Goal: Transaction & Acquisition: Purchase product/service

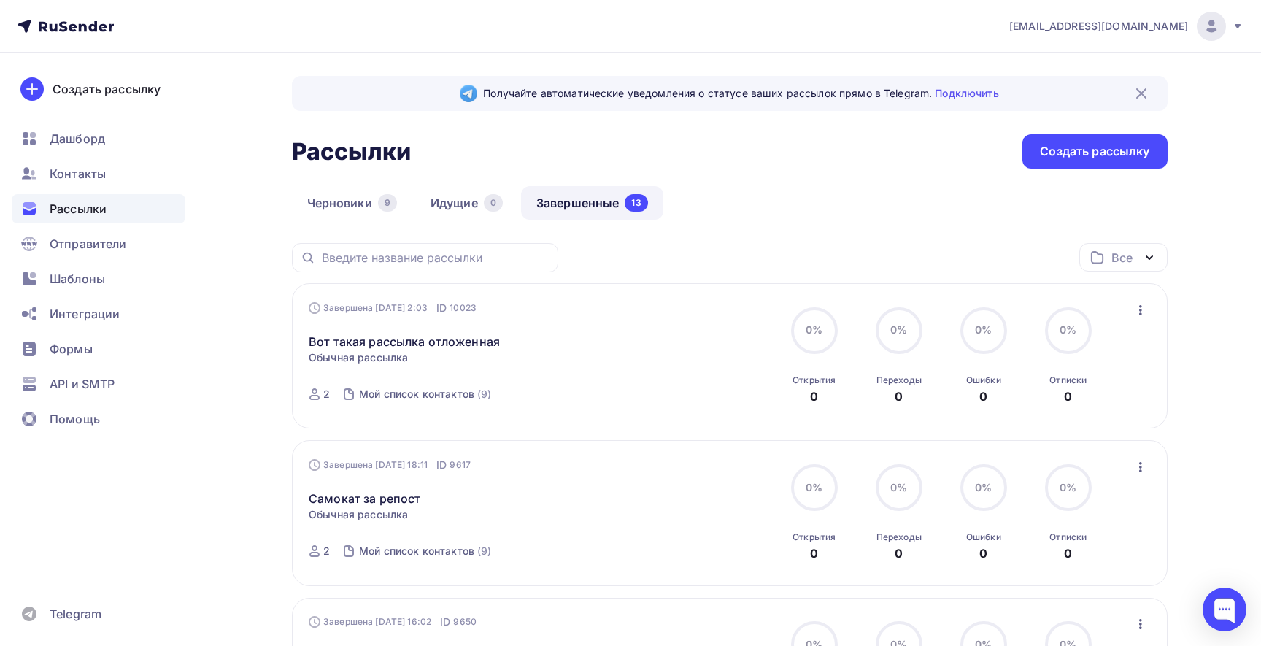
scroll to position [34, 0]
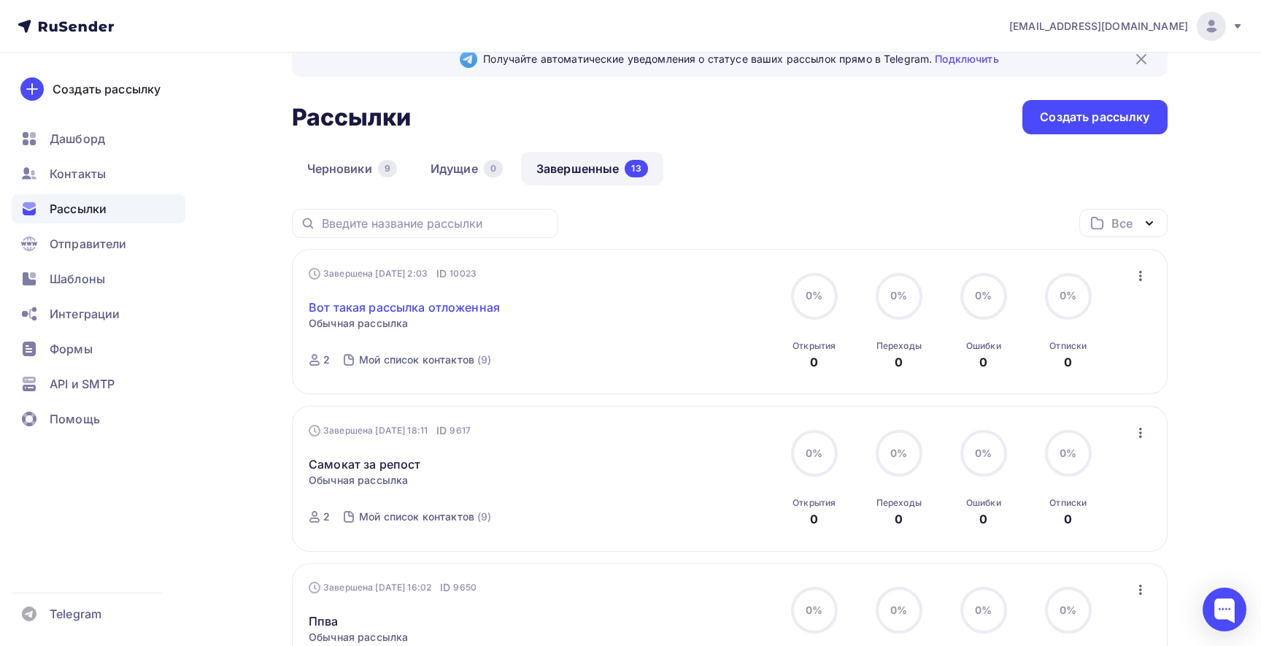
click at [446, 305] on link "Вот такая рассылка отложенная" at bounding box center [404, 307] width 191 height 18
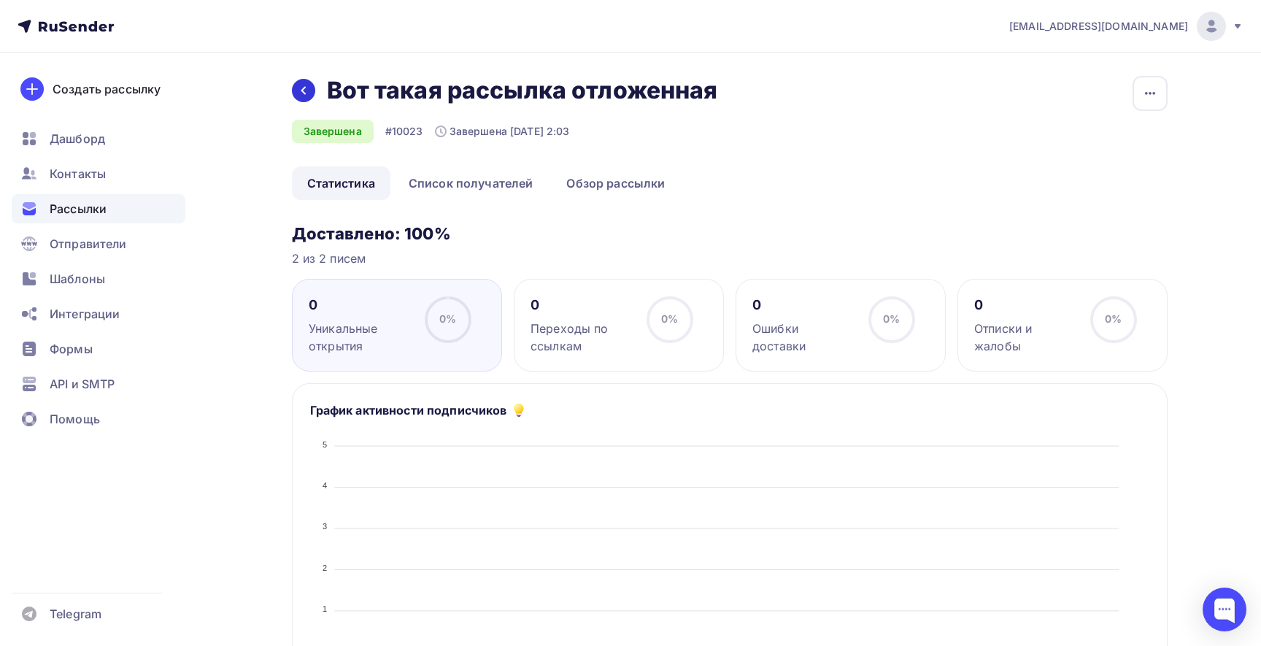
click at [304, 93] on icon at bounding box center [303, 91] width 4 height 8
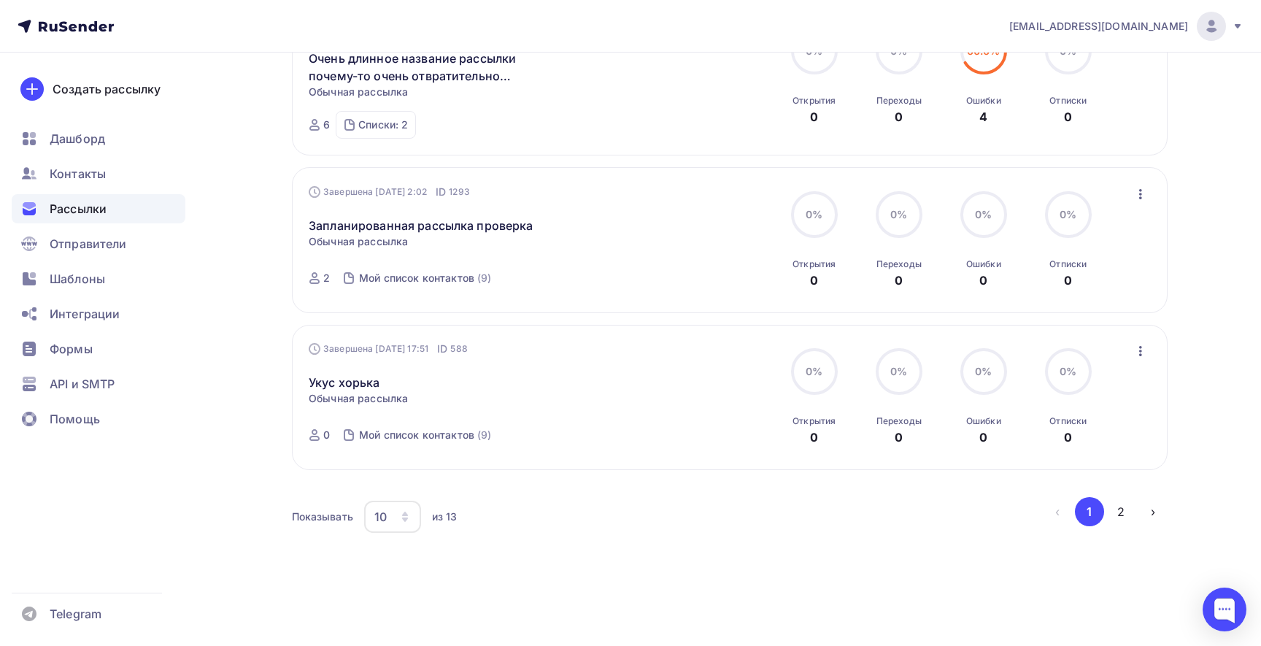
scroll to position [1393, 0]
click at [409, 522] on icon "button" at bounding box center [405, 517] width 12 height 12
click at [404, 441] on div "50" at bounding box center [451, 450] width 140 height 18
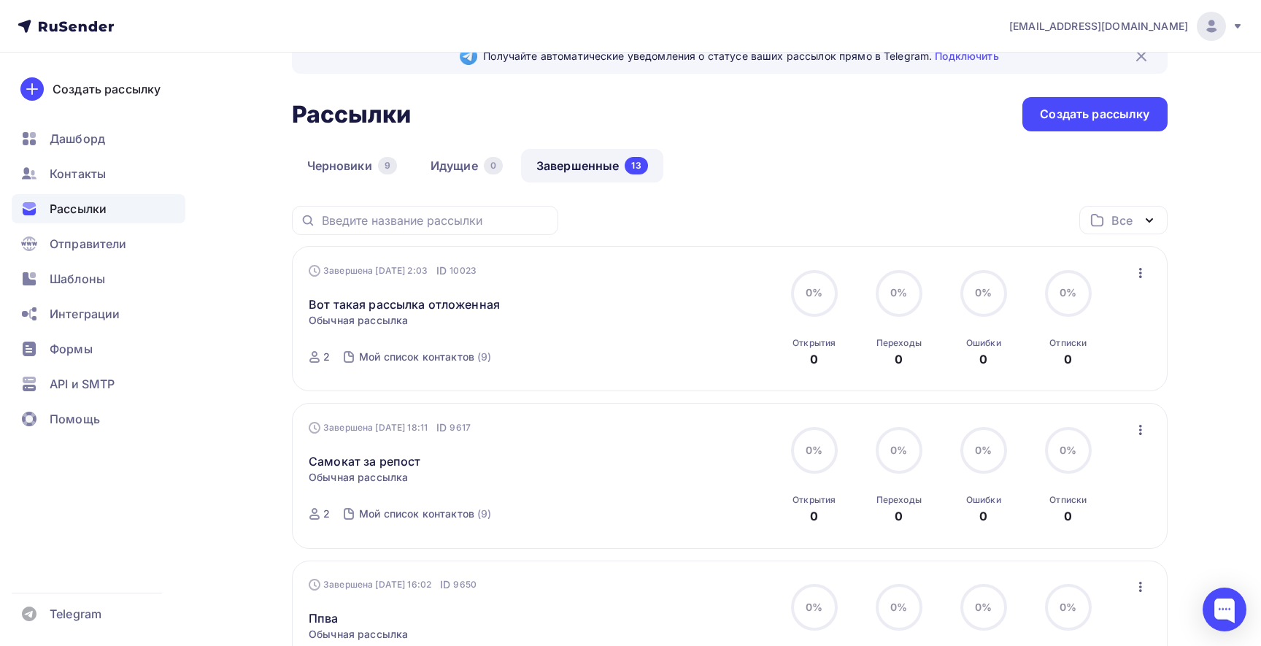
scroll to position [55, 0]
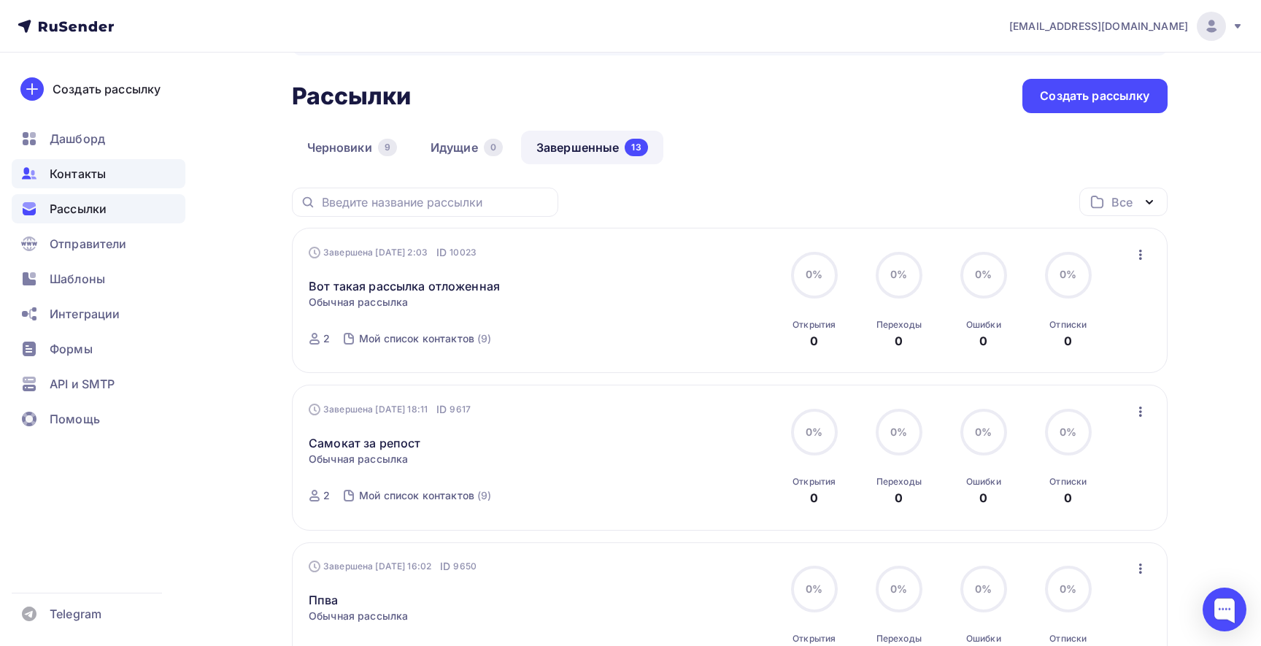
click at [117, 168] on div "Контакты" at bounding box center [99, 173] width 174 height 29
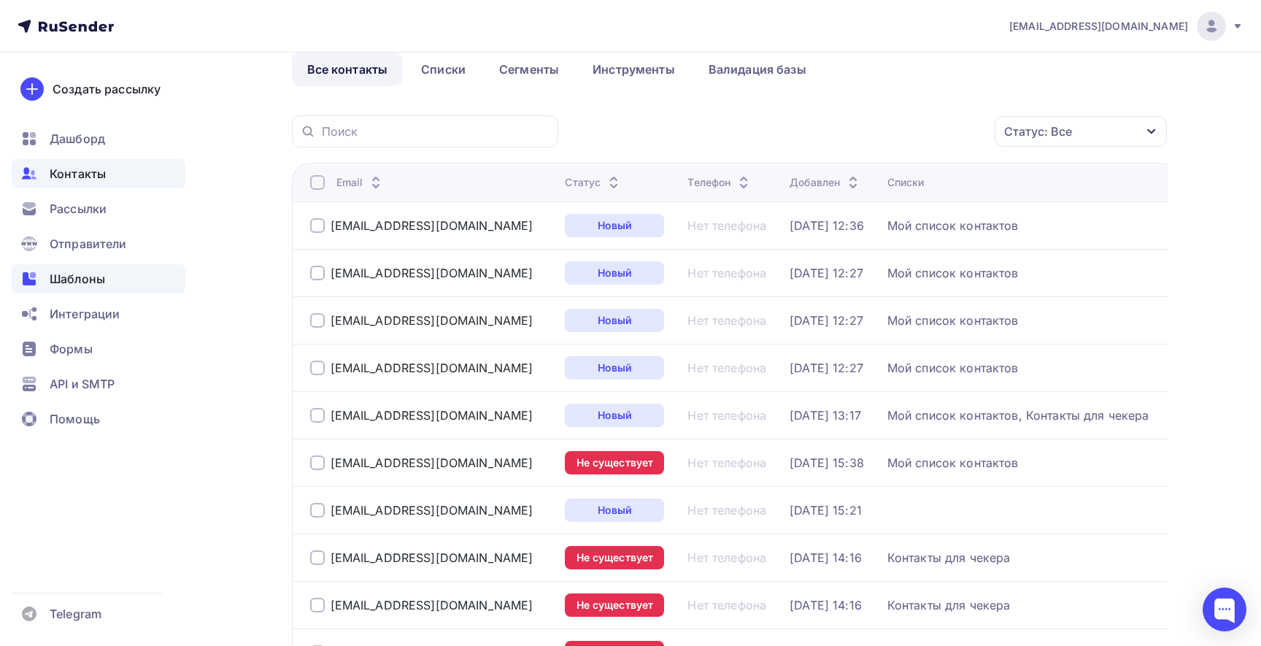
scroll to position [63, 0]
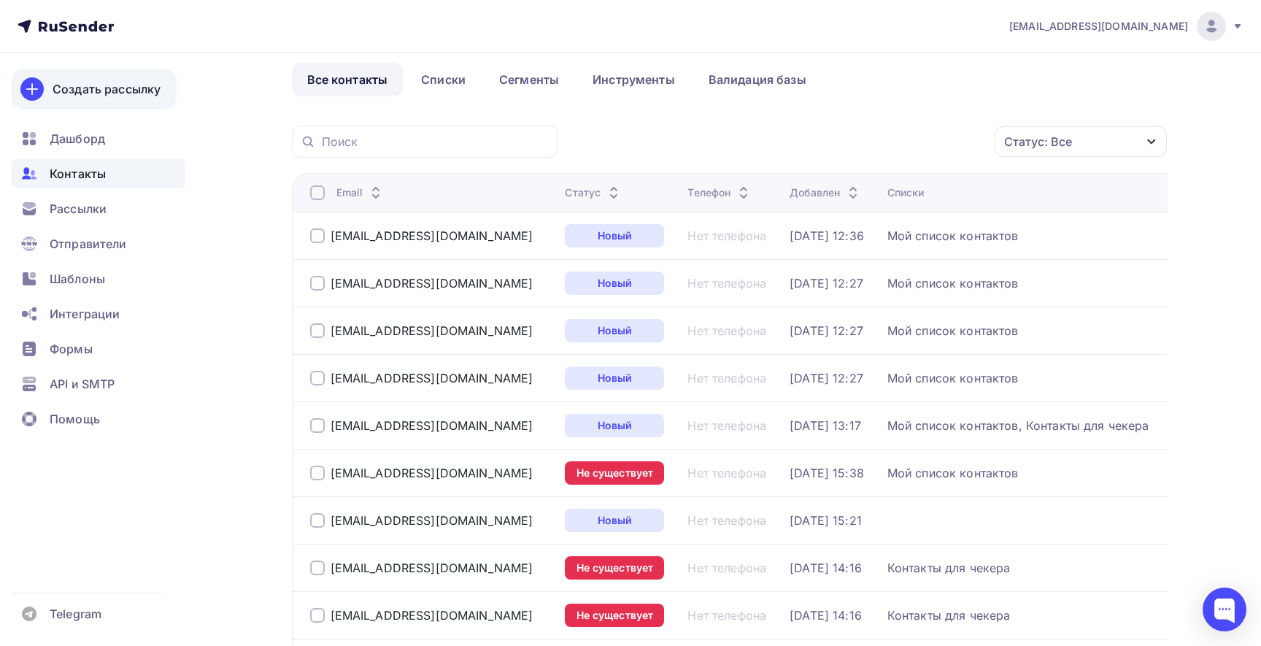
click at [117, 98] on link "Создать рассылку" at bounding box center [94, 89] width 165 height 41
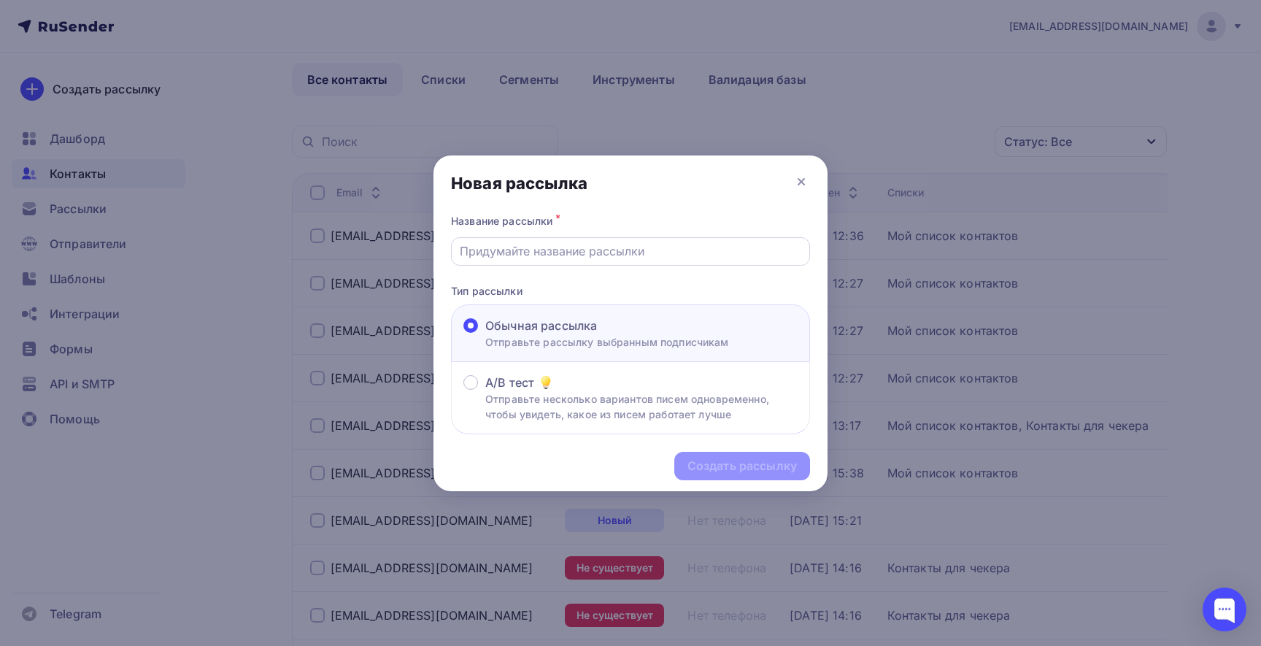
click at [557, 244] on input "text" at bounding box center [631, 251] width 342 height 18
type input "Пёсья рассылка тестовая"
click at [751, 467] on div "Создать рассылку" at bounding box center [741, 466] width 109 height 17
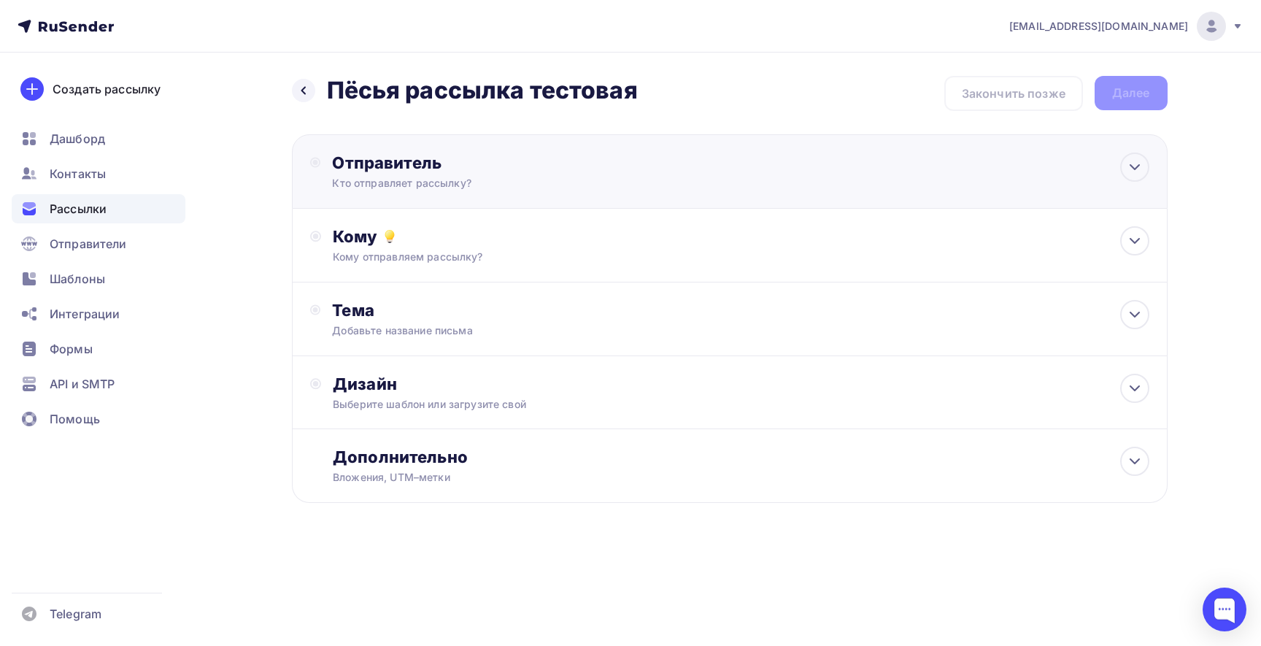
click at [648, 191] on div "Отправитель Кто отправляет рассылку? Email * depladog1989@gmail.com depladog198…" at bounding box center [730, 171] width 876 height 74
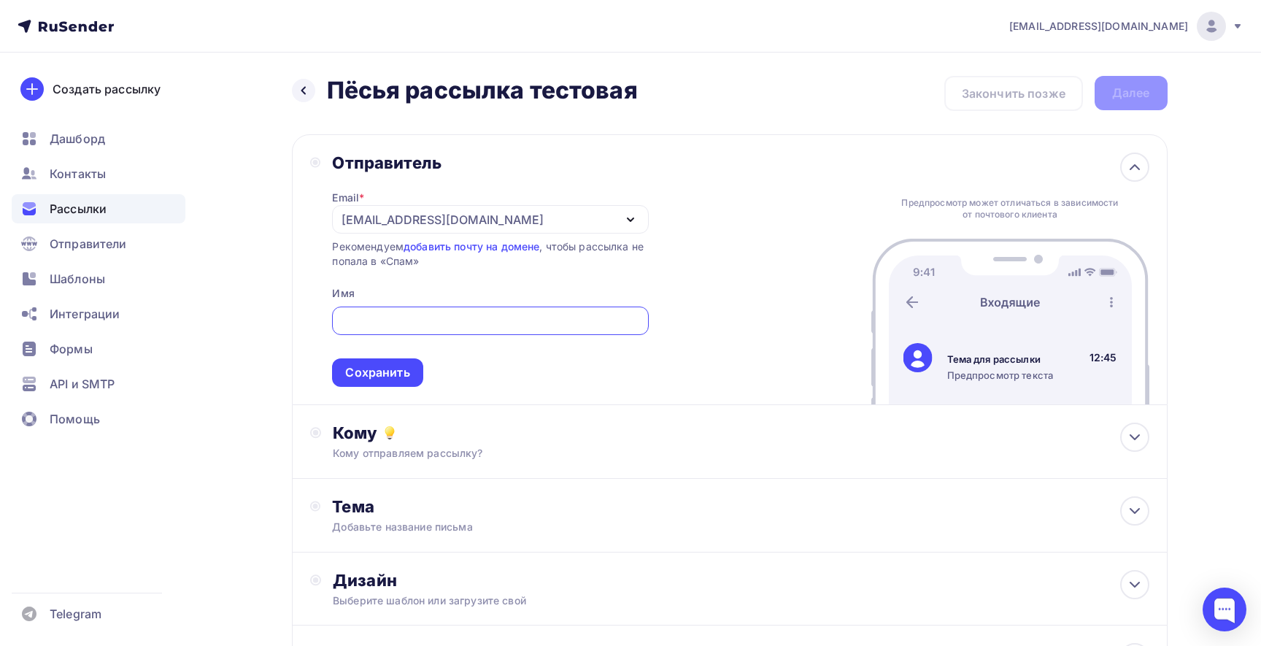
click at [479, 317] on input "text" at bounding box center [490, 321] width 299 height 18
type input "[EMAIL_ADDRESS][DOMAIN_NAME]"
click at [396, 371] on div "Сохранить" at bounding box center [377, 372] width 64 height 17
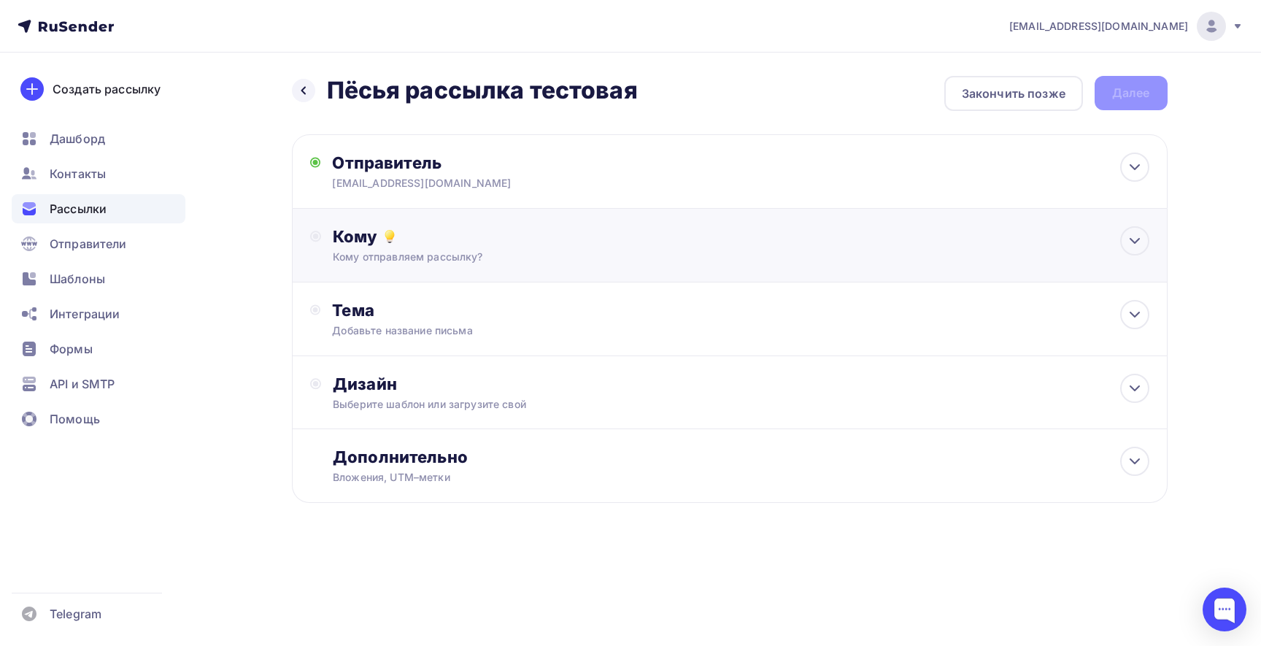
click at [540, 240] on div "Кому" at bounding box center [741, 236] width 816 height 20
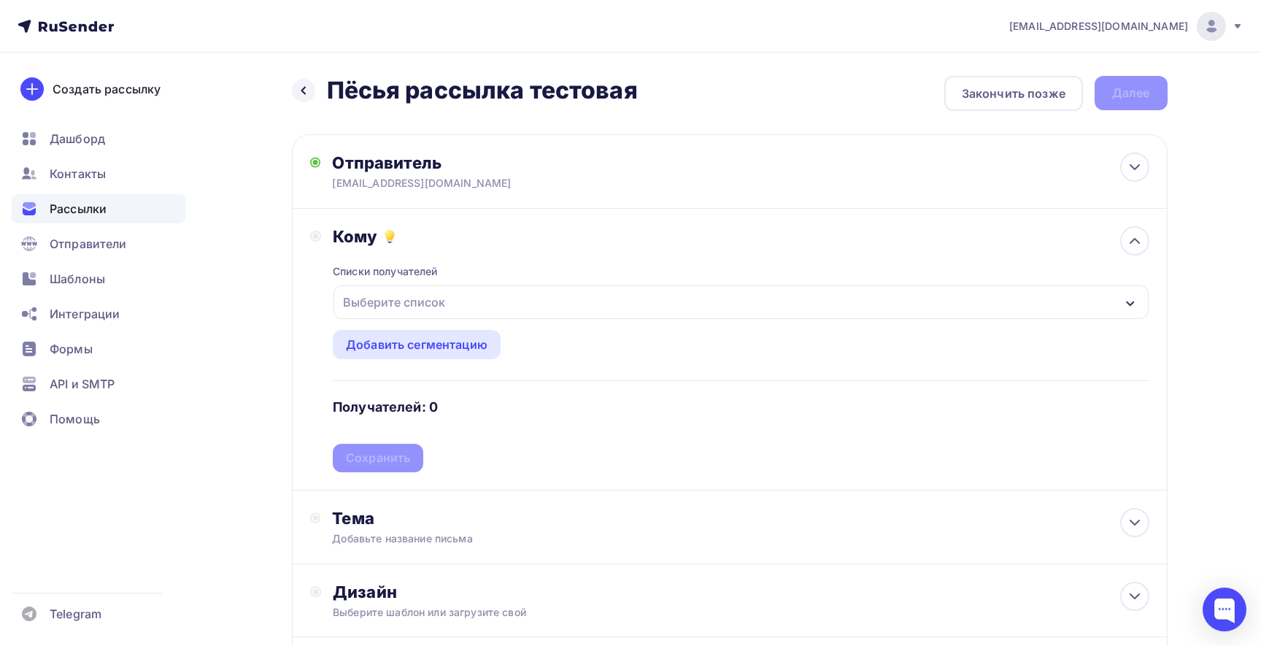
click at [453, 286] on div "Выберите список" at bounding box center [740, 302] width 814 height 34
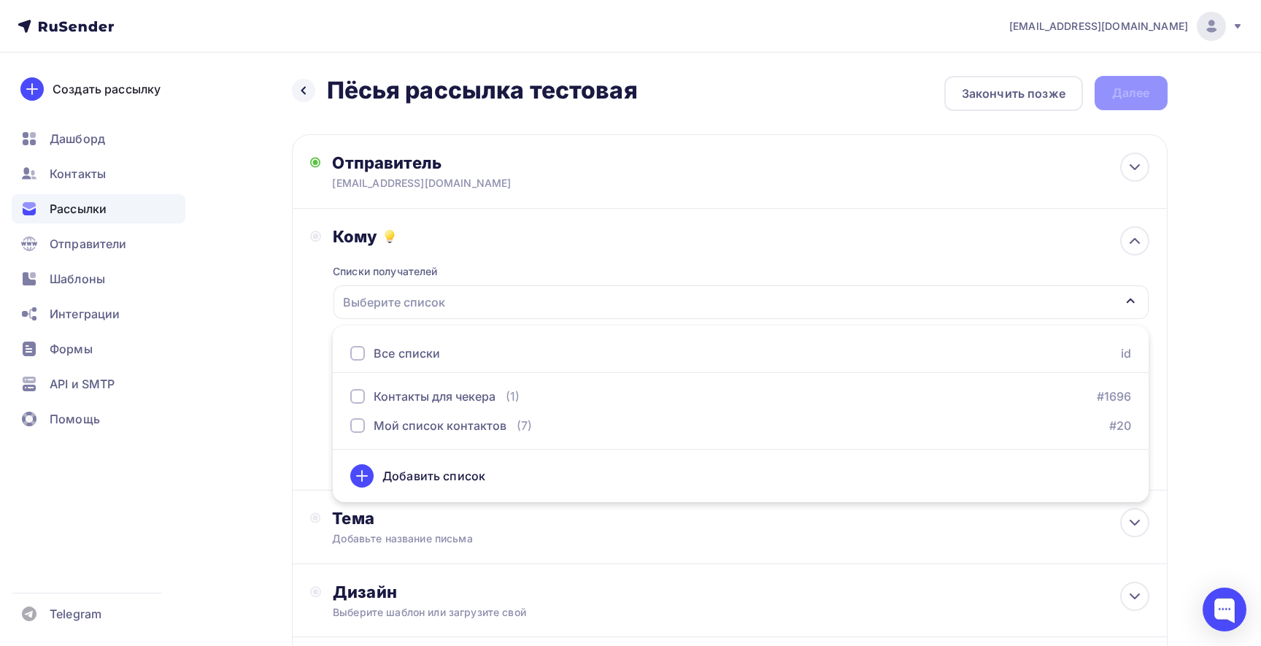
click at [357, 352] on div at bounding box center [357, 353] width 15 height 15
click at [311, 379] on div "Кому Списки получателей Контакты для чекера Мой список контактов Все списки id …" at bounding box center [729, 349] width 839 height 246
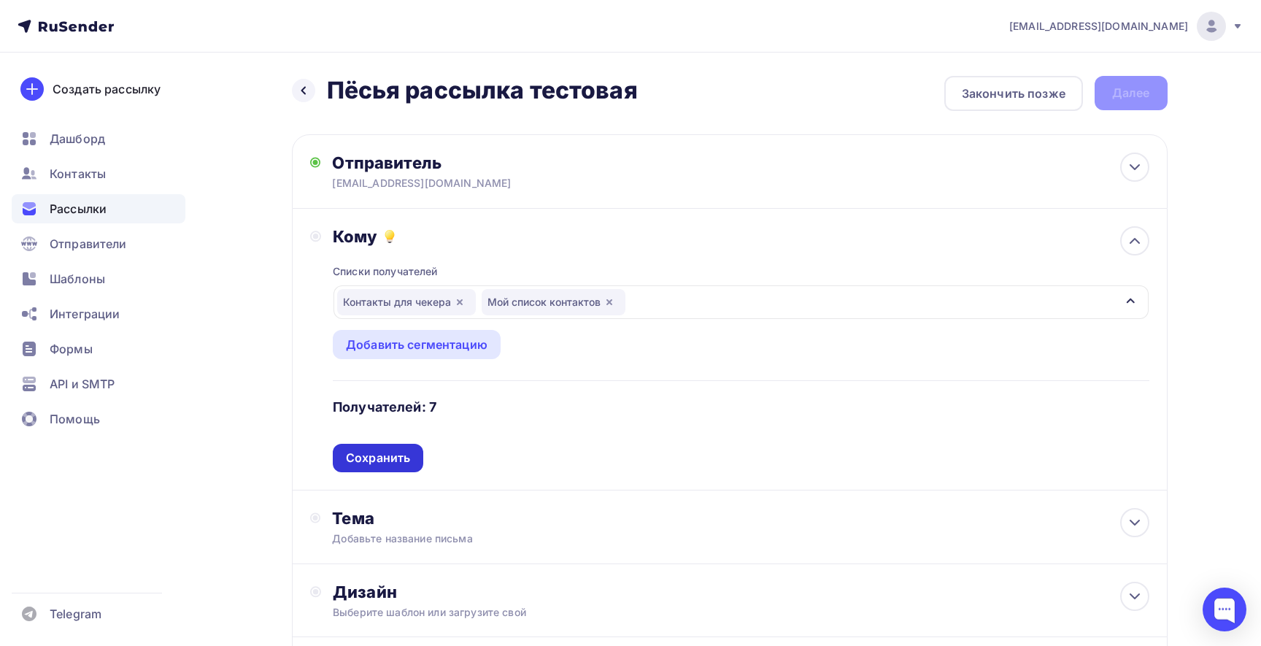
click at [390, 460] on div "Сохранить" at bounding box center [378, 457] width 64 height 17
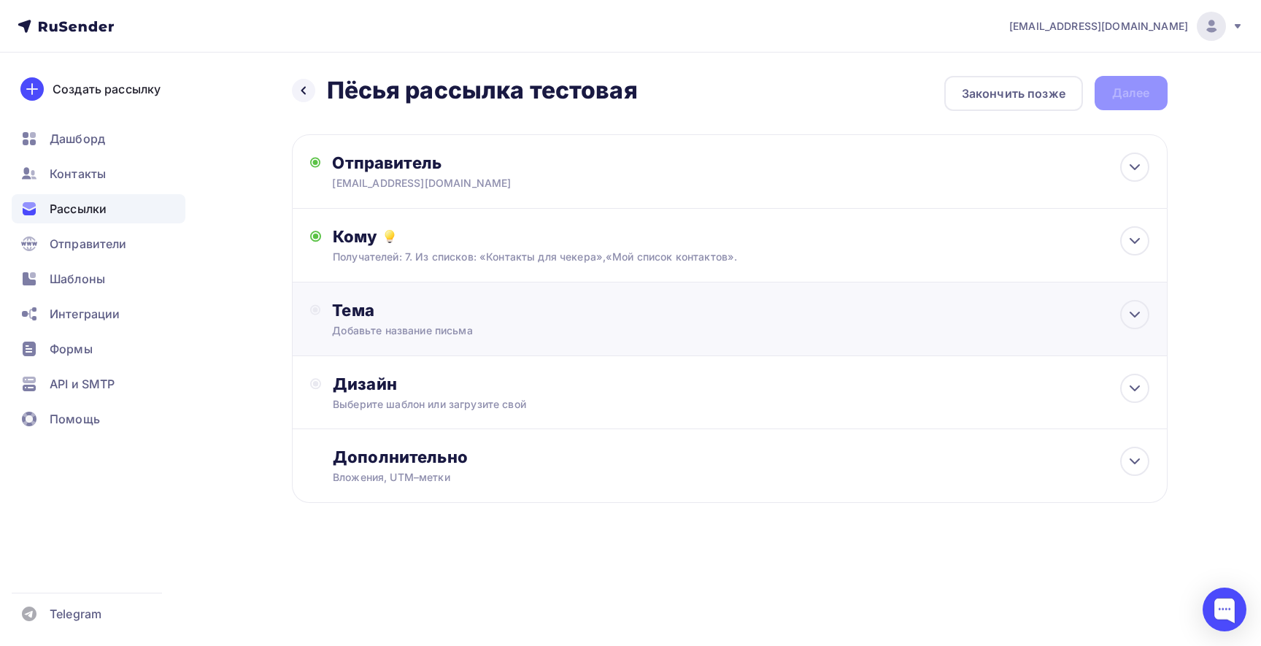
click at [453, 319] on div "Тема" at bounding box center [476, 310] width 288 height 20
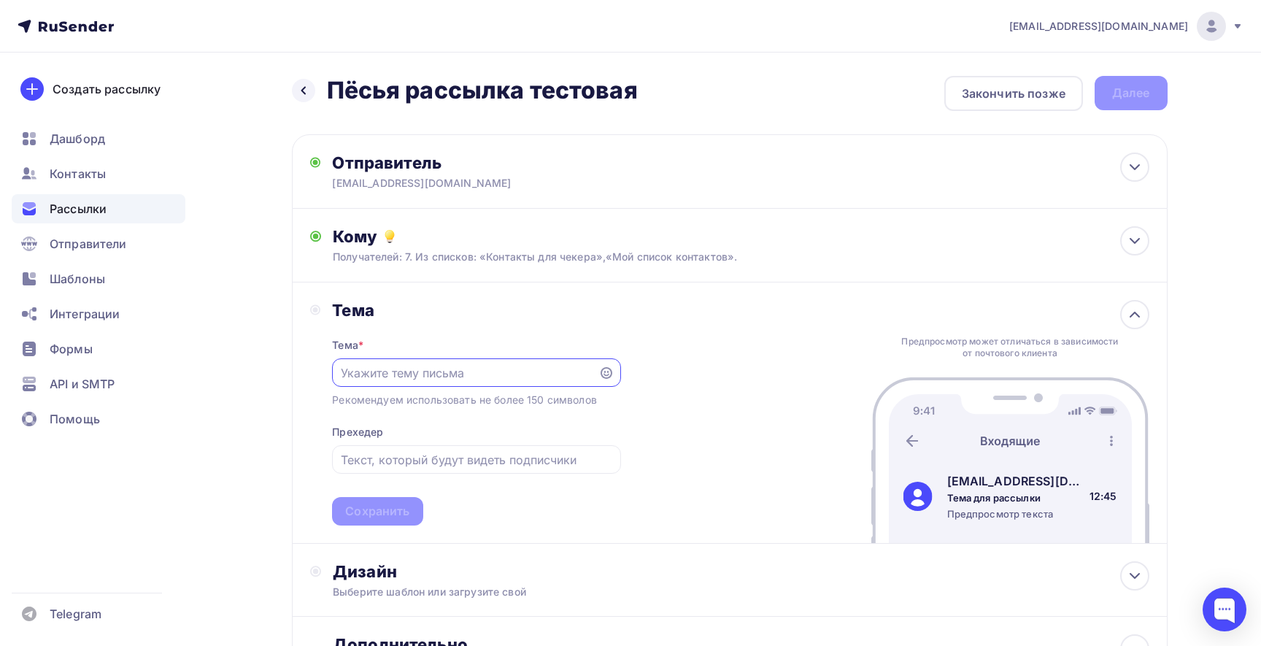
click at [517, 366] on input "text" at bounding box center [466, 373] width 250 height 18
type input "Собачники"
click at [465, 467] on input "text" at bounding box center [476, 460] width 271 height 18
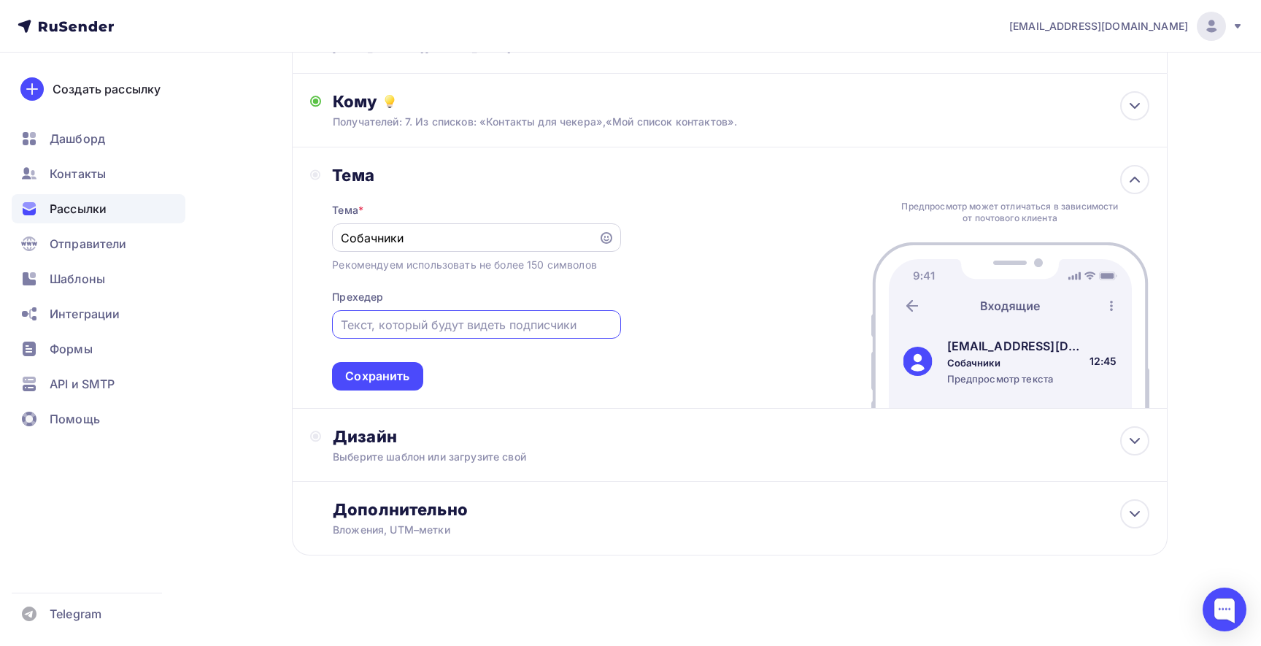
scroll to position [142, 0]
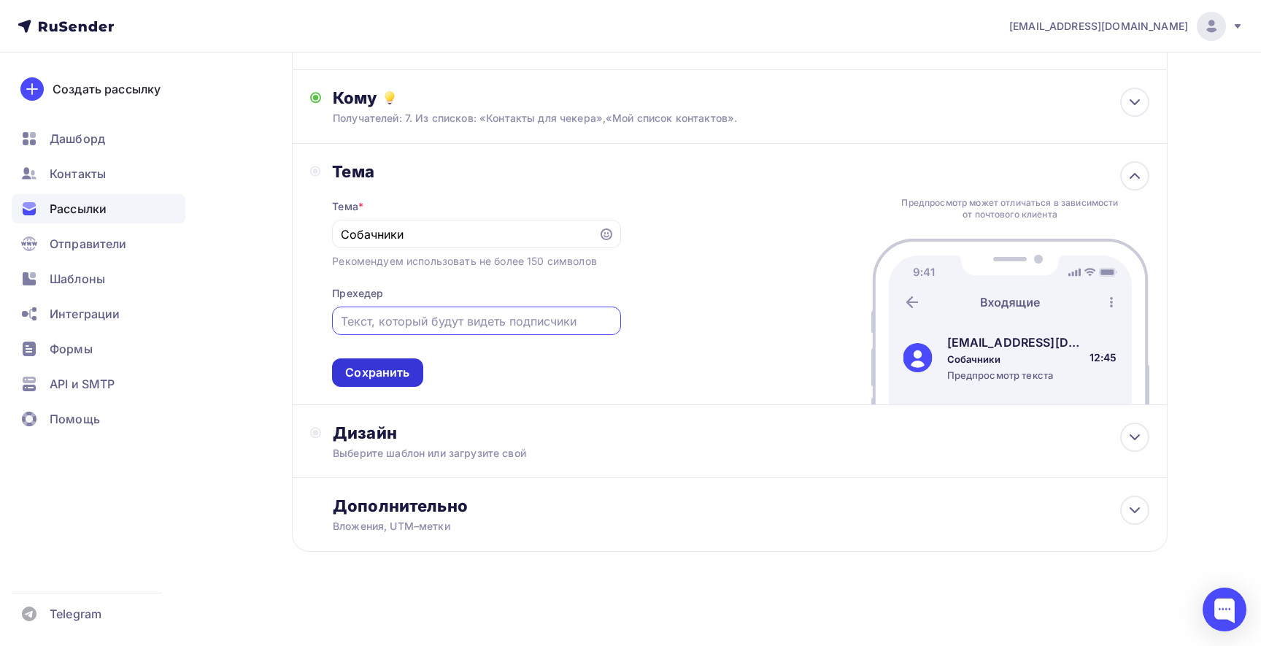
click at [391, 372] on div "Сохранить" at bounding box center [377, 372] width 64 height 17
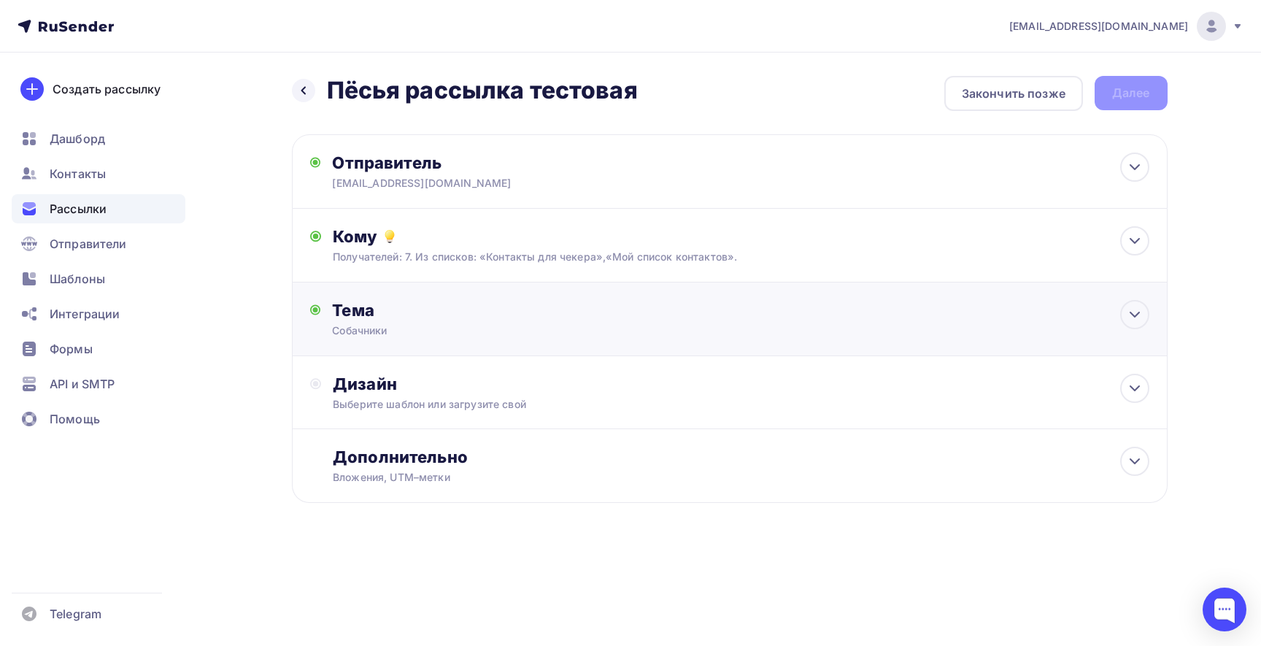
scroll to position [0, 0]
click at [452, 385] on div "Дизайн" at bounding box center [741, 384] width 816 height 20
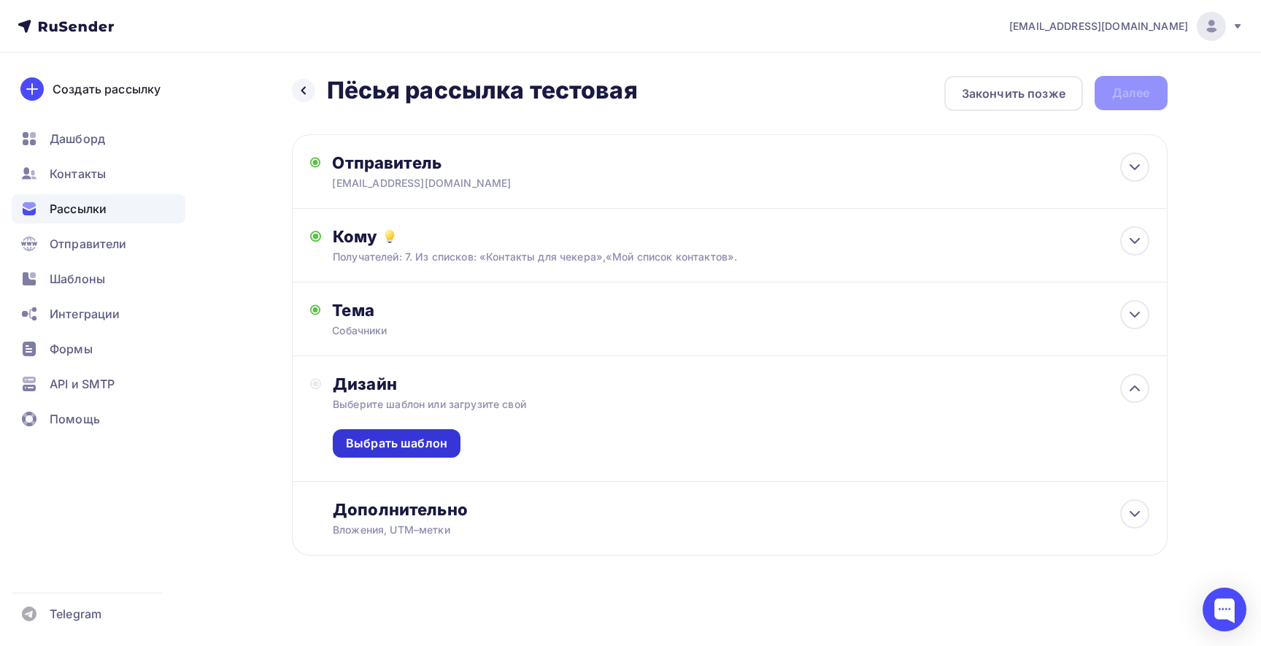
click at [420, 438] on div "Выбрать шаблон" at bounding box center [396, 443] width 101 height 17
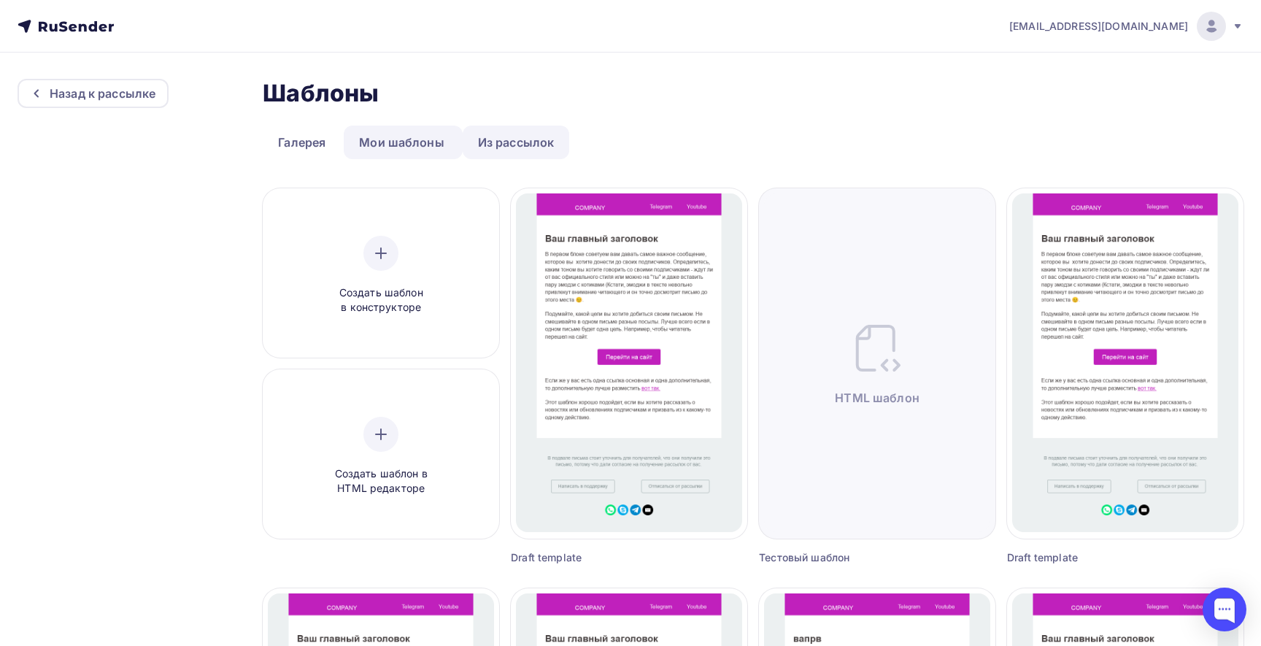
click at [489, 140] on link "Из рассылок" at bounding box center [516, 143] width 107 height 34
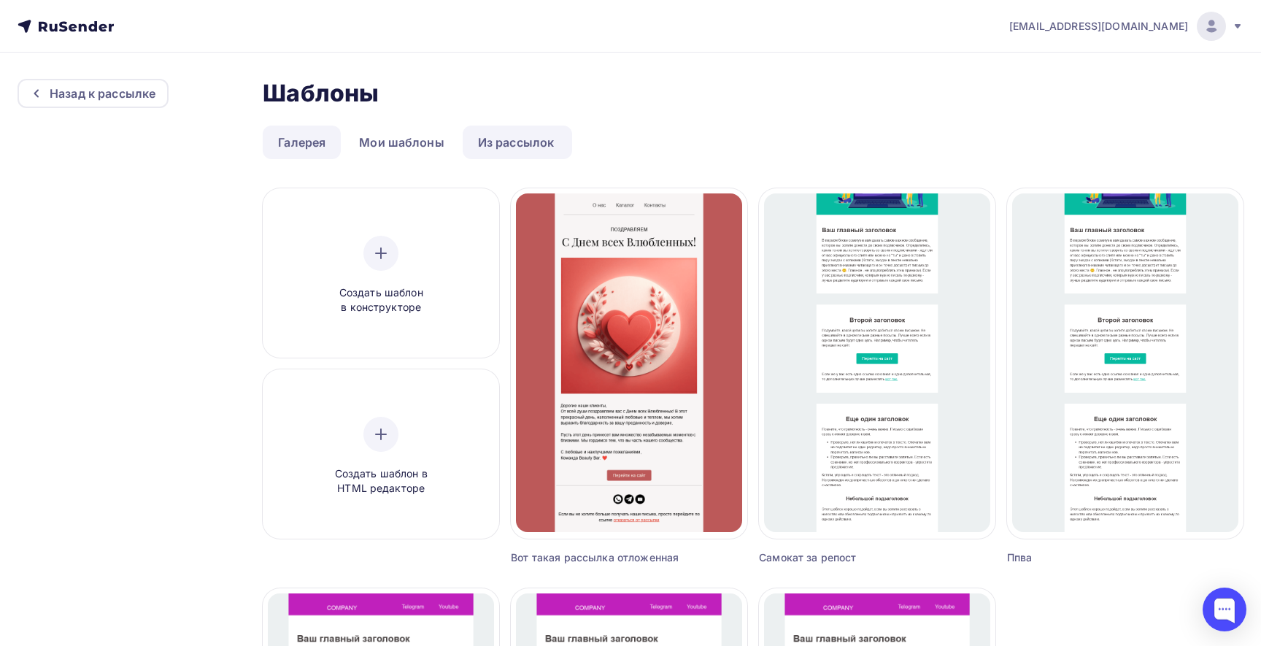
click at [306, 154] on link "Галерея" at bounding box center [302, 143] width 78 height 34
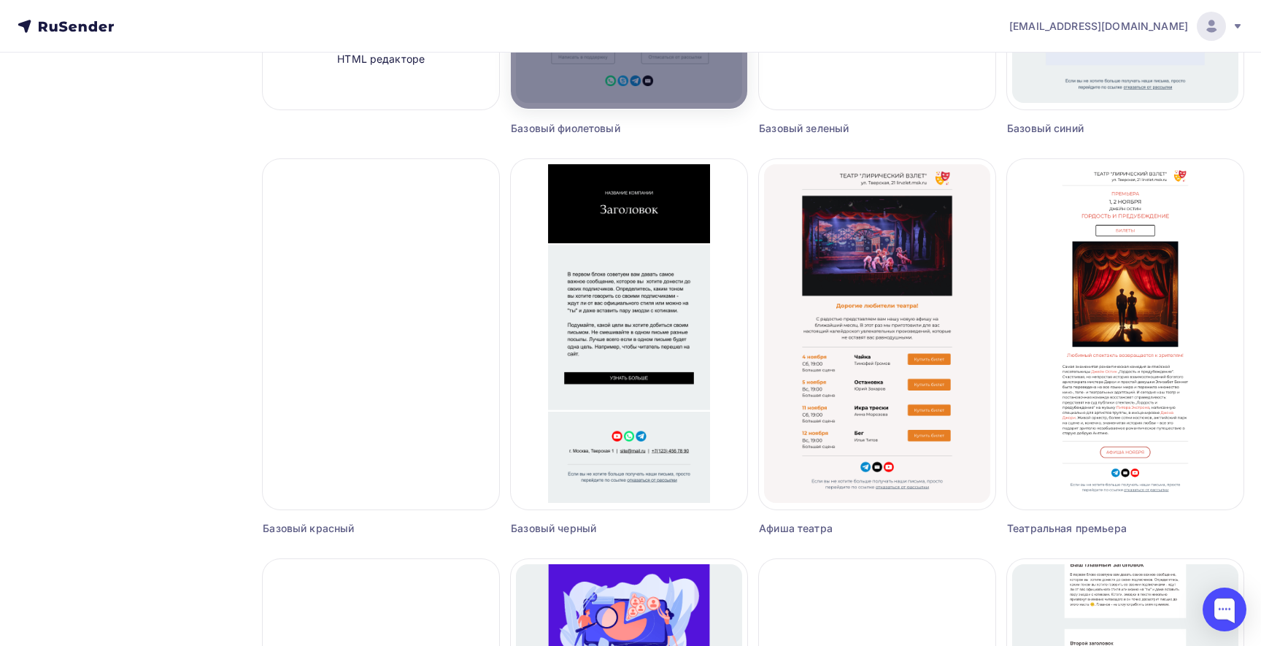
scroll to position [417, 0]
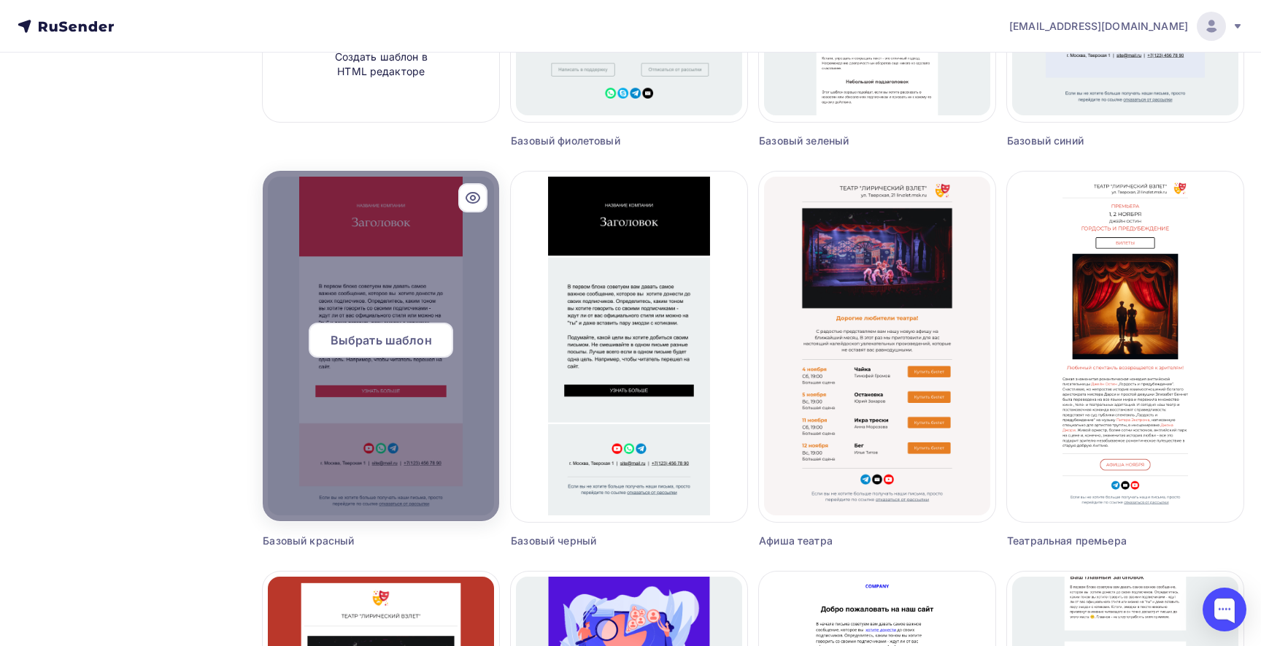
click at [471, 199] on icon at bounding box center [473, 198] width 18 height 18
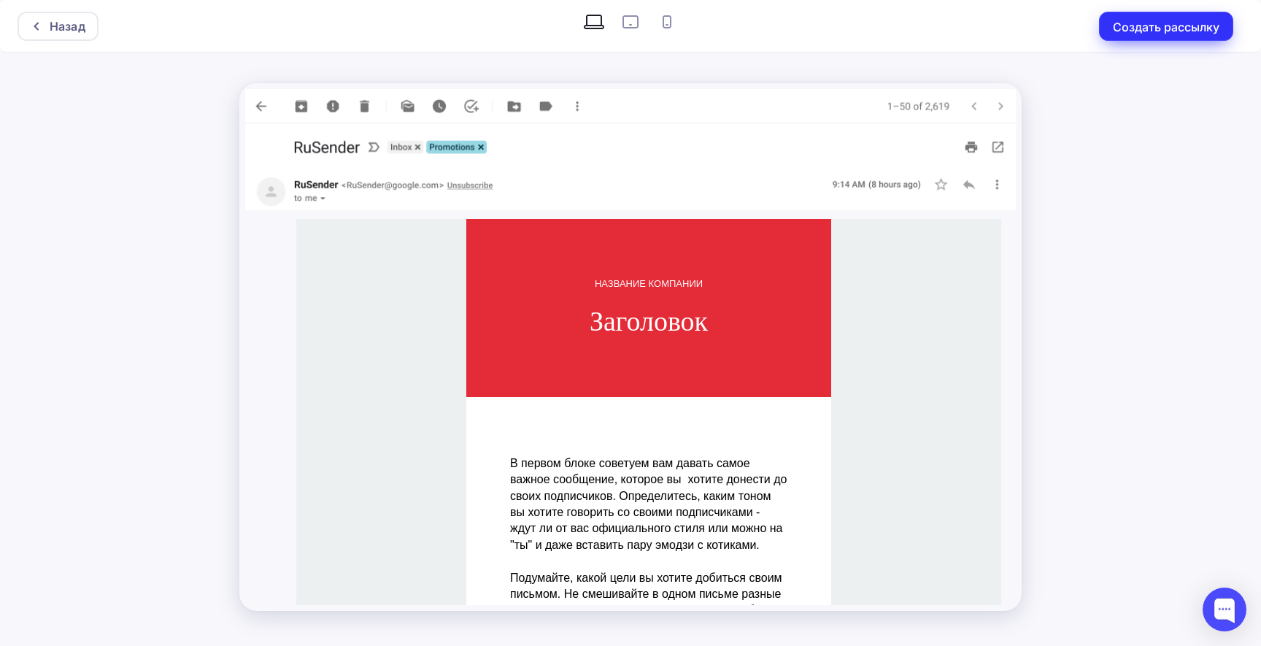
click at [1135, 24] on button "Создать рассылку" at bounding box center [1166, 26] width 134 height 29
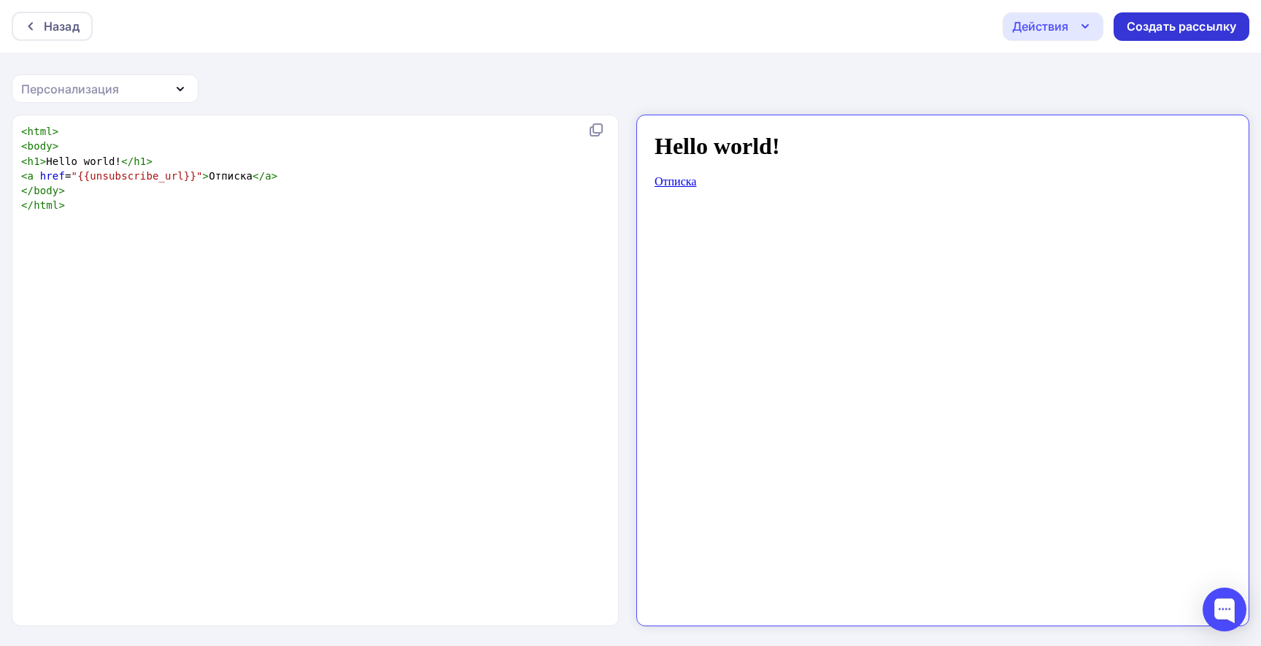
click at [1154, 32] on div "Создать рассылку" at bounding box center [1181, 26] width 109 height 17
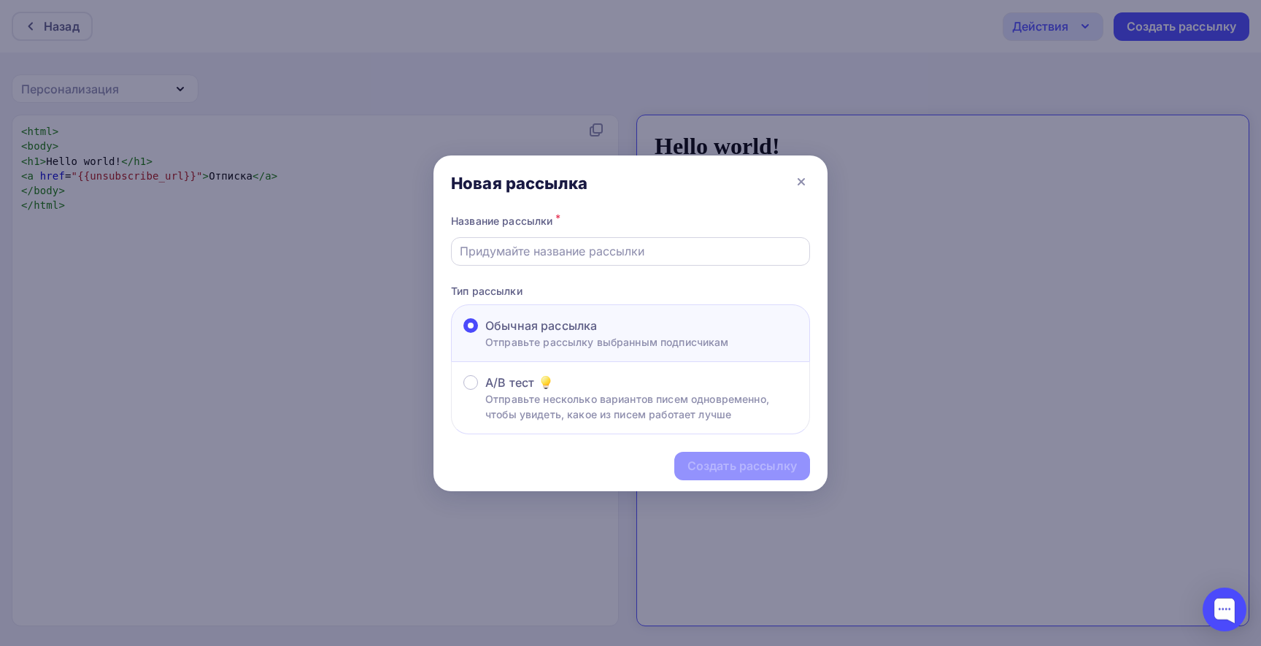
click at [718, 262] on div at bounding box center [630, 251] width 359 height 28
click at [798, 185] on icon at bounding box center [801, 182] width 6 height 6
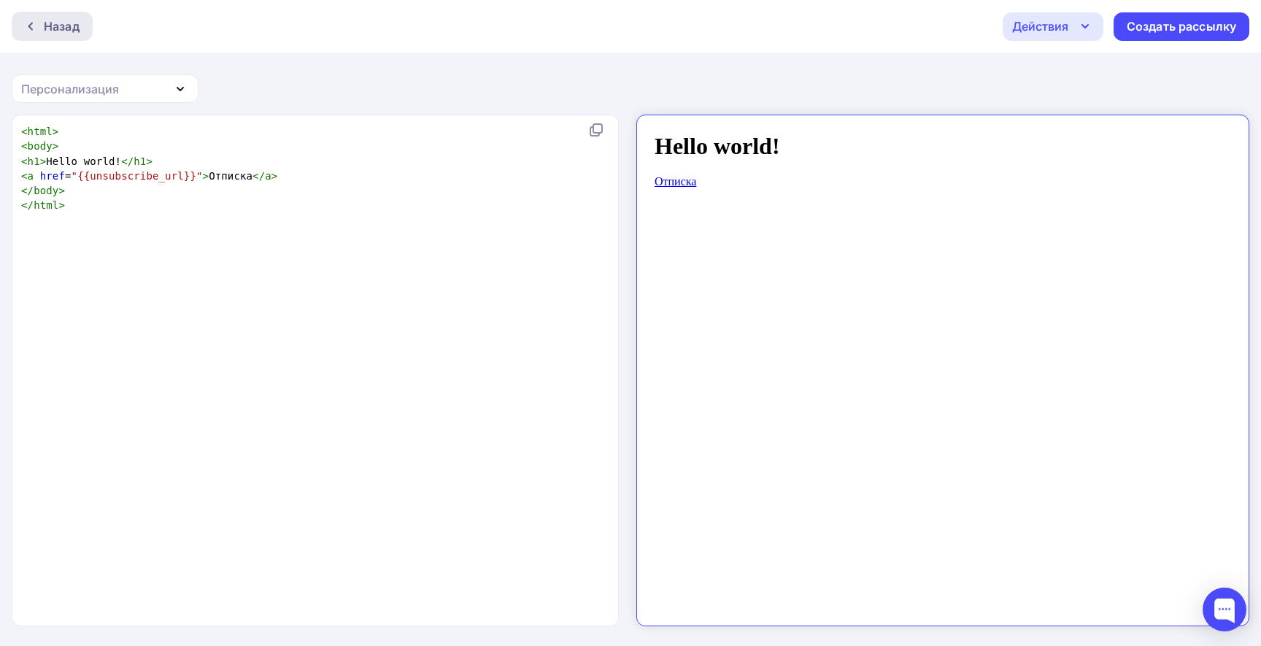
click at [75, 24] on div "Назад" at bounding box center [62, 27] width 36 height 18
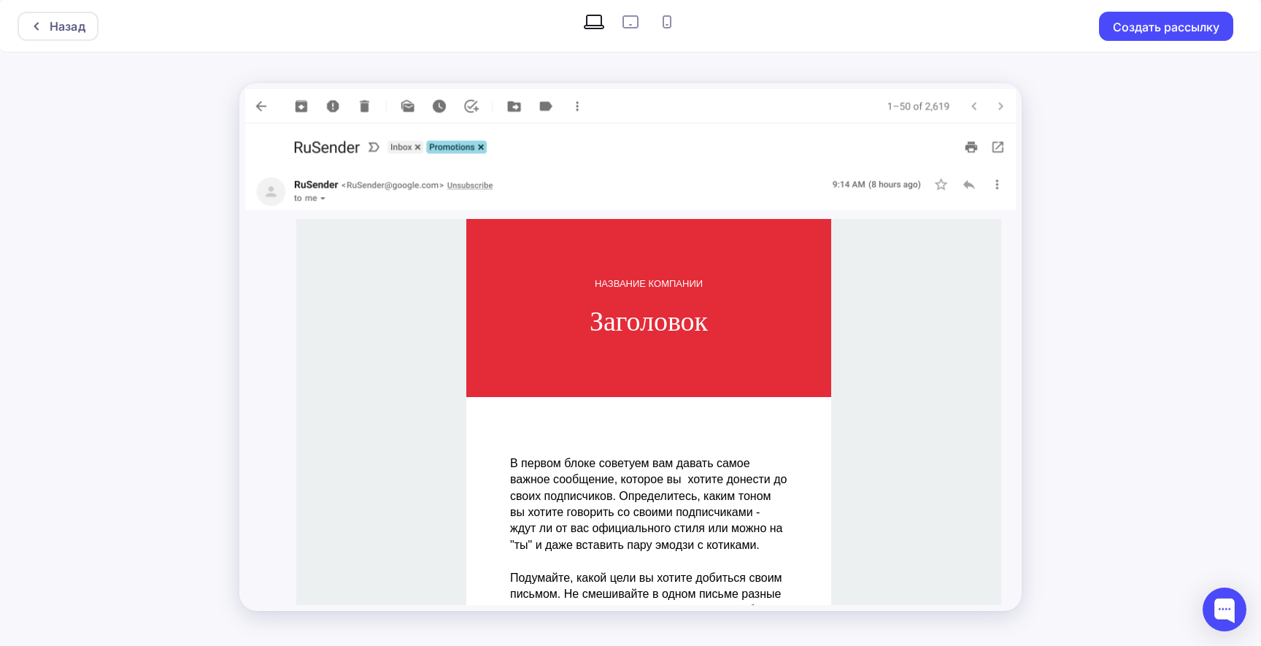
click at [75, 24] on div "Назад" at bounding box center [68, 27] width 36 height 18
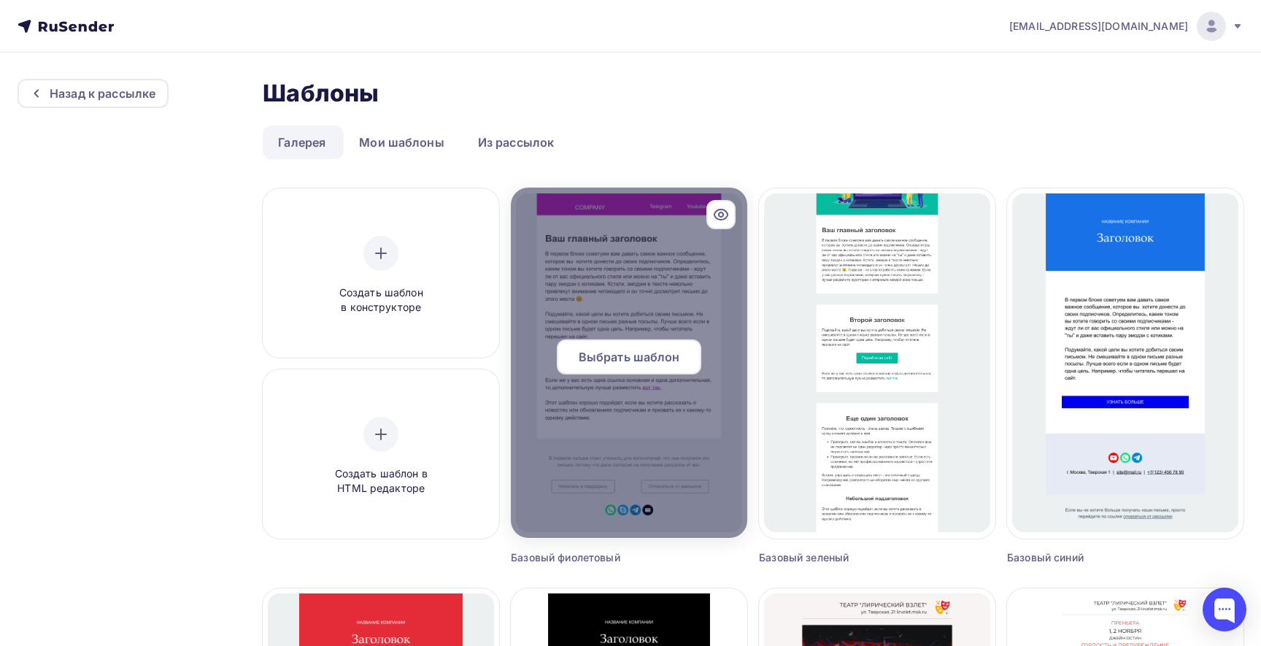
click at [641, 363] on span "Выбрать шаблон" at bounding box center [629, 357] width 101 height 18
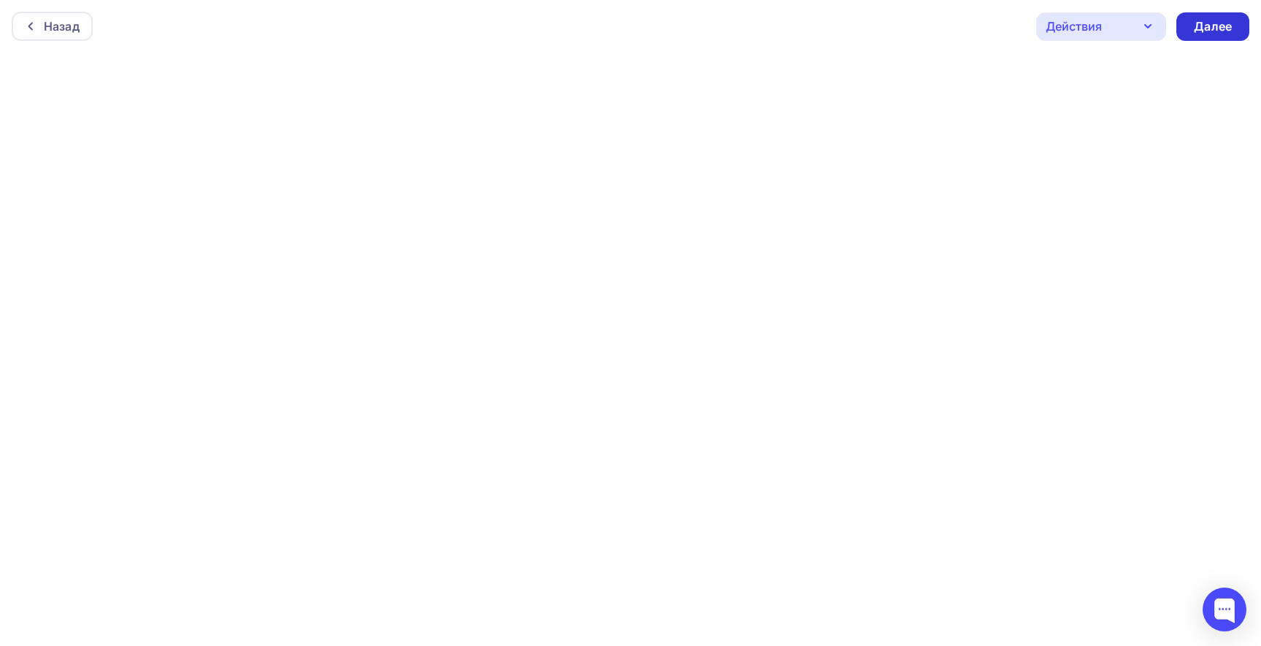
click at [1202, 29] on div "Далее" at bounding box center [1213, 26] width 38 height 17
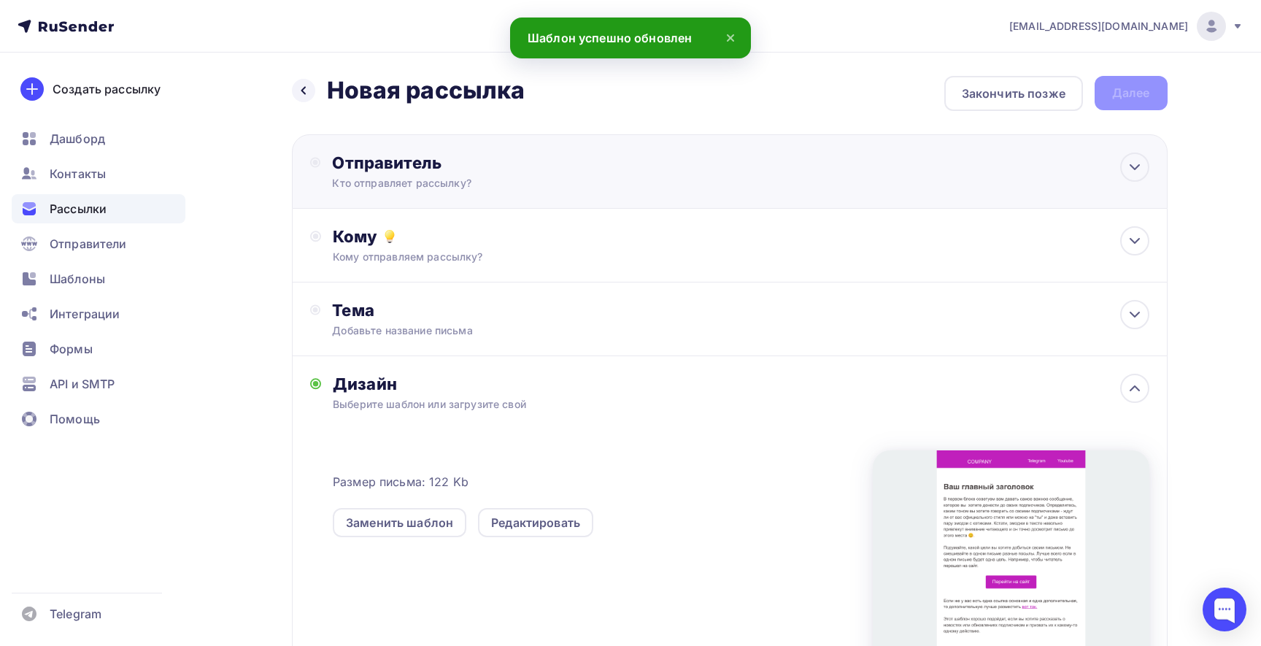
click at [549, 166] on div "Отправитель" at bounding box center [490, 163] width 316 height 20
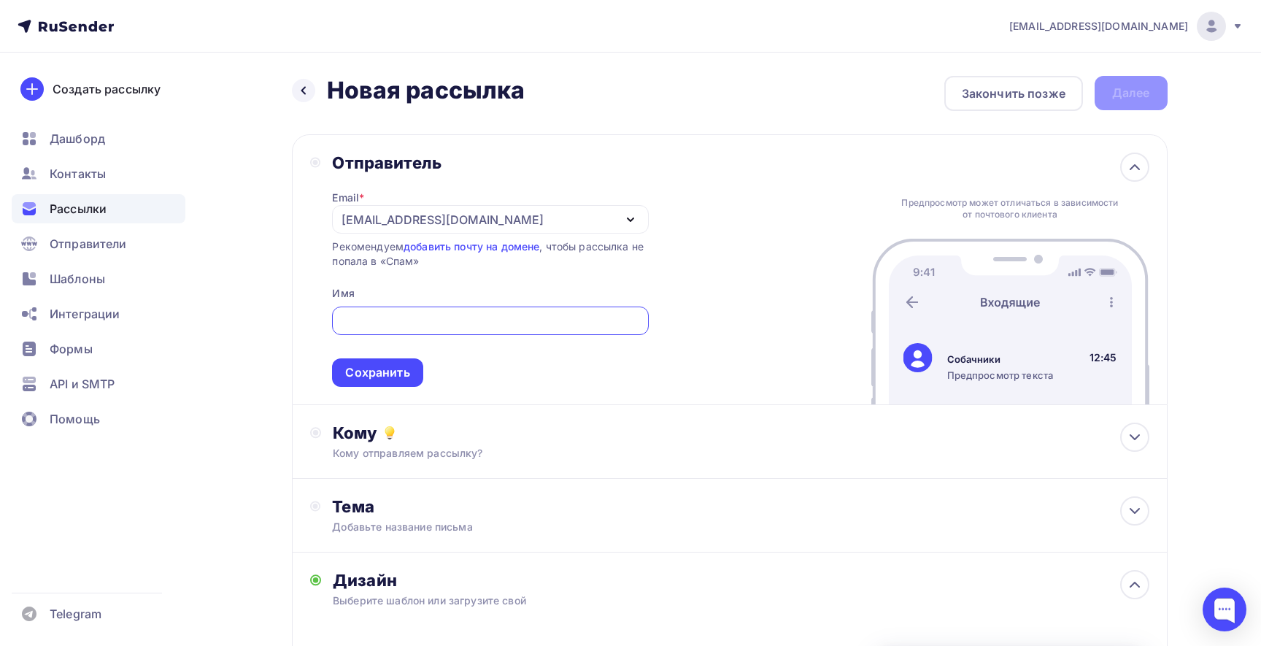
click at [488, 317] on input "text" at bounding box center [490, 321] width 299 height 18
type input "[EMAIL_ADDRESS][DOMAIN_NAME]"
click at [382, 380] on div "Сохранить" at bounding box center [377, 372] width 64 height 17
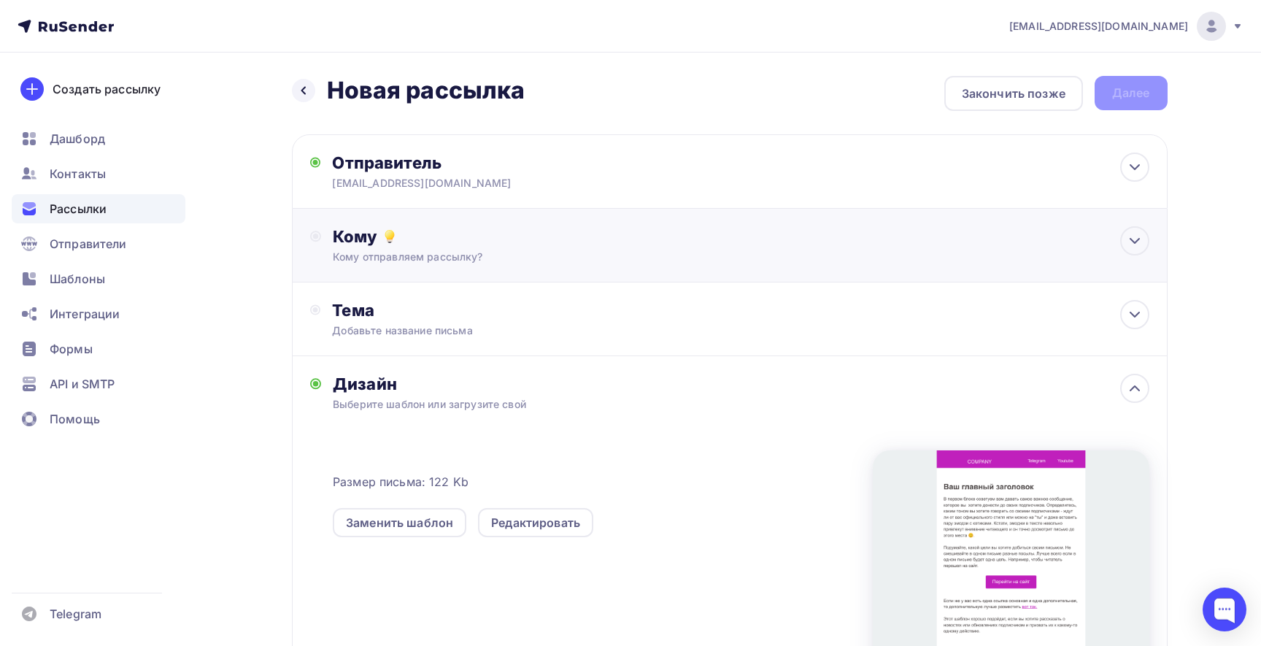
click at [441, 251] on div "Кому отправляем рассылку?" at bounding box center [700, 257] width 735 height 15
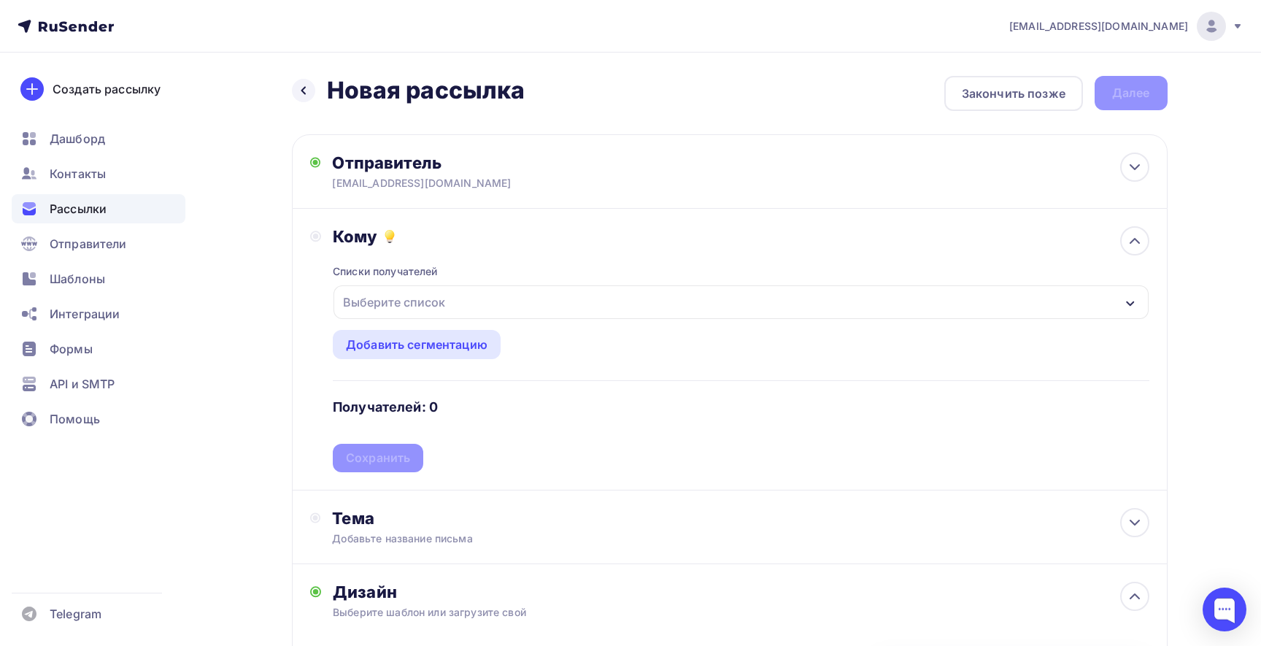
click at [404, 301] on div "Выберите список" at bounding box center [394, 302] width 114 height 26
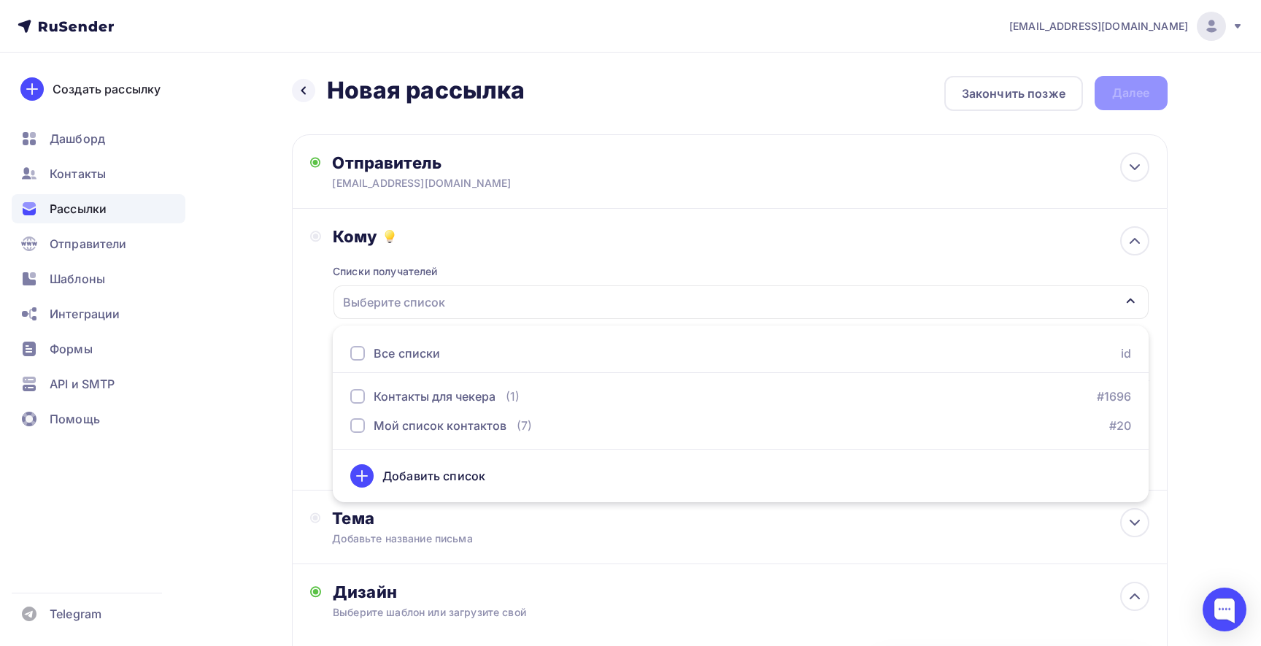
click at [375, 352] on div "Все списки" at bounding box center [407, 353] width 66 height 18
click at [292, 416] on div "Кому Списки получателей Контакты для чекера Мой список контактов Все списки id …" at bounding box center [730, 350] width 876 height 282
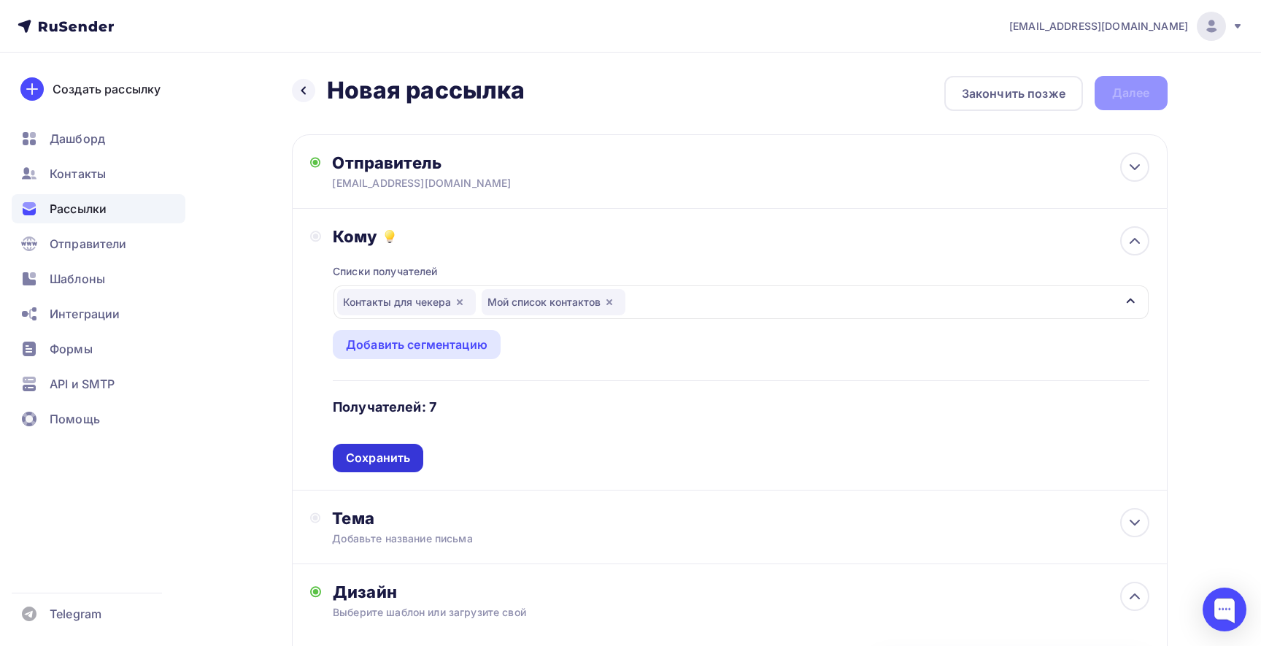
click at [369, 452] on div "Сохранить" at bounding box center [378, 457] width 64 height 17
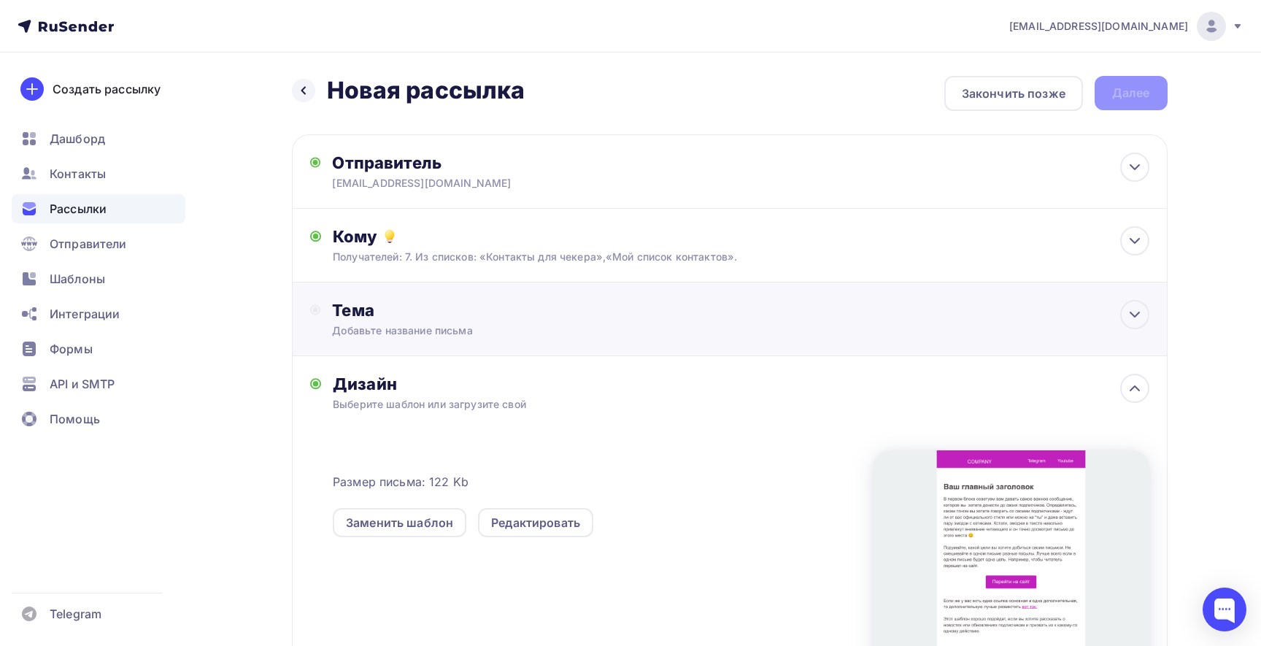
click at [466, 325] on div "Добавьте название письма" at bounding box center [462, 330] width 260 height 15
click at [466, 325] on div "Тема" at bounding box center [465, 318] width 311 height 37
click at [612, 323] on div "Тема" at bounding box center [465, 318] width 311 height 37
click at [1178, 304] on div "Назад Новая рассылка Новая рассылка Закончить позже Далее Отправитель ekumskov@…" at bounding box center [631, 449] width 1196 height 793
click at [1142, 306] on icon at bounding box center [1135, 315] width 18 height 18
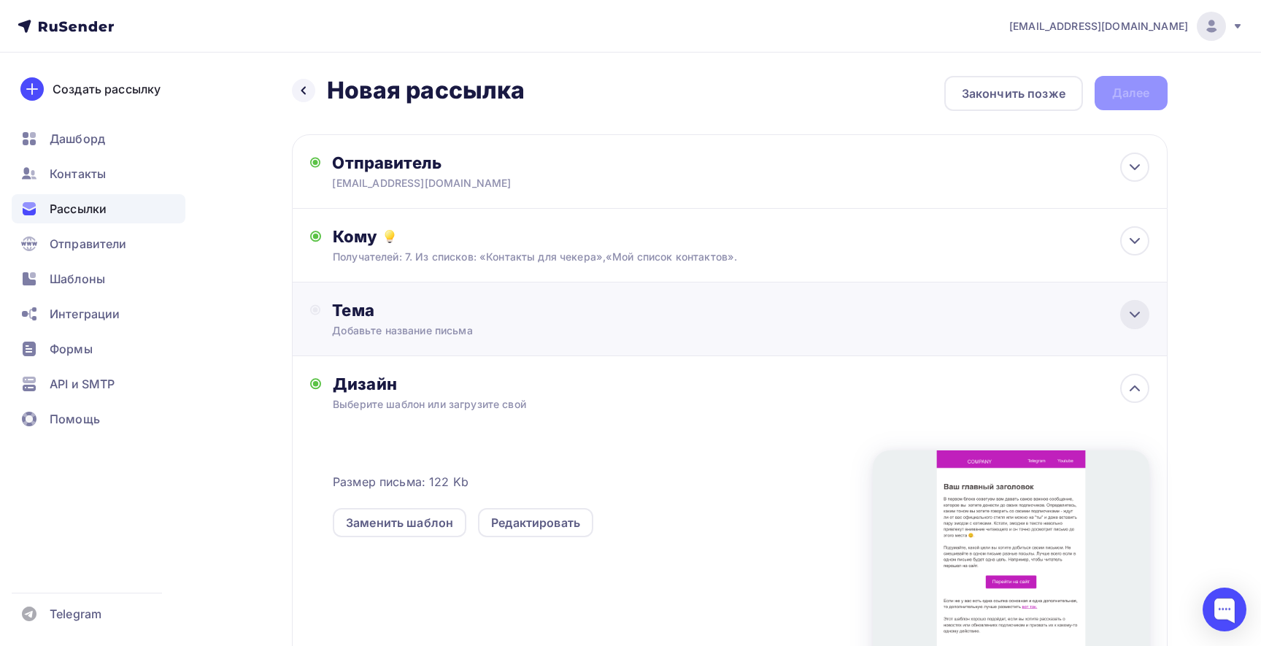
click at [1142, 306] on icon at bounding box center [1135, 315] width 18 height 18
click at [1074, 317] on div "Тема Добавьте название письма" at bounding box center [730, 319] width 876 height 74
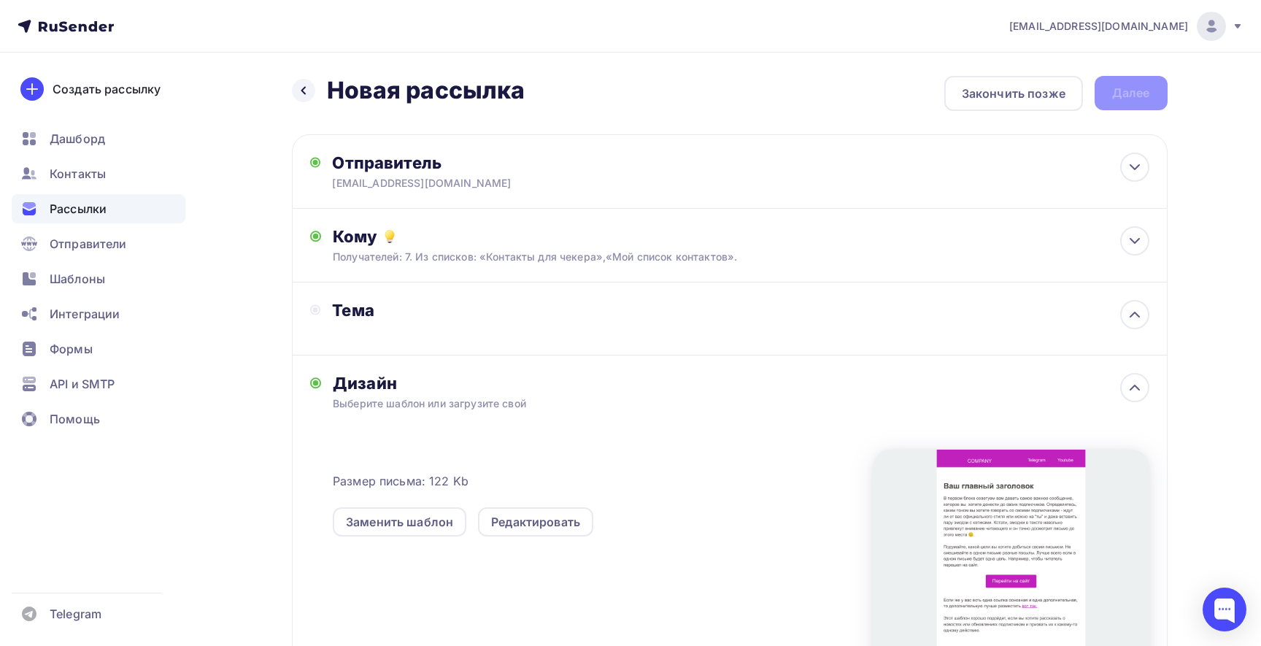
click at [1200, 403] on div "Назад Новая рассылка Новая рассылка Закончить позже Далее Отправитель ekumskov@…" at bounding box center [631, 449] width 1196 height 793
click at [1112, 392] on div "Дизайн" at bounding box center [741, 383] width 816 height 20
click at [1143, 388] on div at bounding box center [1134, 387] width 29 height 29
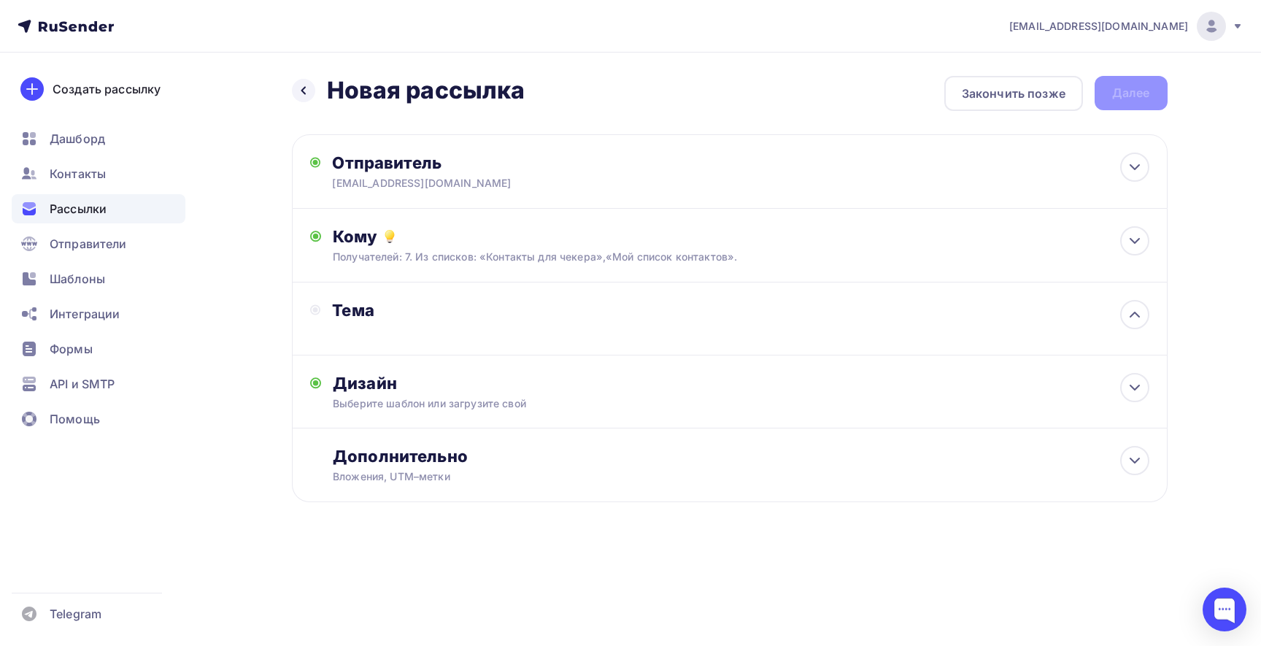
click at [1081, 298] on div "Тема" at bounding box center [730, 318] width 876 height 73
click at [1124, 303] on div "Тема" at bounding box center [730, 318] width 876 height 73
click at [1130, 314] on icon at bounding box center [1135, 315] width 18 height 18
click at [1130, 314] on icon at bounding box center [1134, 314] width 9 height 4
click at [572, 186] on div "Кто отправляет рассылку?" at bounding box center [474, 183] width 285 height 15
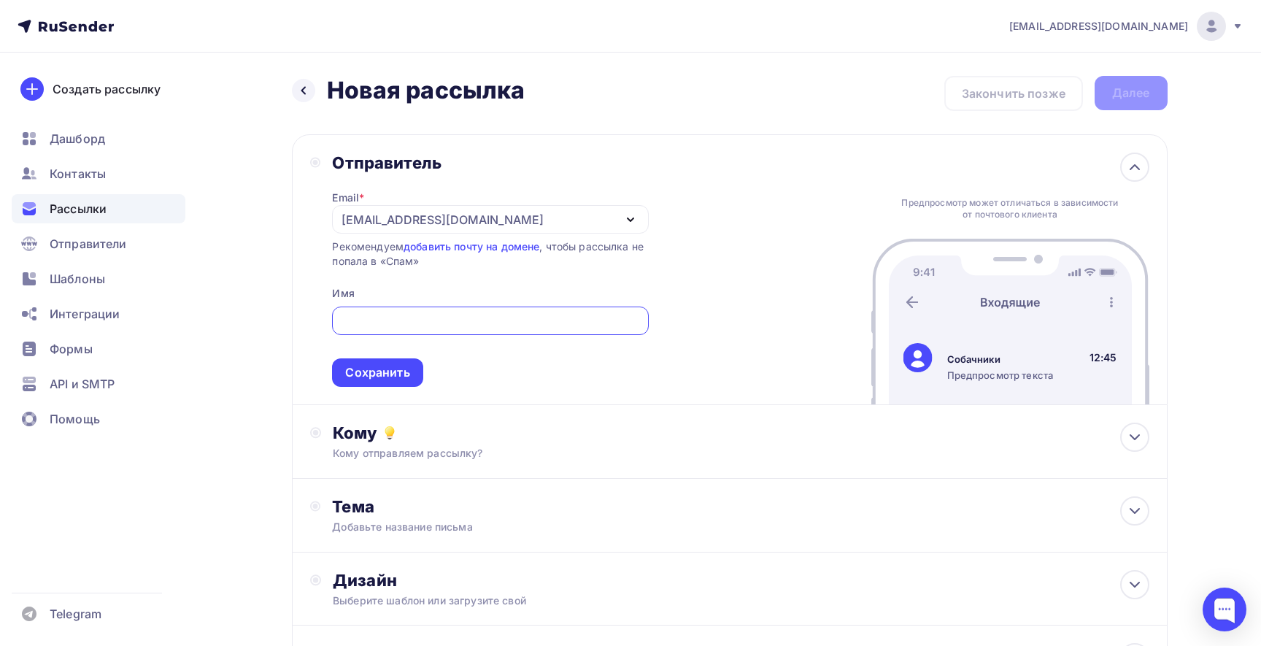
click at [518, 325] on input "text" at bounding box center [490, 321] width 299 height 18
type input "[EMAIL_ADDRESS][DOMAIN_NAME]"
click at [373, 383] on div "Сохранить" at bounding box center [377, 372] width 90 height 28
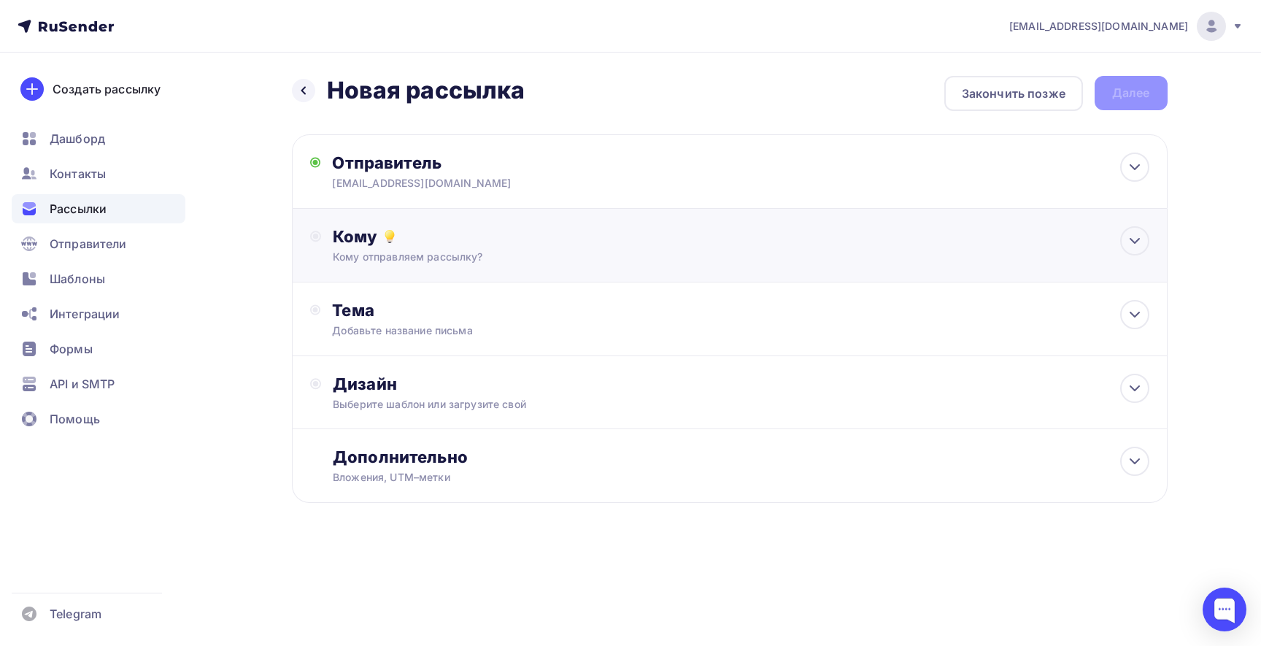
click at [436, 250] on div "Кому отправляем рассылку?" at bounding box center [700, 257] width 735 height 15
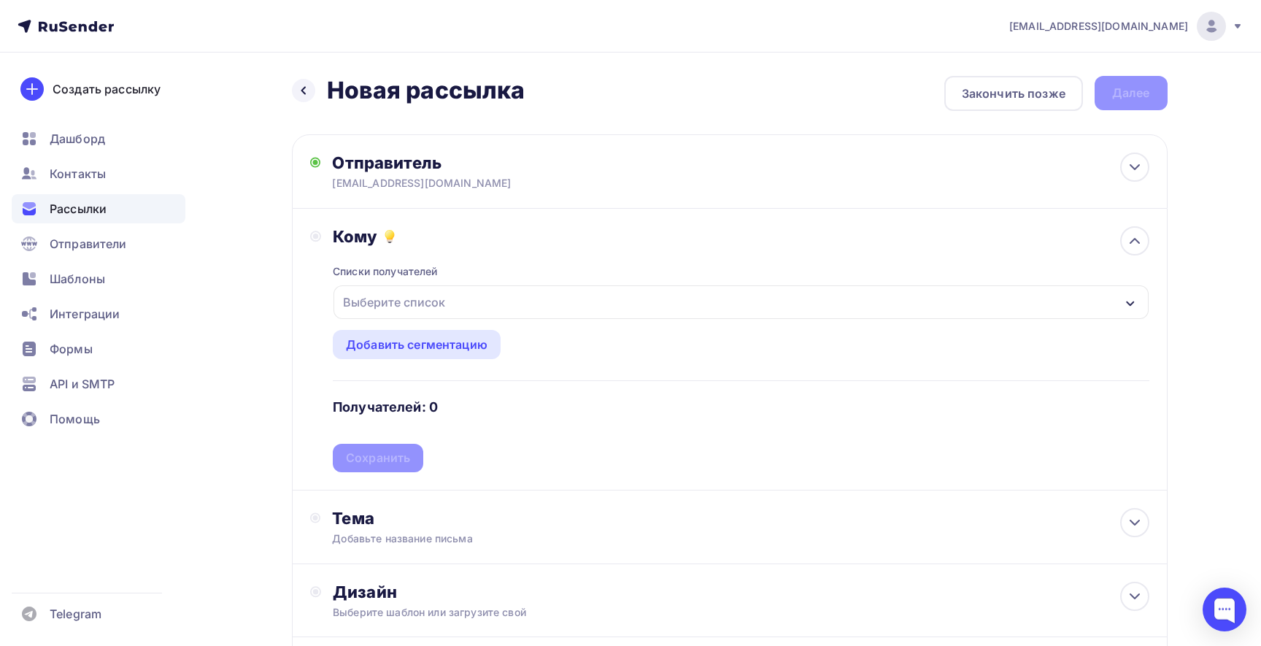
click at [82, 219] on div "Рассылки" at bounding box center [99, 208] width 174 height 29
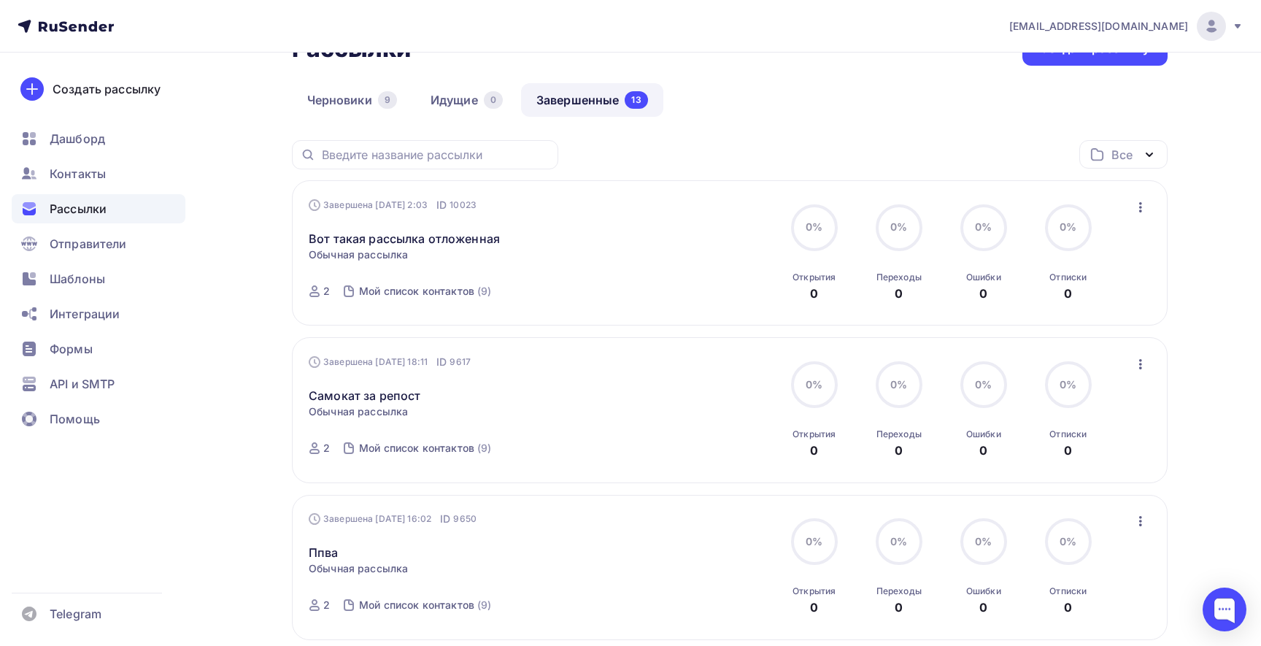
scroll to position [109, 0]
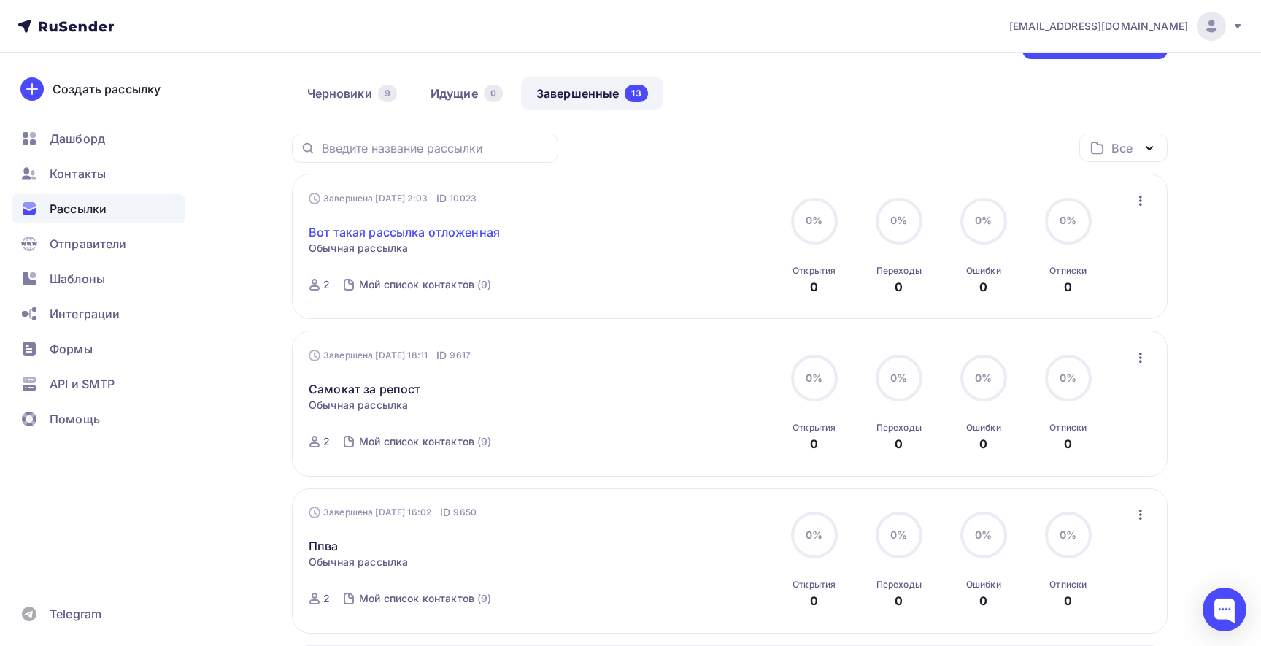
click at [460, 230] on link "Вот такая рассылка отложенная" at bounding box center [404, 232] width 191 height 18
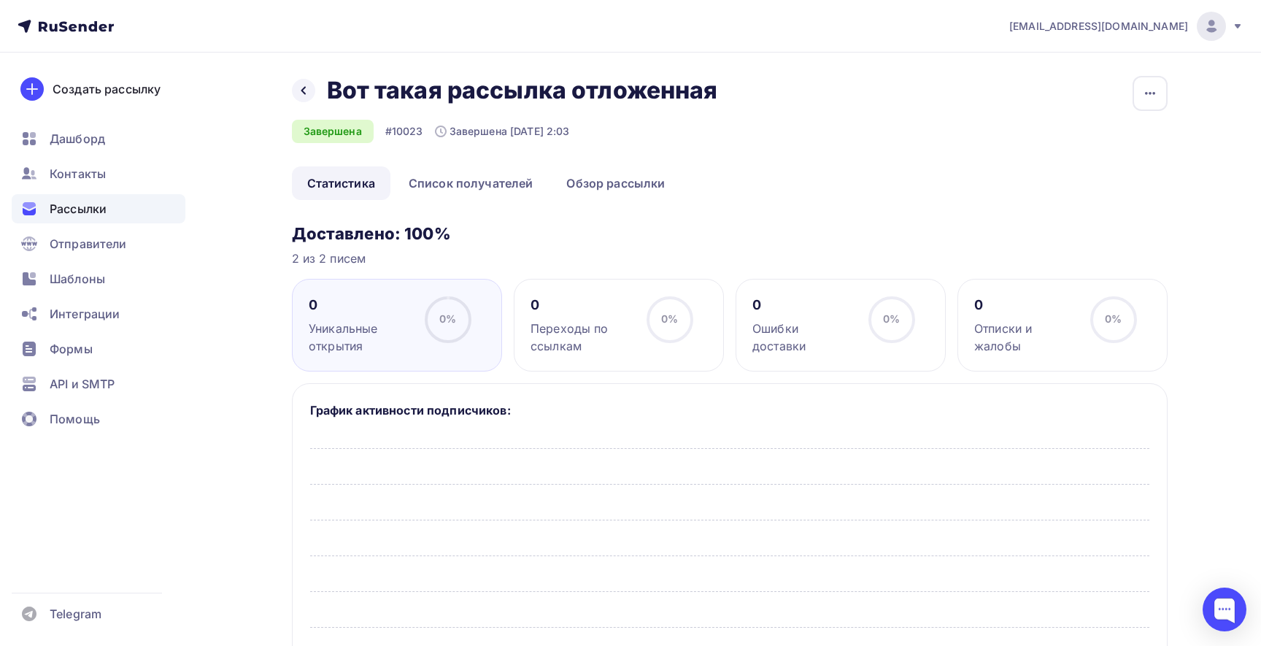
scroll to position [23, 0]
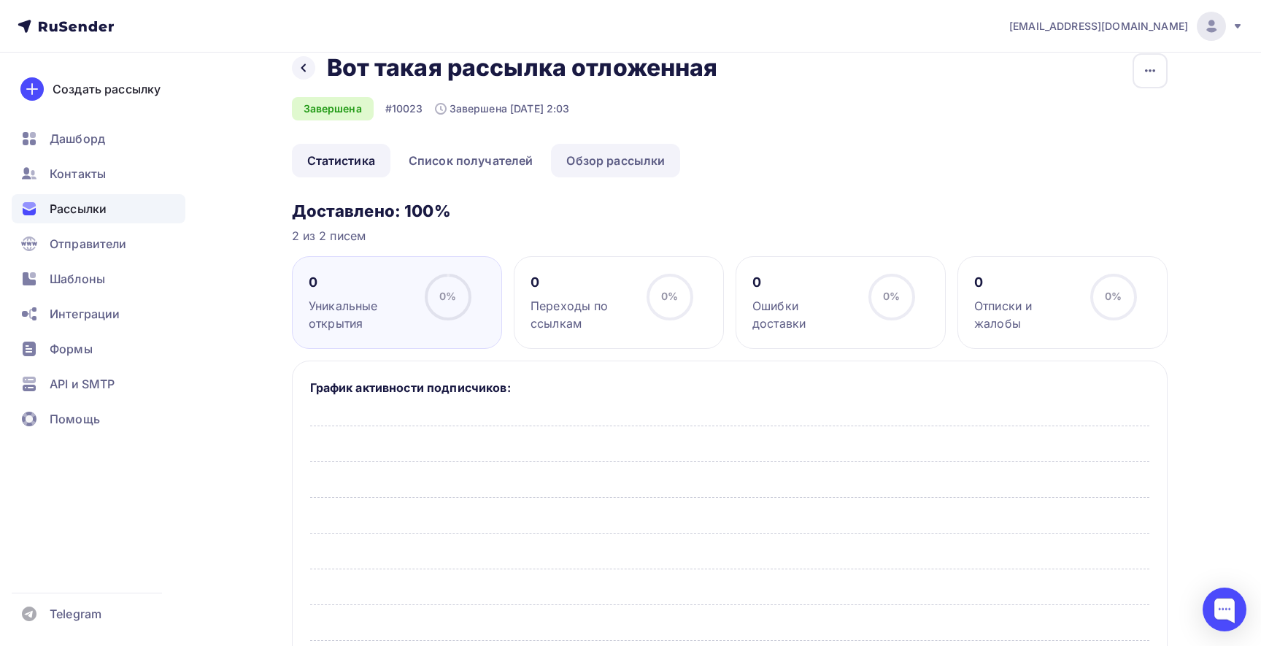
click at [590, 158] on link "Обзор рассылки" at bounding box center [615, 161] width 129 height 34
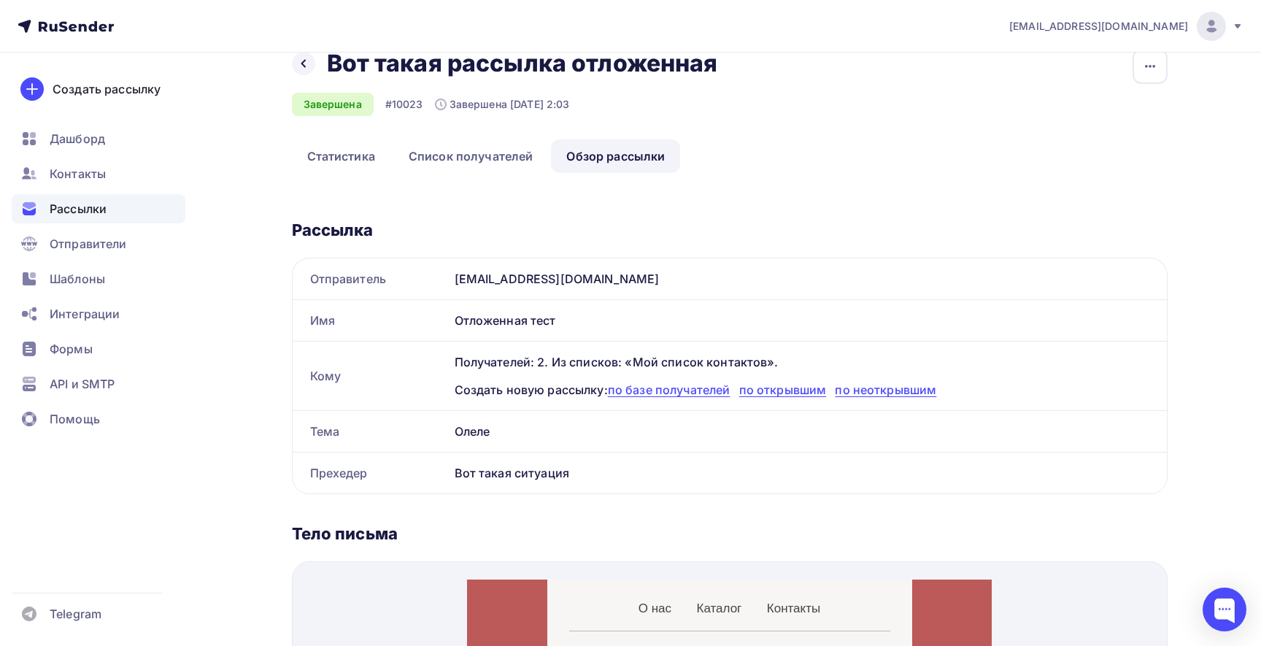
scroll to position [18, 0]
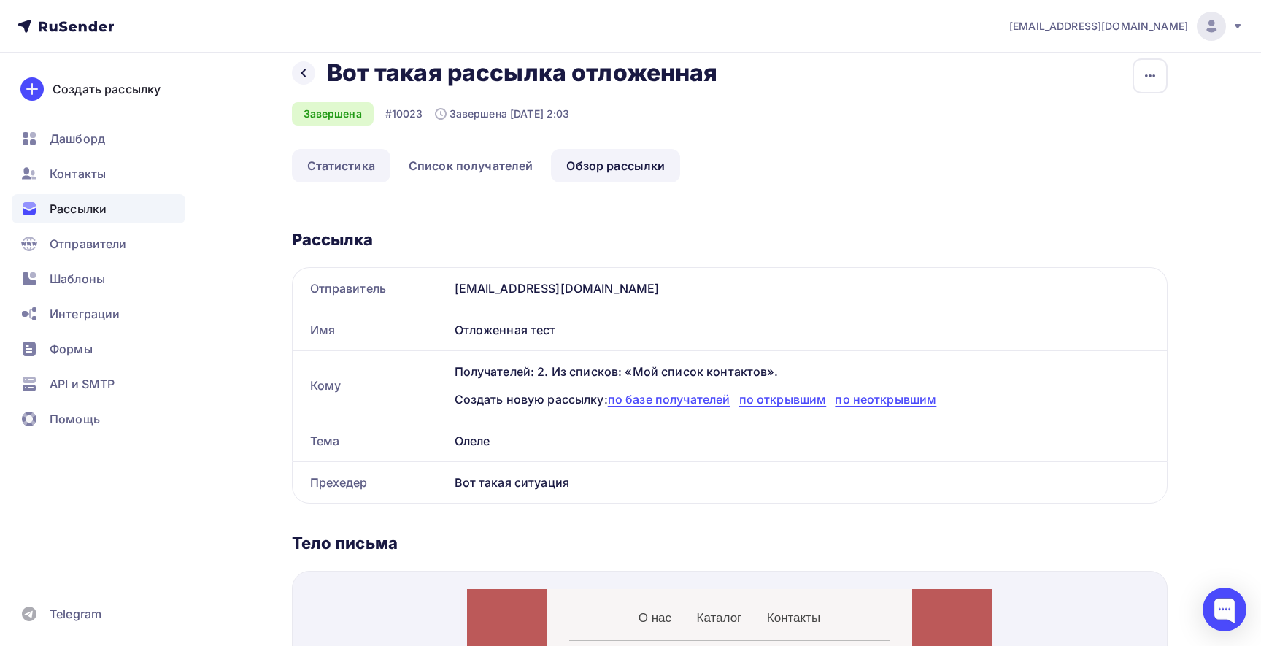
click at [336, 166] on link "Статистика" at bounding box center [341, 166] width 99 height 34
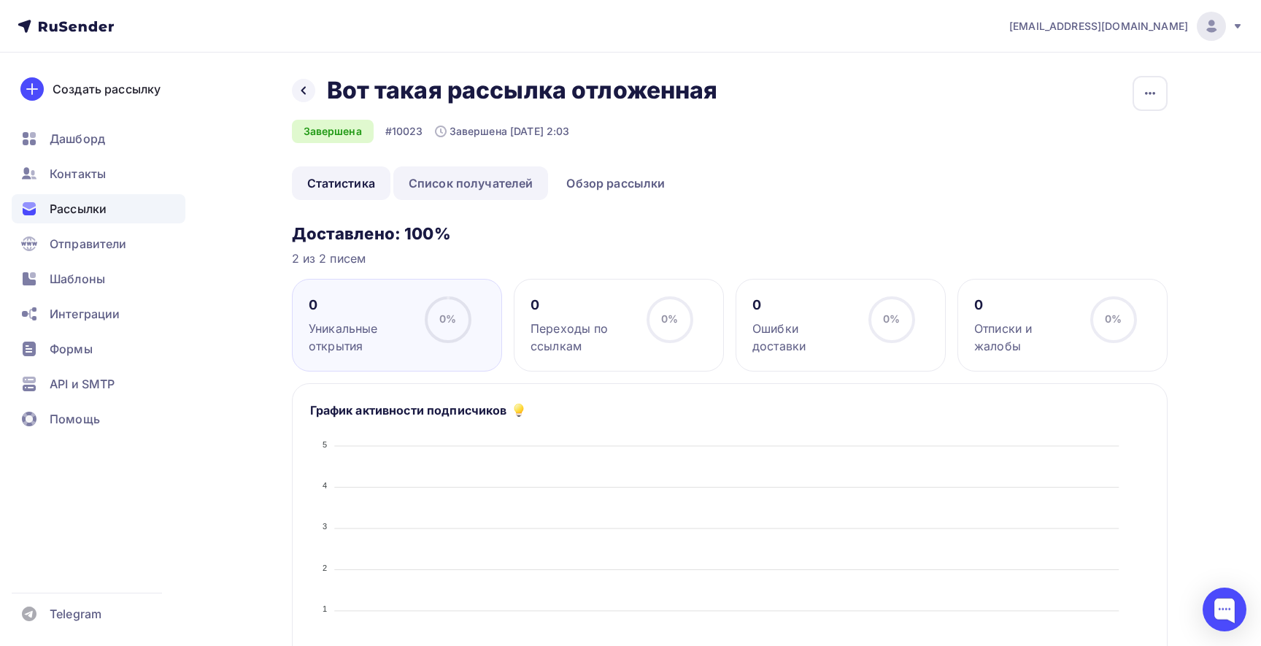
click at [441, 185] on link "Список получателей" at bounding box center [470, 183] width 155 height 34
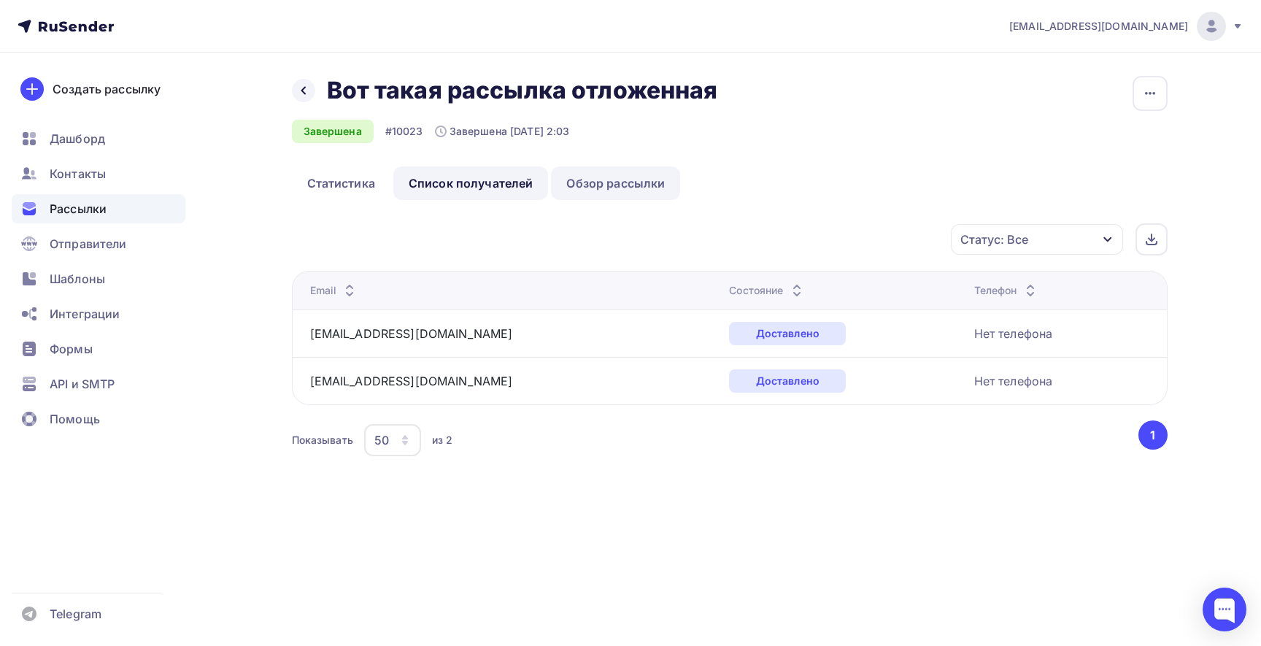
click at [591, 180] on link "Обзор рассылки" at bounding box center [615, 183] width 129 height 34
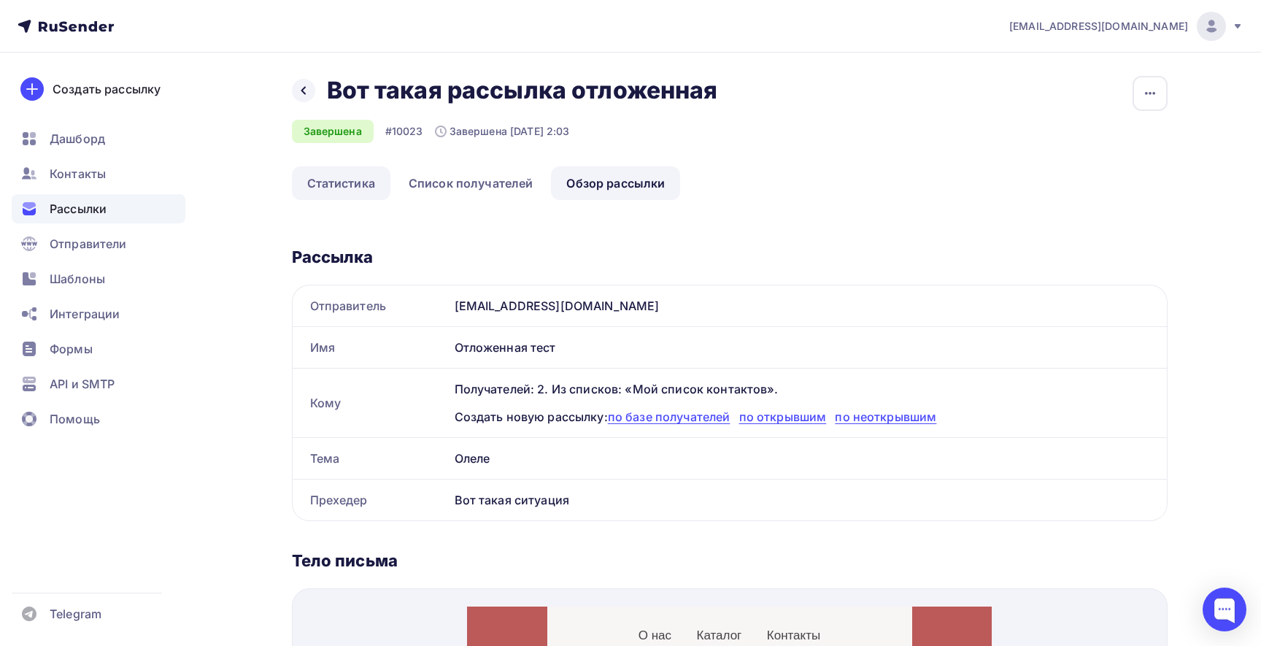
click at [346, 182] on link "Статистика" at bounding box center [341, 183] width 99 height 34
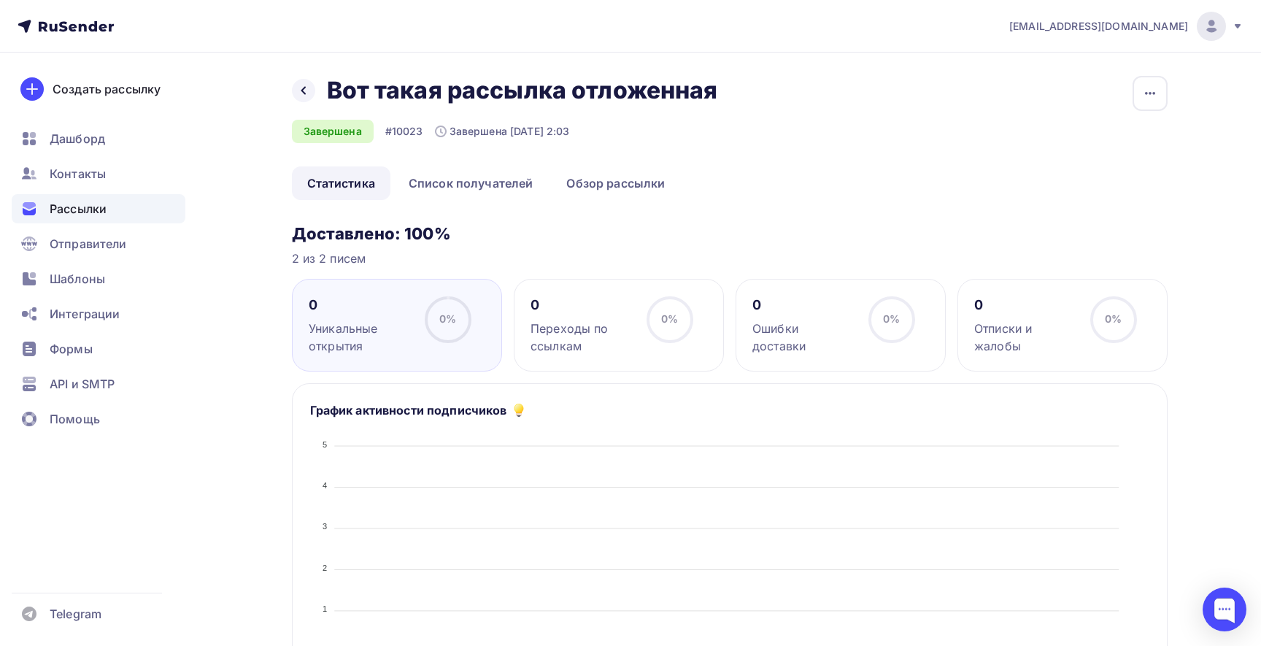
click at [501, 183] on link "Список получателей" at bounding box center [470, 183] width 155 height 34
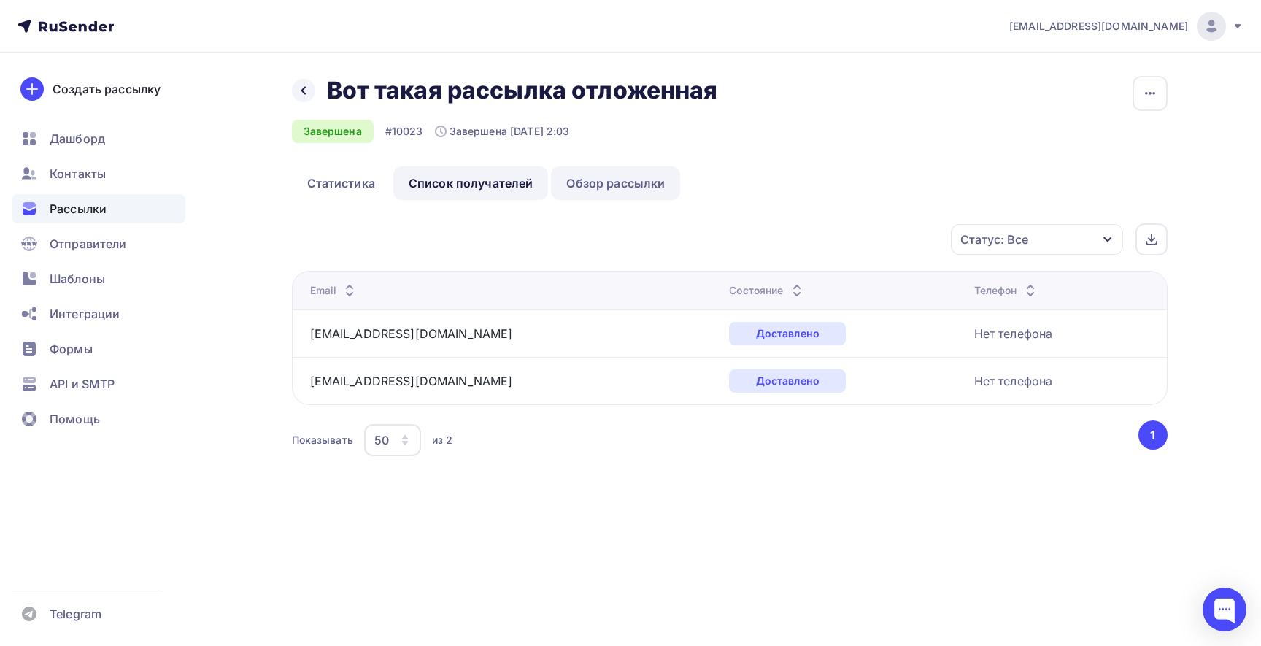
click at [604, 183] on link "Обзор рассылки" at bounding box center [615, 183] width 129 height 34
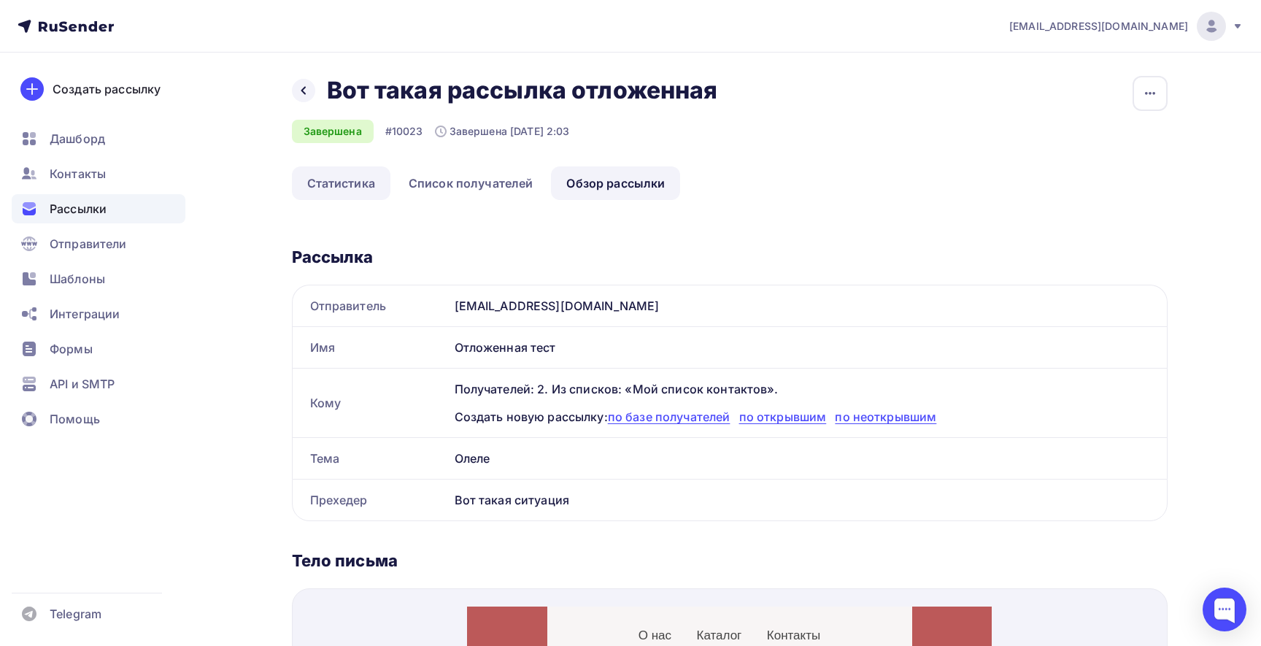
click at [376, 185] on link "Статистика" at bounding box center [341, 183] width 99 height 34
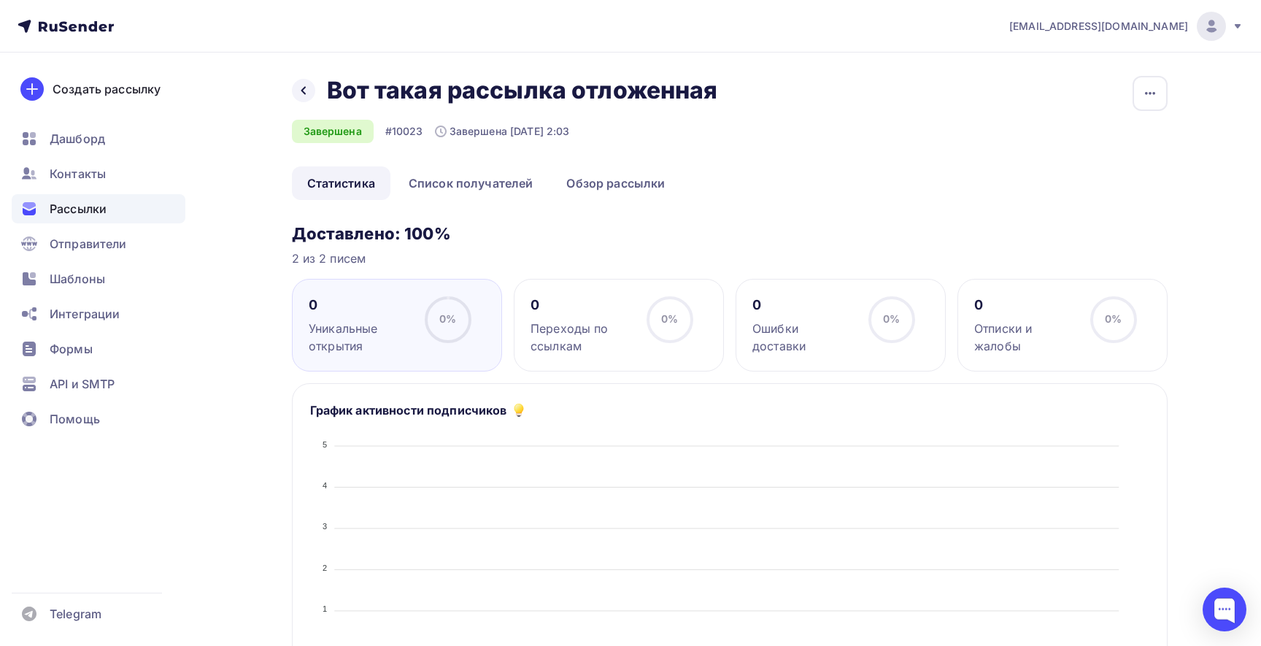
click at [588, 317] on div "0 Переходы по ссылкам" at bounding box center [581, 325] width 103 height 58
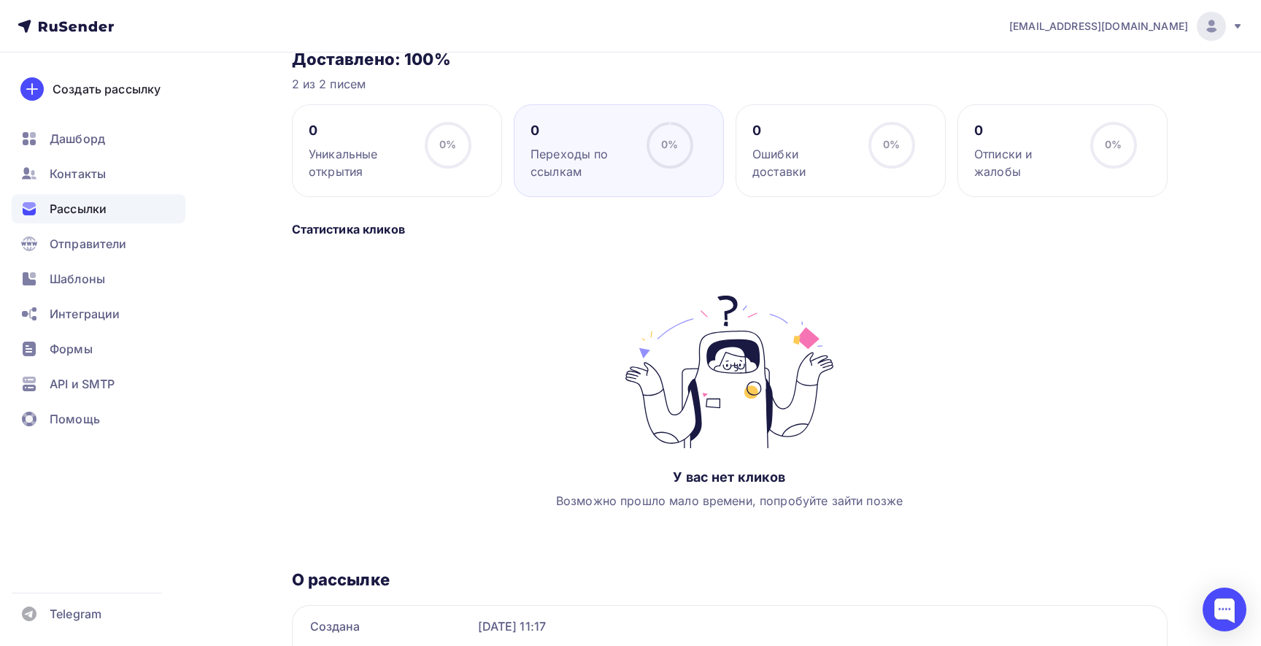
scroll to position [171, 0]
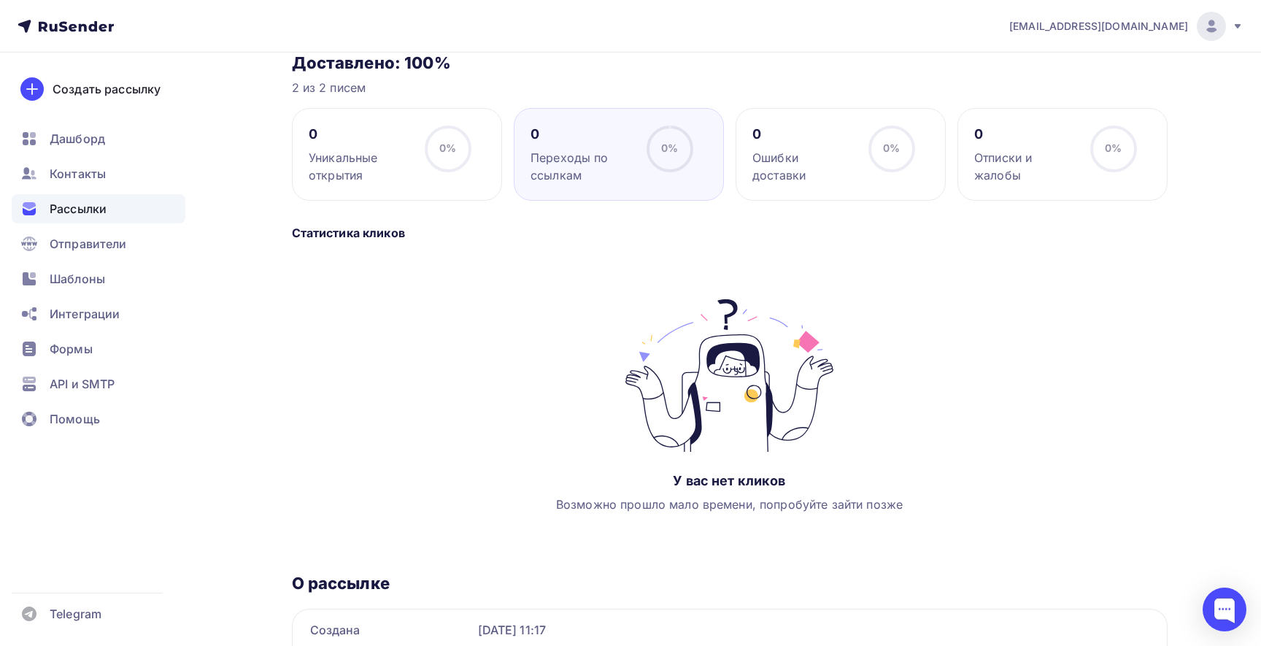
click at [437, 166] on circle at bounding box center [448, 149] width 44 height 44
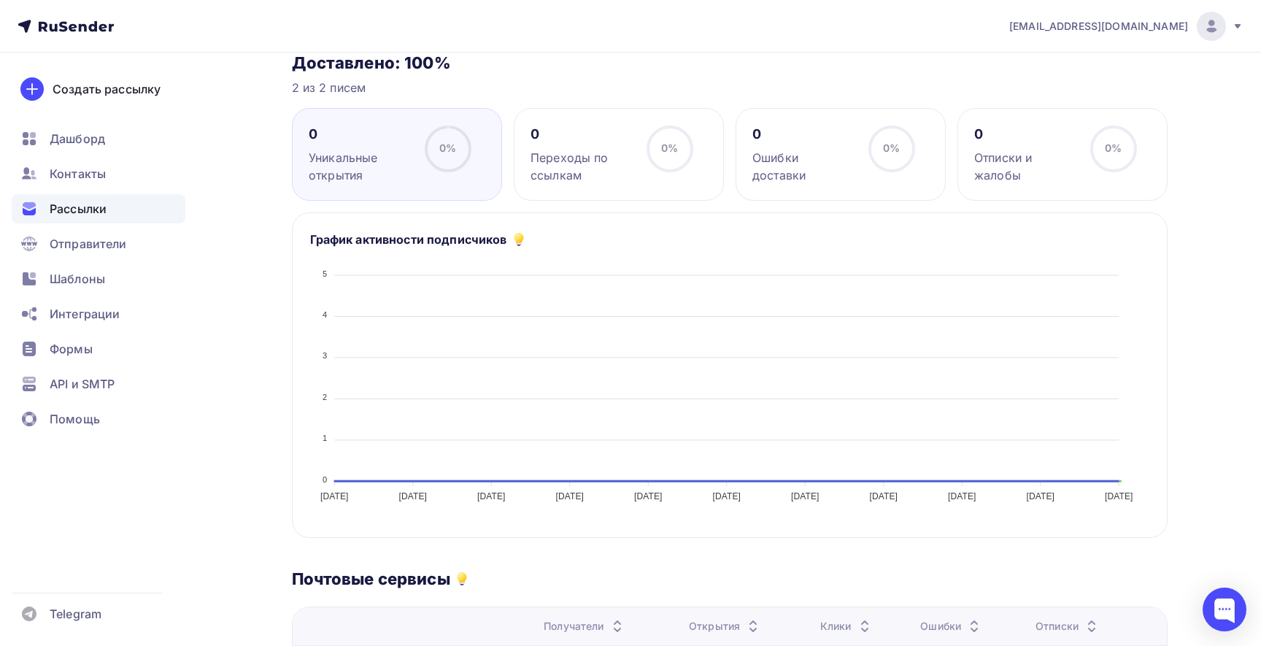
click at [550, 156] on div "Переходы по ссылкам" at bounding box center [581, 166] width 103 height 35
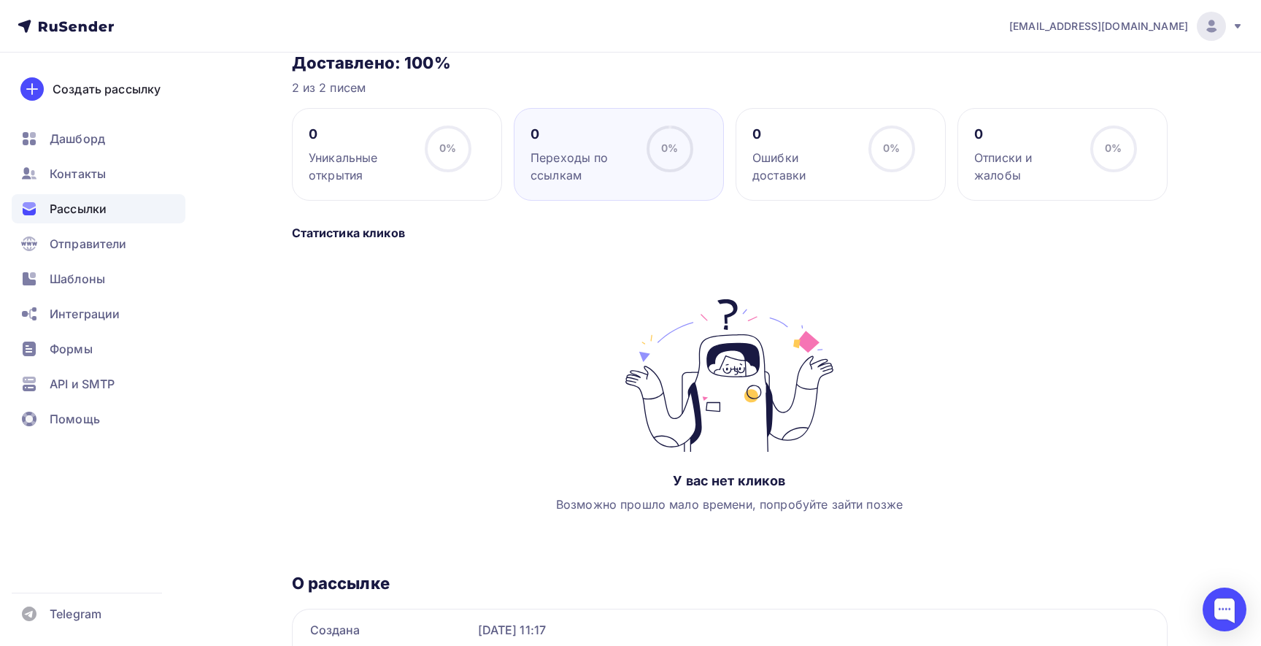
click at [396, 168] on div "Уникальные открытия" at bounding box center [360, 166] width 103 height 35
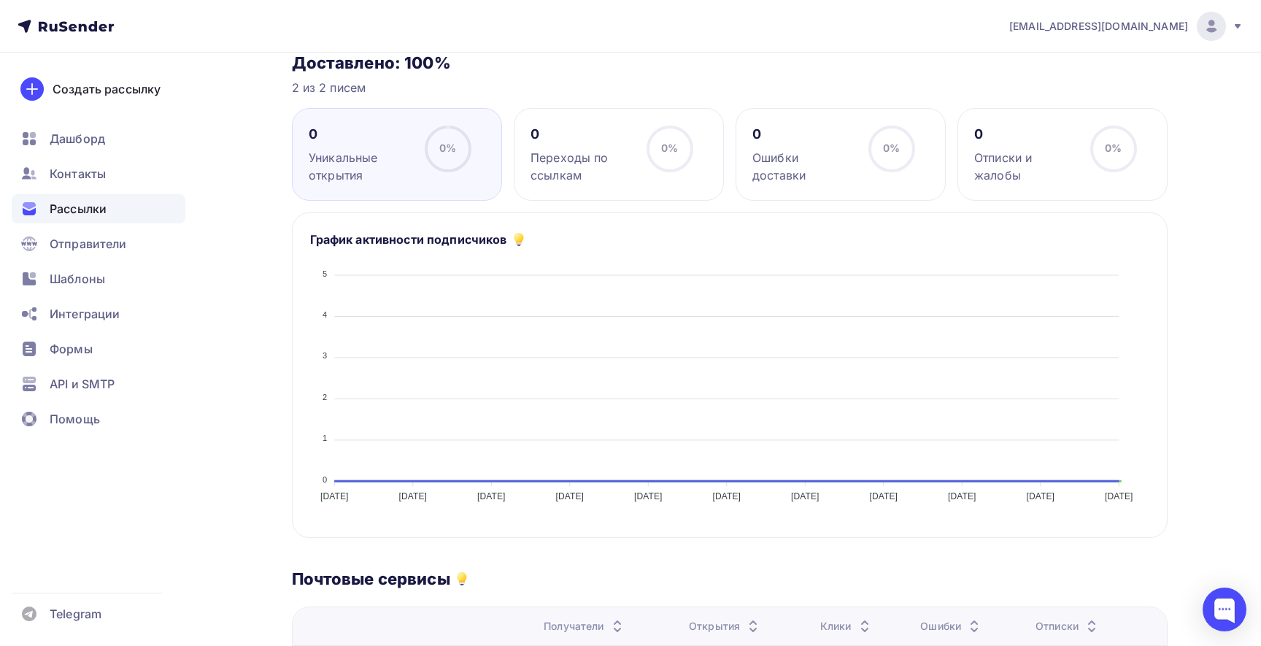
click at [525, 169] on div "0 Переходы по ссылкам 0% 0%" at bounding box center [619, 154] width 210 height 93
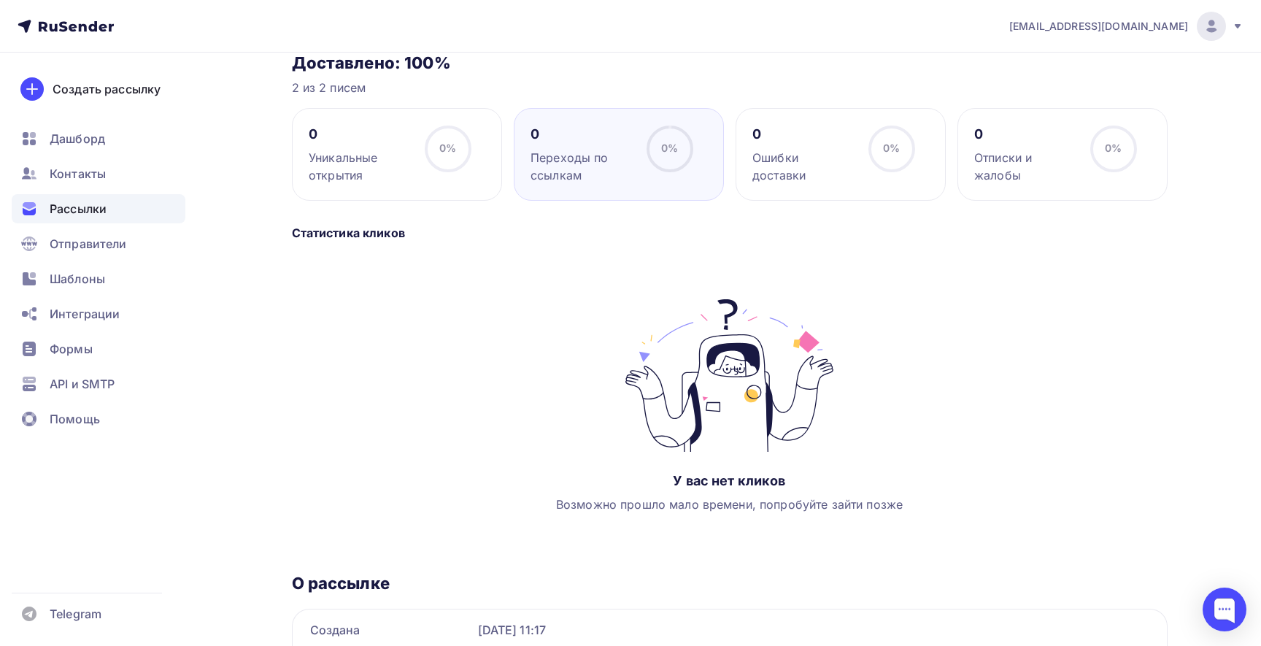
click at [436, 189] on div "0 Уникальные открытия 0% 0%" at bounding box center [397, 154] width 210 height 93
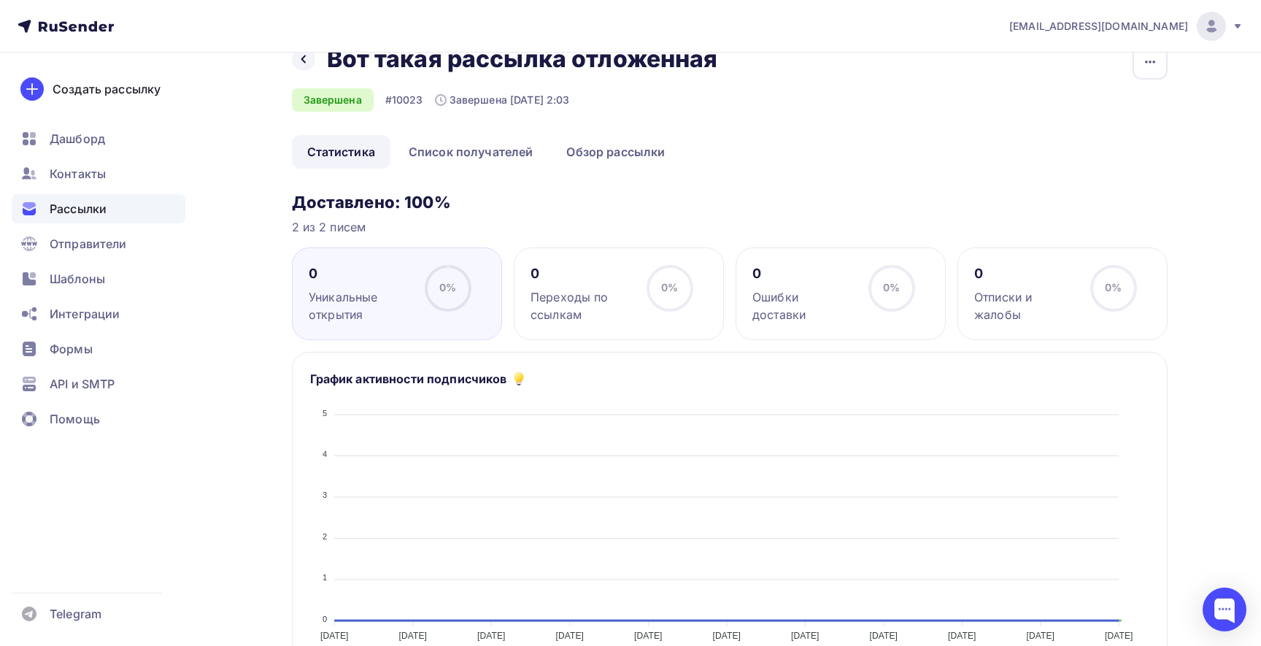
scroll to position [0, 0]
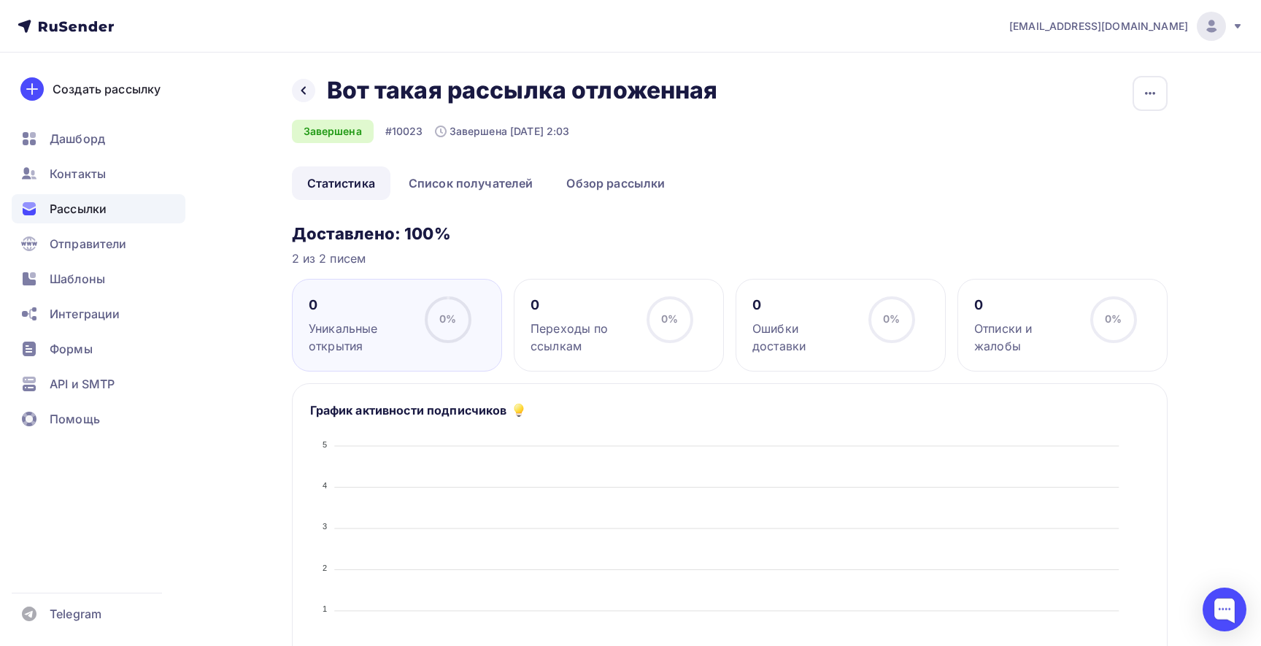
click at [625, 325] on div "Переходы по ссылкам" at bounding box center [581, 337] width 103 height 35
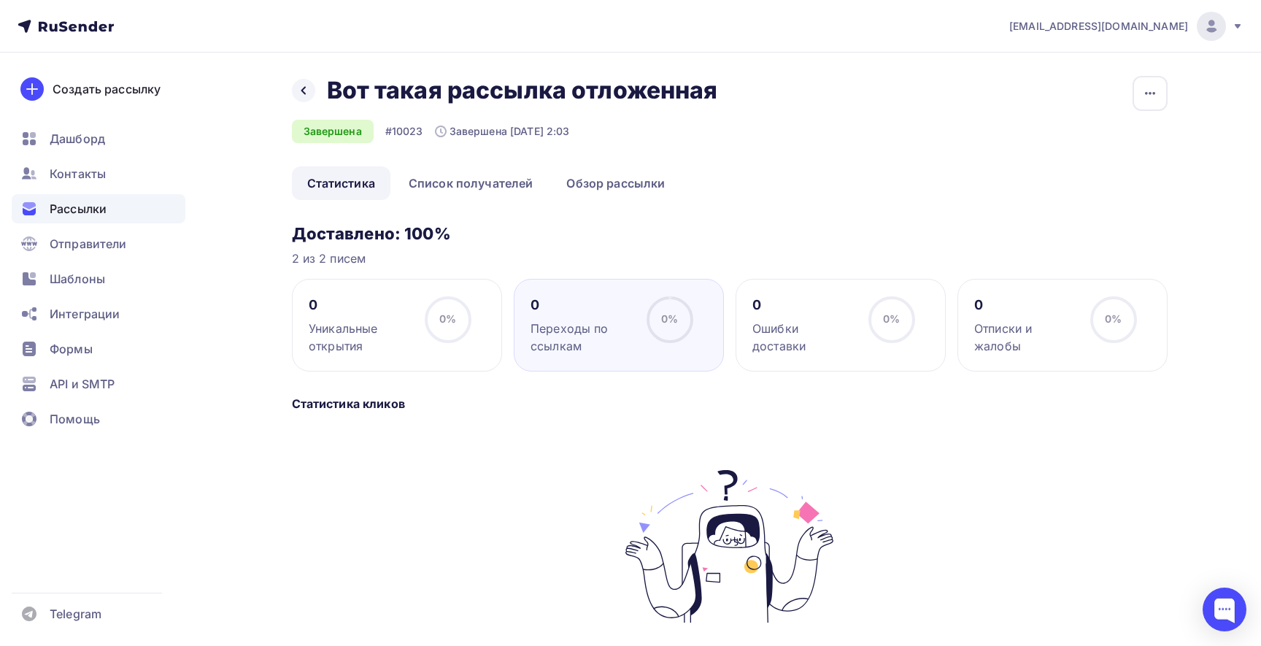
click at [844, 330] on div "Ошибки доставки" at bounding box center [803, 337] width 103 height 35
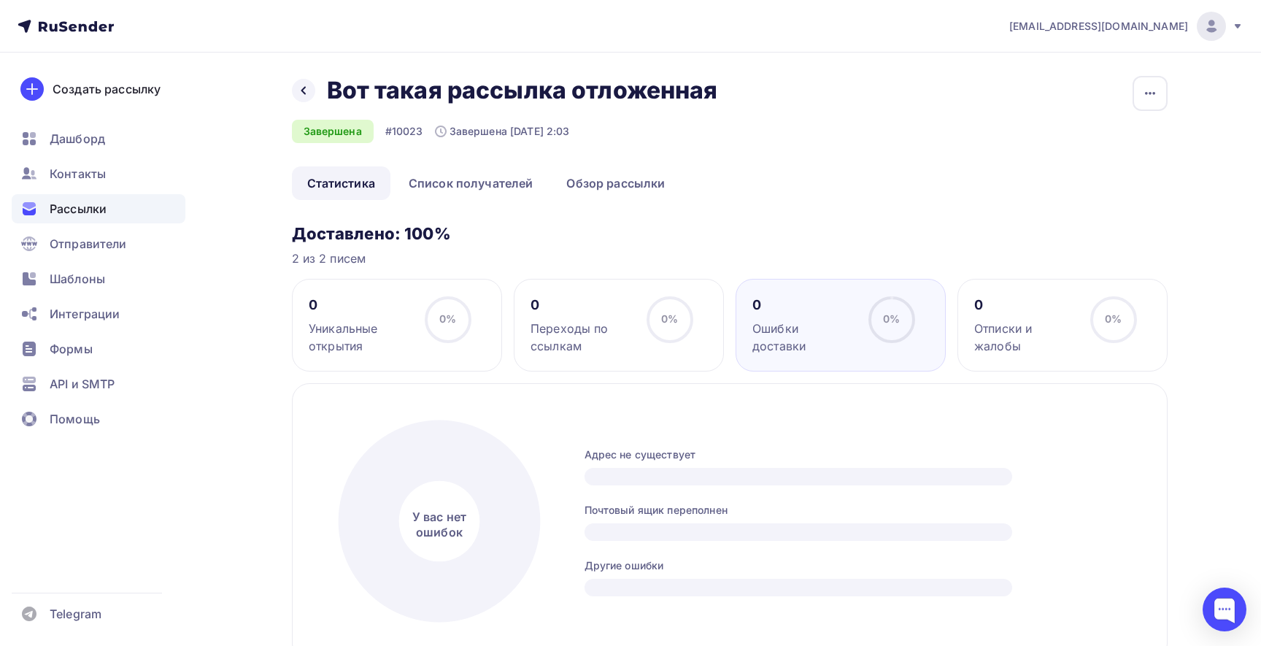
click at [641, 320] on div "0% 0%" at bounding box center [669, 325] width 73 height 58
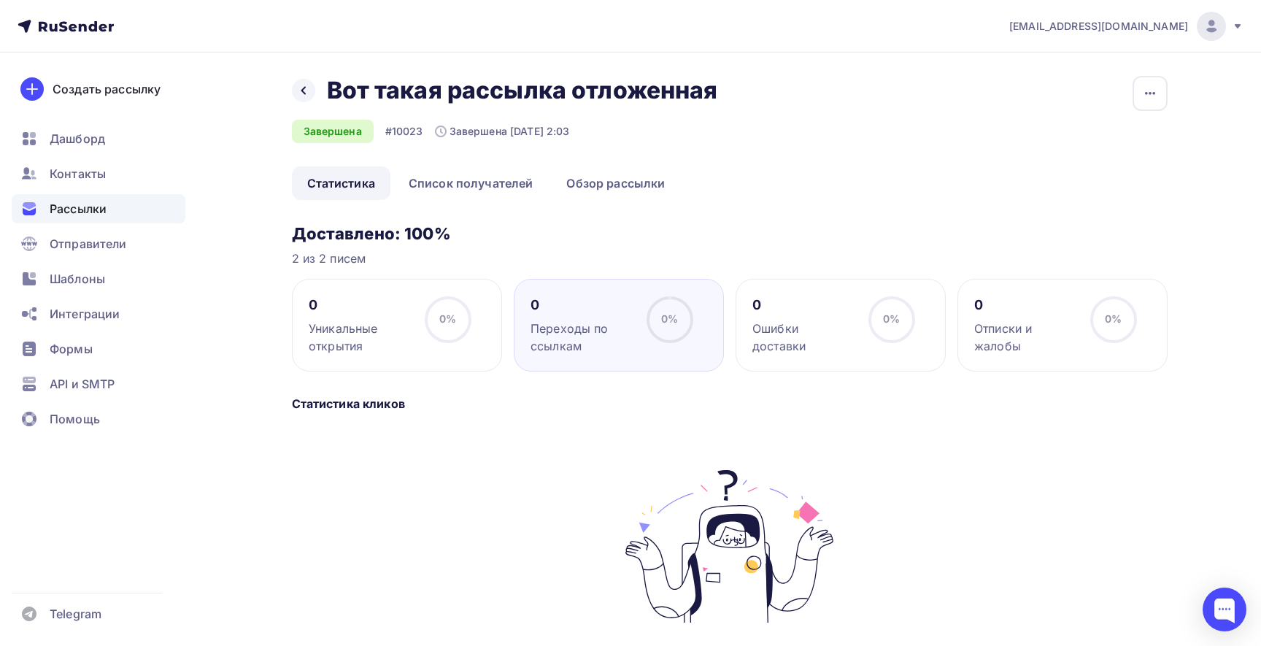
click at [78, 212] on span "Рассылки" at bounding box center [78, 209] width 57 height 18
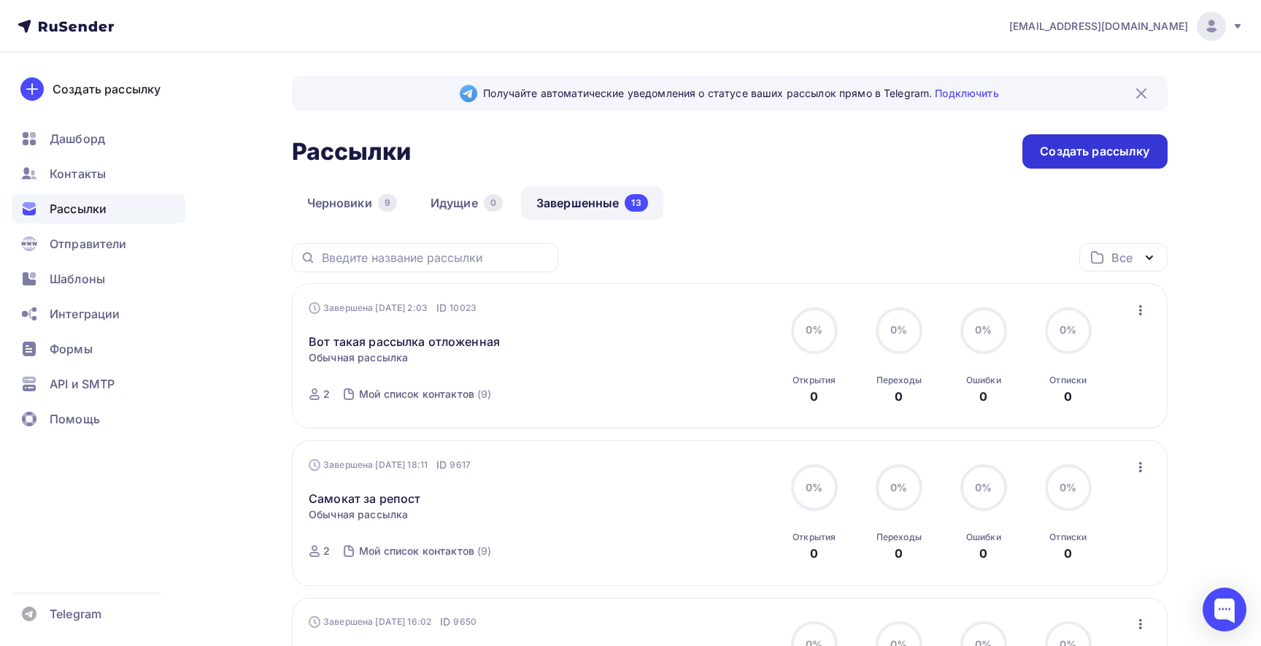
click at [1070, 149] on div "Создать рассылку" at bounding box center [1094, 151] width 109 height 17
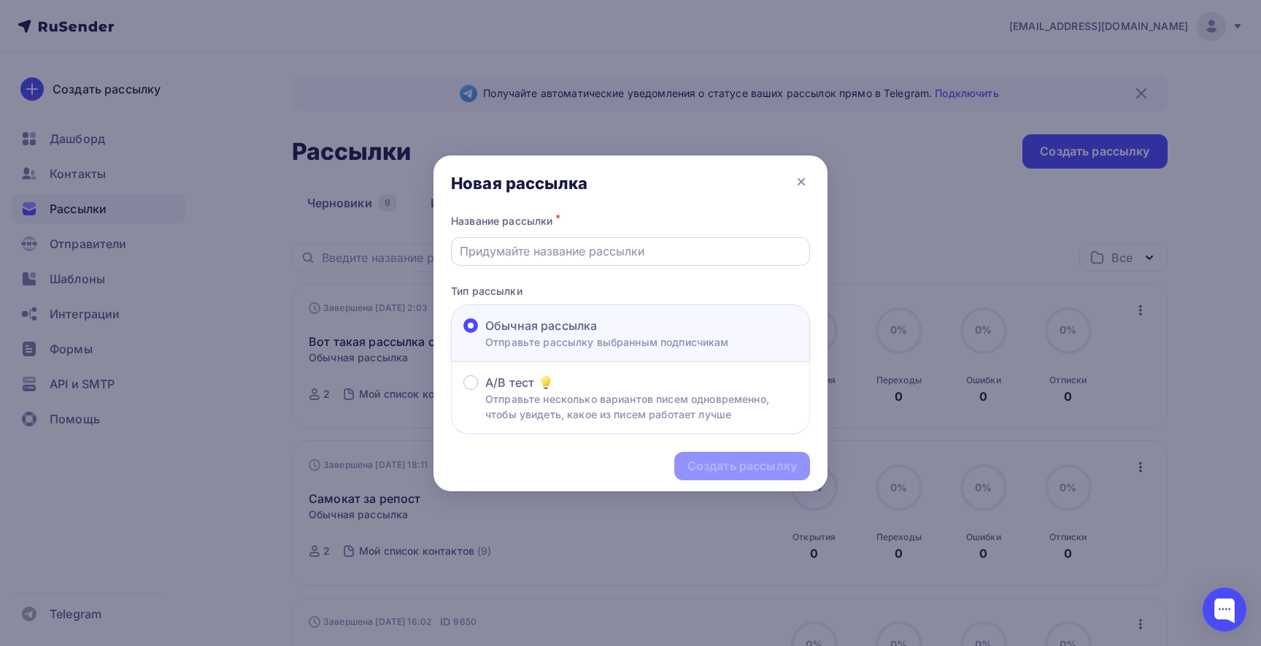
click at [544, 255] on input "text" at bounding box center [631, 251] width 342 height 18
type input "Пёсья рассылка тестовая"
click at [734, 462] on div "Создать рассылку" at bounding box center [741, 466] width 109 height 17
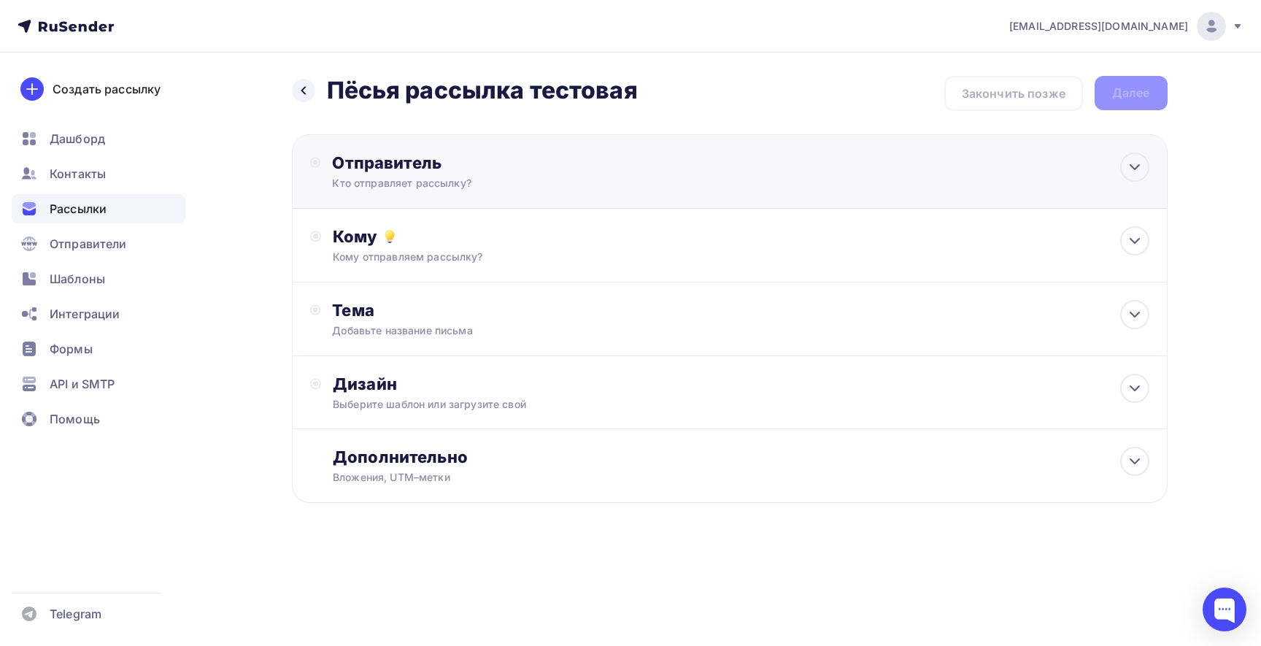
click at [628, 181] on div "Отправитель Кто отправляет рассылку? Email * [EMAIL_ADDRESS][DOMAIN_NAME] [EMAI…" at bounding box center [490, 172] width 316 height 38
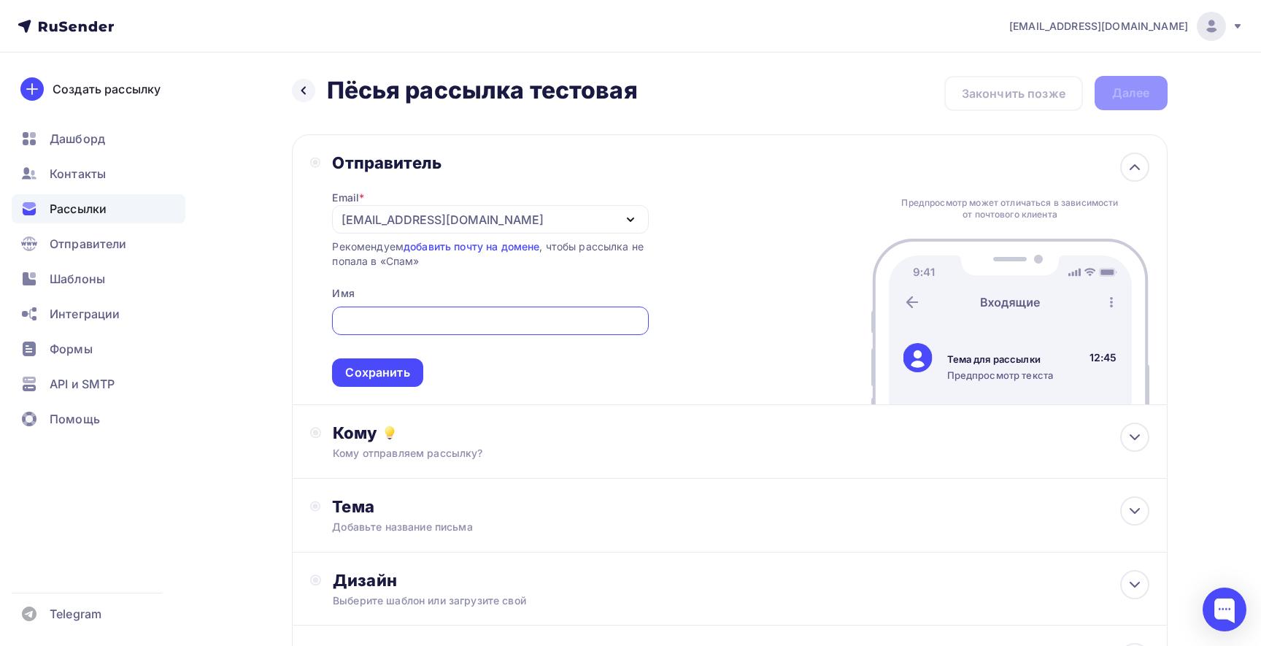
click at [499, 321] on input "text" at bounding box center [490, 321] width 299 height 18
drag, startPoint x: 397, startPoint y: 323, endPoint x: 641, endPoint y: 379, distance: 250.0
click at [641, 379] on span "[EMAIL_ADDRESS][DOMAIN_NAME] Сохранить" at bounding box center [490, 344] width 316 height 86
type input "ekumskov"
click at [371, 371] on div "Сохранить" at bounding box center [377, 372] width 64 height 17
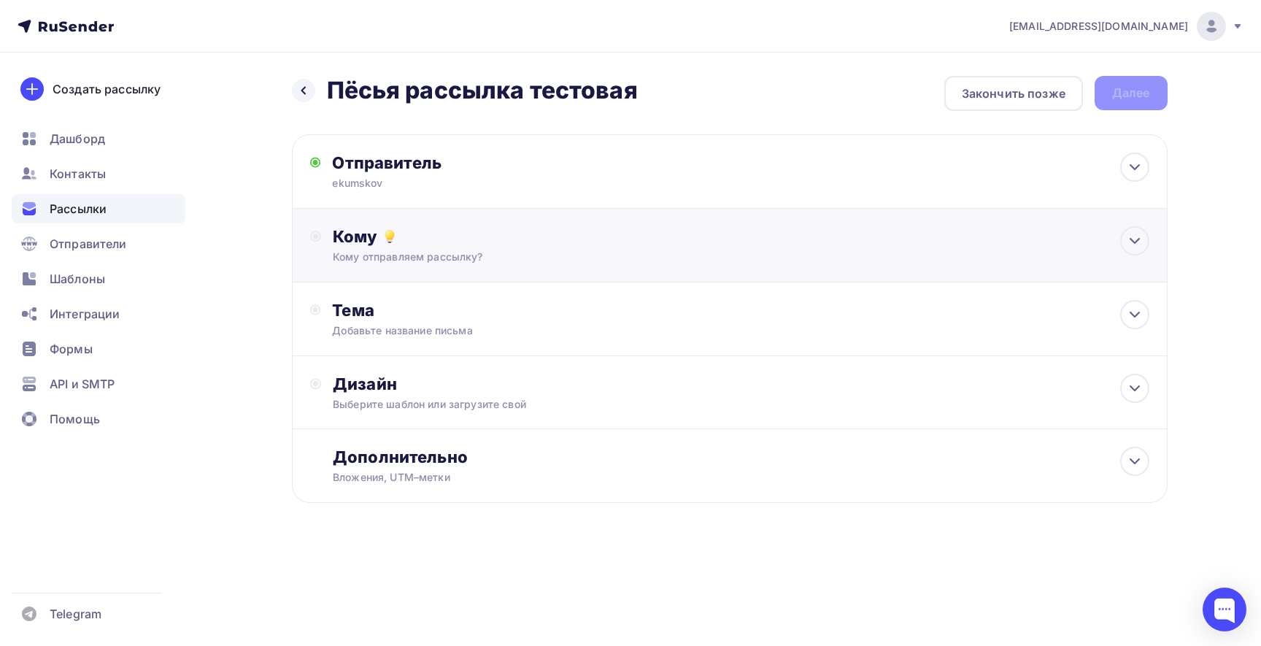
click at [433, 256] on div "Кому отправляем рассылку?" at bounding box center [700, 257] width 735 height 15
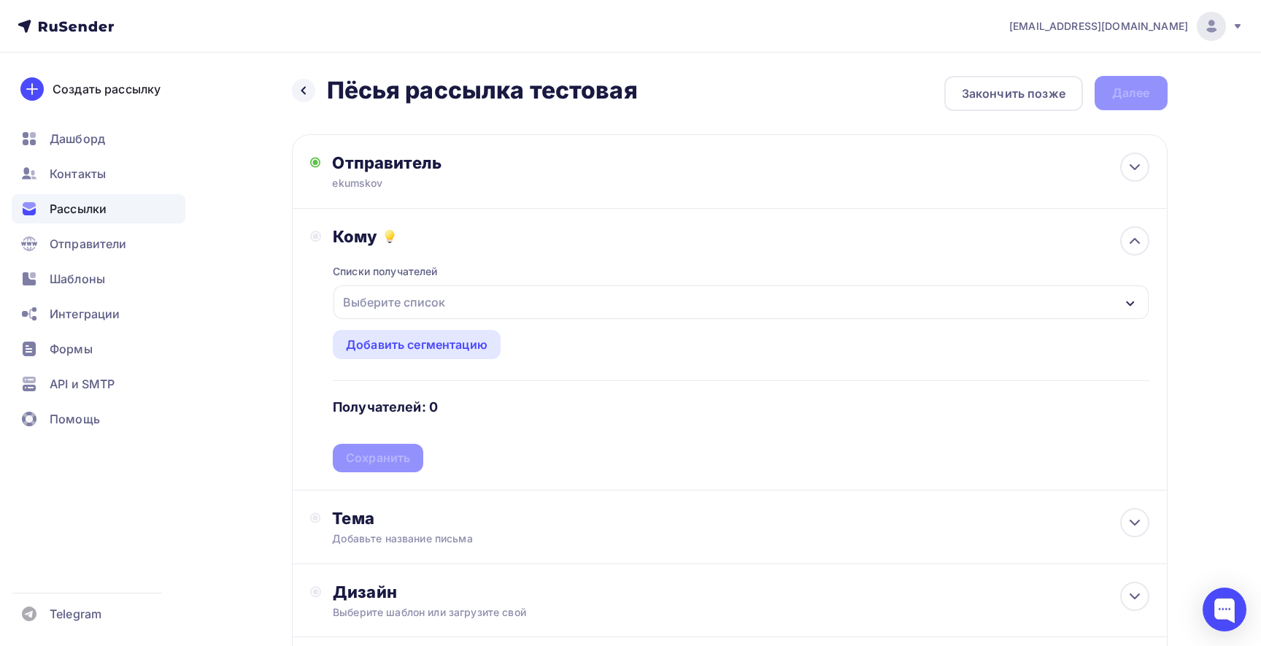
click at [385, 304] on div "Выберите список" at bounding box center [394, 302] width 114 height 26
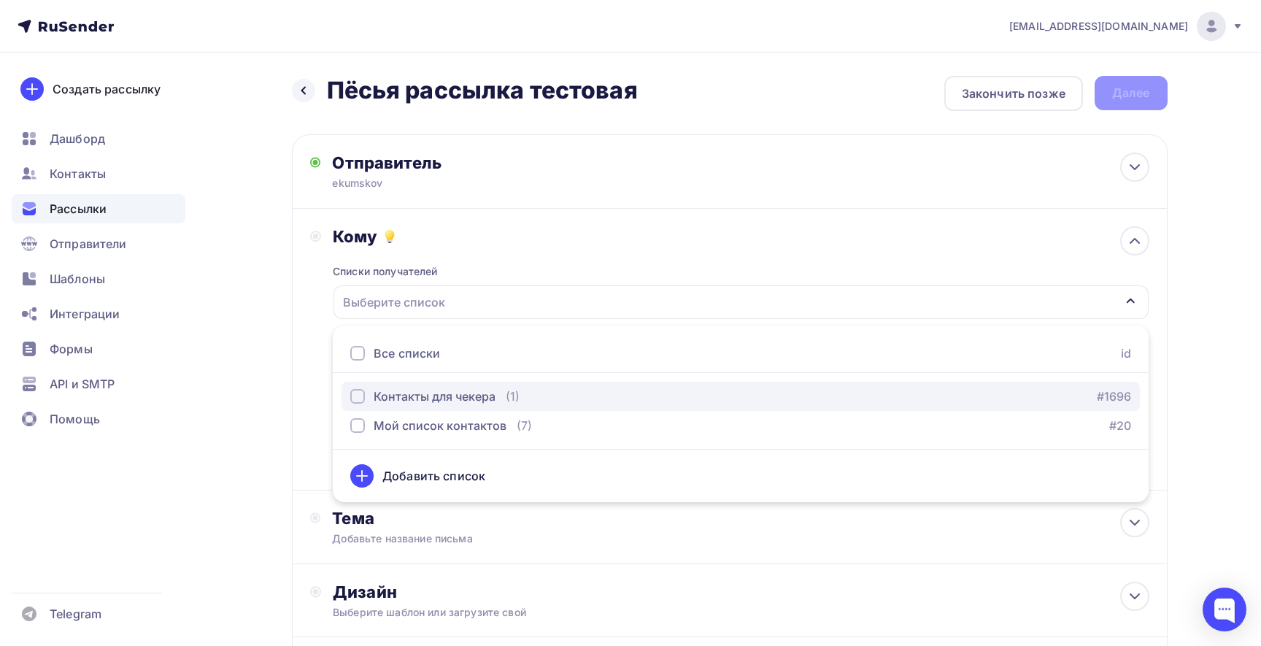
click at [356, 394] on div "button" at bounding box center [357, 396] width 15 height 15
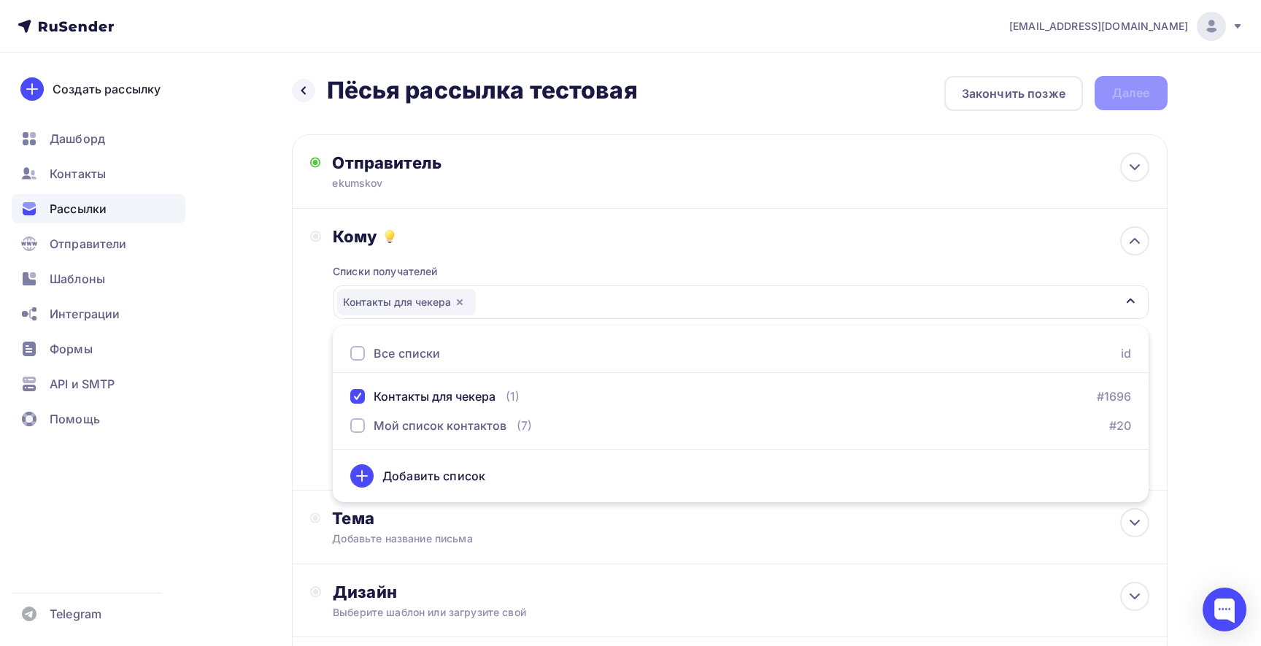
click at [360, 360] on div at bounding box center [357, 353] width 15 height 15
click at [309, 406] on div "Кому Списки получателей Контакты для чекера Мой список контактов Все списки id …" at bounding box center [730, 350] width 876 height 282
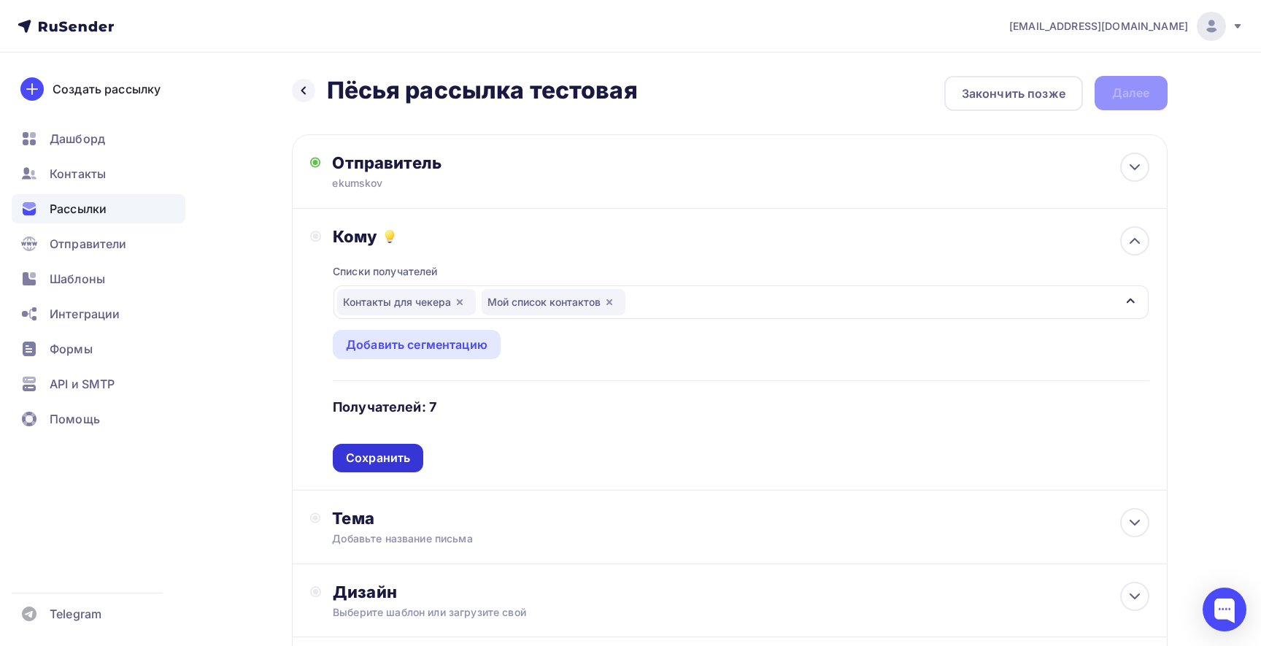
click at [375, 454] on div "Сохранить" at bounding box center [378, 457] width 64 height 17
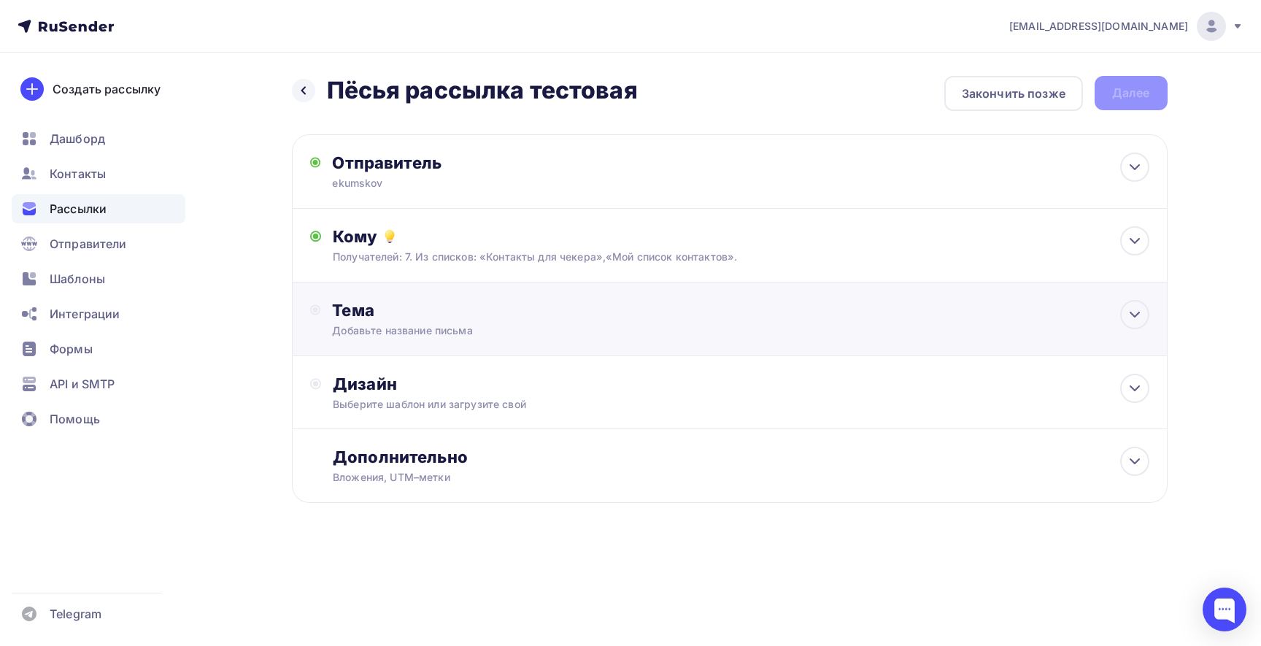
click at [393, 310] on div "Тема" at bounding box center [476, 310] width 288 height 20
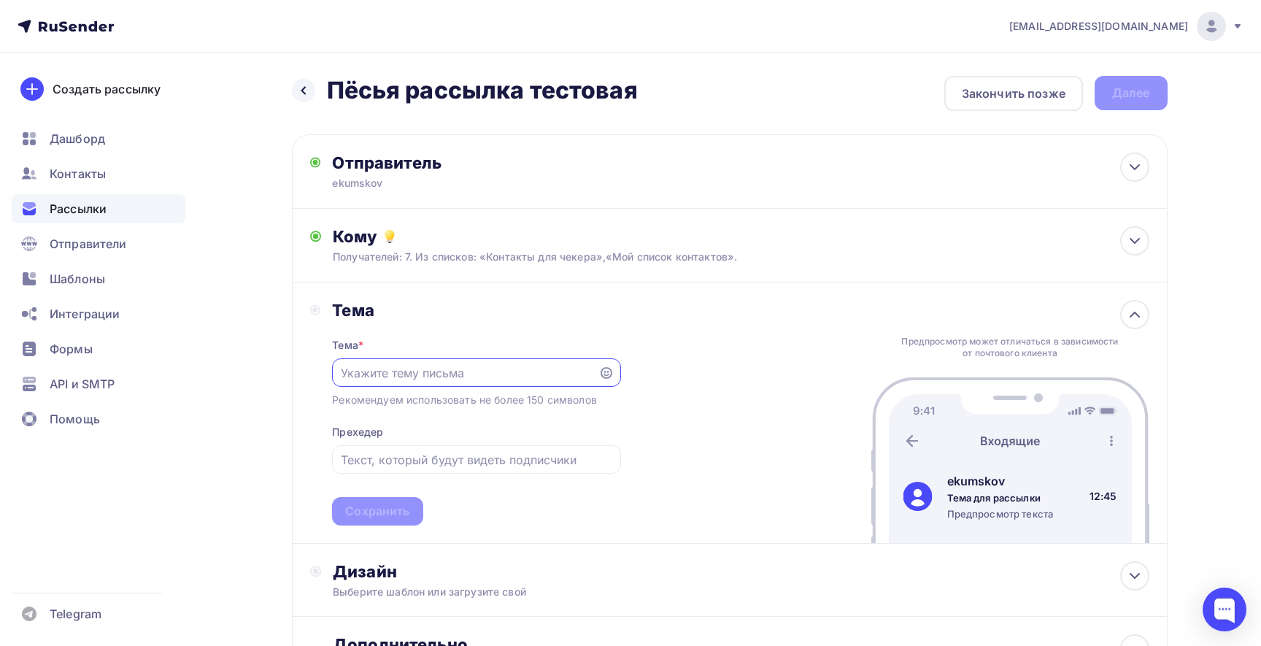
click at [416, 377] on input "text" at bounding box center [466, 373] width 250 height 18
type input "Пёсья тема"
click at [391, 463] on input "text" at bounding box center [476, 460] width 271 height 18
type input "пес как он есть"
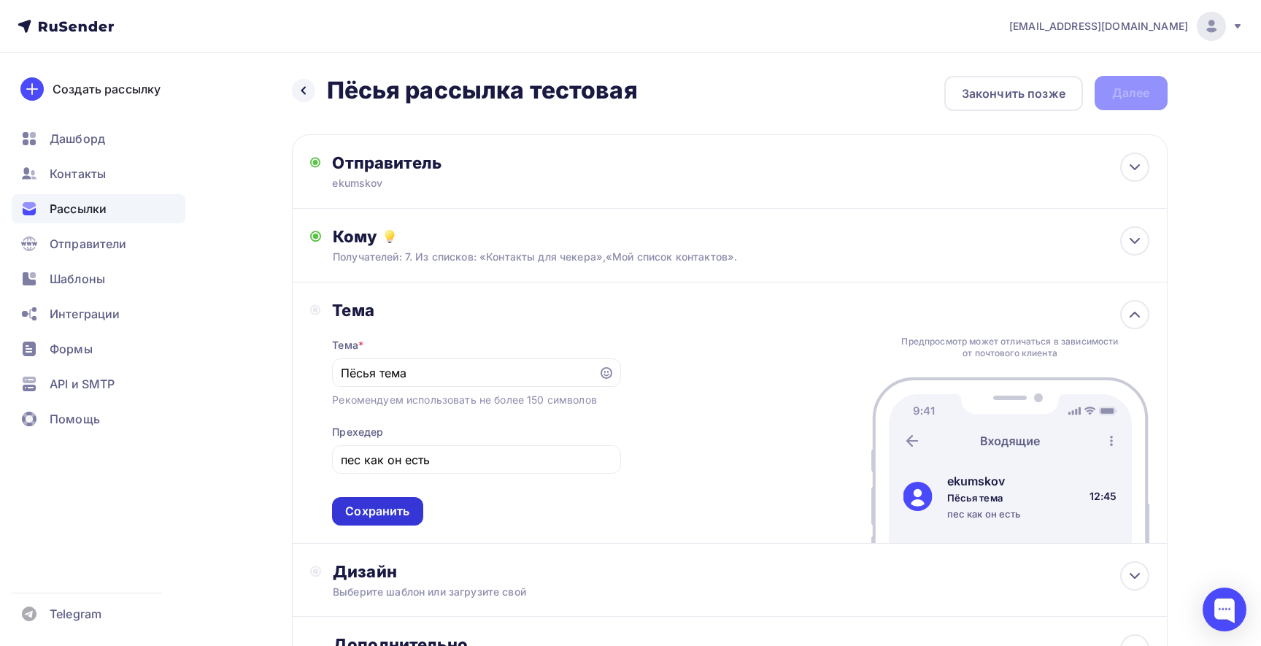
click at [366, 512] on div "Сохранить" at bounding box center [377, 511] width 64 height 17
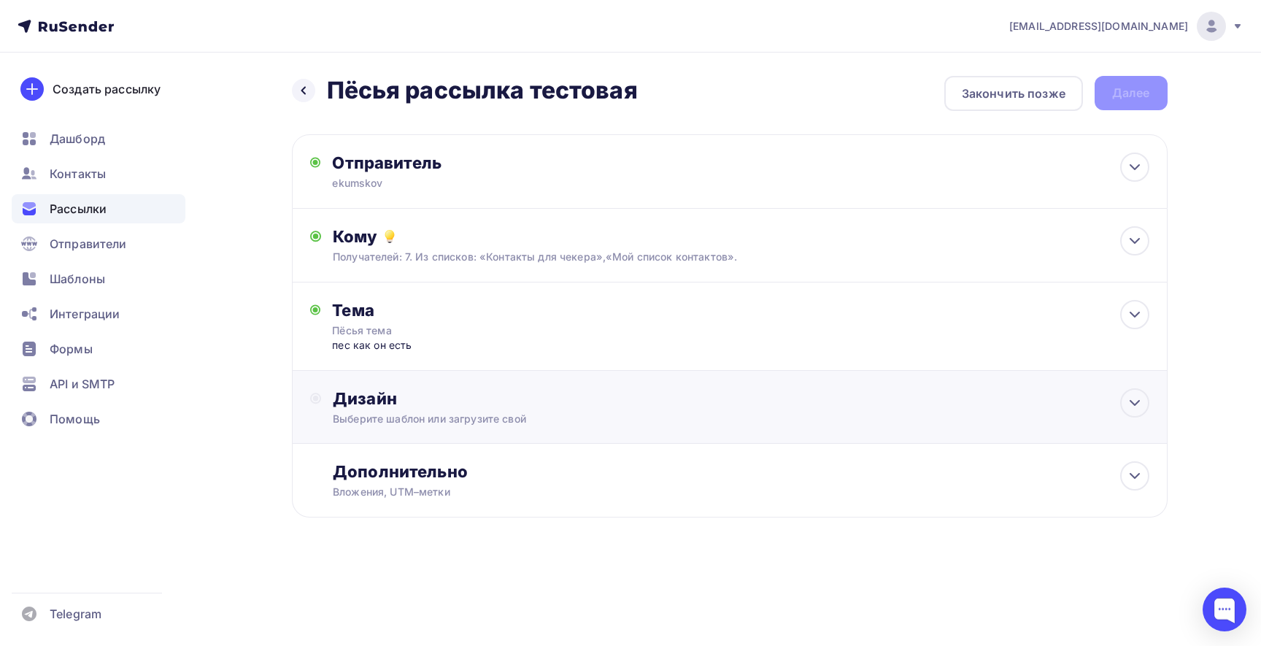
click at [415, 406] on div "Дизайн" at bounding box center [741, 398] width 816 height 20
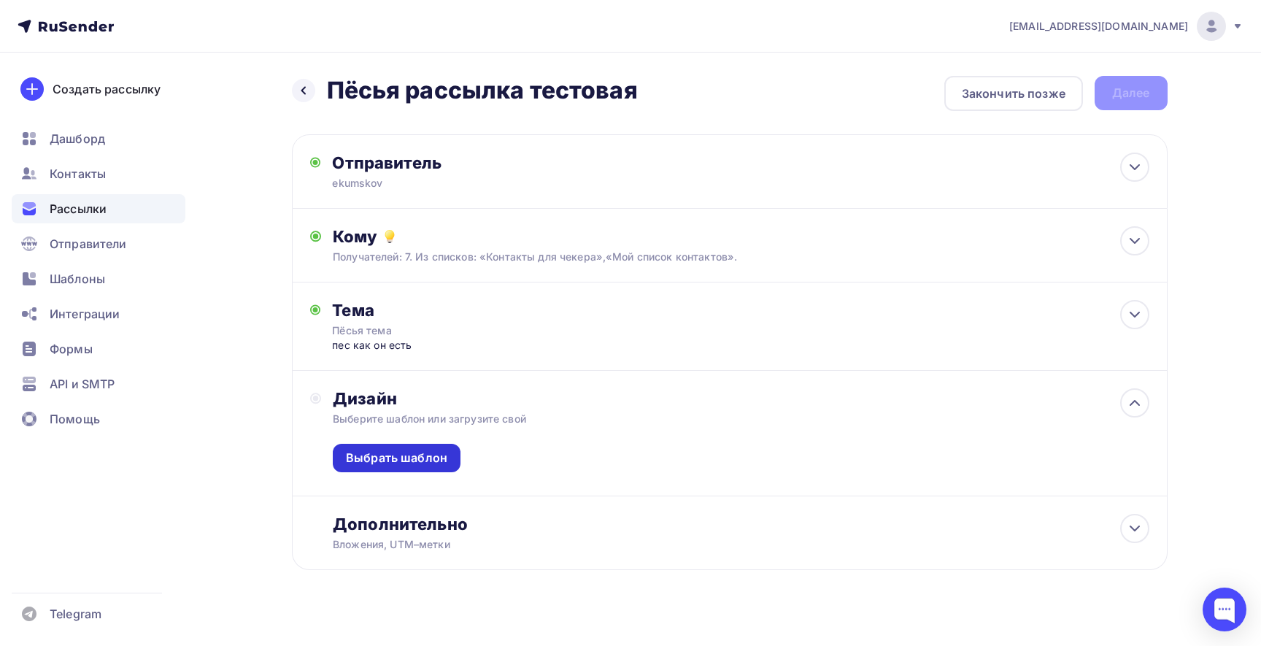
click at [397, 456] on div "Выбрать шаблон" at bounding box center [396, 457] width 101 height 17
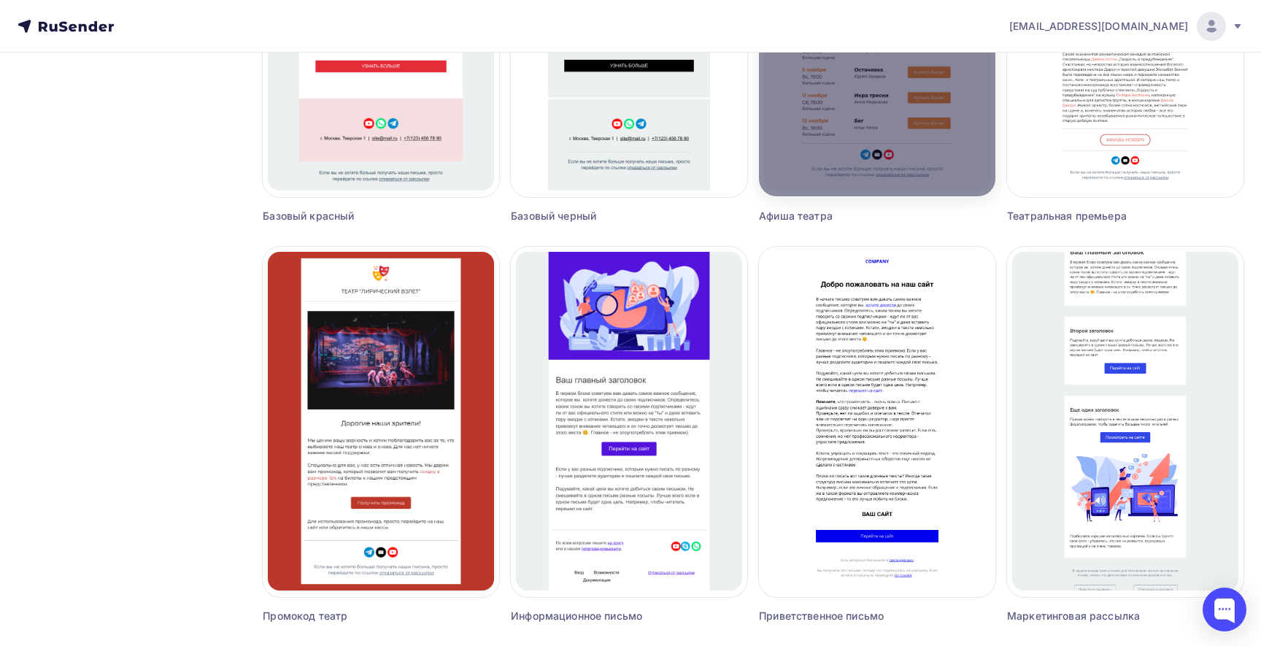
scroll to position [752, 0]
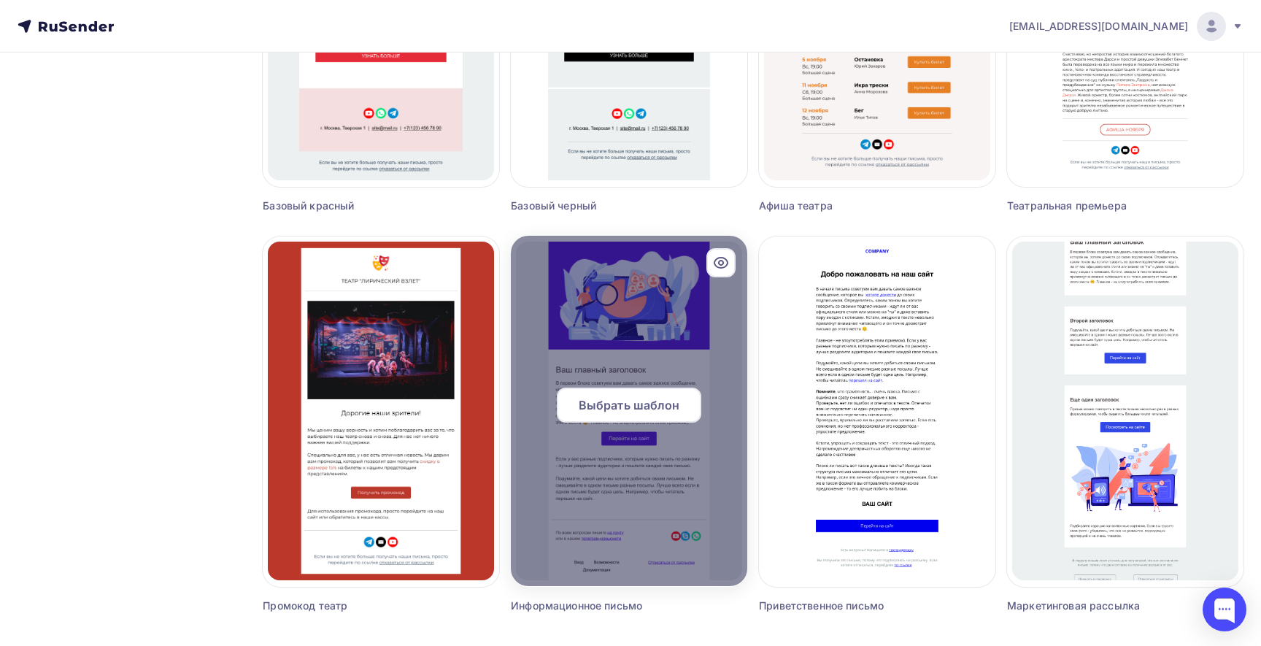
click at [656, 404] on span "Выбрать шаблон" at bounding box center [629, 405] width 101 height 18
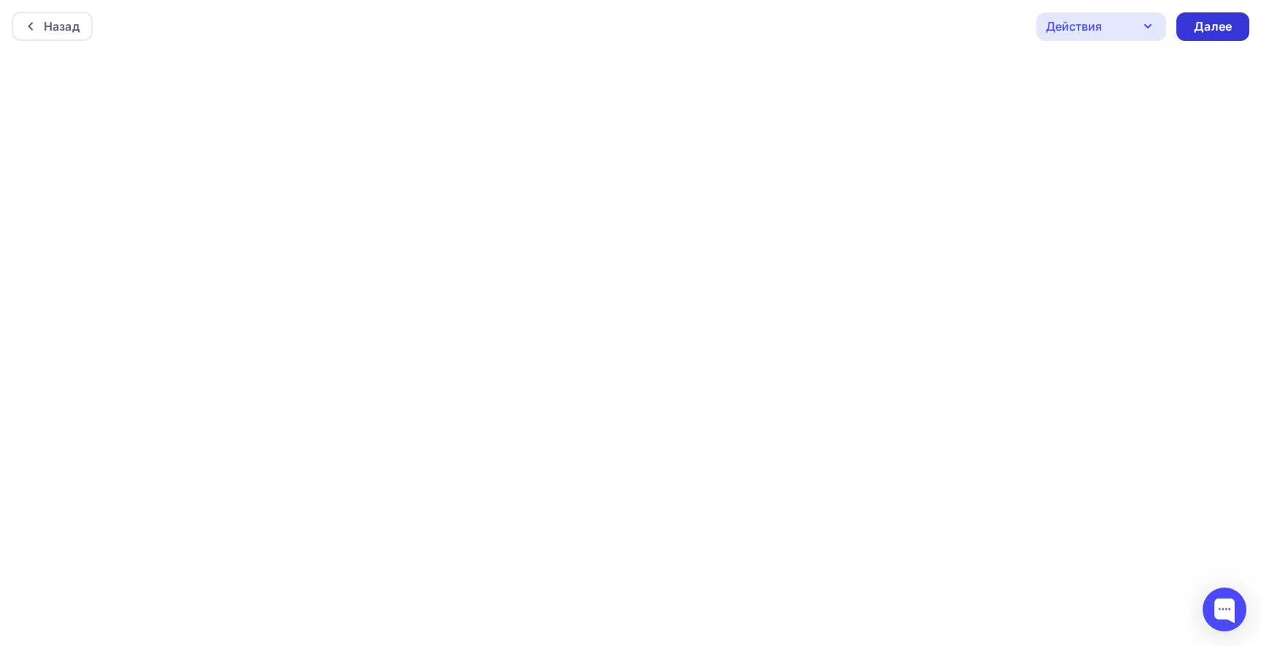
click at [1220, 25] on div "Далее" at bounding box center [1213, 26] width 38 height 17
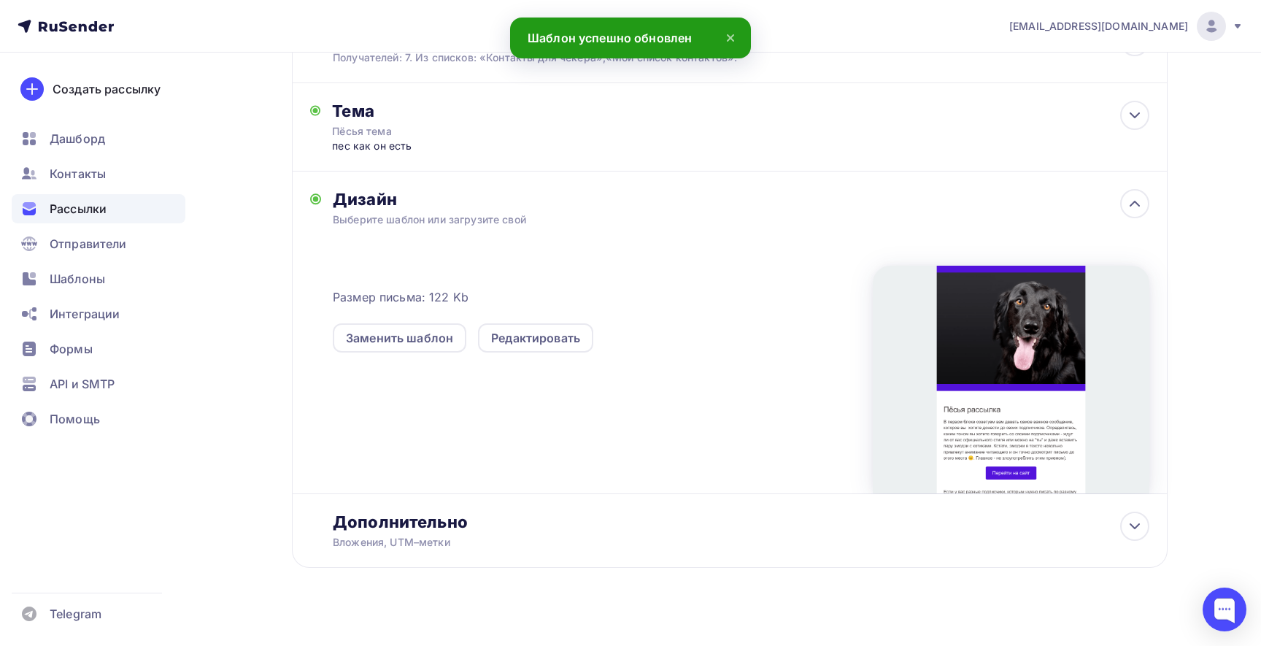
scroll to position [217, 0]
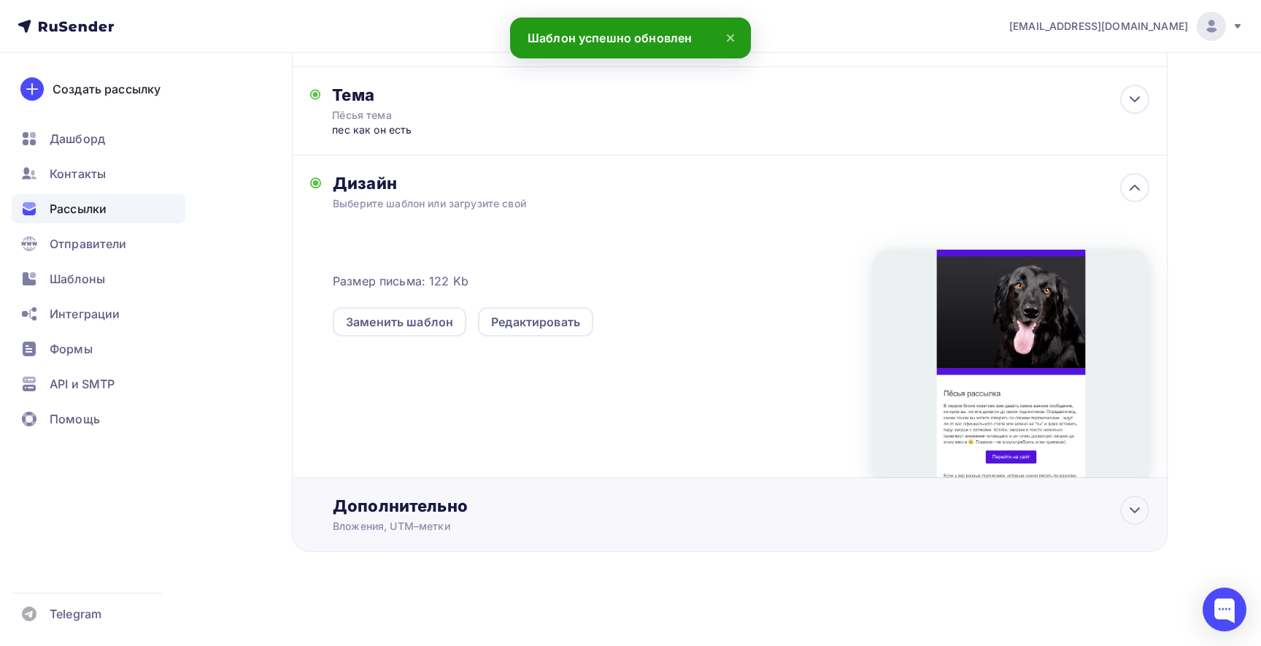
click at [685, 520] on div "Вложения, UTM–метки" at bounding box center [700, 526] width 735 height 15
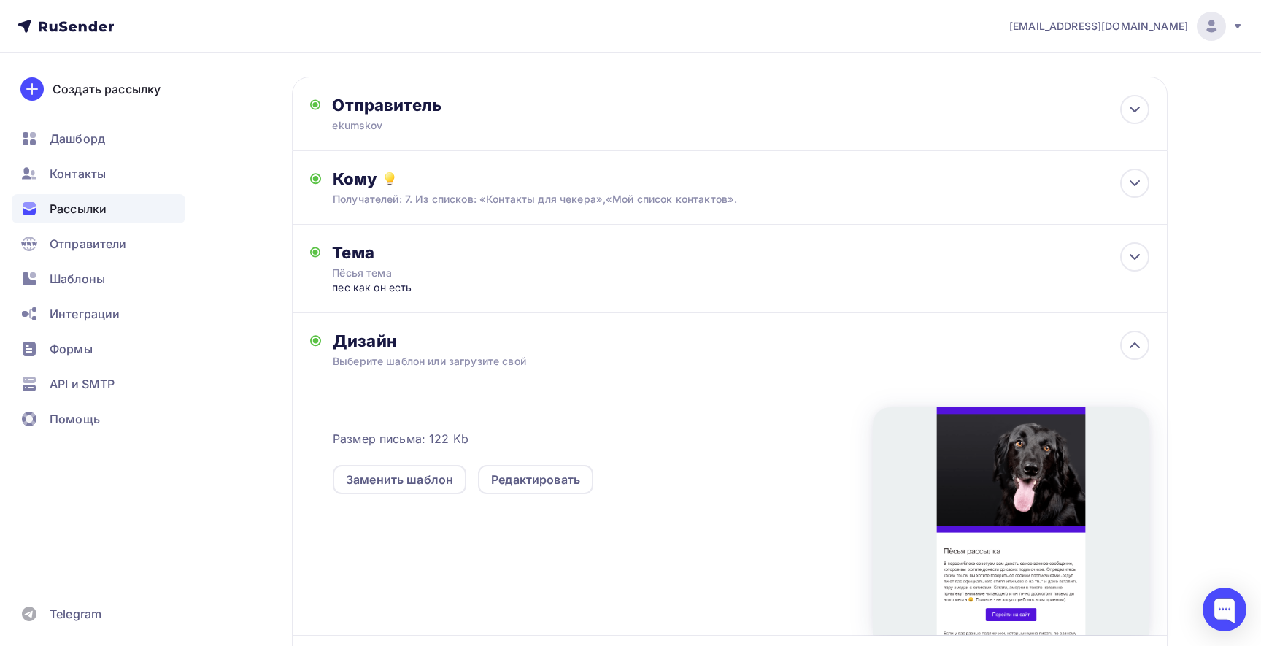
scroll to position [0, 0]
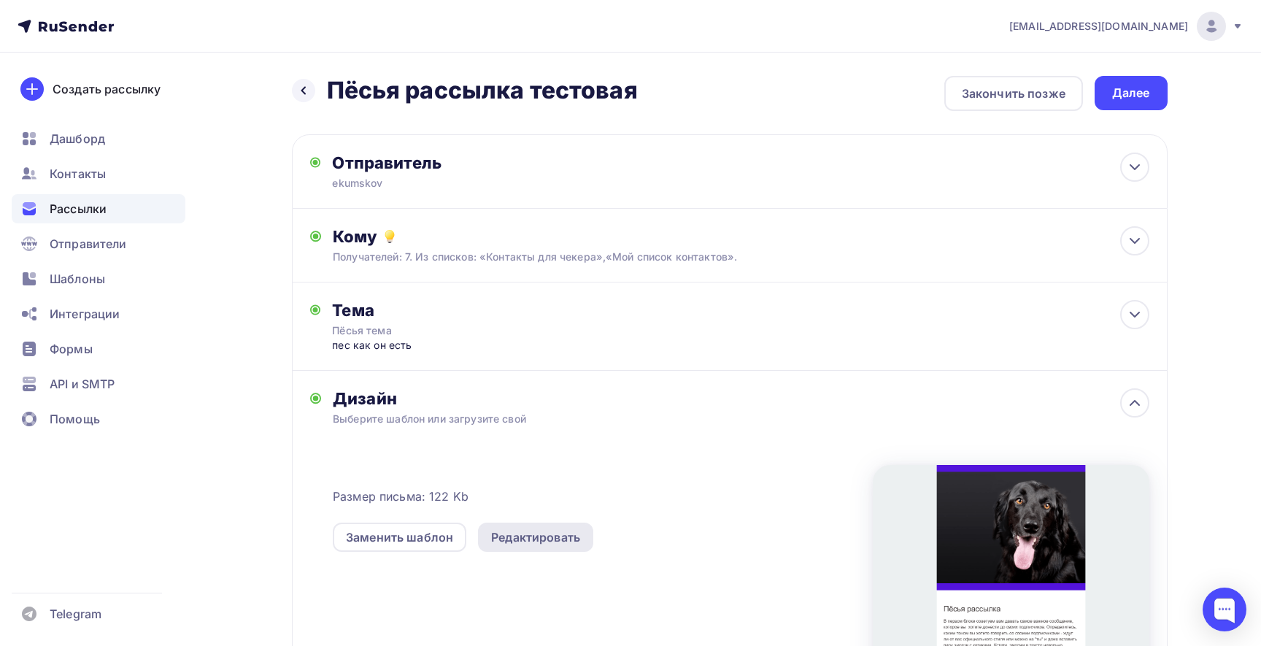
click at [507, 534] on div "Редактировать" at bounding box center [535, 537] width 89 height 18
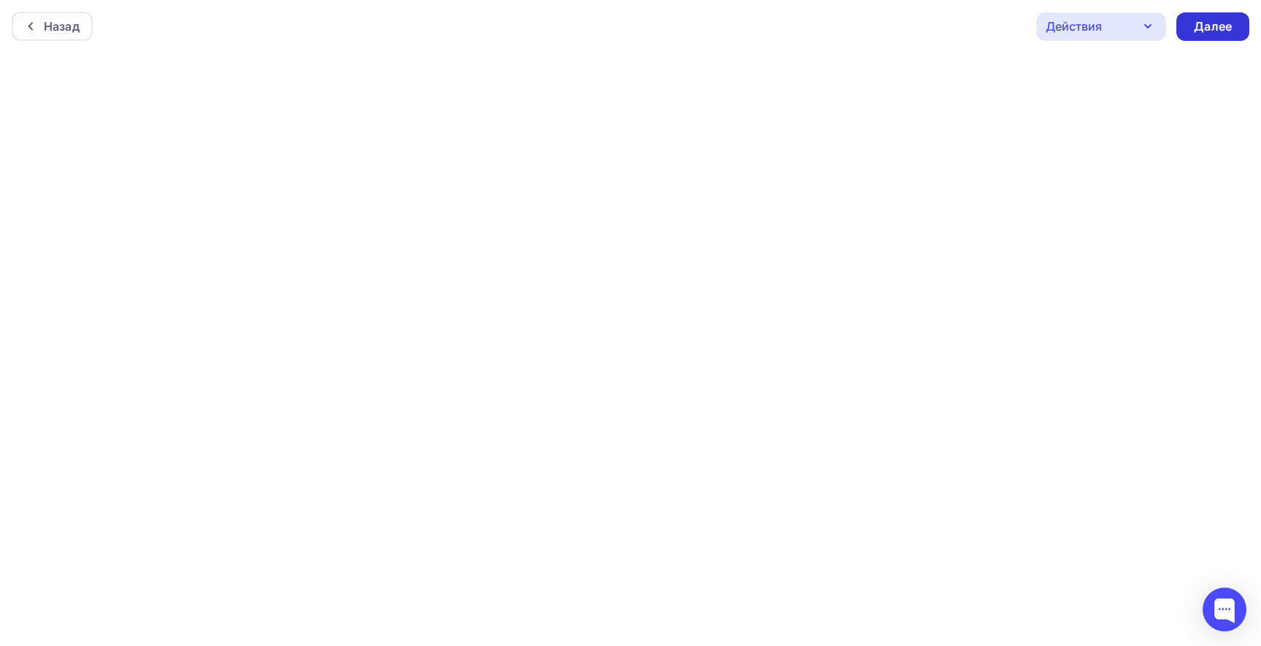
click at [1194, 23] on div "Далее" at bounding box center [1213, 26] width 38 height 17
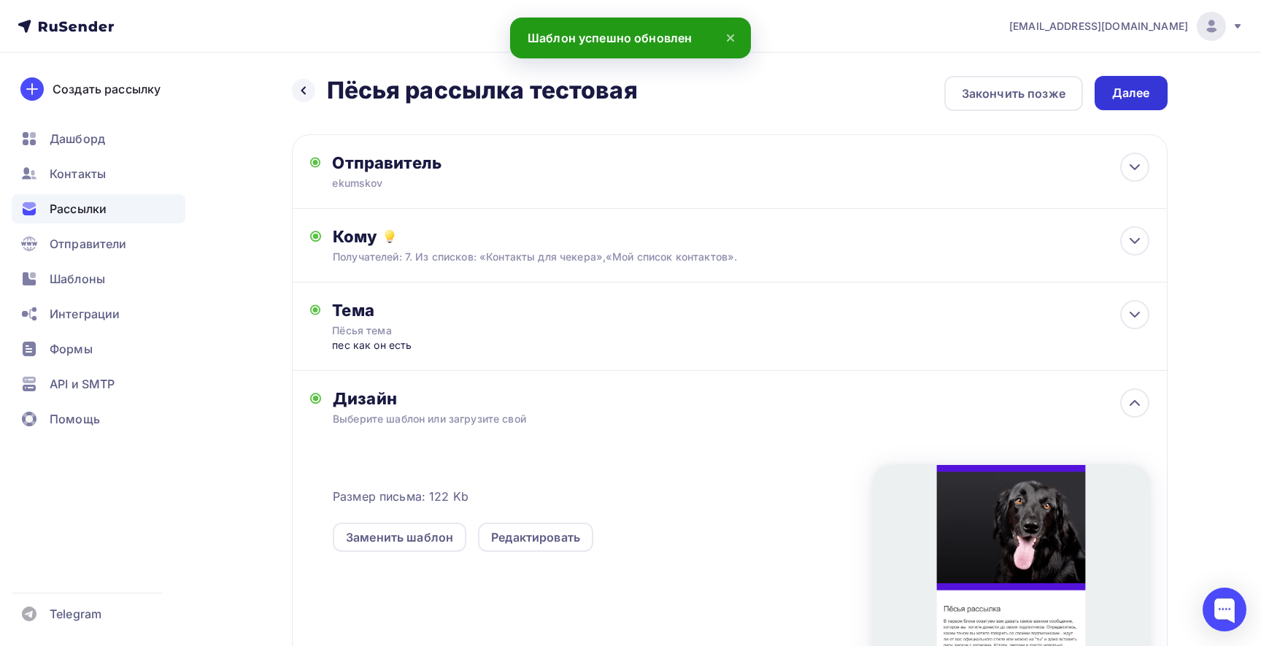
click at [1129, 90] on div "Далее" at bounding box center [1131, 93] width 38 height 17
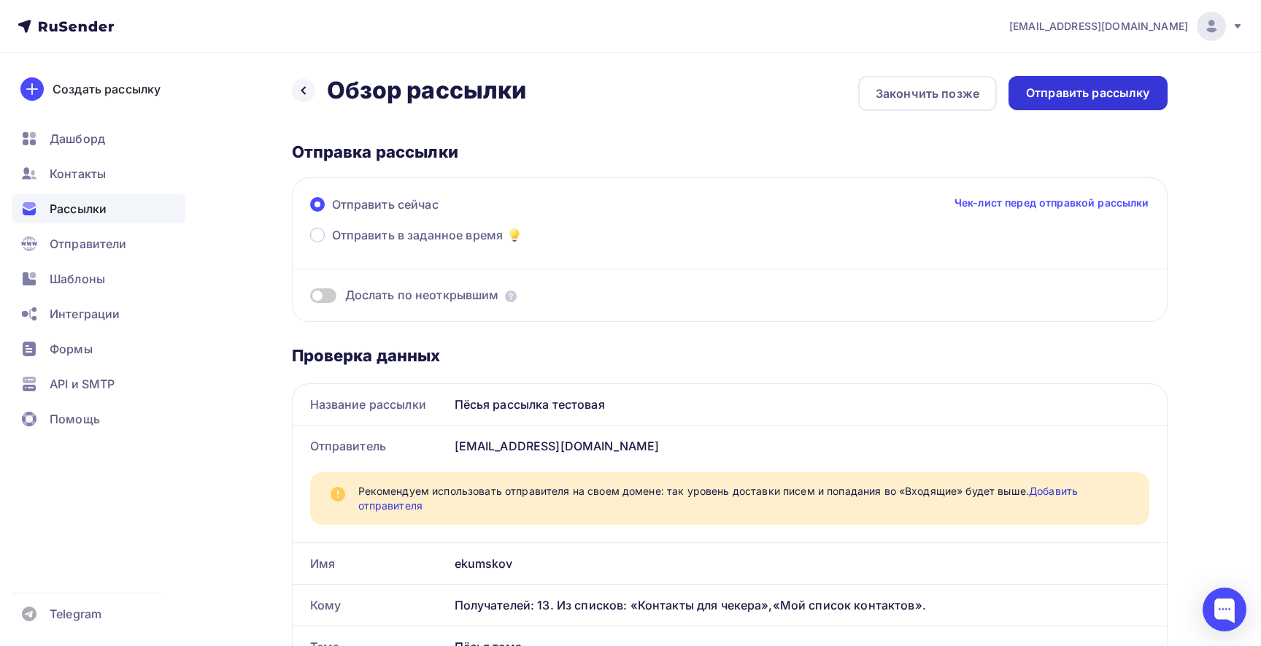
click at [1091, 95] on div "Отправить рассылку" at bounding box center [1088, 93] width 124 height 17
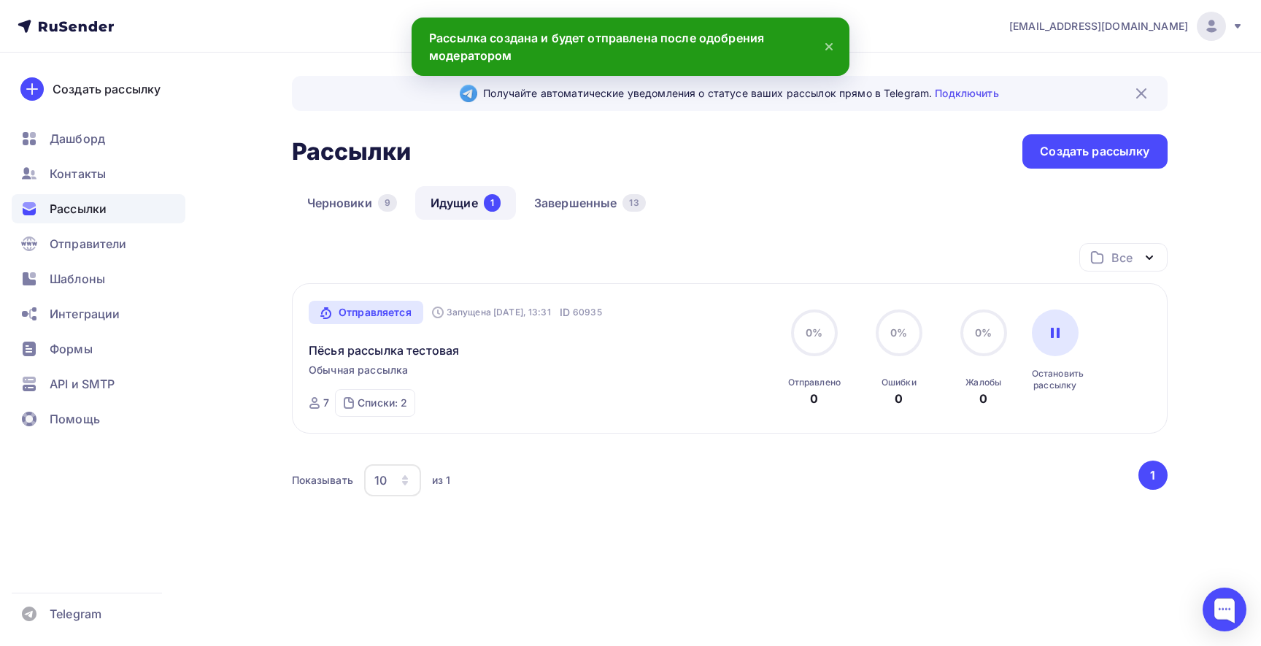
scroll to position [1, 0]
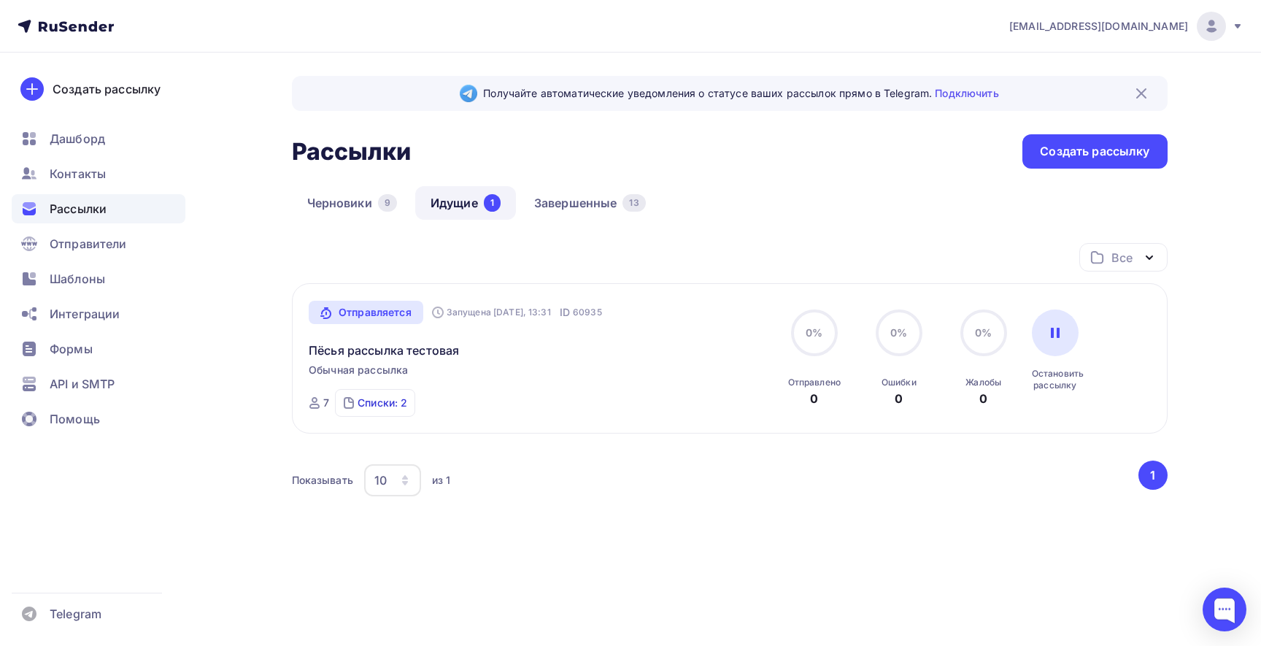
click at [396, 406] on div "Списки: 2" at bounding box center [383, 403] width 50 height 15
click at [406, 377] on div "Мой список контактов" at bounding box center [404, 375] width 115 height 15
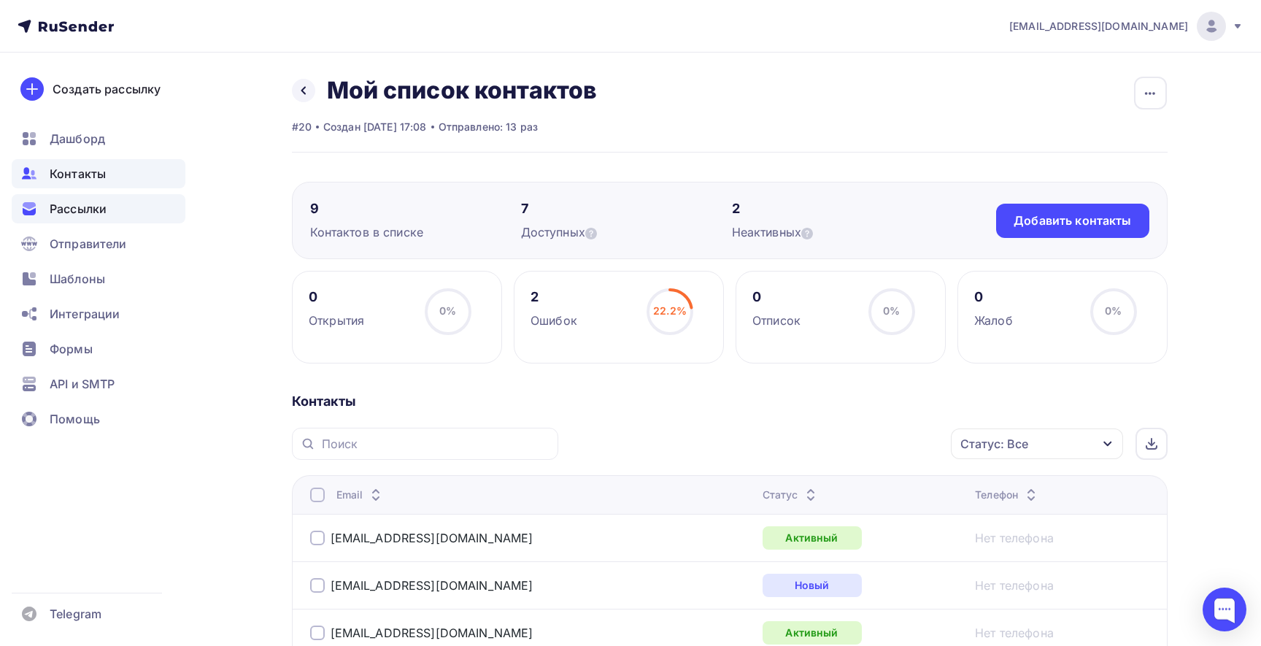
click at [82, 201] on span "Рассылки" at bounding box center [78, 209] width 57 height 18
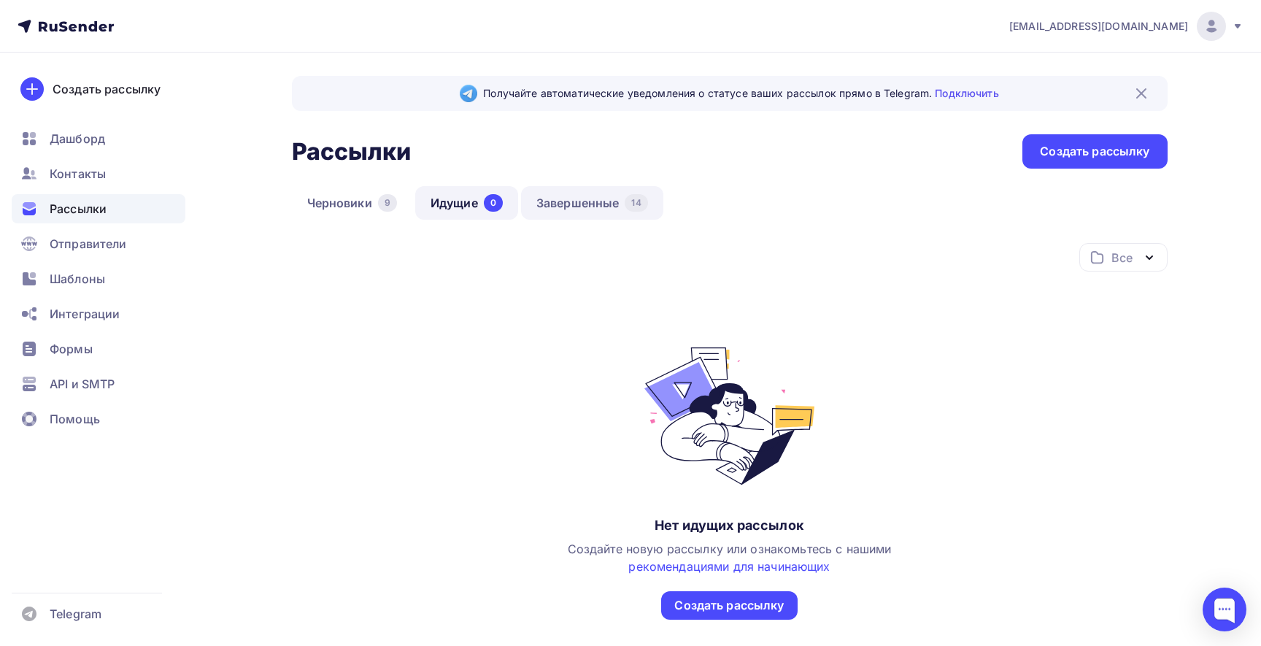
click at [581, 195] on link "Завершенные 14" at bounding box center [592, 203] width 142 height 34
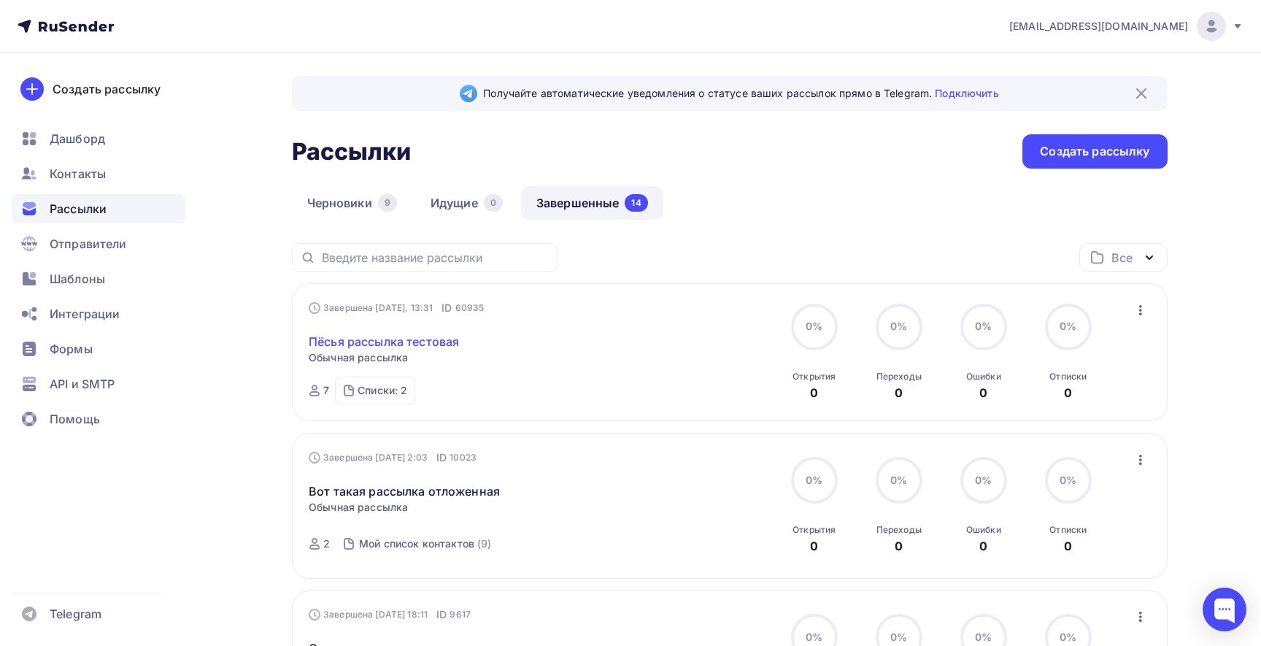
click at [412, 339] on link "Пёсья рассылка тестовая" at bounding box center [384, 342] width 150 height 18
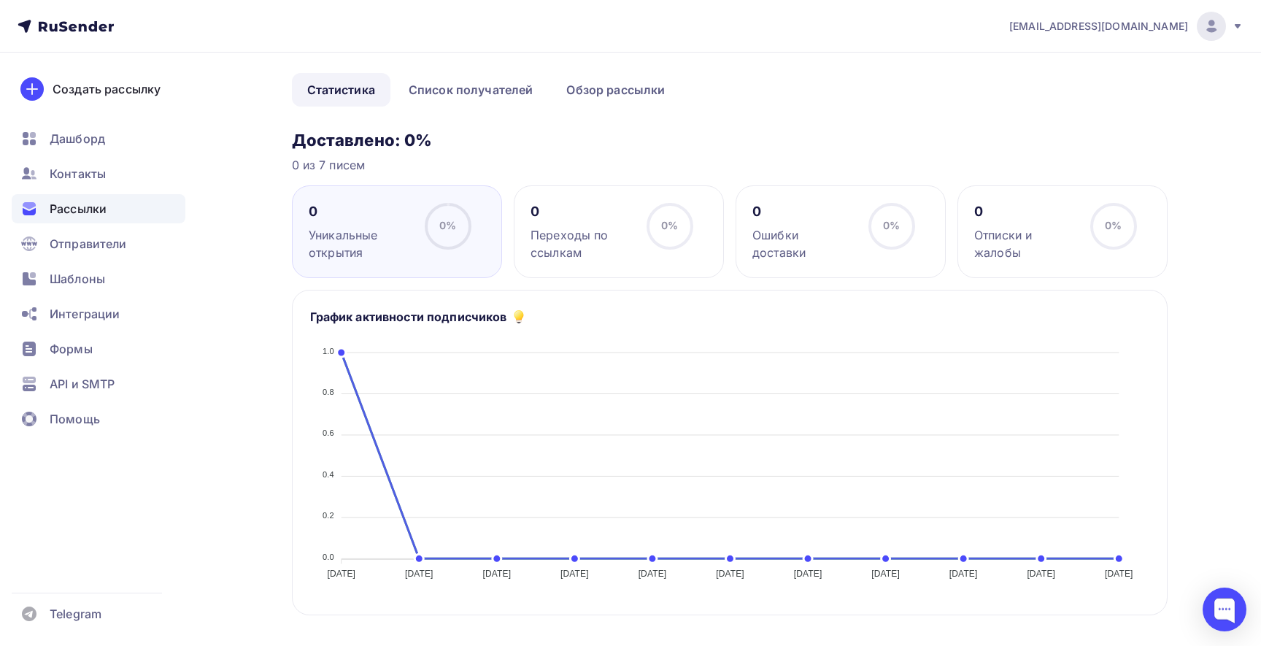
scroll to position [79, 0]
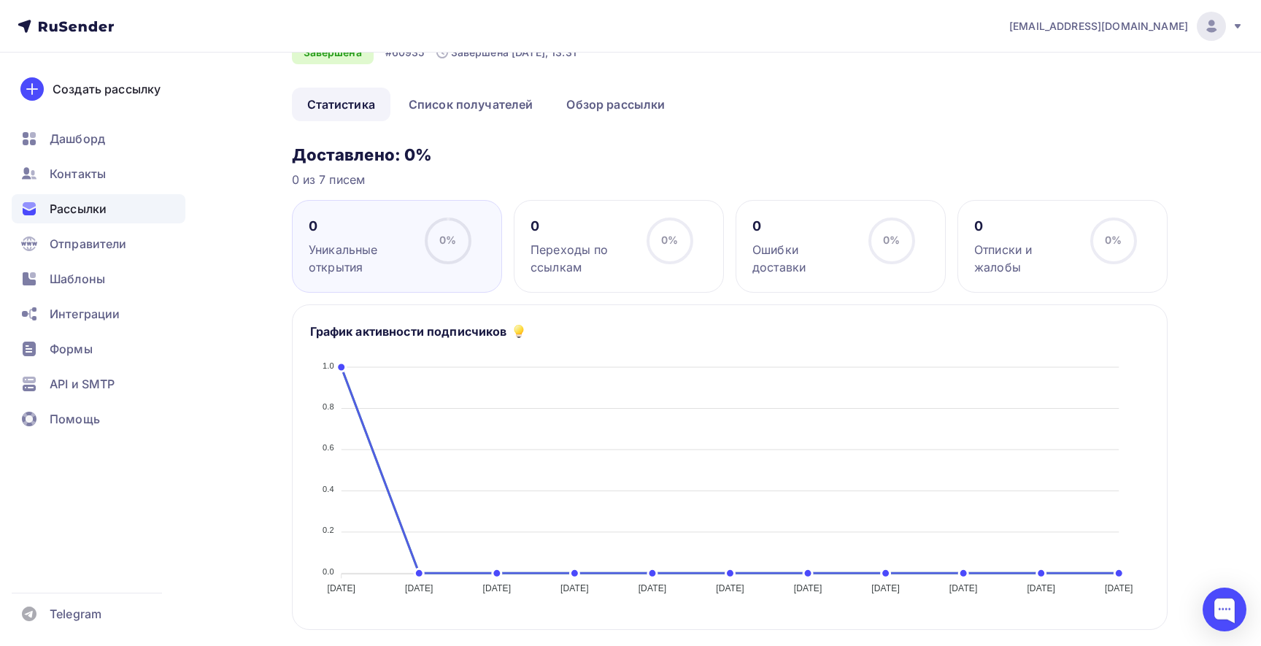
click at [598, 234] on div "0" at bounding box center [581, 226] width 103 height 18
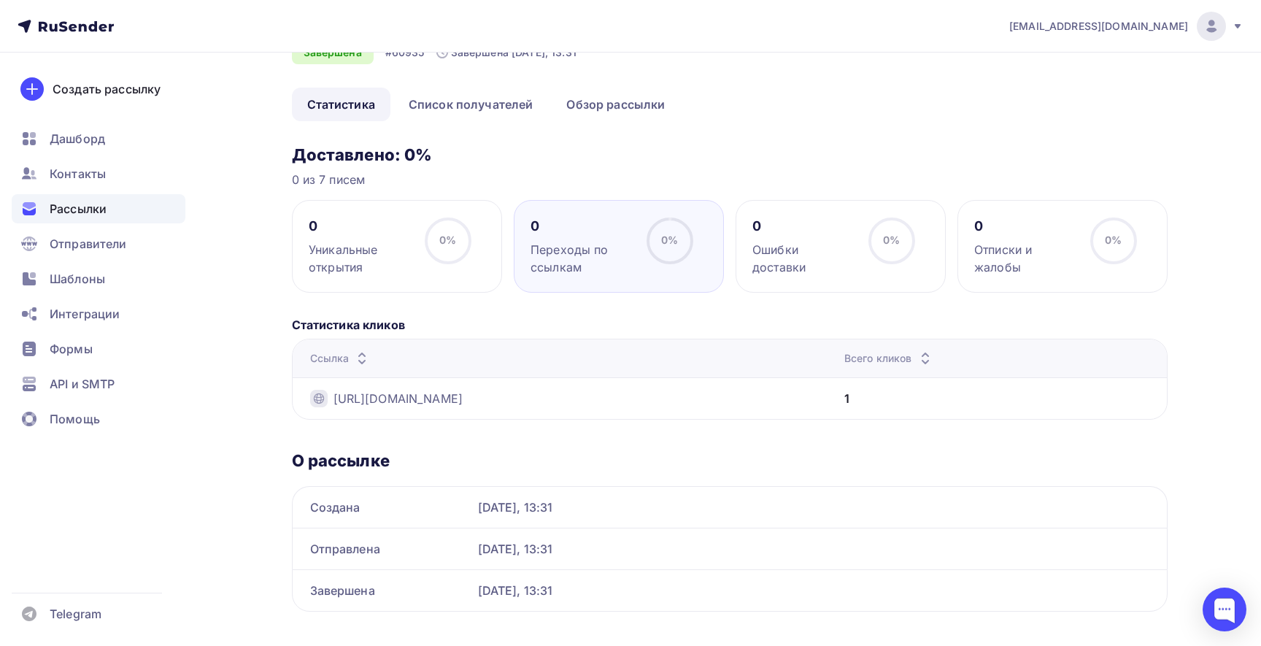
click at [456, 270] on div "0% 0%" at bounding box center [448, 246] width 73 height 58
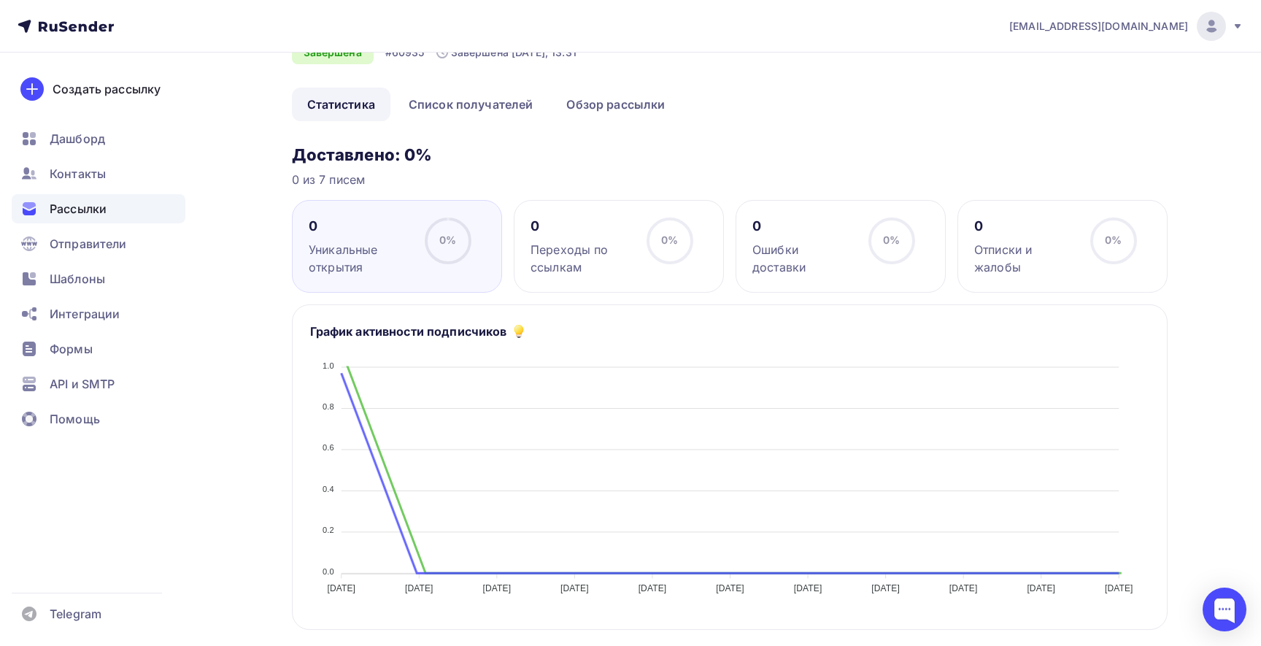
click at [603, 253] on div "Переходы по ссылкам" at bounding box center [581, 258] width 103 height 35
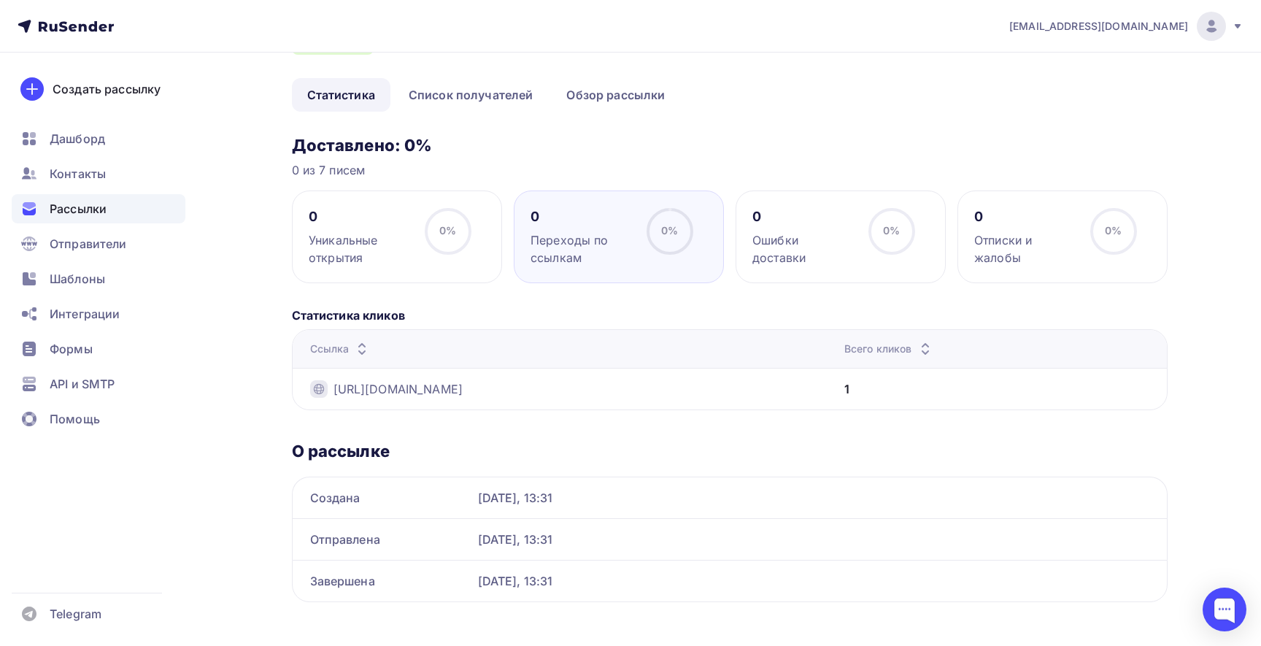
scroll to position [90, 0]
click at [845, 390] on div "1" at bounding box center [996, 387] width 305 height 18
click at [819, 390] on td "https://ru.freepik.com/" at bounding box center [566, 387] width 546 height 42
click at [768, 262] on div "Ошибки доставки" at bounding box center [803, 246] width 103 height 35
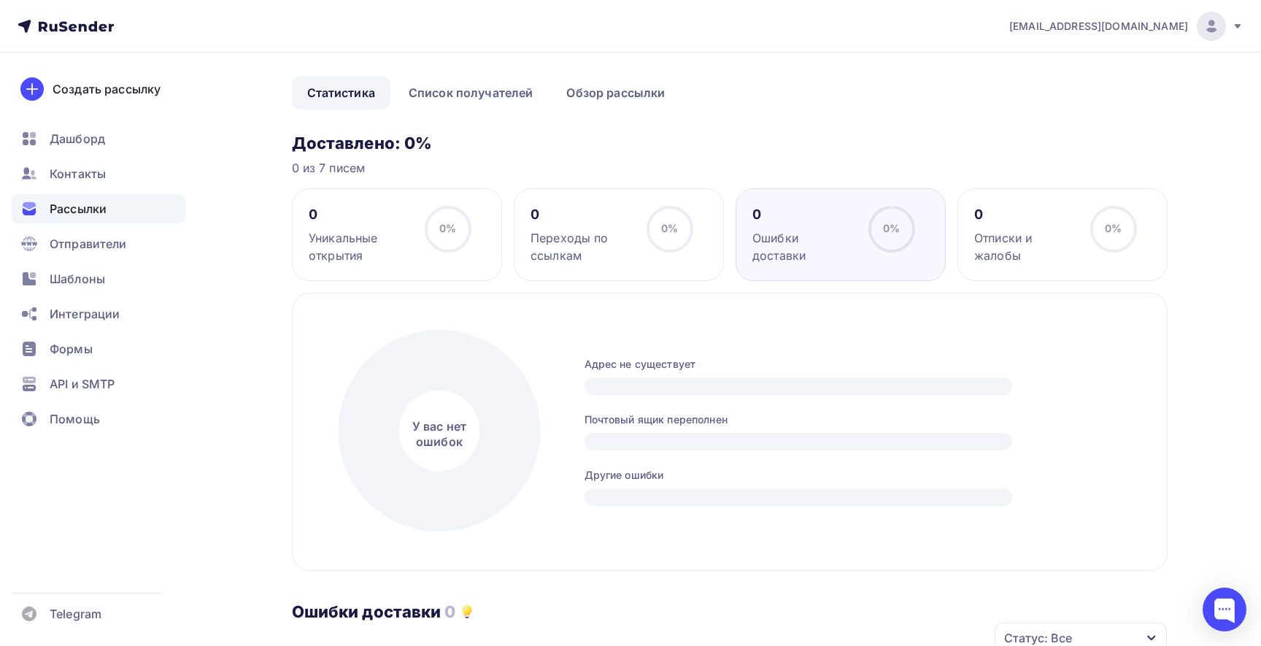
click at [599, 256] on div "Переходы по ссылкам" at bounding box center [581, 246] width 103 height 35
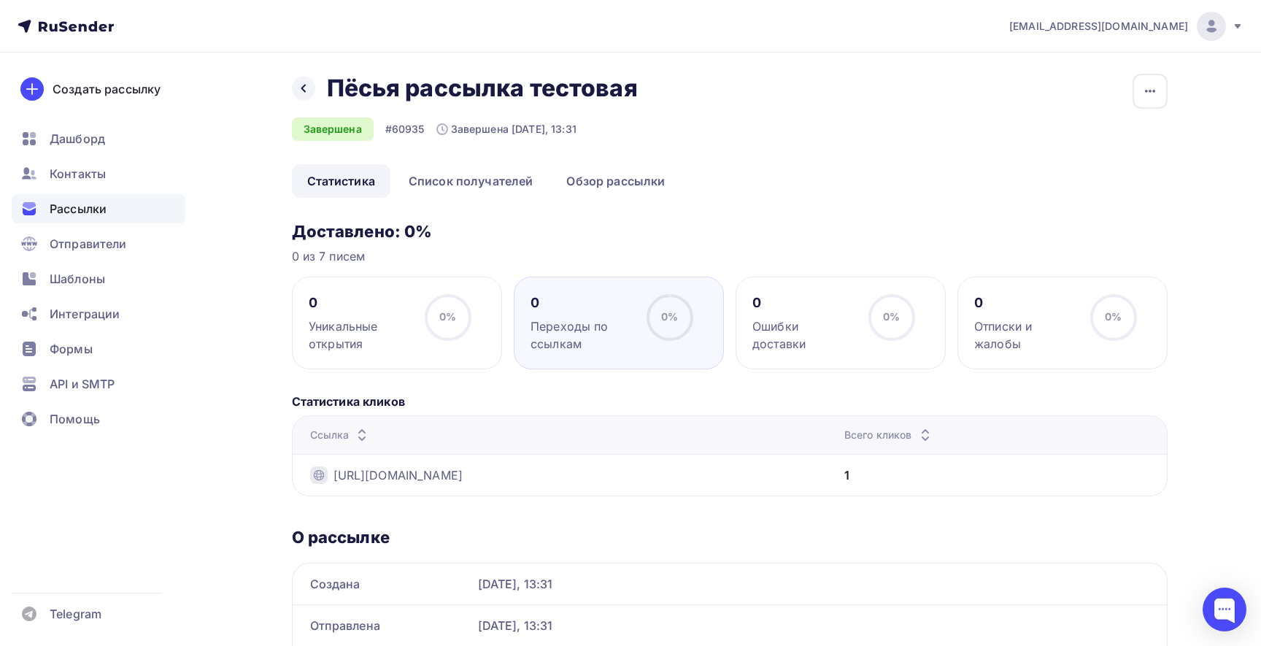
scroll to position [0, 0]
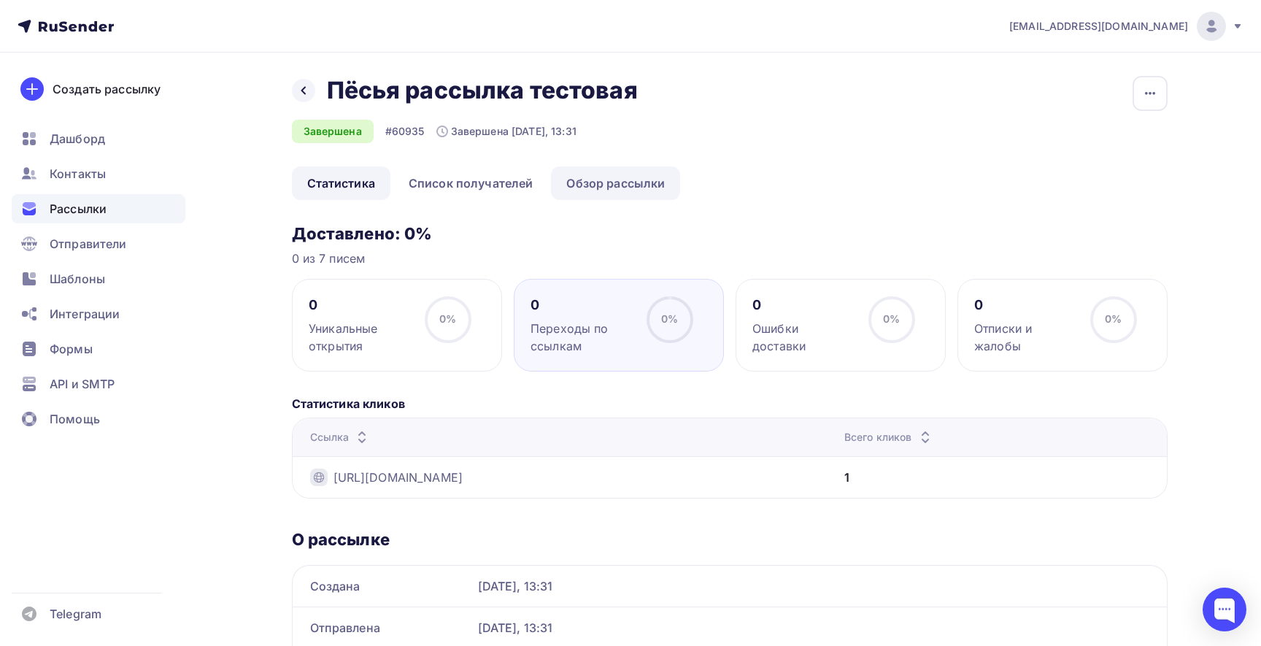
click at [641, 167] on link "Обзор рассылки" at bounding box center [615, 183] width 129 height 34
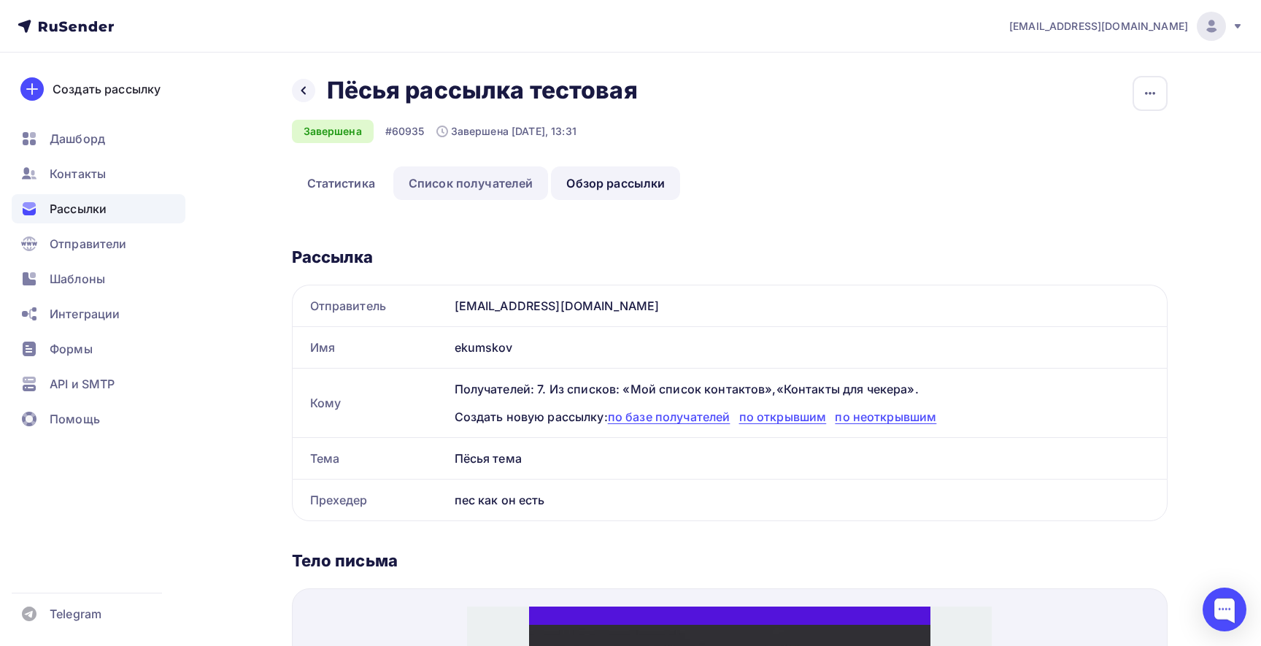
click at [522, 180] on link "Список получателей" at bounding box center [470, 183] width 155 height 34
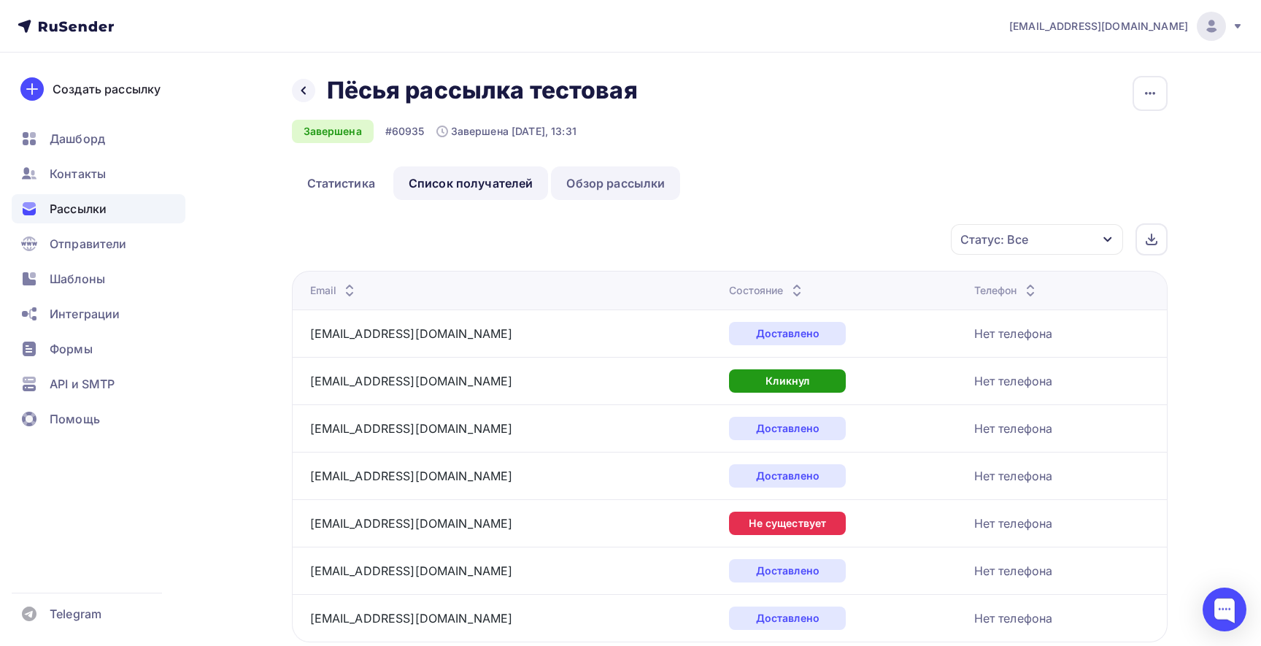
click at [603, 179] on link "Обзор рассылки" at bounding box center [615, 183] width 129 height 34
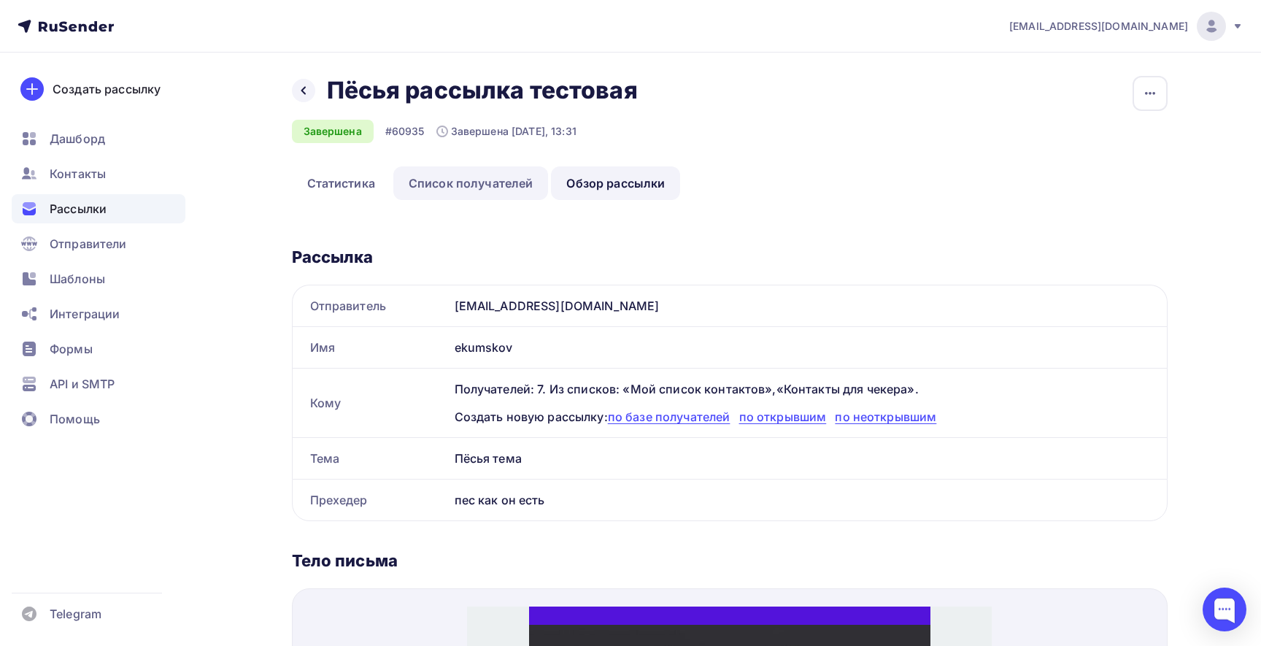
click at [492, 189] on link "Список получателей" at bounding box center [470, 183] width 155 height 34
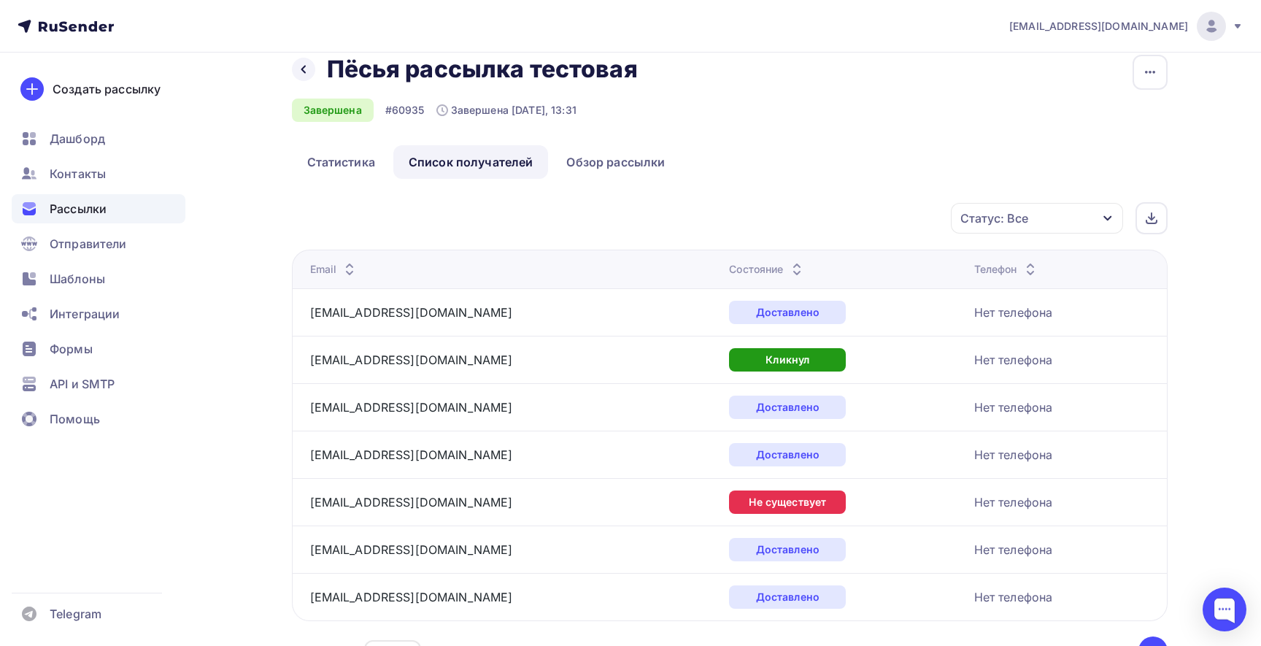
scroll to position [16, 0]
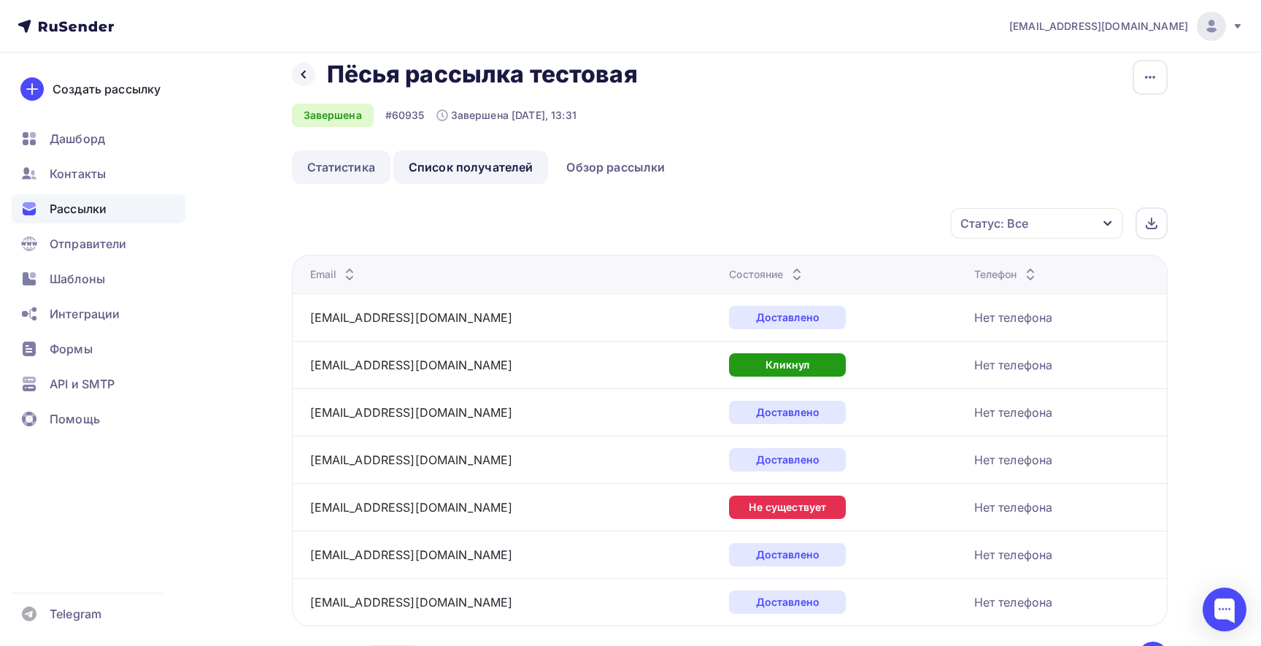
click at [335, 166] on link "Статистика" at bounding box center [341, 167] width 99 height 34
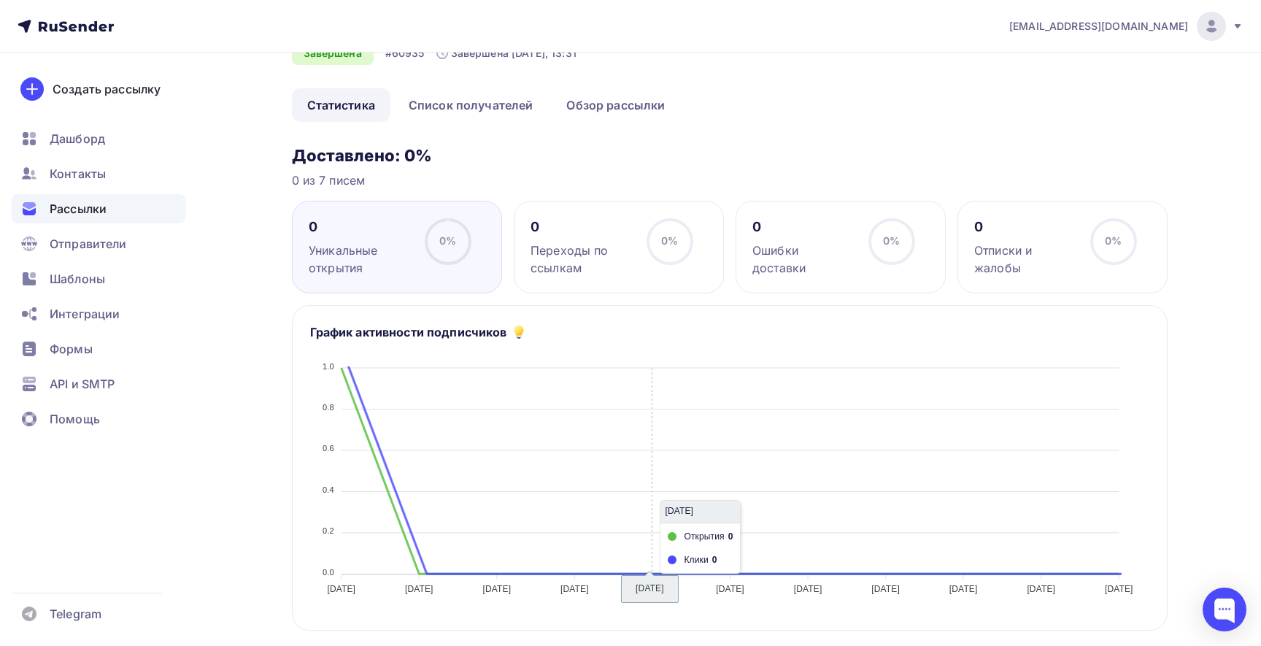
scroll to position [77, 0]
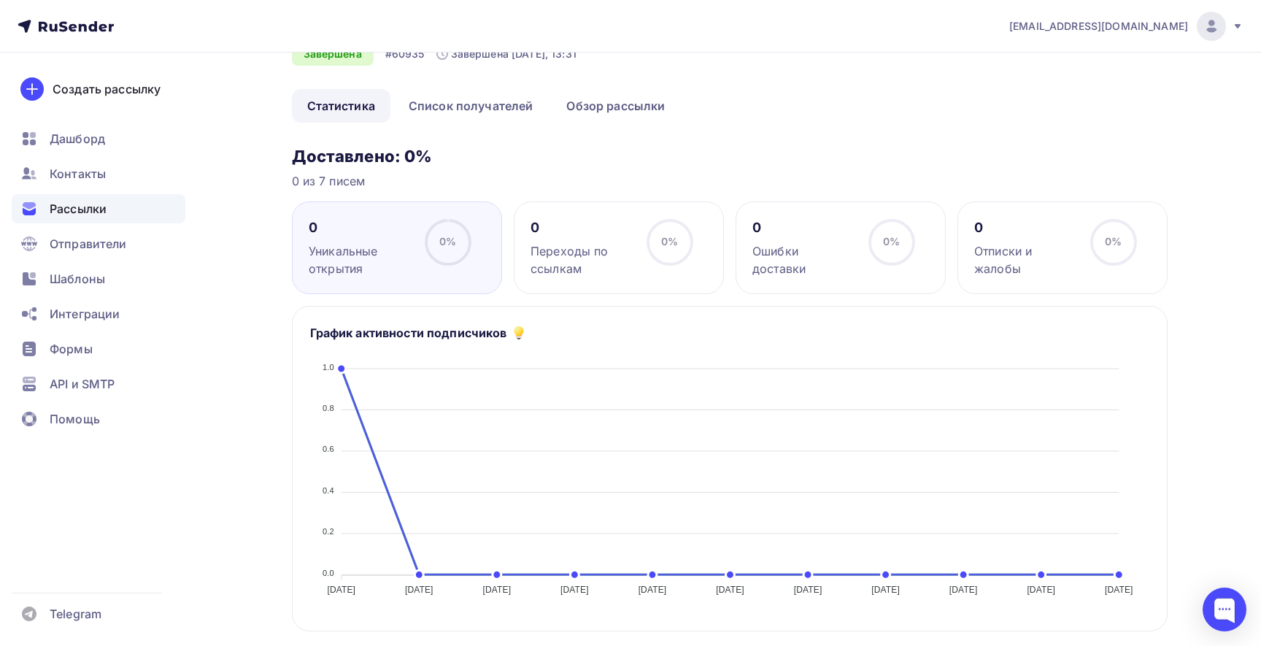
click at [666, 246] on span "0%" at bounding box center [669, 241] width 17 height 12
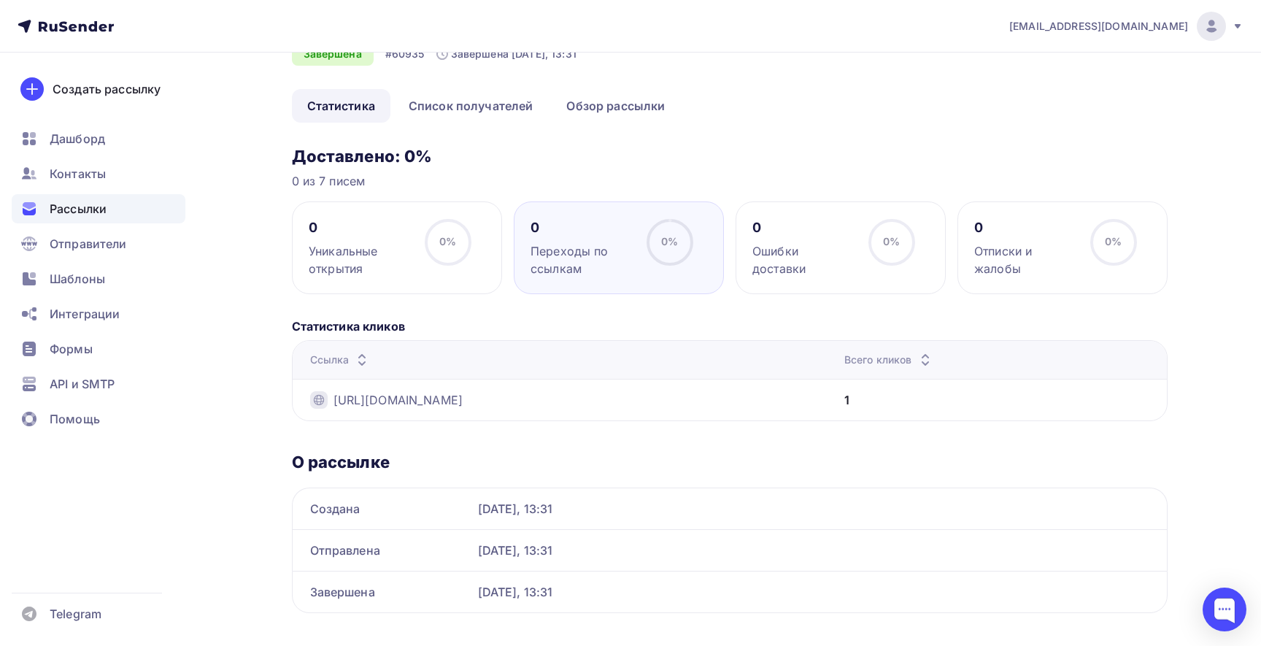
click at [344, 262] on div "Уникальные открытия" at bounding box center [360, 259] width 103 height 35
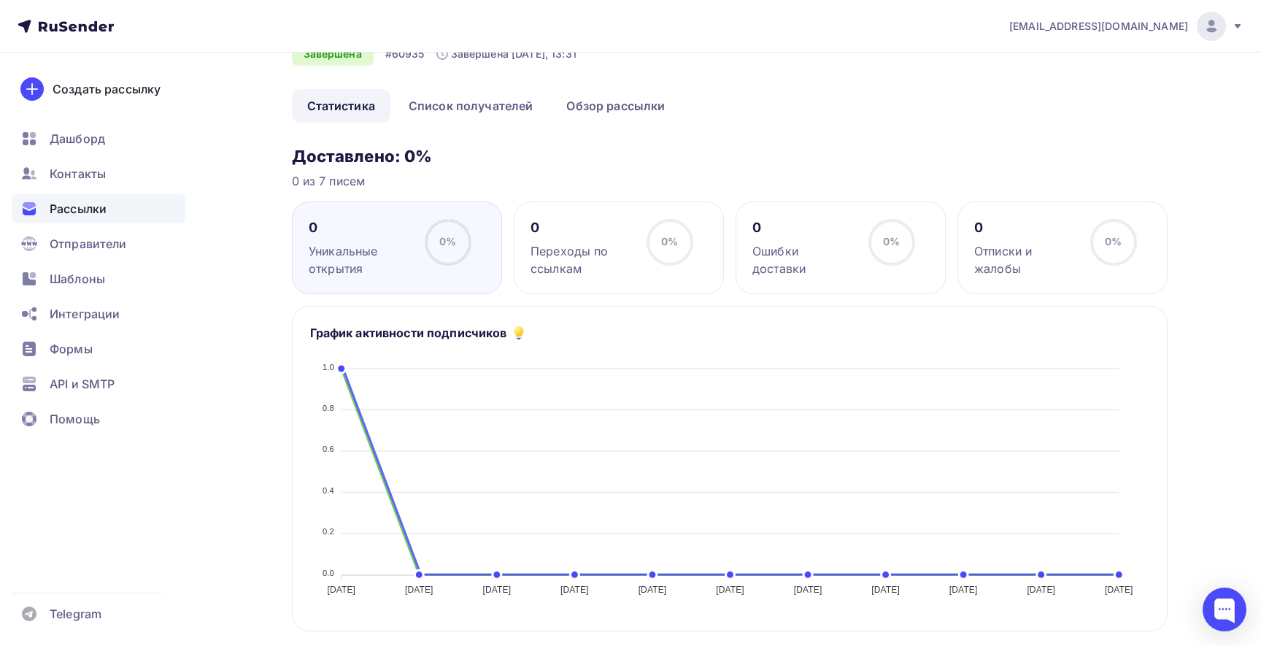
click at [619, 259] on div "Переходы по ссылкам" at bounding box center [581, 259] width 103 height 35
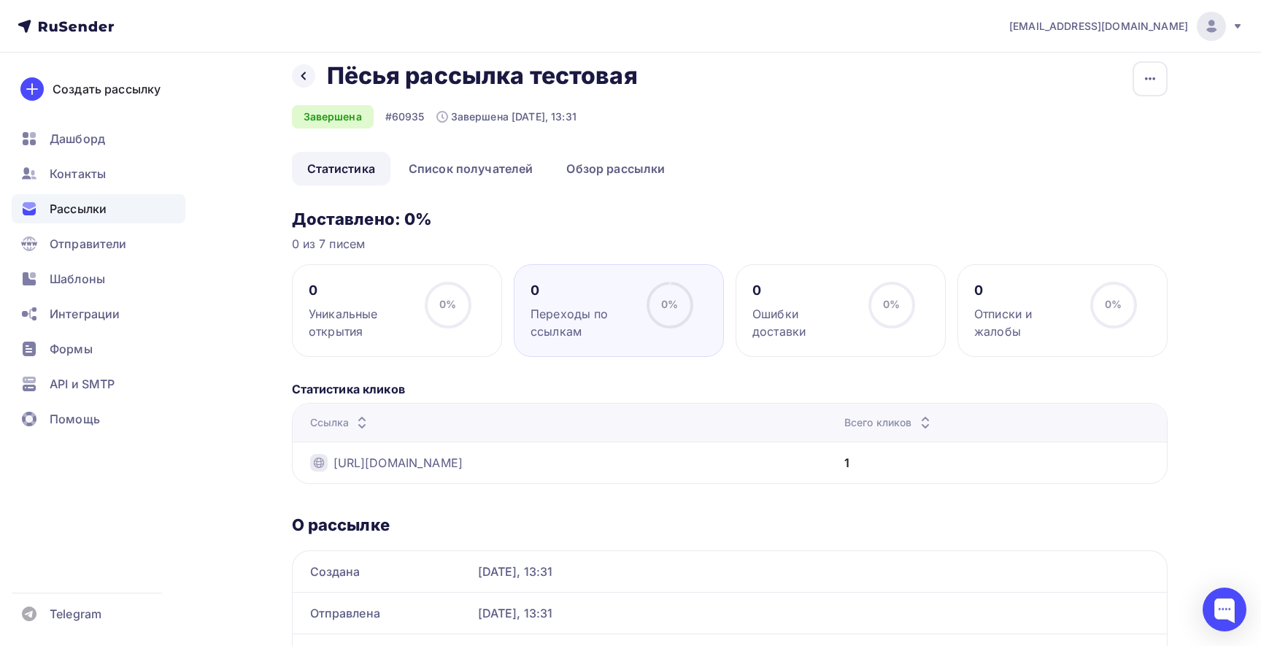
scroll to position [104, 0]
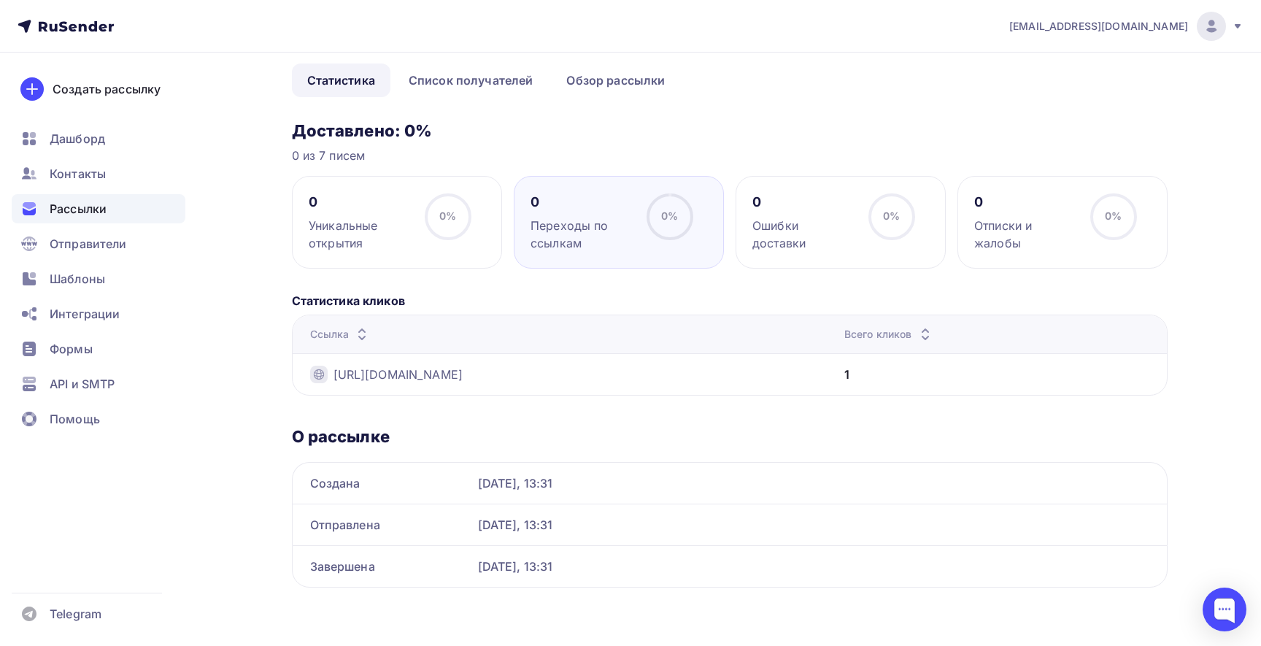
click at [817, 203] on div "0" at bounding box center [803, 202] width 103 height 18
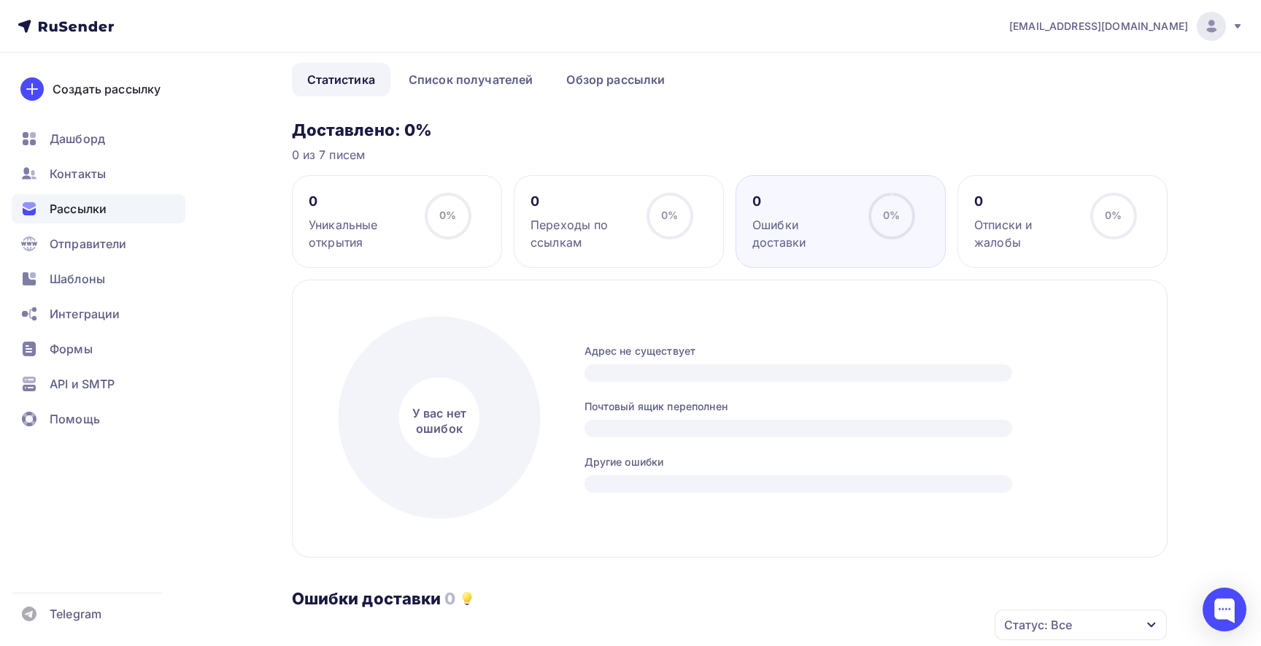
click at [1027, 195] on div "0" at bounding box center [1025, 202] width 103 height 18
click at [808, 225] on div "Ошибки доставки" at bounding box center [803, 233] width 103 height 35
click at [601, 228] on div "Переходы по ссылкам" at bounding box center [581, 233] width 103 height 35
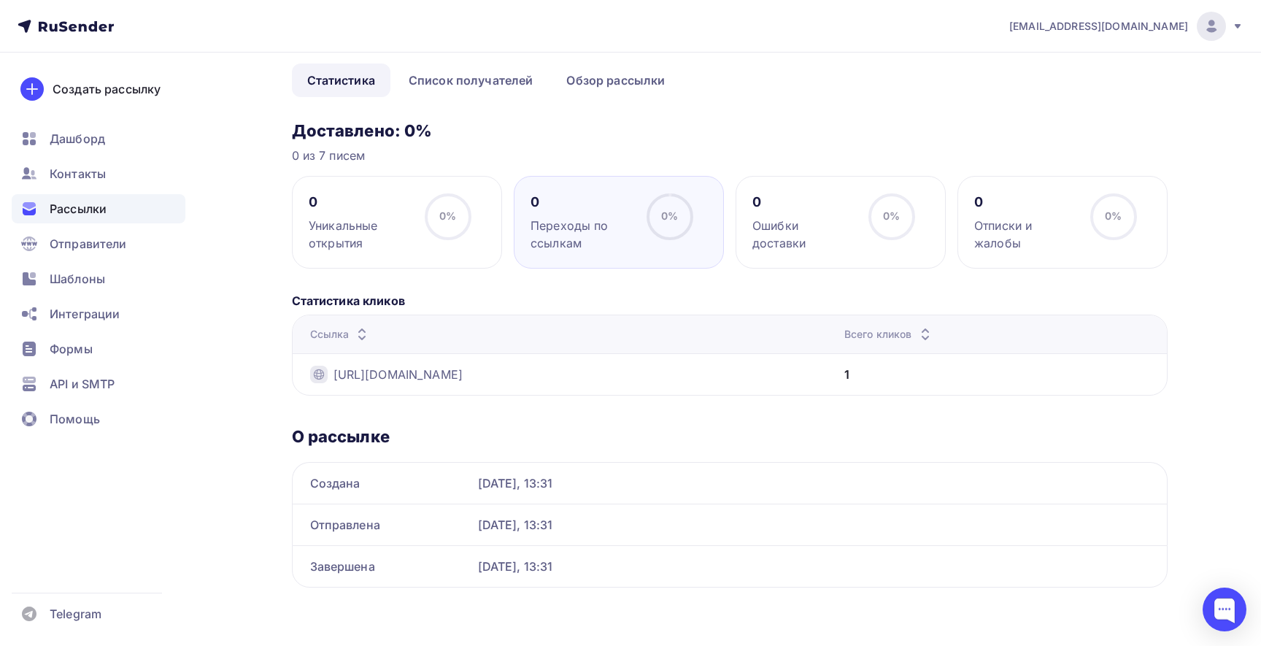
click at [467, 239] on icon at bounding box center [448, 216] width 47 height 47
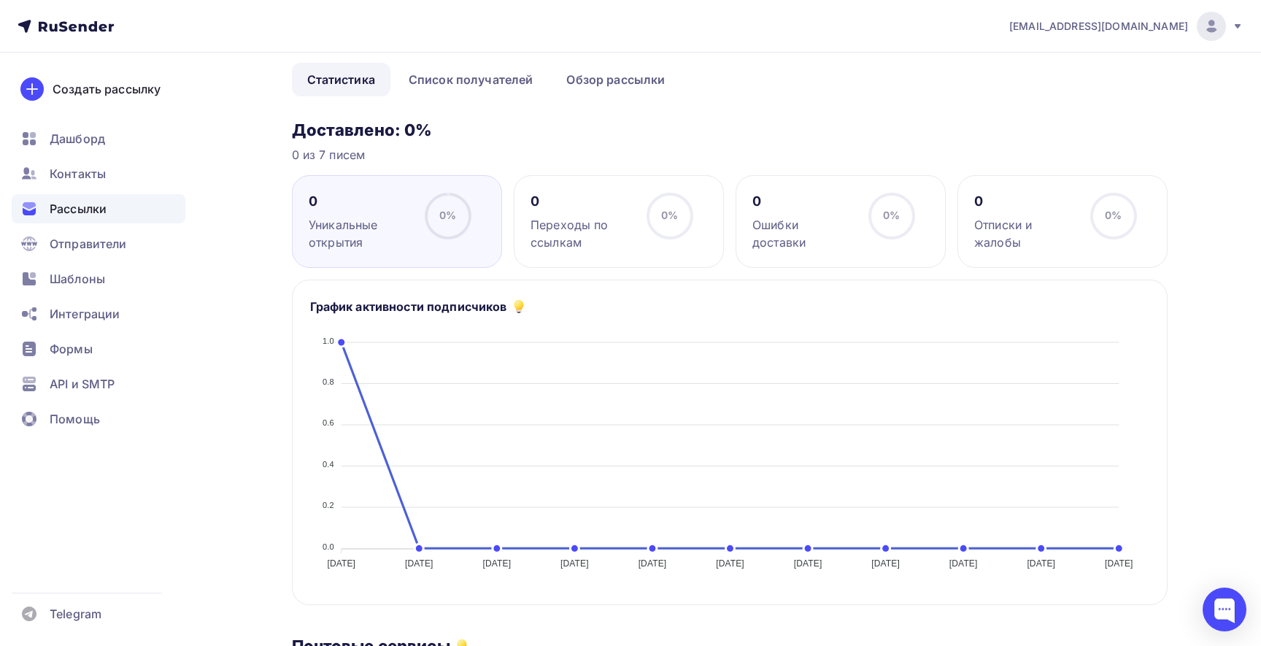
click at [628, 223] on div "Переходы по ссылкам" at bounding box center [581, 233] width 103 height 35
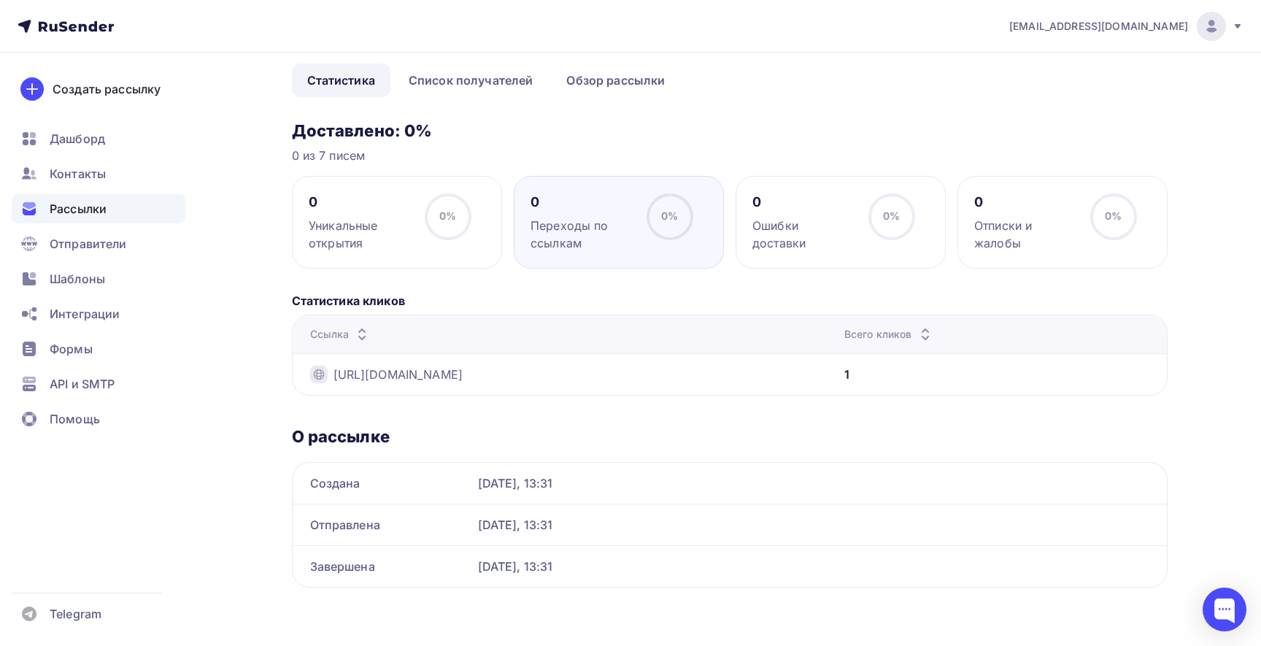
click at [419, 232] on div "0% 0%" at bounding box center [448, 222] width 73 height 58
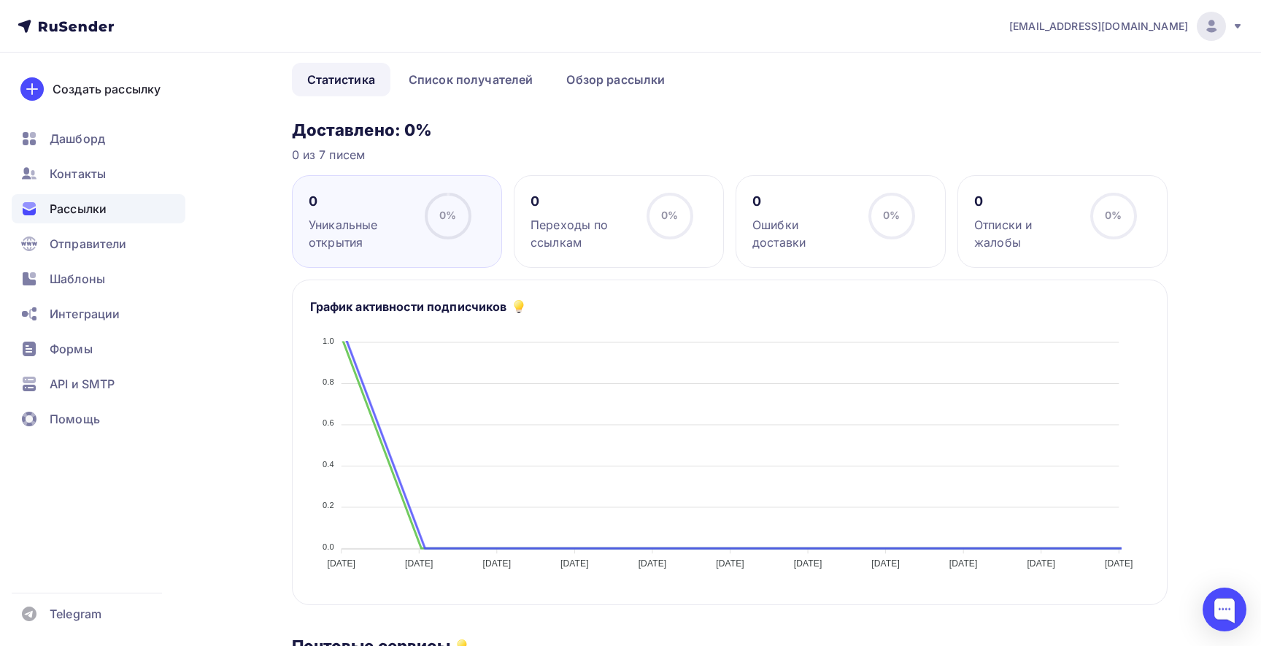
click at [781, 205] on div "0" at bounding box center [803, 202] width 103 height 18
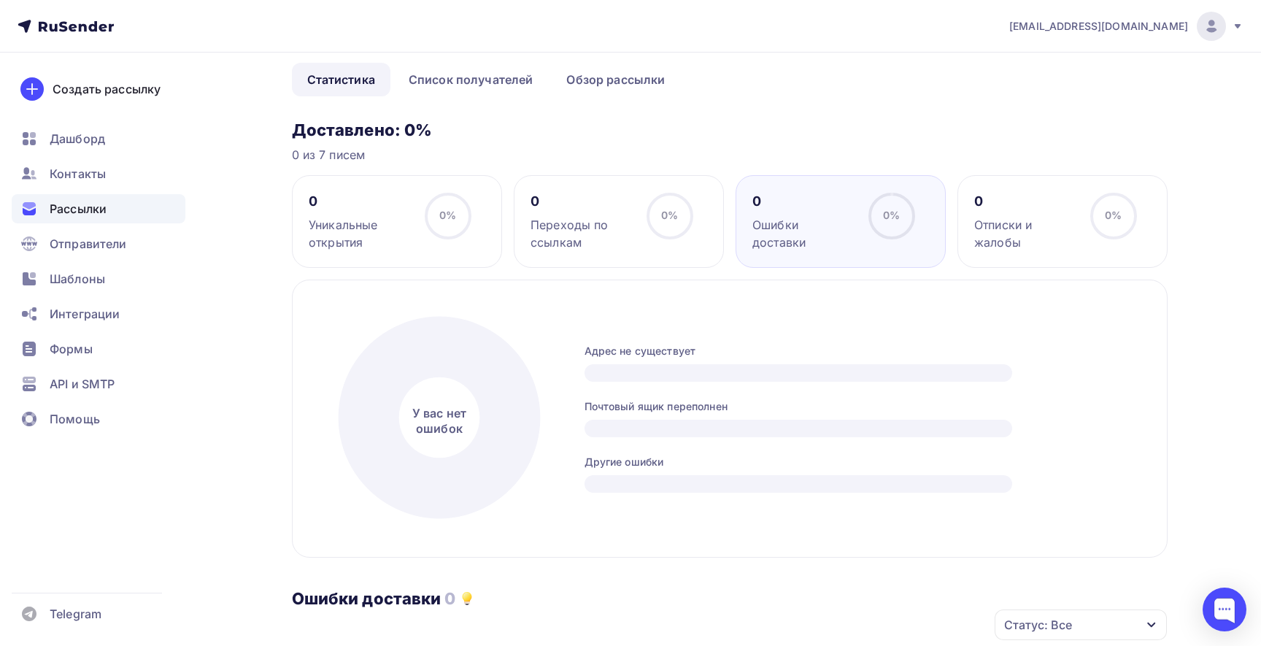
click at [1035, 195] on div "0" at bounding box center [1025, 202] width 103 height 18
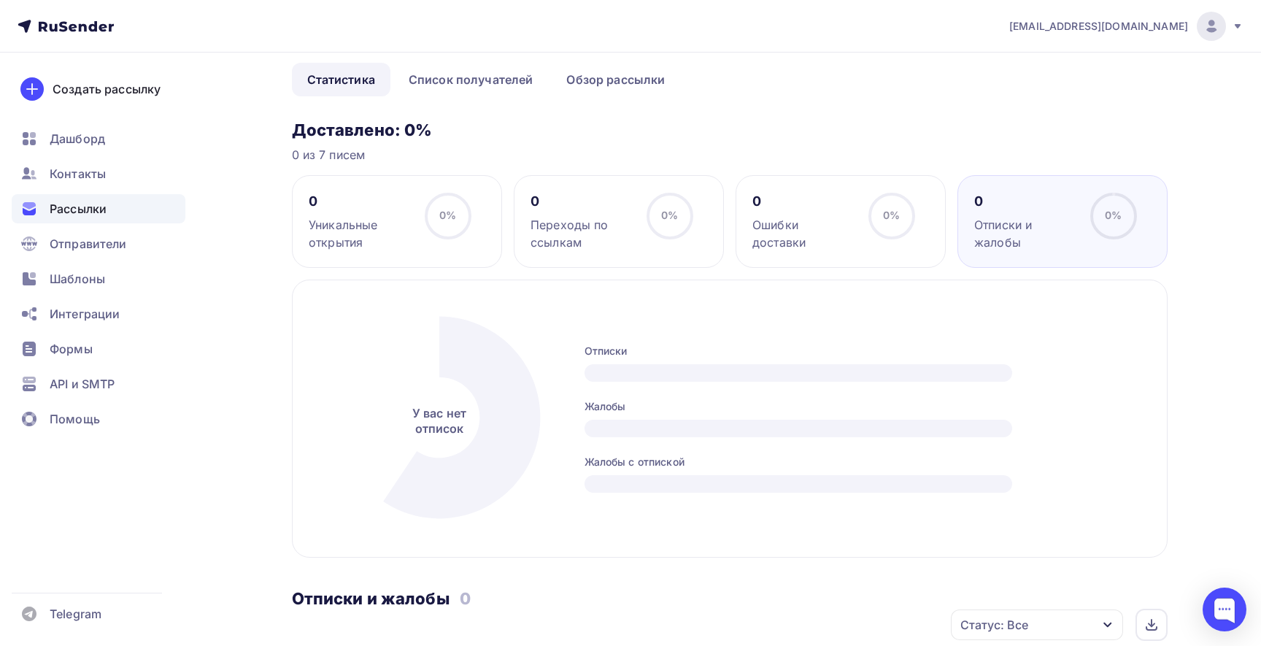
click at [563, 219] on div "Переходы по ссылкам" at bounding box center [581, 233] width 103 height 35
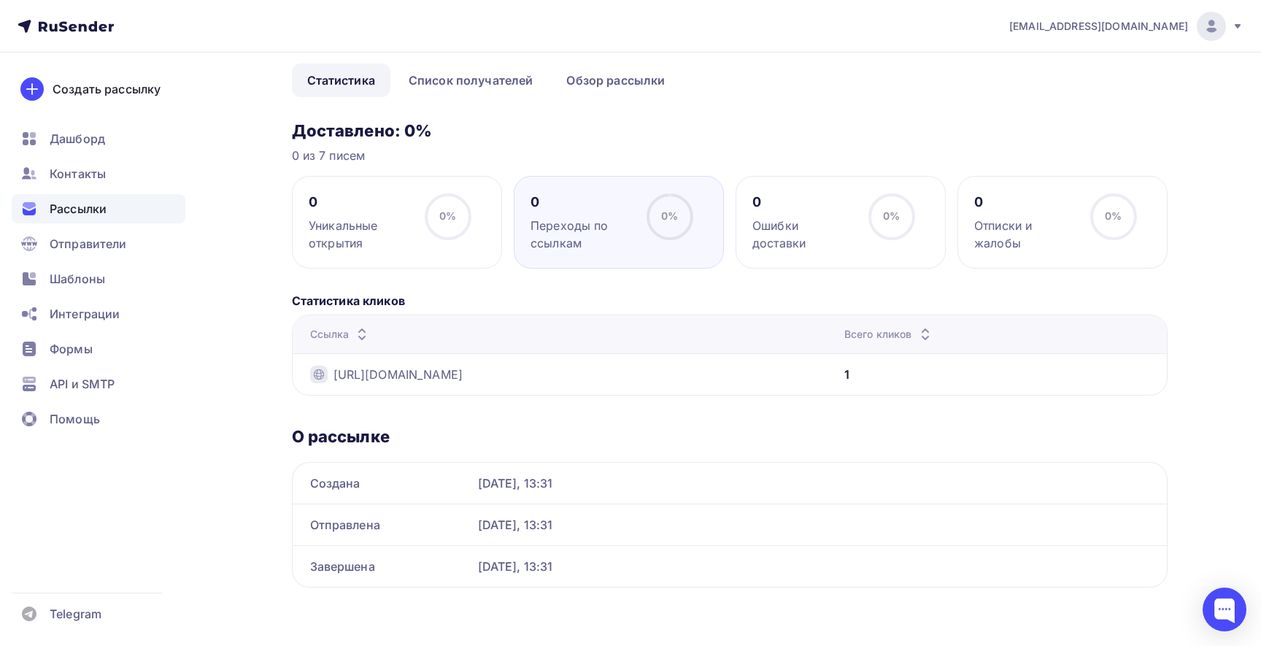
click at [410, 210] on div "0 Уникальные открытия" at bounding box center [360, 222] width 103 height 58
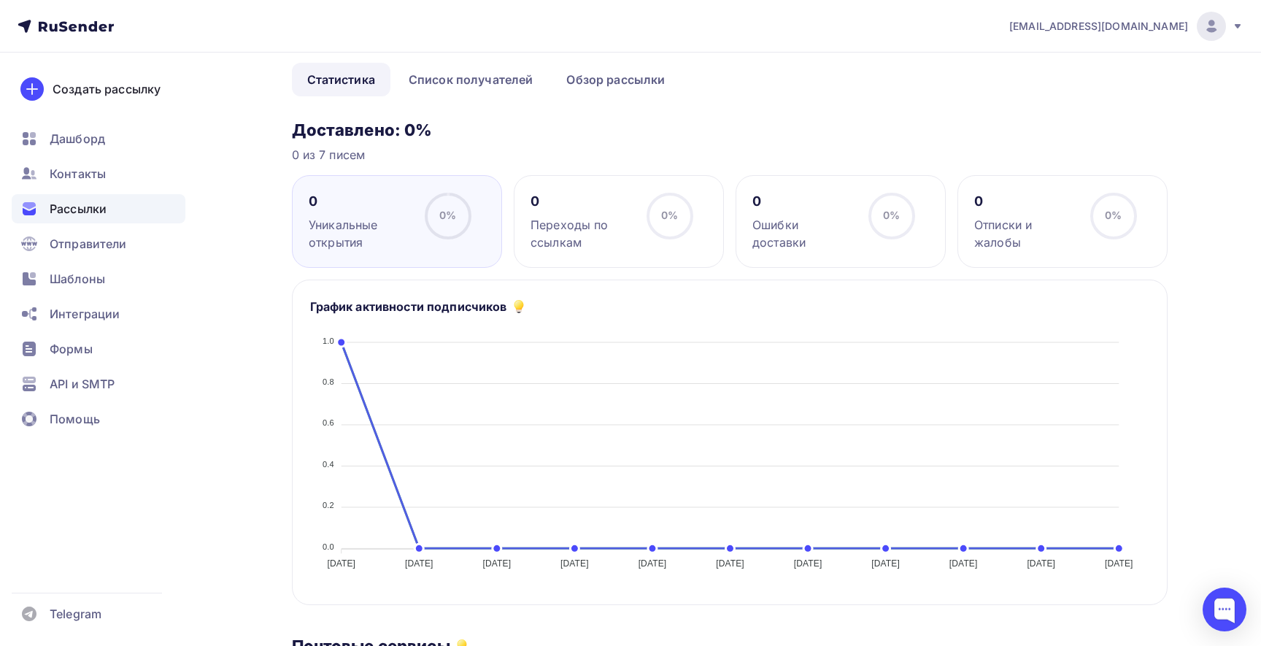
click at [593, 220] on div "Переходы по ссылкам" at bounding box center [581, 233] width 103 height 35
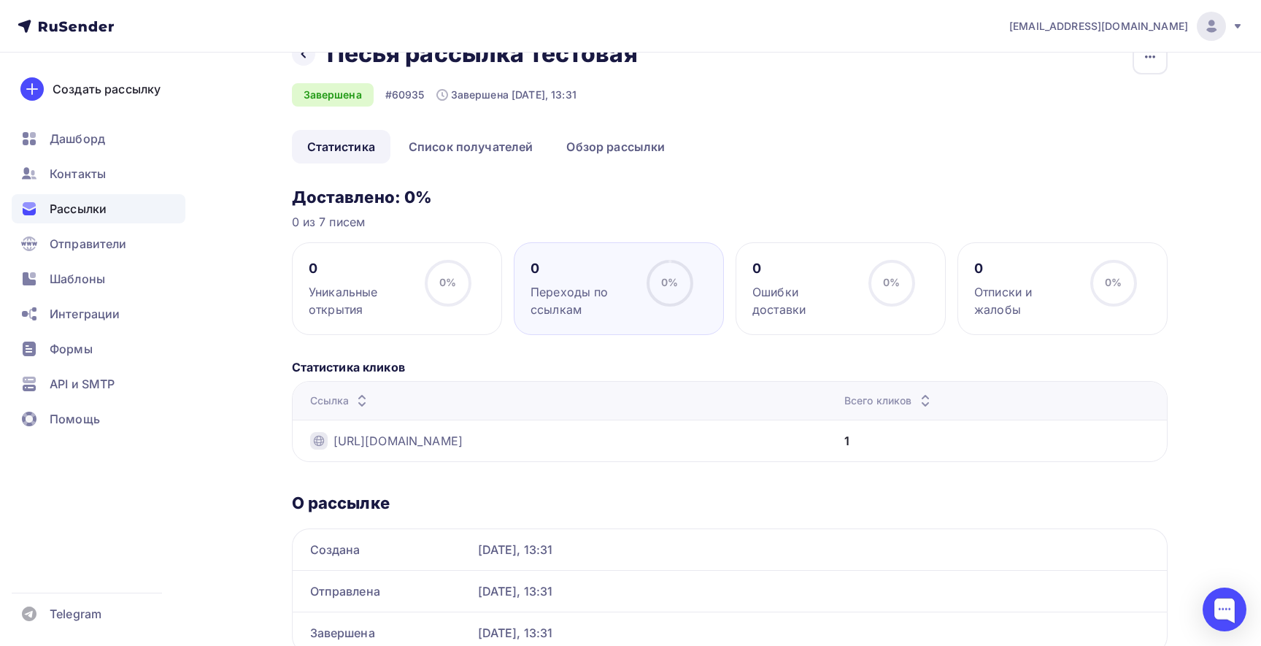
scroll to position [42, 0]
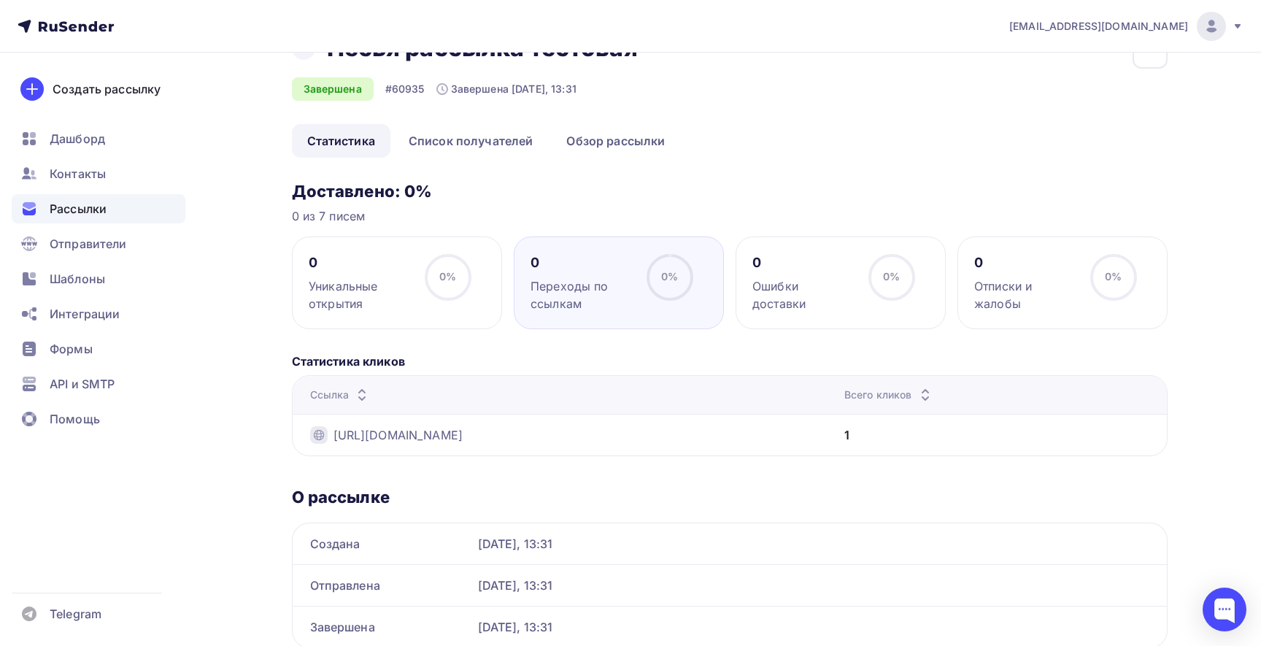
click at [363, 273] on div "0 Уникальные открытия" at bounding box center [360, 283] width 103 height 58
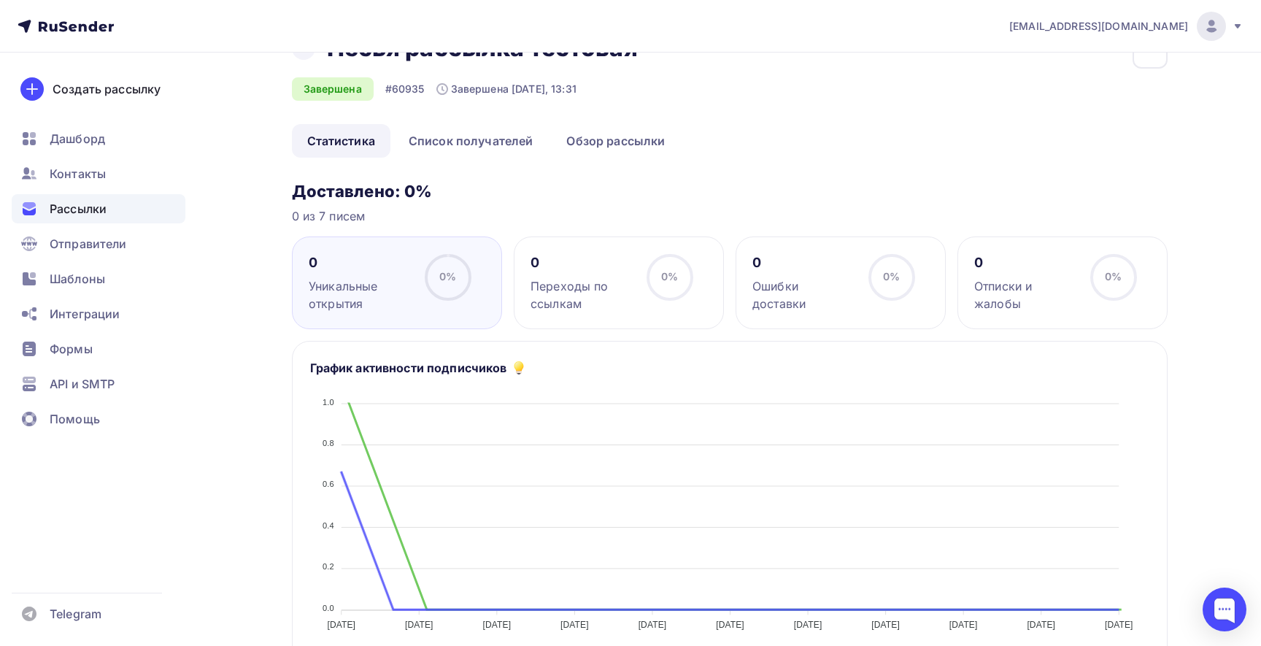
click at [740, 293] on div "0 Ошибки доставки 0% 0%" at bounding box center [841, 282] width 210 height 93
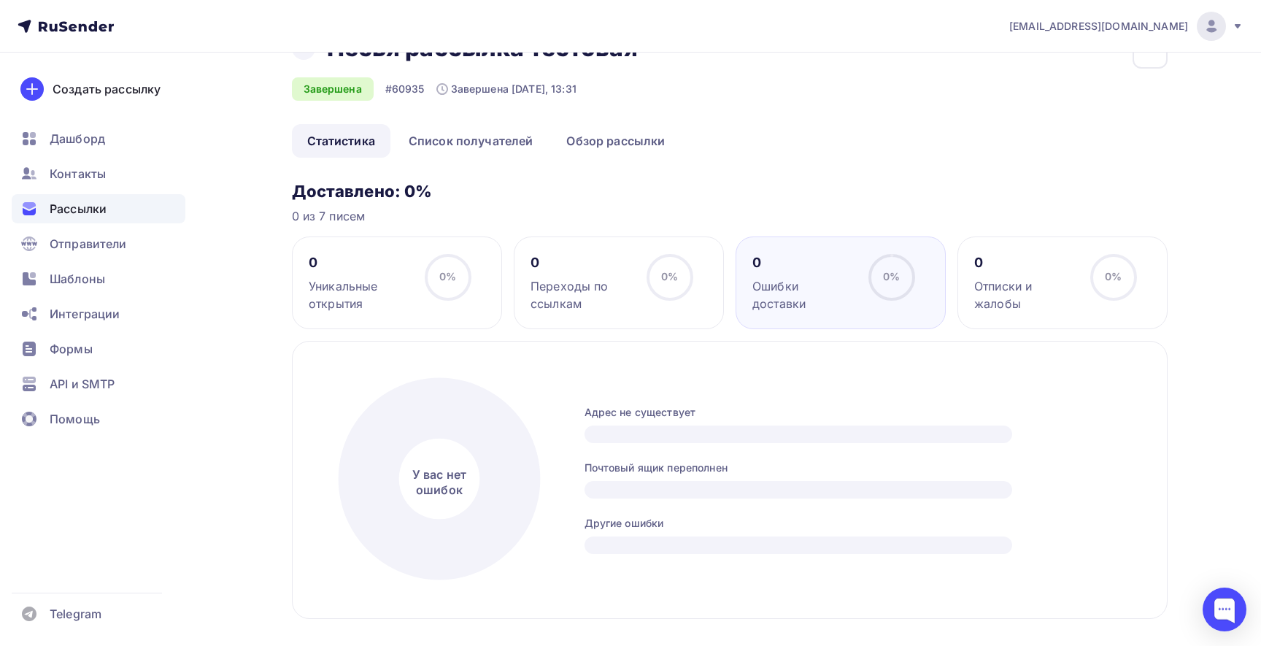
click at [583, 288] on div "Переходы по ссылкам" at bounding box center [581, 294] width 103 height 35
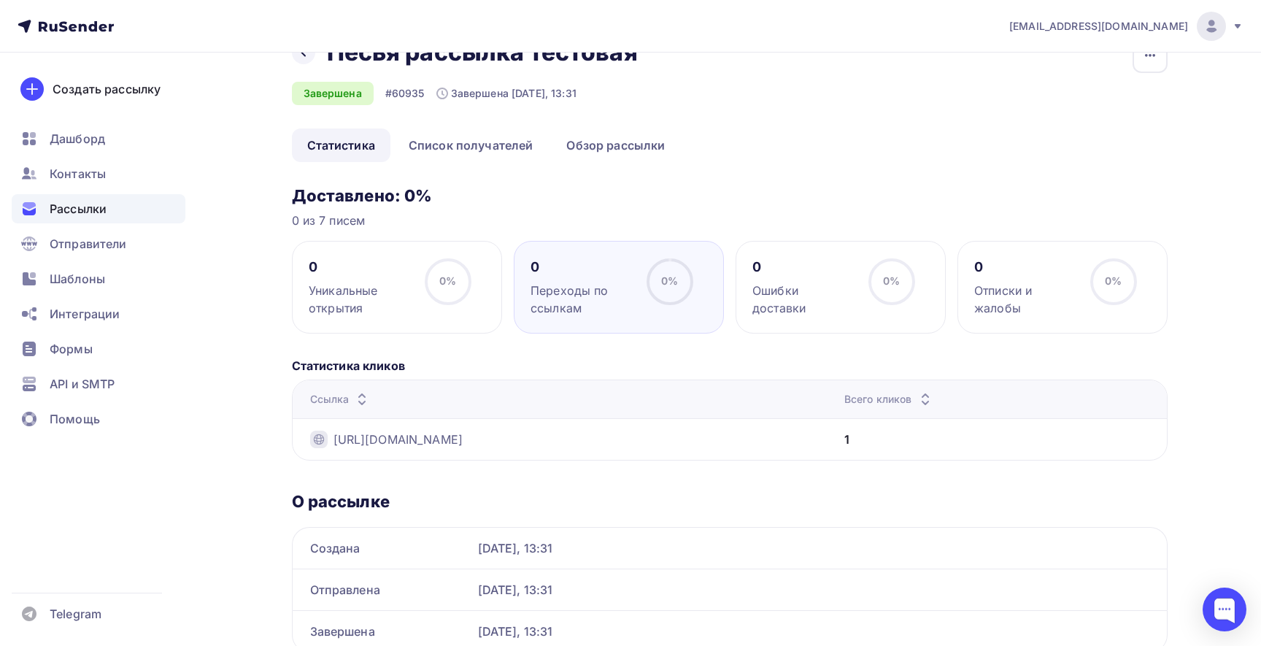
scroll to position [0, 0]
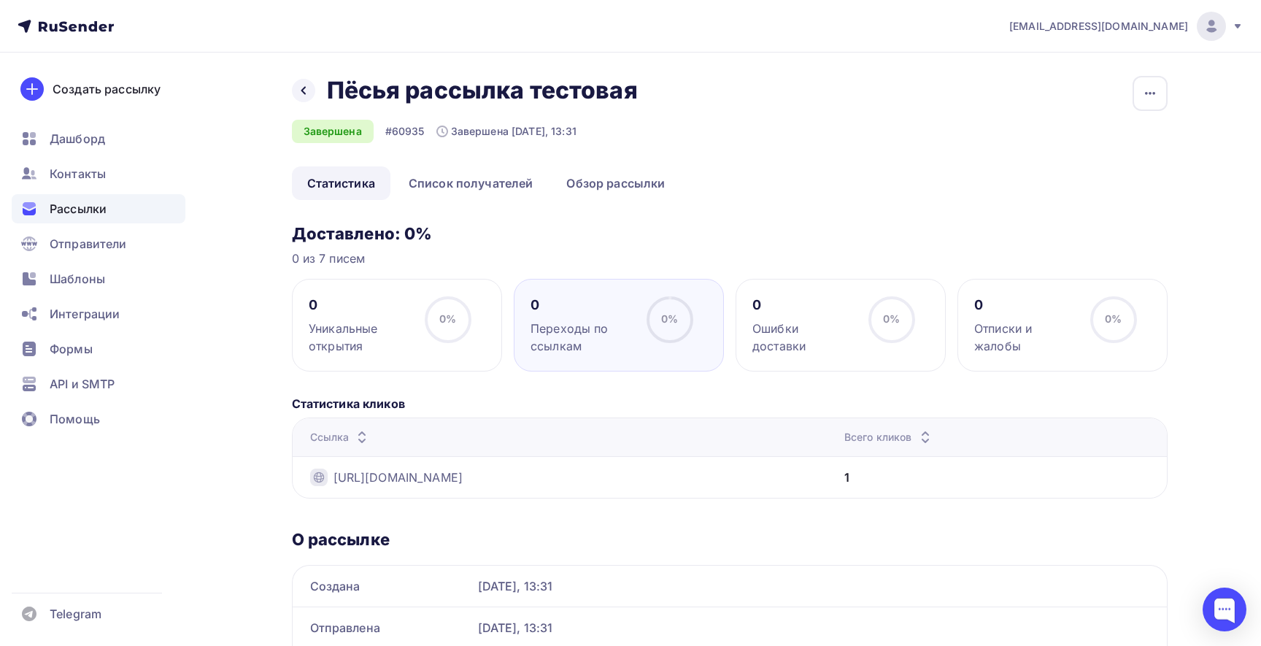
click at [1229, 32] on div "[EMAIL_ADDRESS][DOMAIN_NAME]" at bounding box center [1126, 26] width 234 height 29
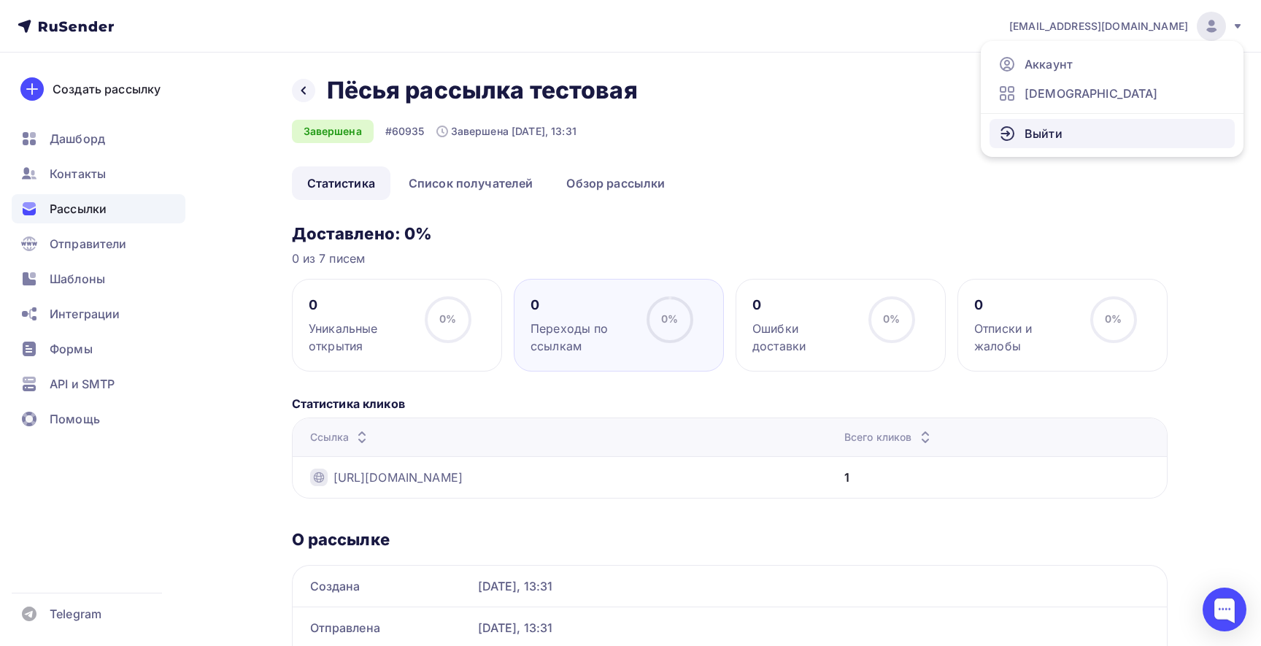
click at [1074, 136] on link "Выйти" at bounding box center [1111, 133] width 245 height 29
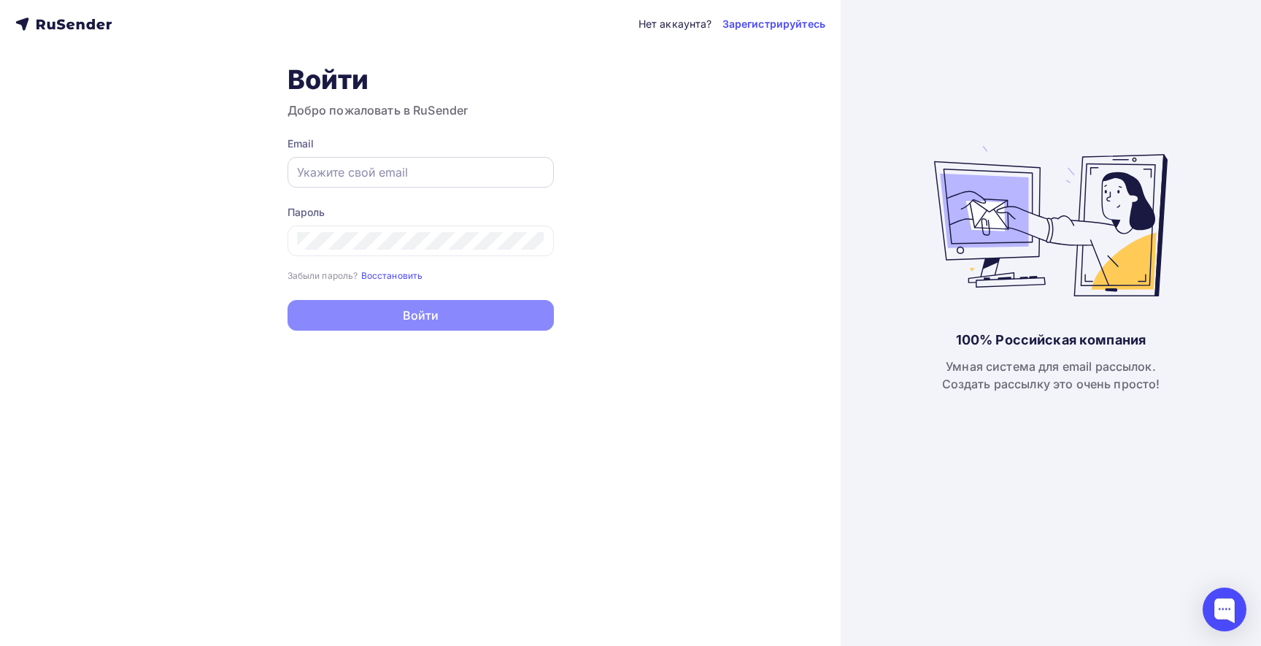
click at [339, 162] on div at bounding box center [421, 172] width 266 height 31
click at [344, 164] on input "text" at bounding box center [420, 172] width 247 height 18
type input "lupoglazik@gmail.com"
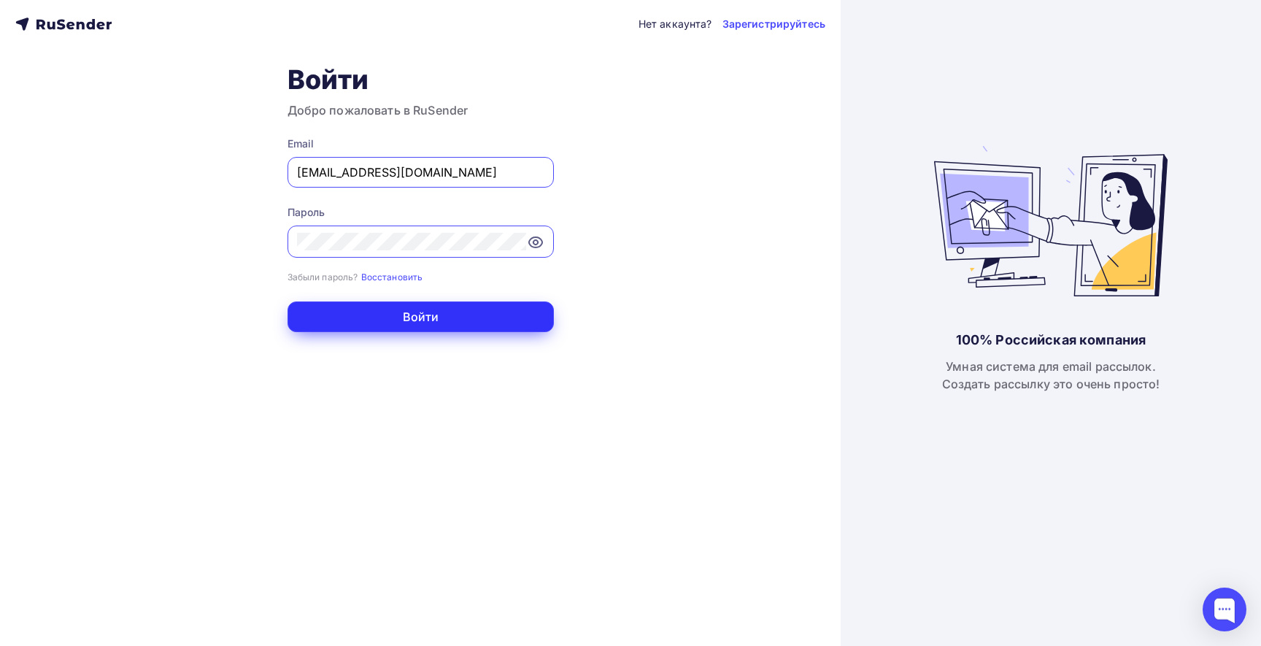
click at [425, 310] on button "Войти" at bounding box center [421, 316] width 266 height 31
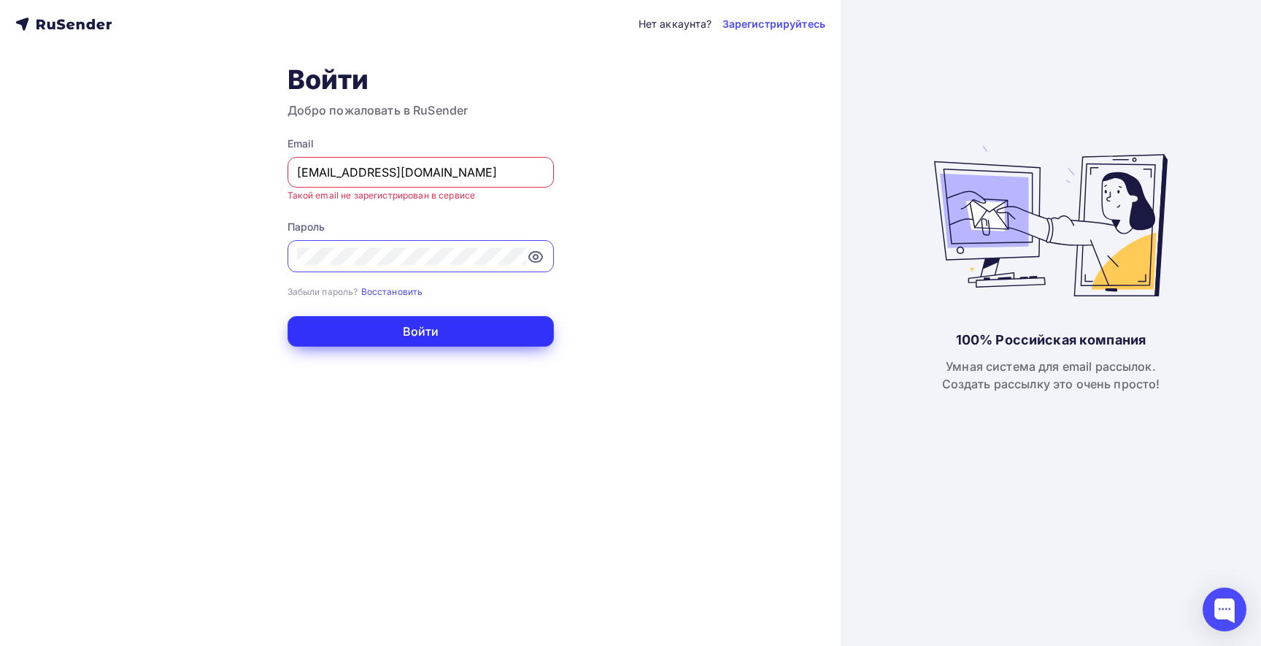
click at [423, 336] on button "Войти" at bounding box center [421, 331] width 266 height 31
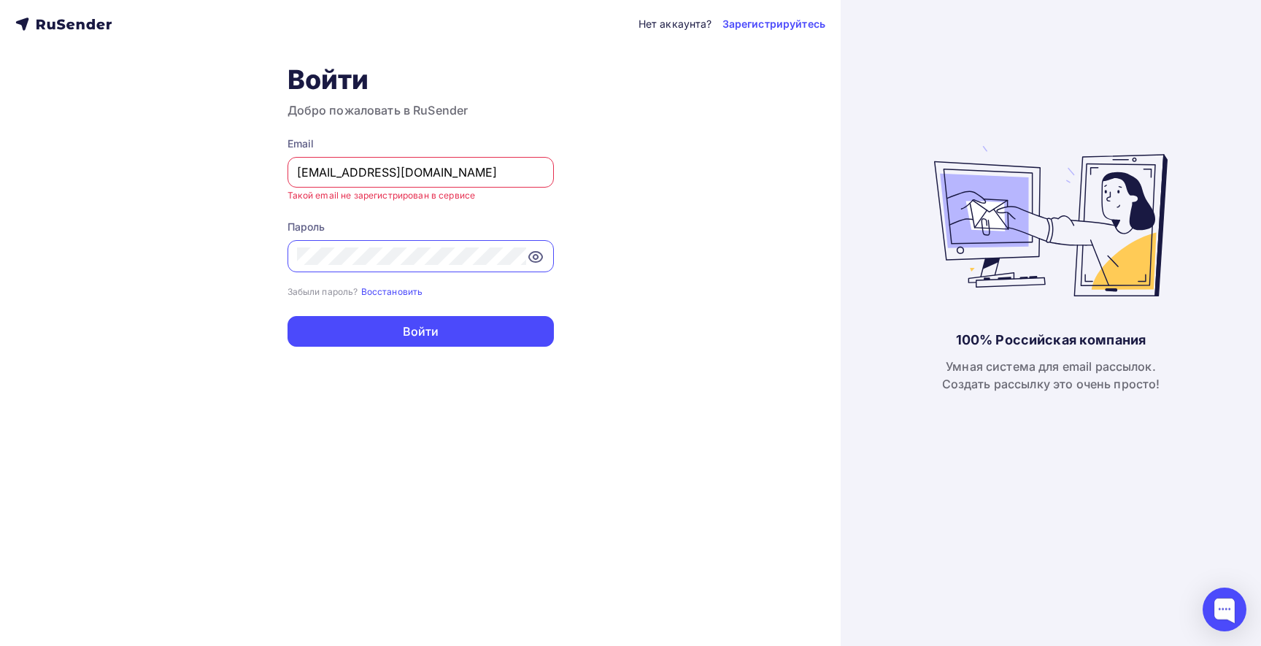
click at [449, 174] on input "lupoglazik@gmail.com" at bounding box center [420, 172] width 247 height 18
drag, startPoint x: 438, startPoint y: 172, endPoint x: 243, endPoint y: 170, distance: 194.8
click at [243, 170] on div "Нет аккаунта? Зарегистрируйтесь Войти Добро пожаловать в RuSender Email lupogla…" at bounding box center [420, 323] width 841 height 646
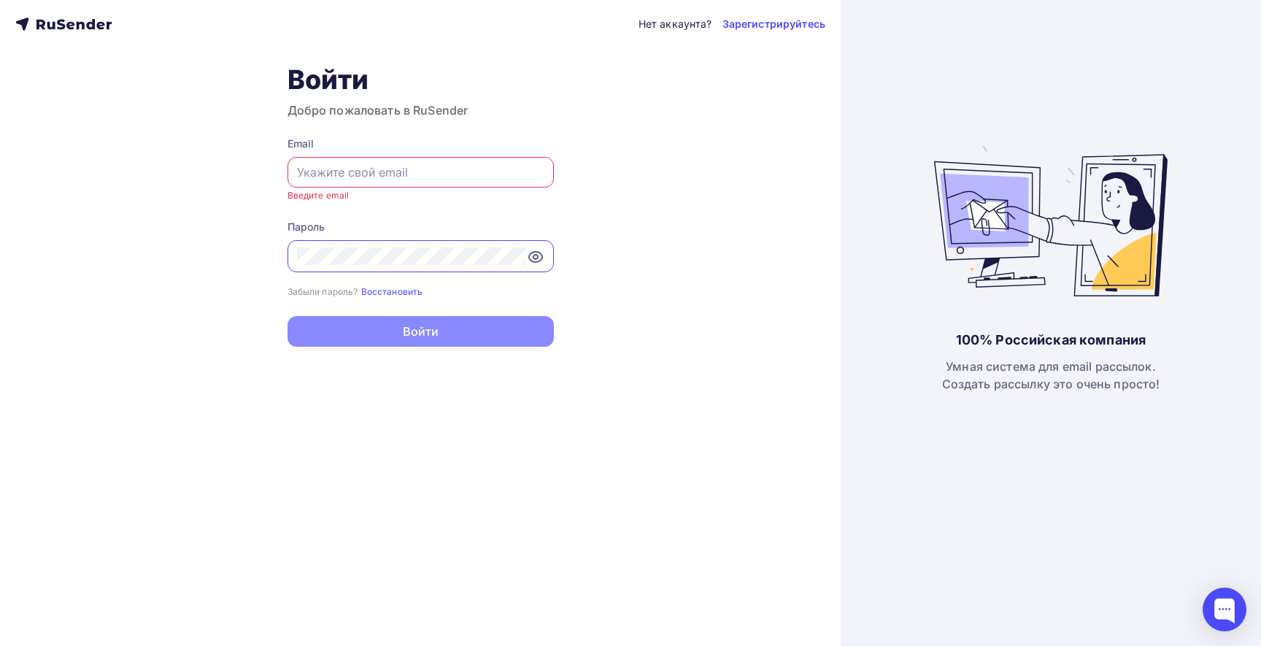
click at [129, 236] on div "Нет аккаунта? Зарегистрируйтесь Войти Добро пожаловать в RuSender Email Введите…" at bounding box center [420, 323] width 841 height 646
click at [317, 172] on input "text" at bounding box center [420, 172] width 247 height 18
type input "lupoglazik@gmail.com"
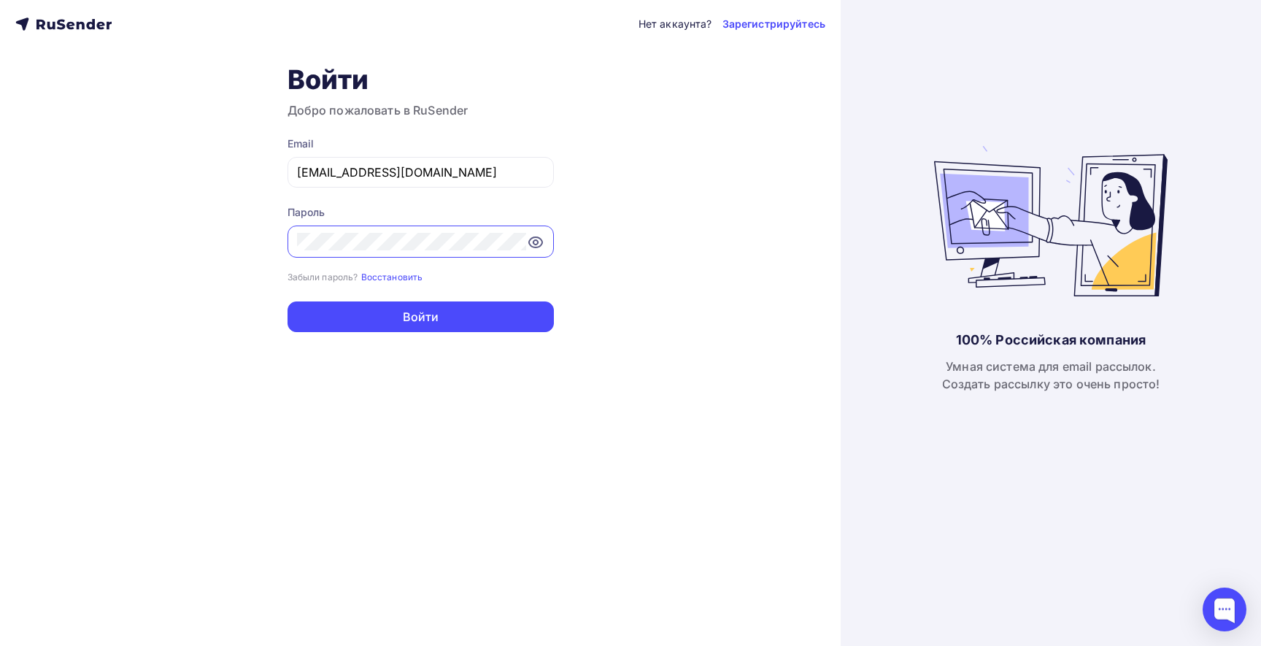
click at [545, 240] on div at bounding box center [421, 241] width 266 height 32
click at [544, 240] on div at bounding box center [421, 241] width 266 height 32
click at [536, 240] on icon at bounding box center [535, 242] width 4 height 4
click at [536, 240] on icon at bounding box center [536, 243] width 18 height 18
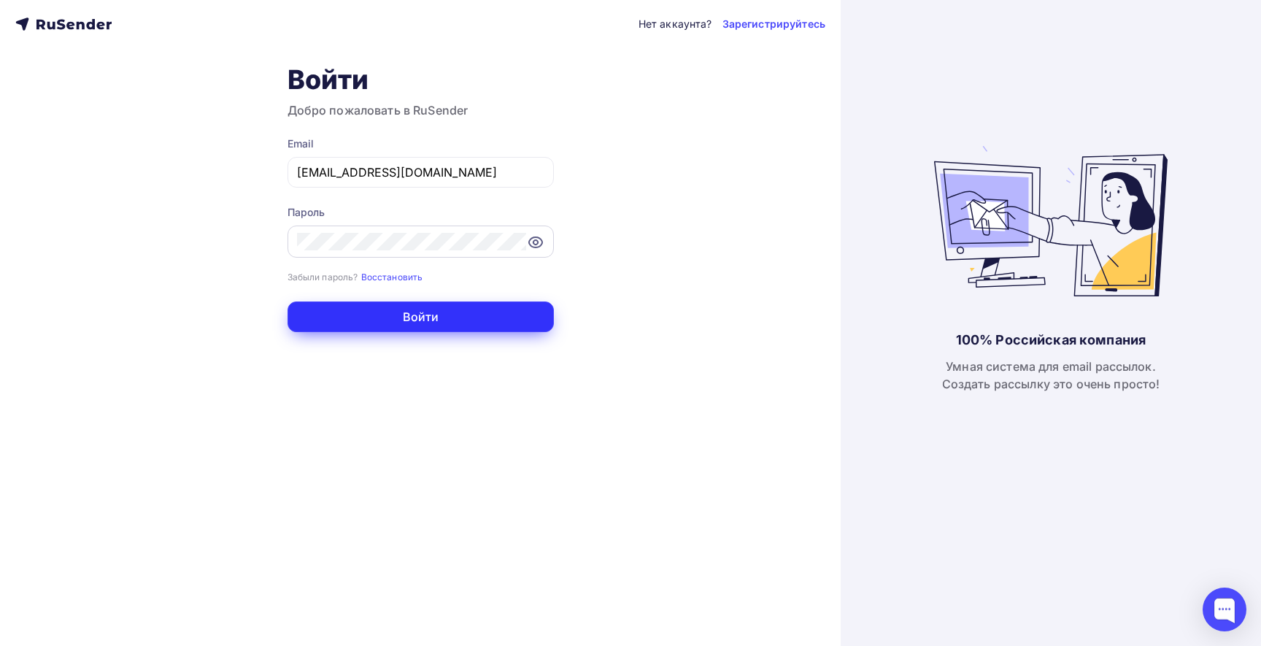
click at [459, 331] on button "Войти" at bounding box center [421, 316] width 266 height 31
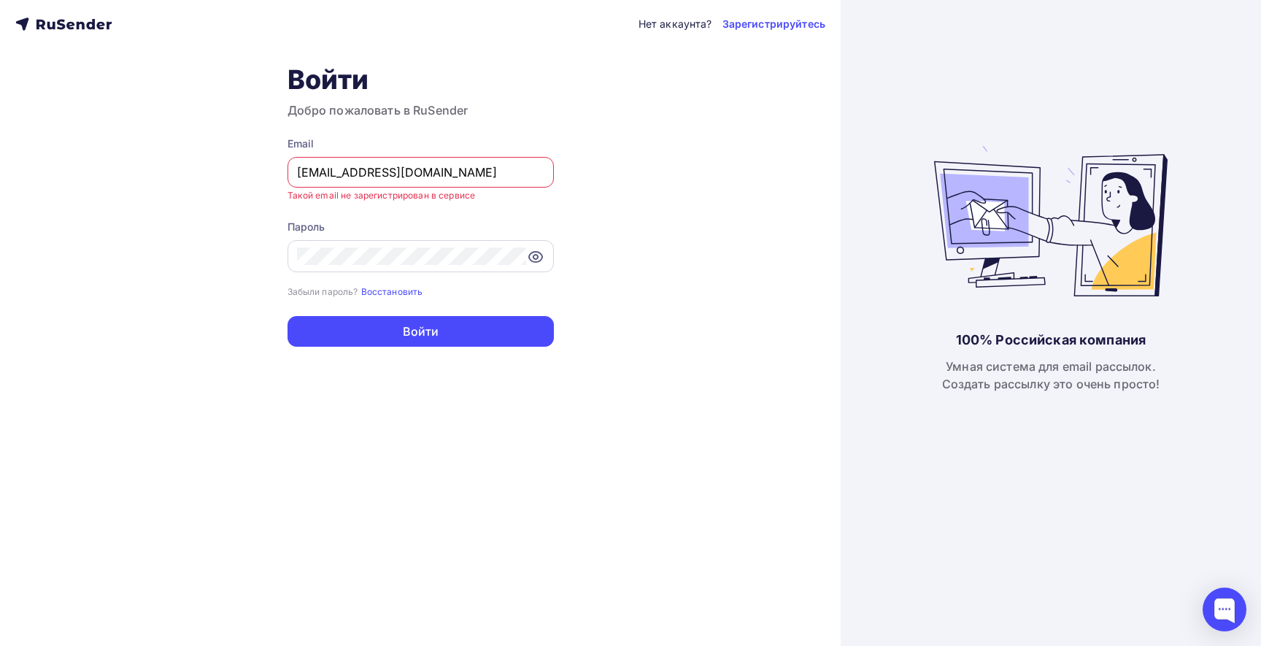
click at [455, 177] on input "lupoglazik@gmail.com" at bounding box center [420, 172] width 247 height 18
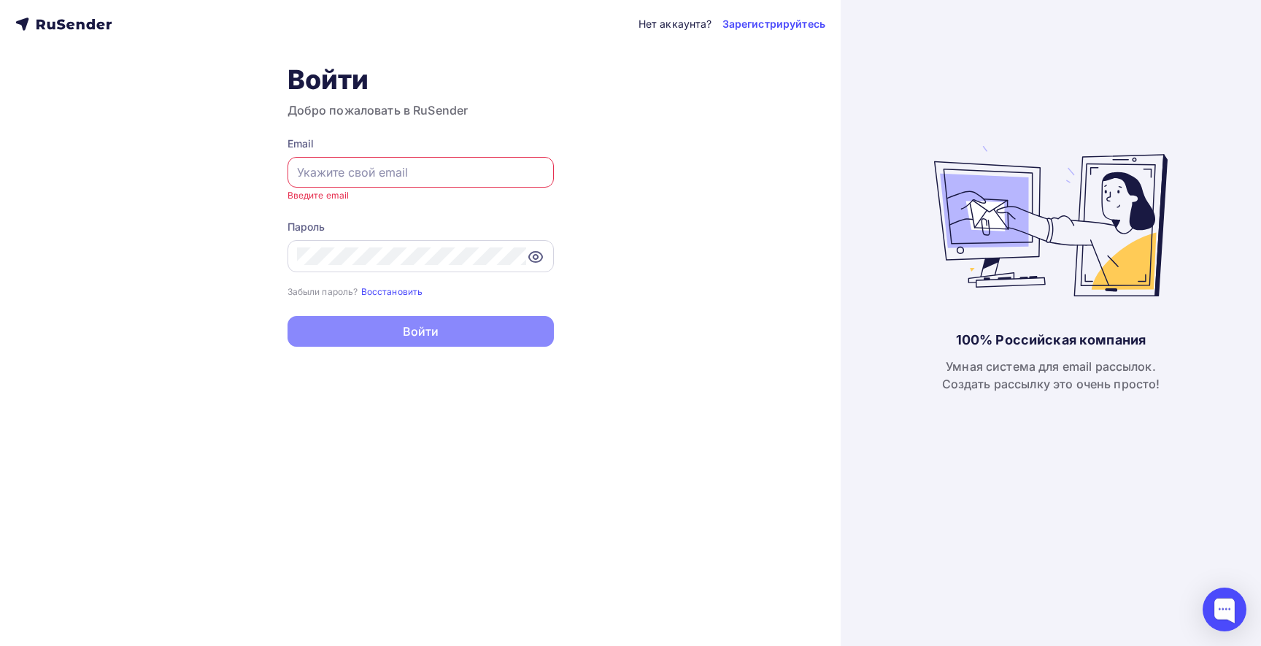
click at [143, 173] on div "Нет аккаунта? Зарегистрируйтесь Войти Добро пожаловать в RuSender Email Введите…" at bounding box center [420, 323] width 841 height 646
click at [159, 319] on div "Нет аккаунта? Зарегистрируйтесь Войти Добро пожаловать в RuSender Email Введите…" at bounding box center [420, 323] width 841 height 646
click at [297, 177] on div at bounding box center [421, 172] width 266 height 31
click at [394, 169] on input "text" at bounding box center [420, 172] width 247 height 18
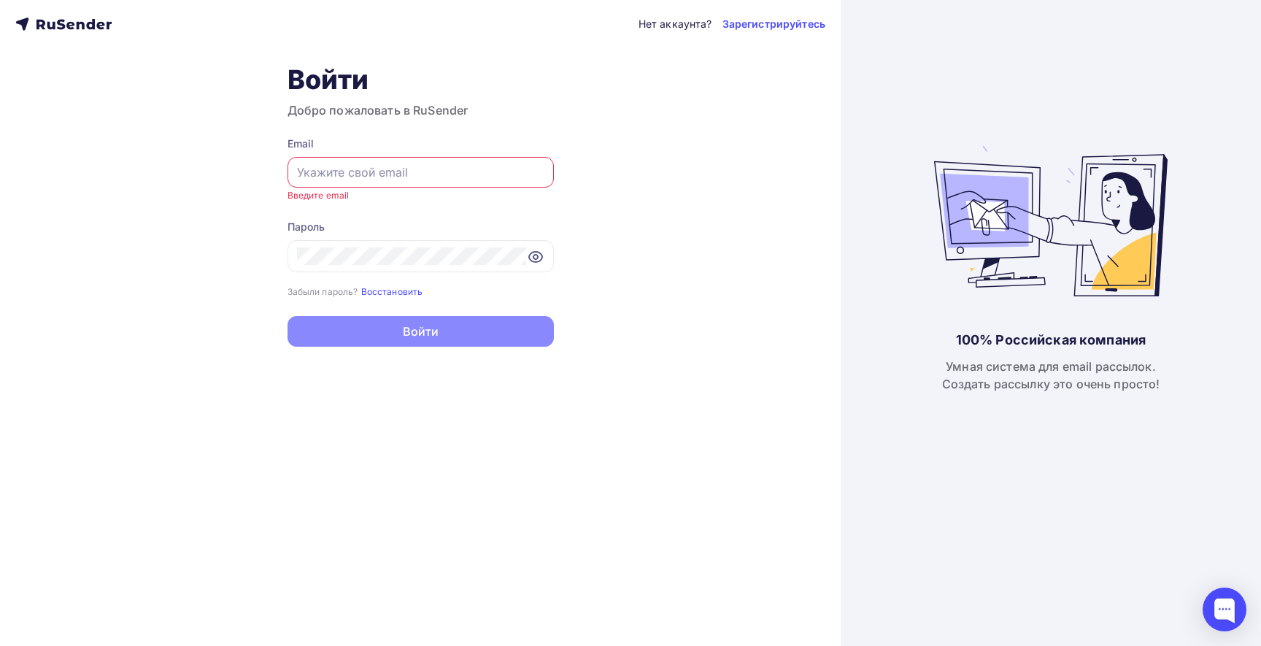
paste input "a.shevtsov+rusender@ucoz-team.net"
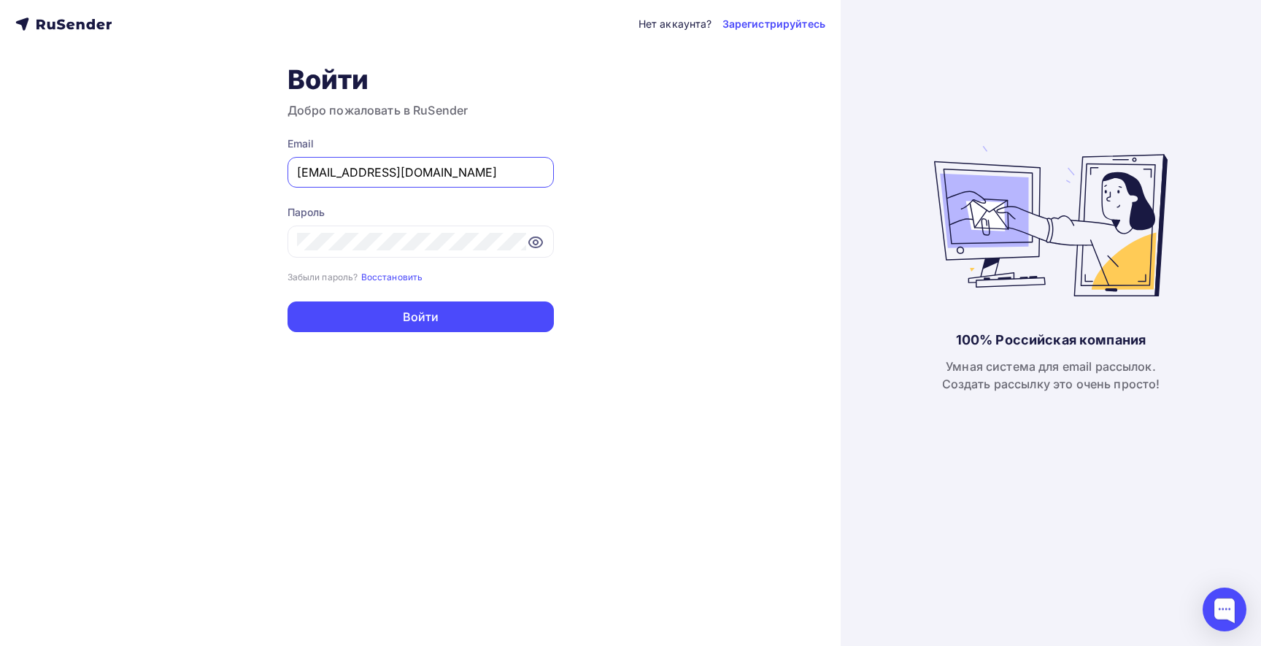
drag, startPoint x: 301, startPoint y: 174, endPoint x: 282, endPoint y: 174, distance: 19.0
click at [280, 174] on div "Нет аккаунта? Зарегистрируйтесь Войти Добро пожаловать в RuSender Email a.shevt…" at bounding box center [420, 323] width 841 height 646
type input "a.shevtsov+rusender@ucoz-team.net"
click at [446, 453] on div "Нет аккаунта? Зарегистрируйтесь Войти Добро пожаловать в RuSender Email a.shevt…" at bounding box center [420, 323] width 841 height 646
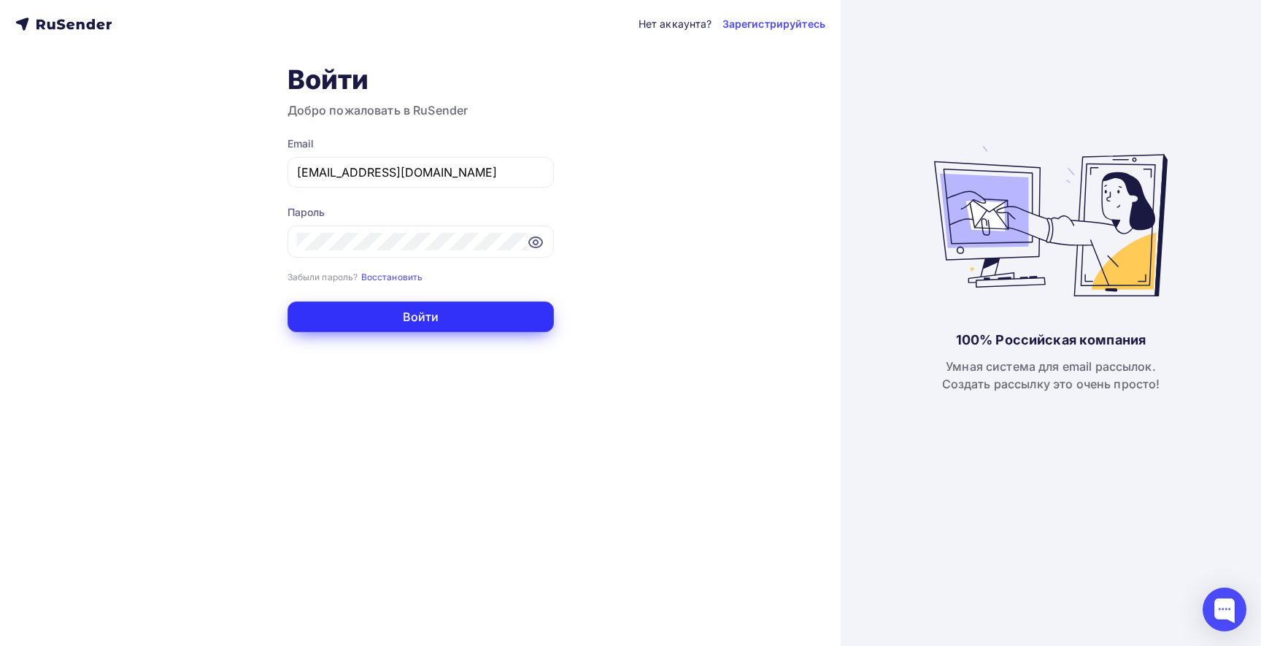
click at [425, 308] on button "Войти" at bounding box center [421, 316] width 266 height 31
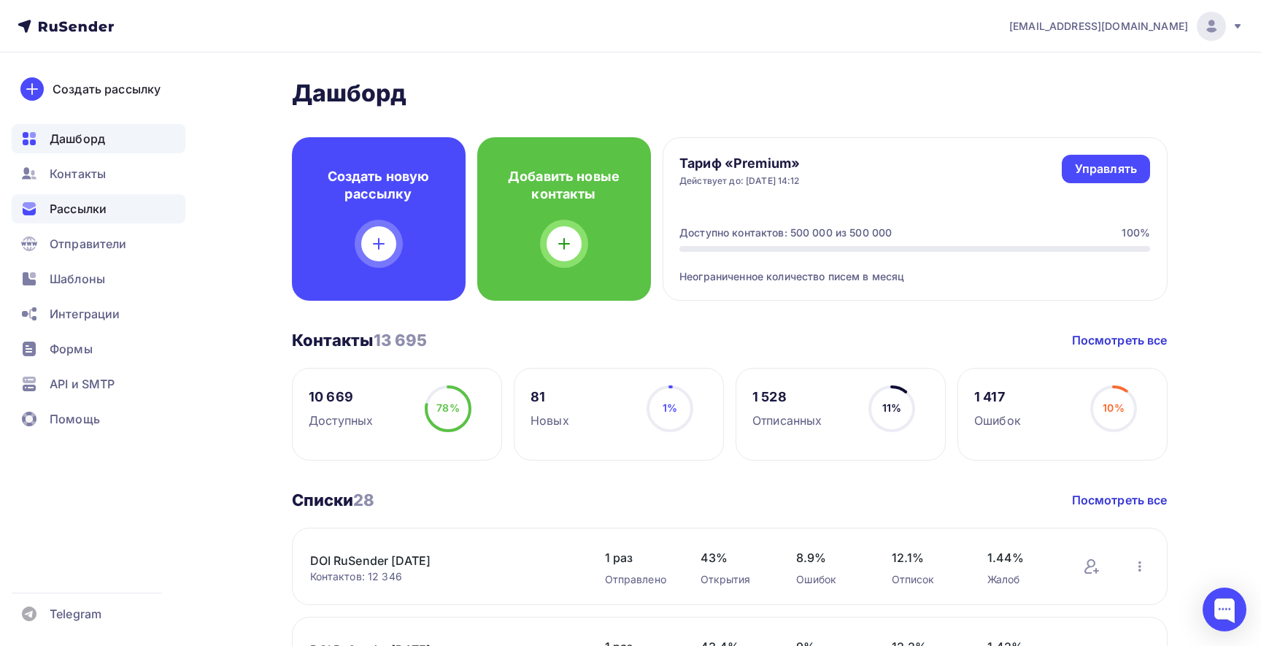
click at [77, 212] on span "Рассылки" at bounding box center [78, 209] width 57 height 18
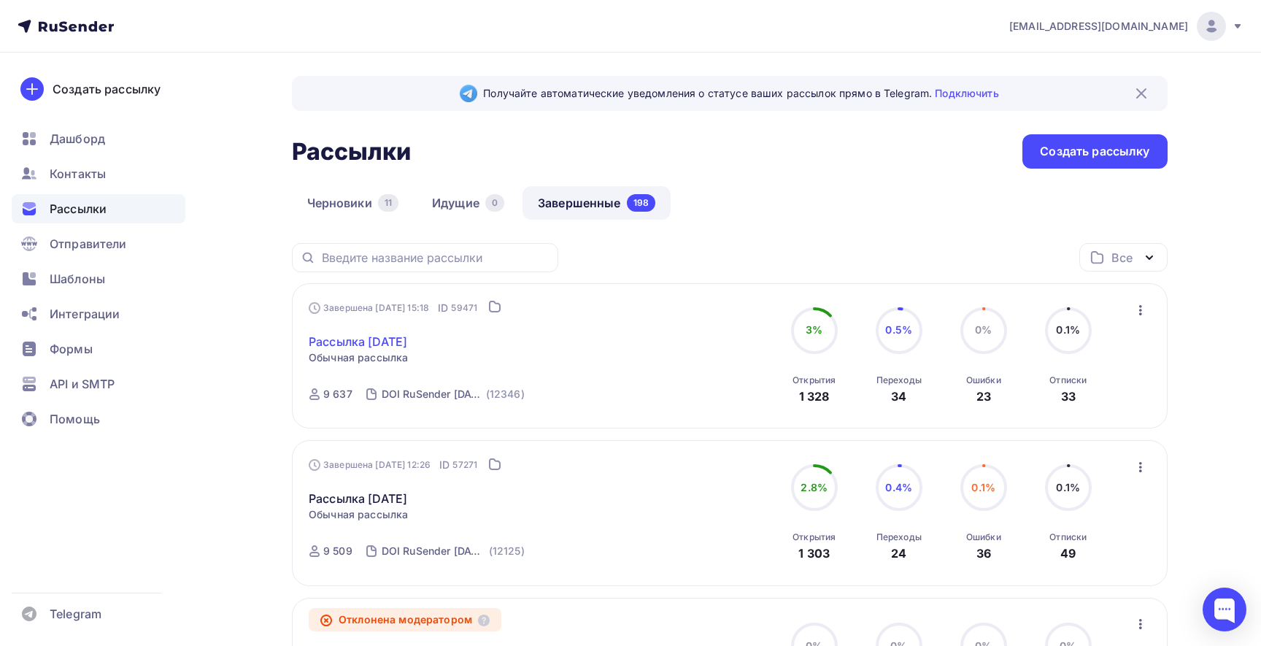
click at [404, 343] on link "Рассылка Сентябрь 2025" at bounding box center [358, 342] width 99 height 18
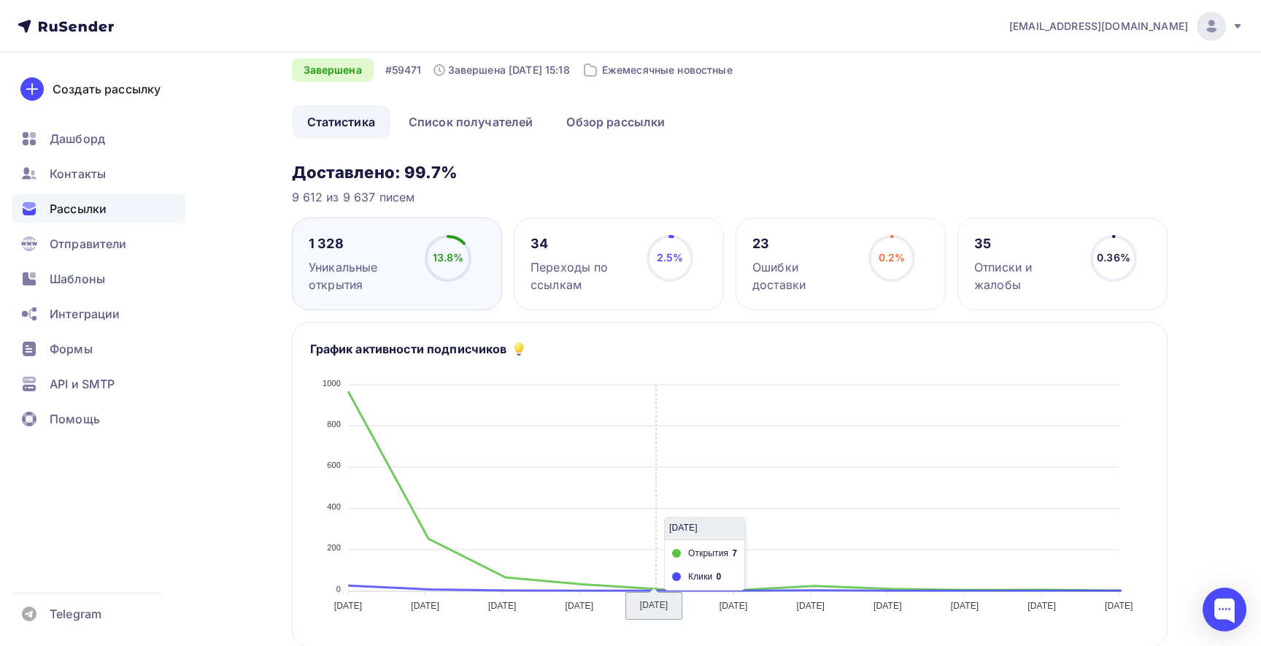
scroll to position [90, 0]
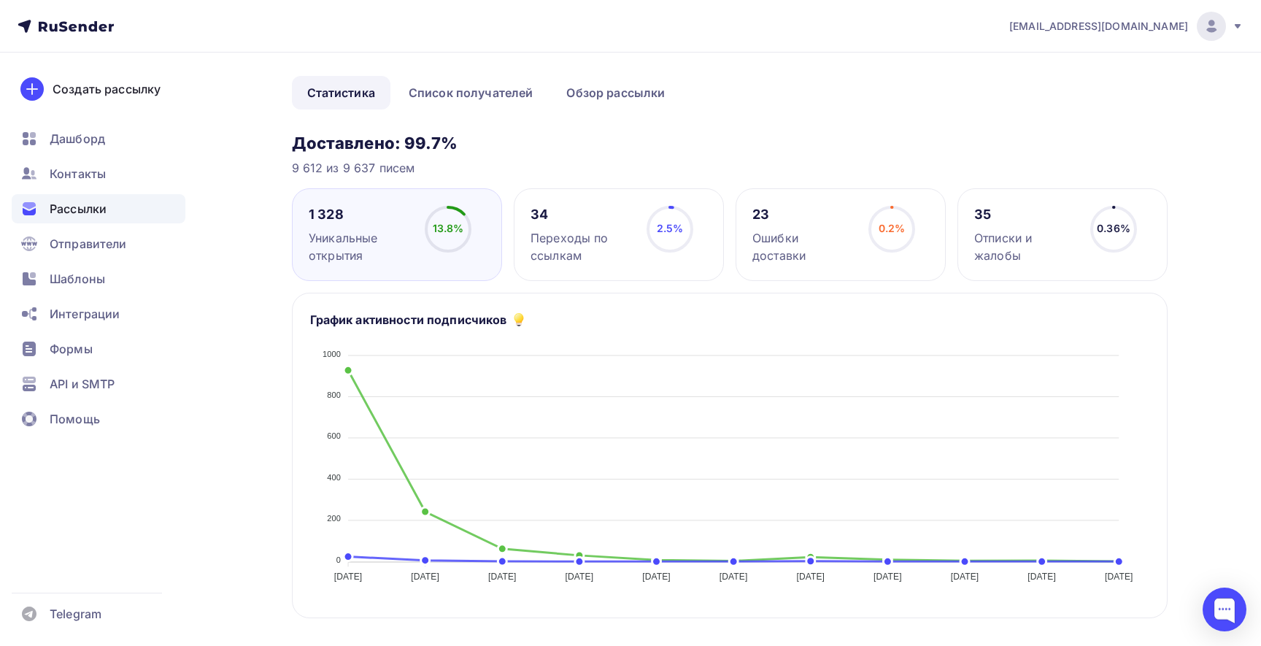
click at [631, 255] on div "Переходы по ссылкам" at bounding box center [581, 246] width 103 height 35
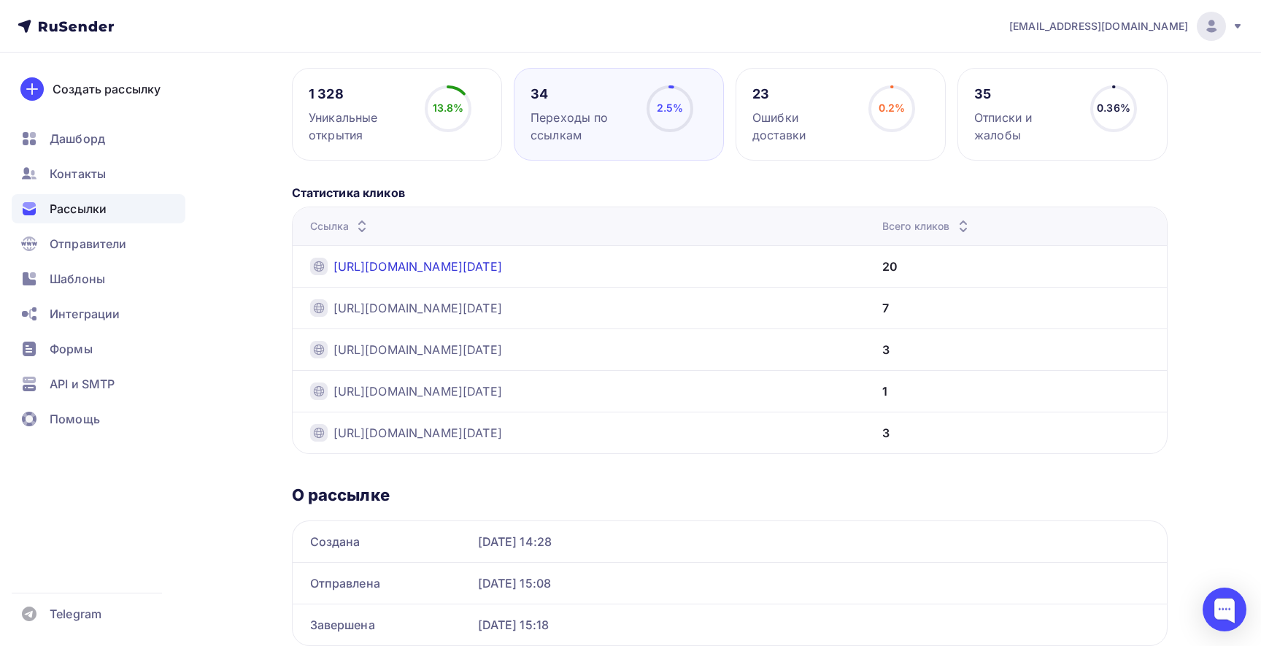
scroll to position [204, 0]
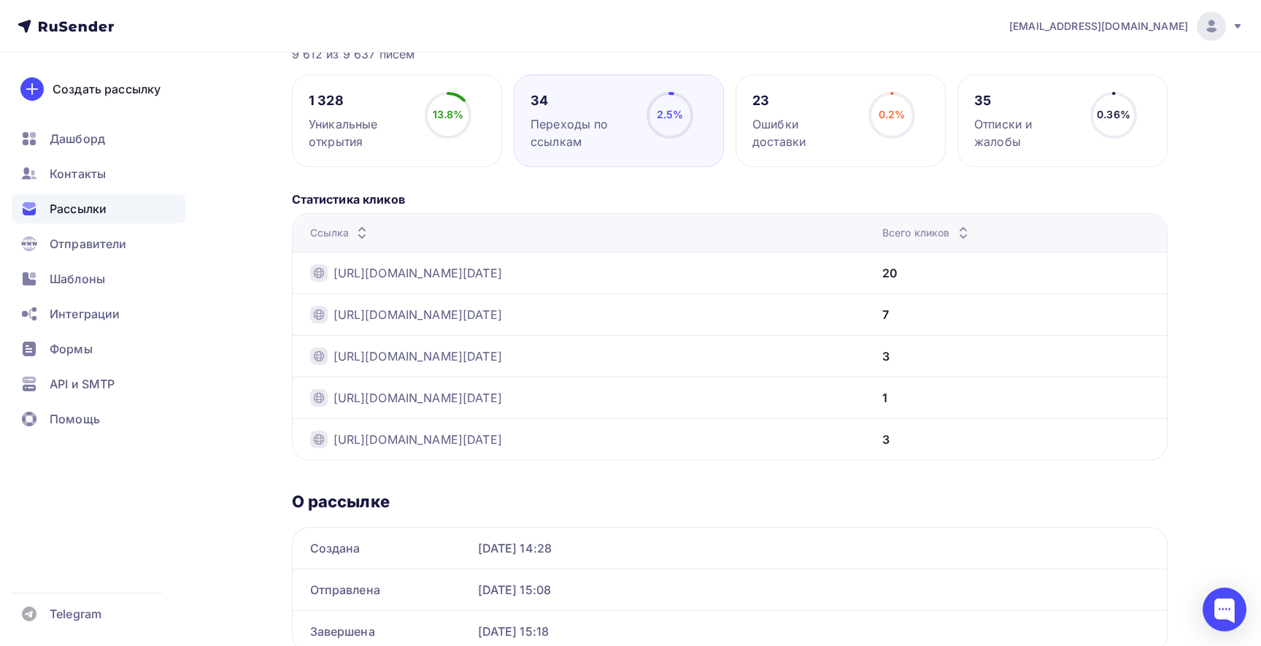
click at [794, 115] on div "Ошибки доставки" at bounding box center [803, 132] width 103 height 35
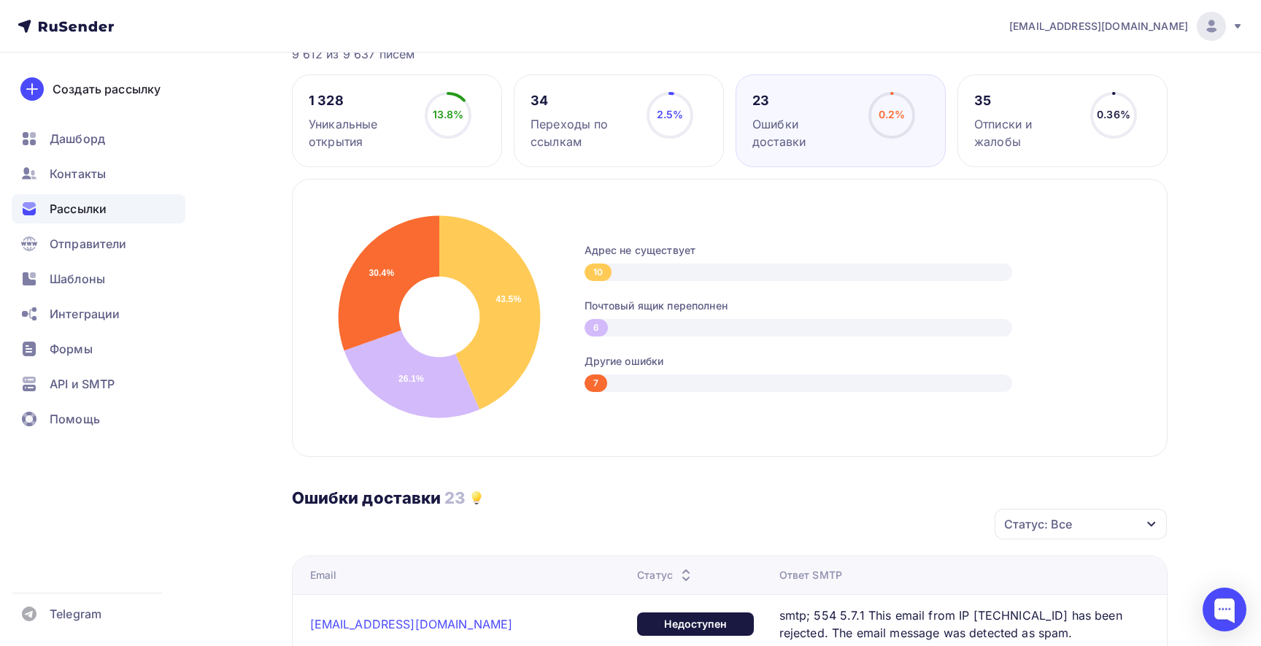
click at [1027, 123] on div "Отписки и жалобы" at bounding box center [1025, 132] width 103 height 35
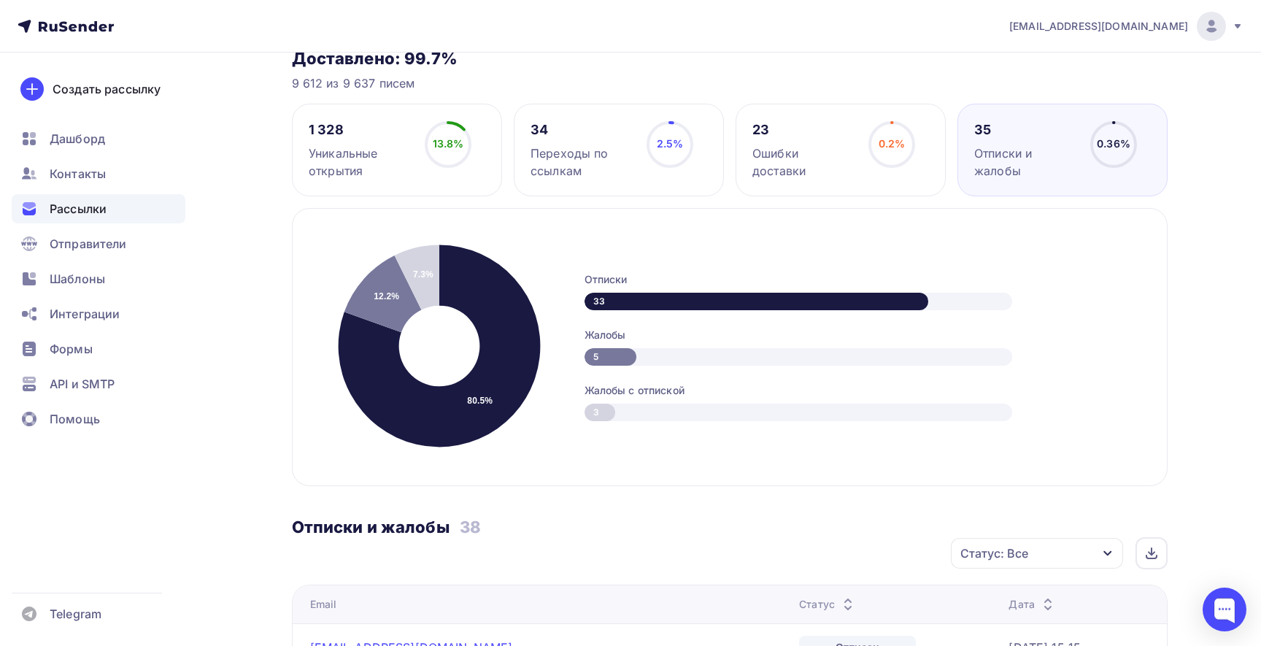
scroll to position [158, 0]
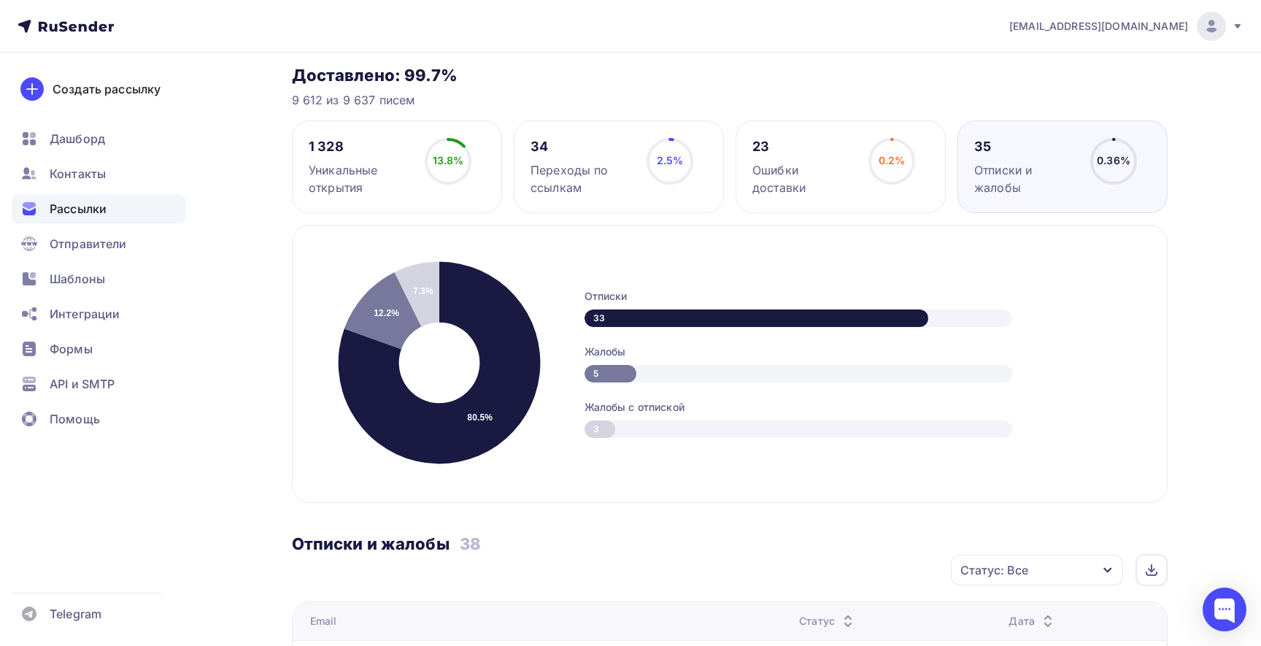
click at [614, 174] on div "Переходы по ссылкам" at bounding box center [581, 178] width 103 height 35
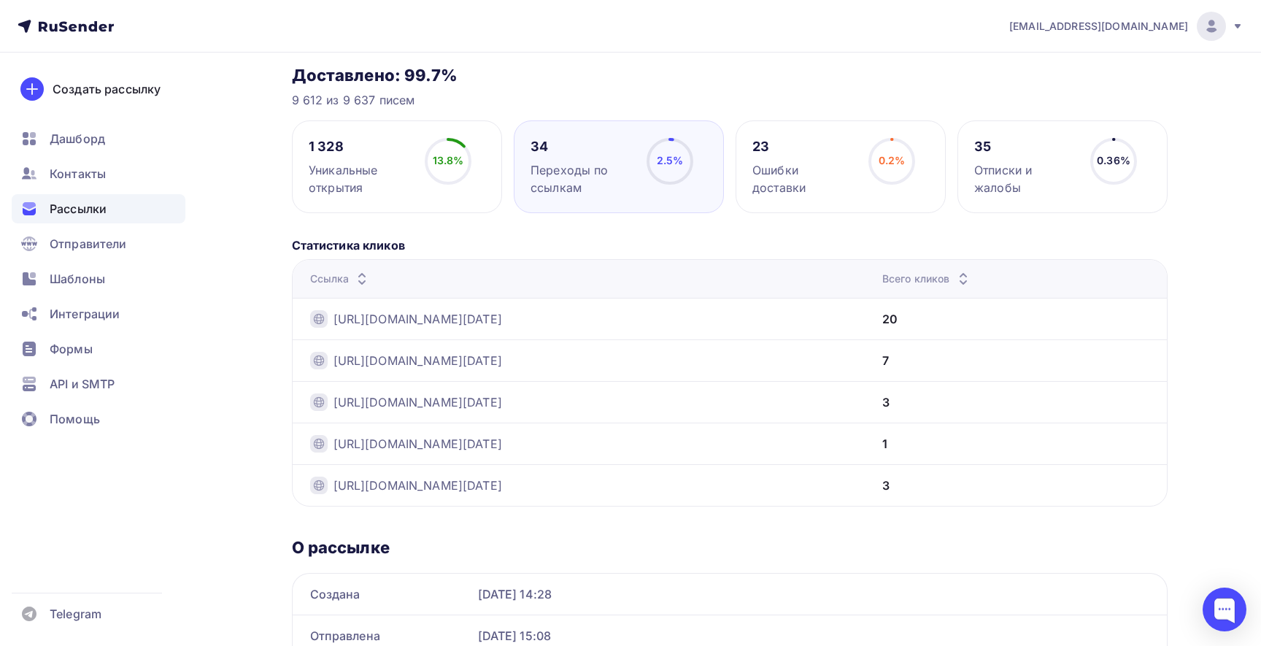
click at [806, 162] on div "Ошибки доставки" at bounding box center [803, 178] width 103 height 35
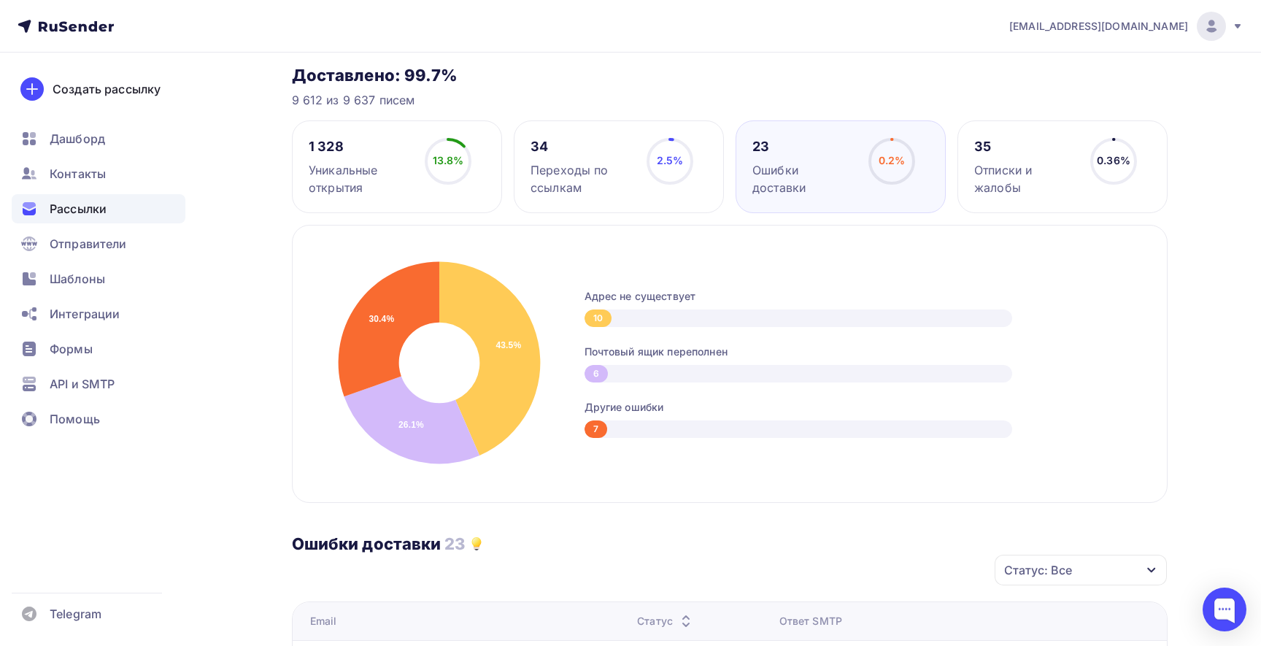
click at [572, 157] on div "34 Переходы по ссылкам" at bounding box center [581, 167] width 103 height 58
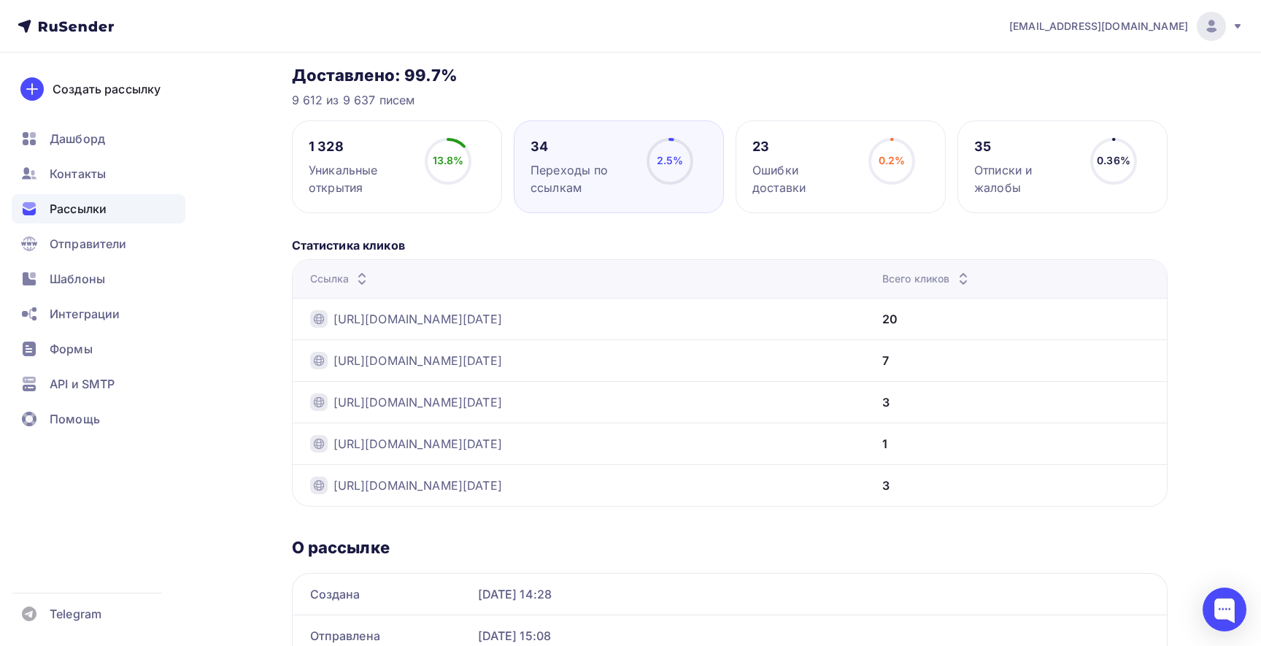
click at [785, 147] on div "23" at bounding box center [803, 147] width 103 height 18
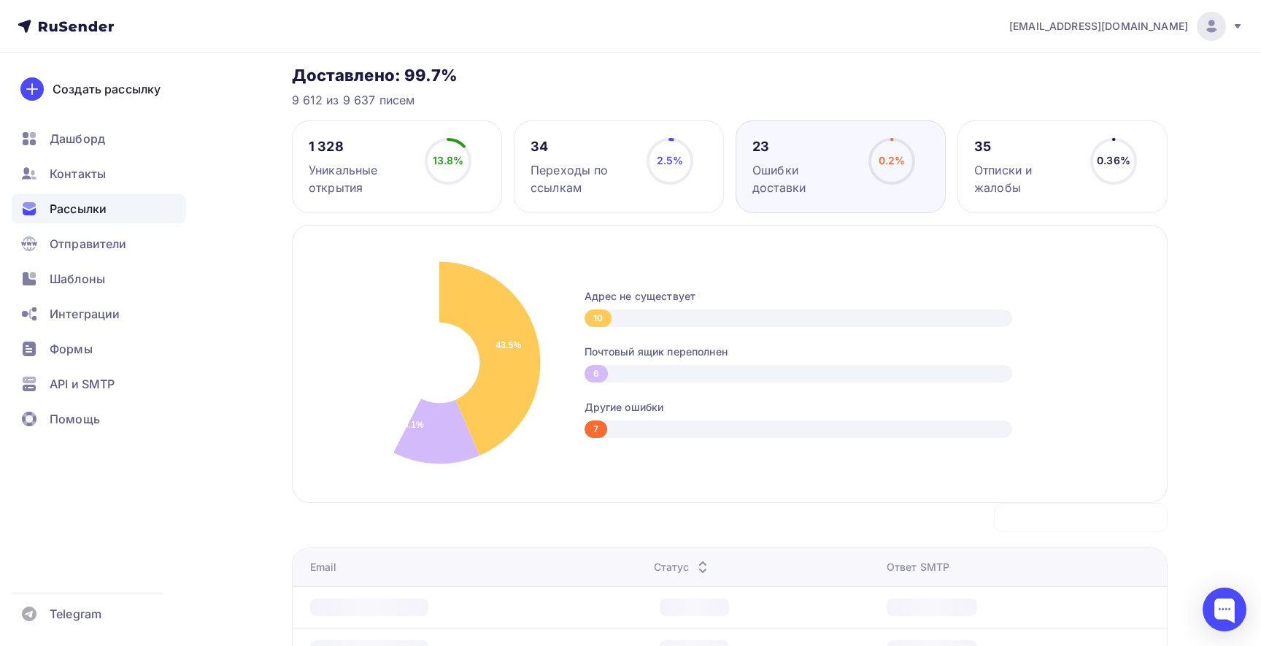
click at [339, 162] on div "Уникальные открытия" at bounding box center [360, 178] width 103 height 35
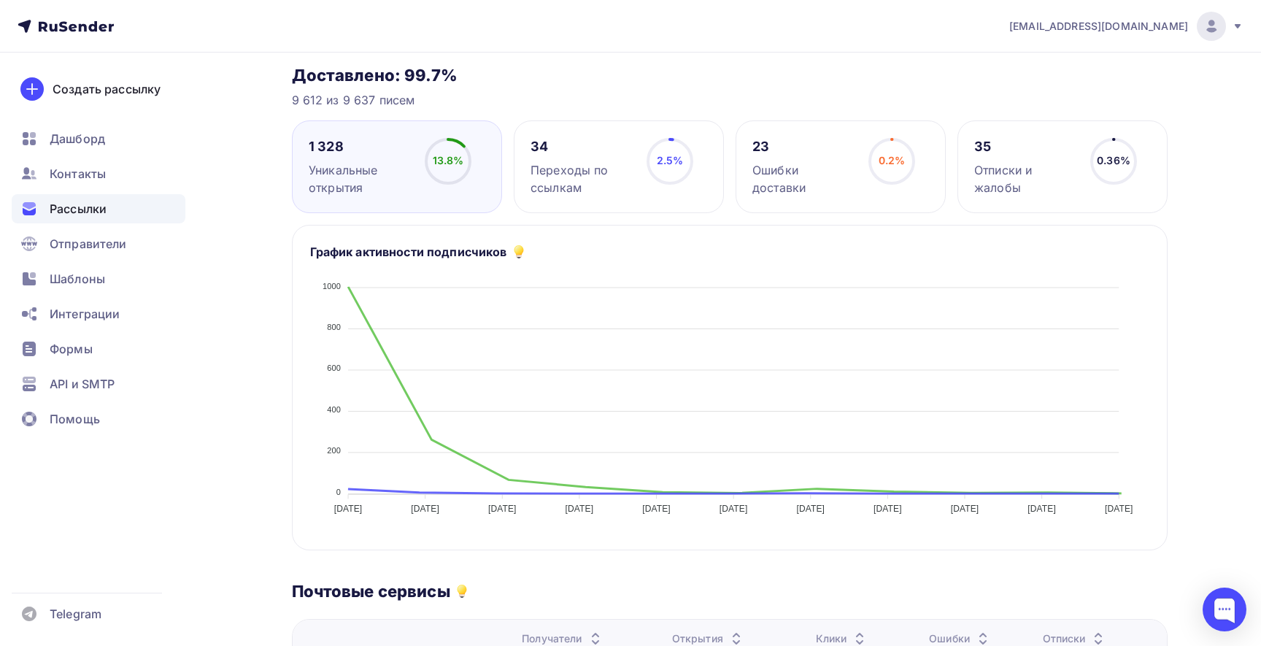
click at [544, 168] on div "Переходы по ссылкам" at bounding box center [581, 178] width 103 height 35
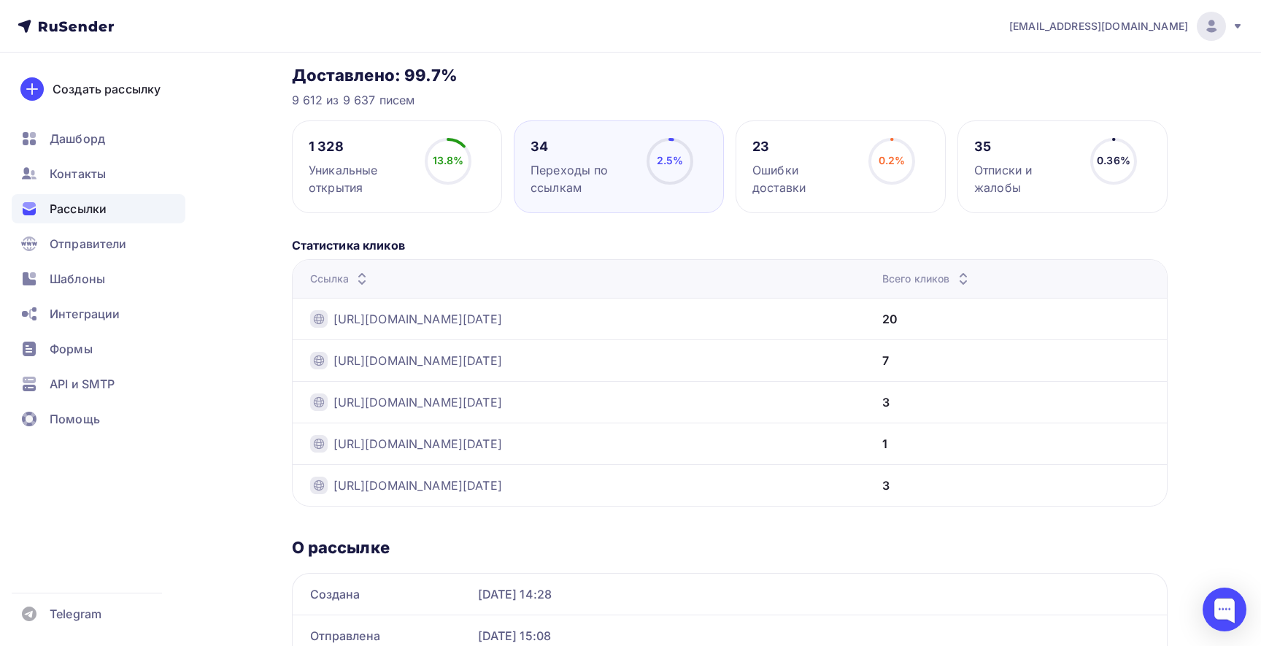
click at [769, 171] on div "Ошибки доставки" at bounding box center [803, 178] width 103 height 35
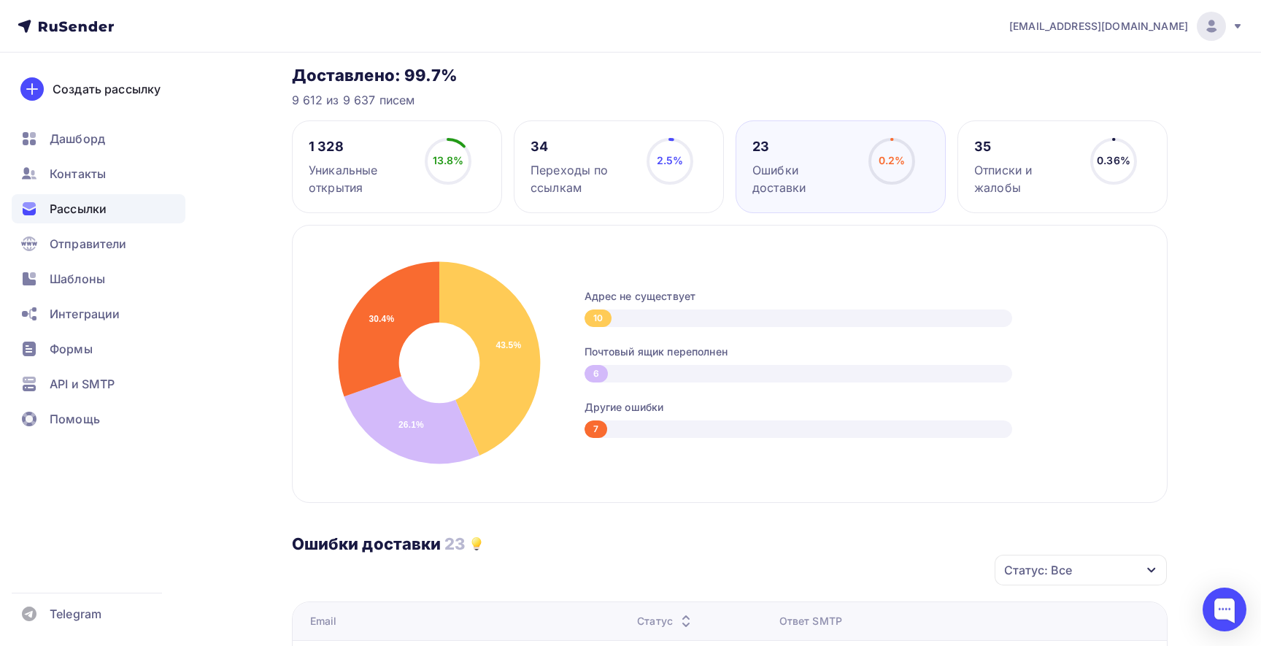
click at [1008, 169] on div "Отписки и жалобы" at bounding box center [1025, 178] width 103 height 35
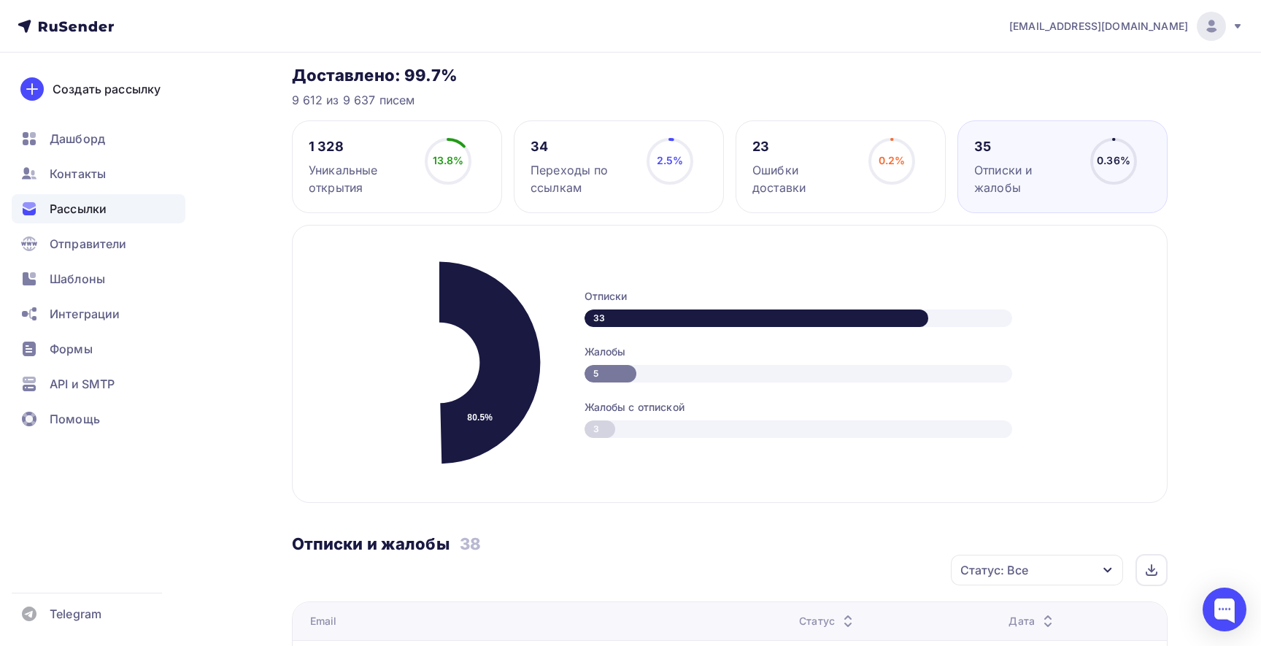
click at [807, 154] on div "23" at bounding box center [803, 147] width 103 height 18
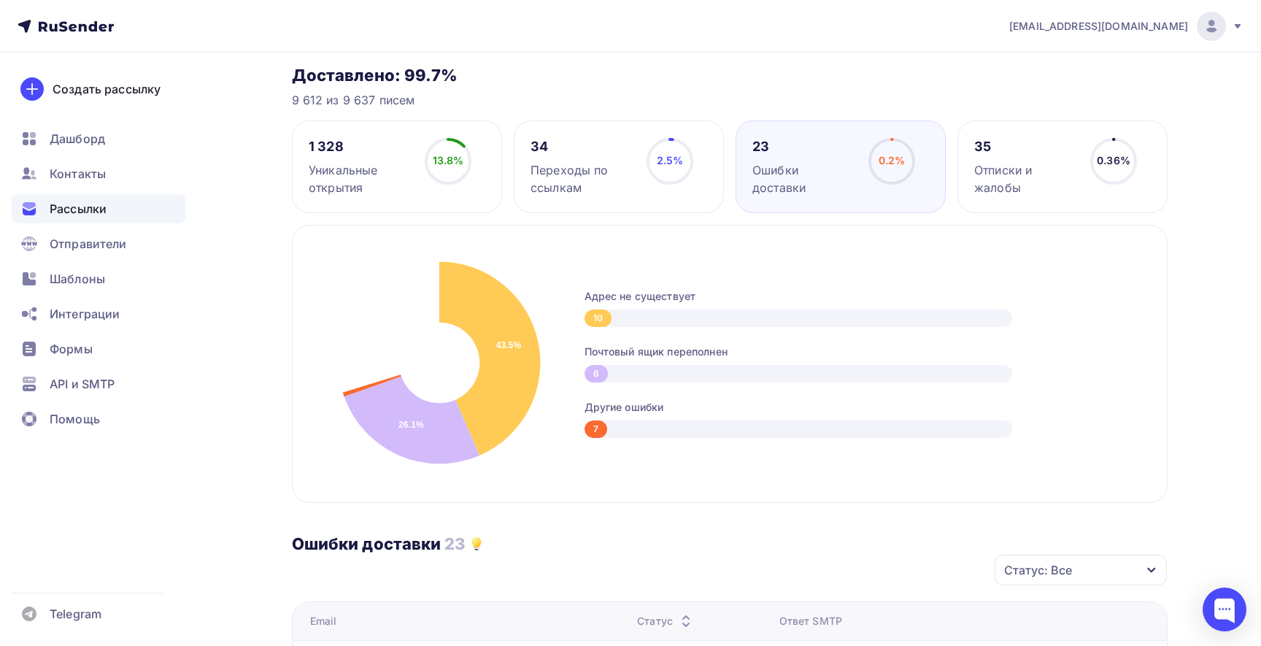
click at [586, 130] on div "34 Переходы по ссылкам 2.5% 2.5%" at bounding box center [619, 166] width 210 height 93
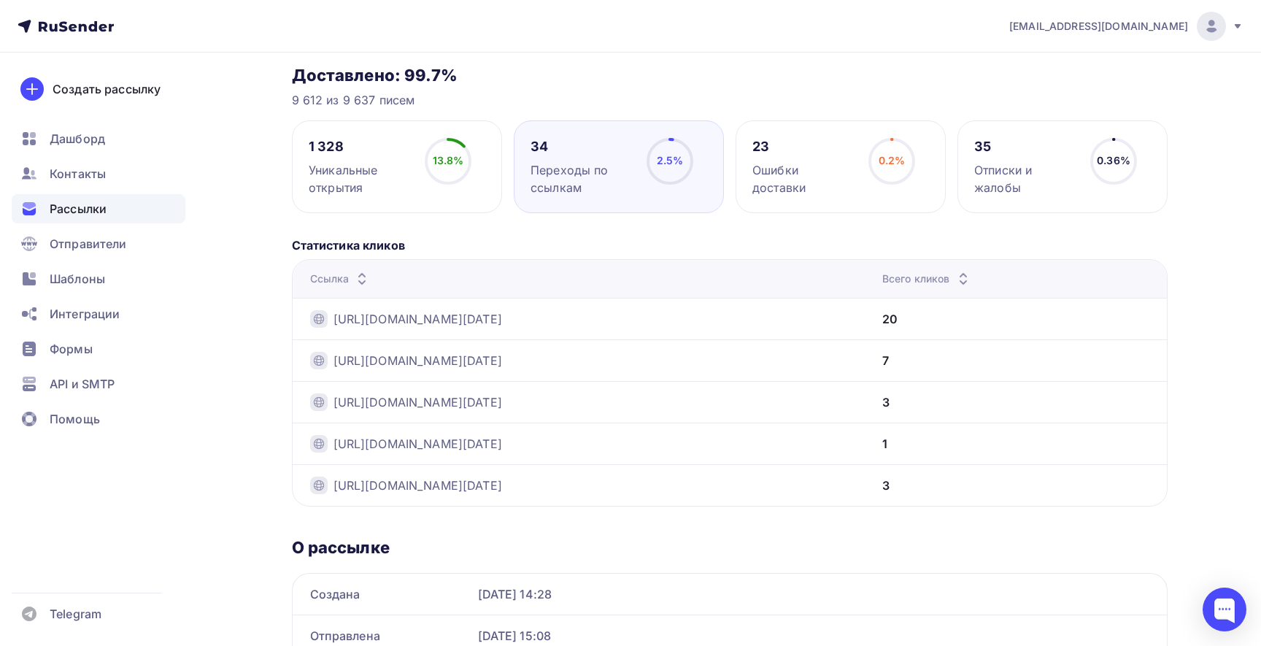
click at [803, 166] on div "Ошибки доставки" at bounding box center [803, 178] width 103 height 35
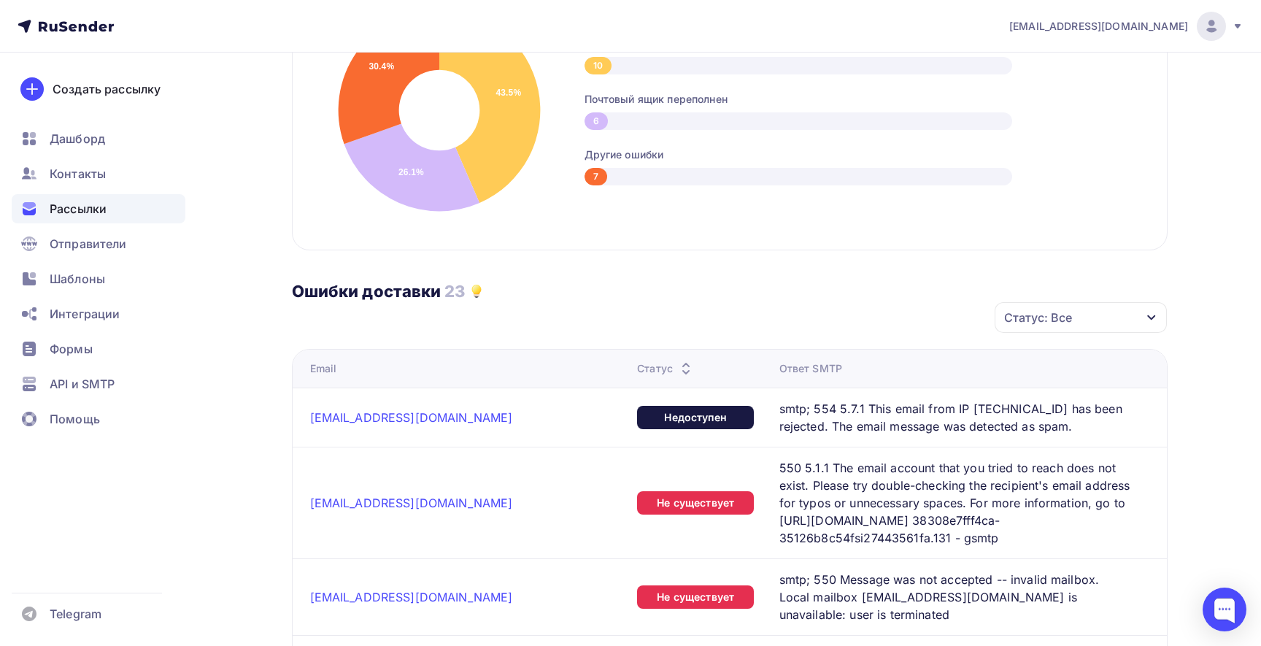
scroll to position [487, 0]
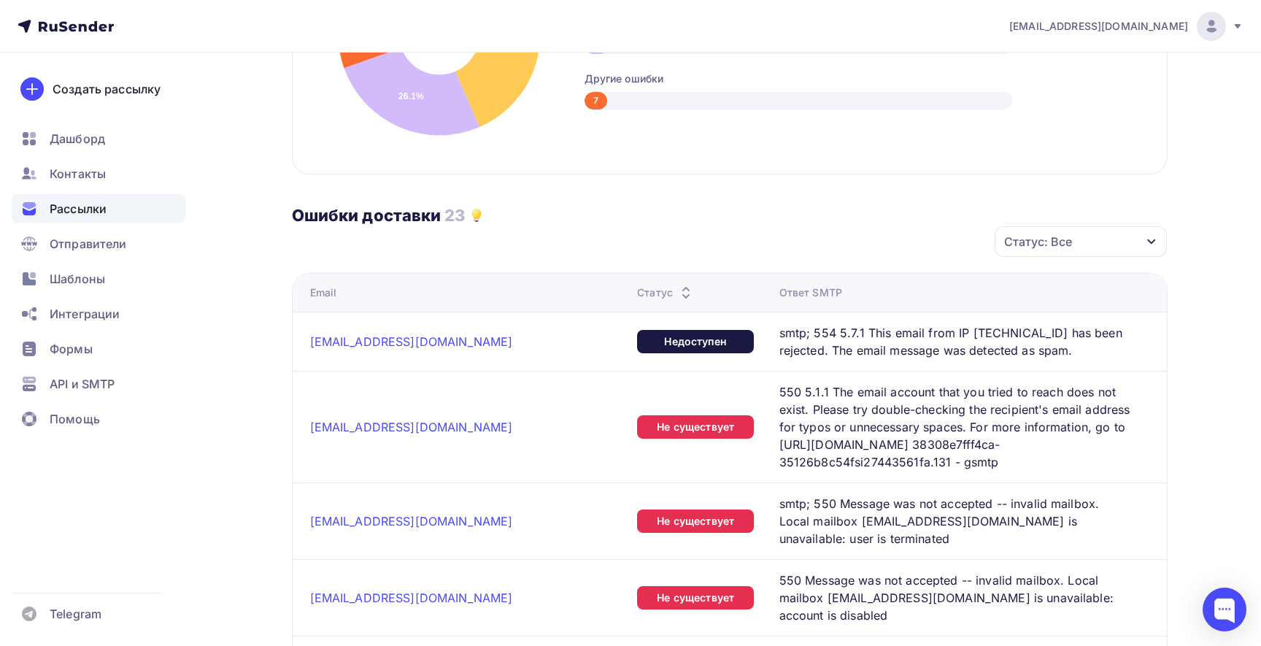
drag, startPoint x: 458, startPoint y: 216, endPoint x: 453, endPoint y: 265, distance: 49.1
click at [460, 249] on div "Статус: Все Статус Не существует Переполнен Недоступен Отменить Применить" at bounding box center [734, 241] width 865 height 32
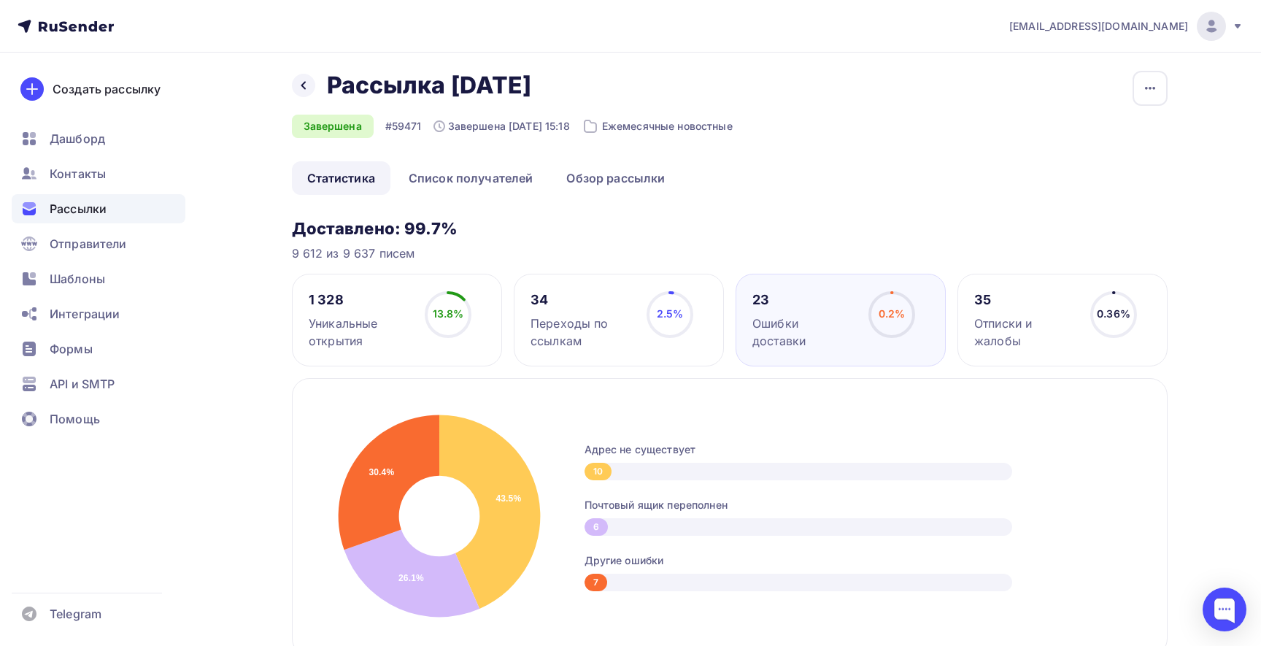
scroll to position [17, 0]
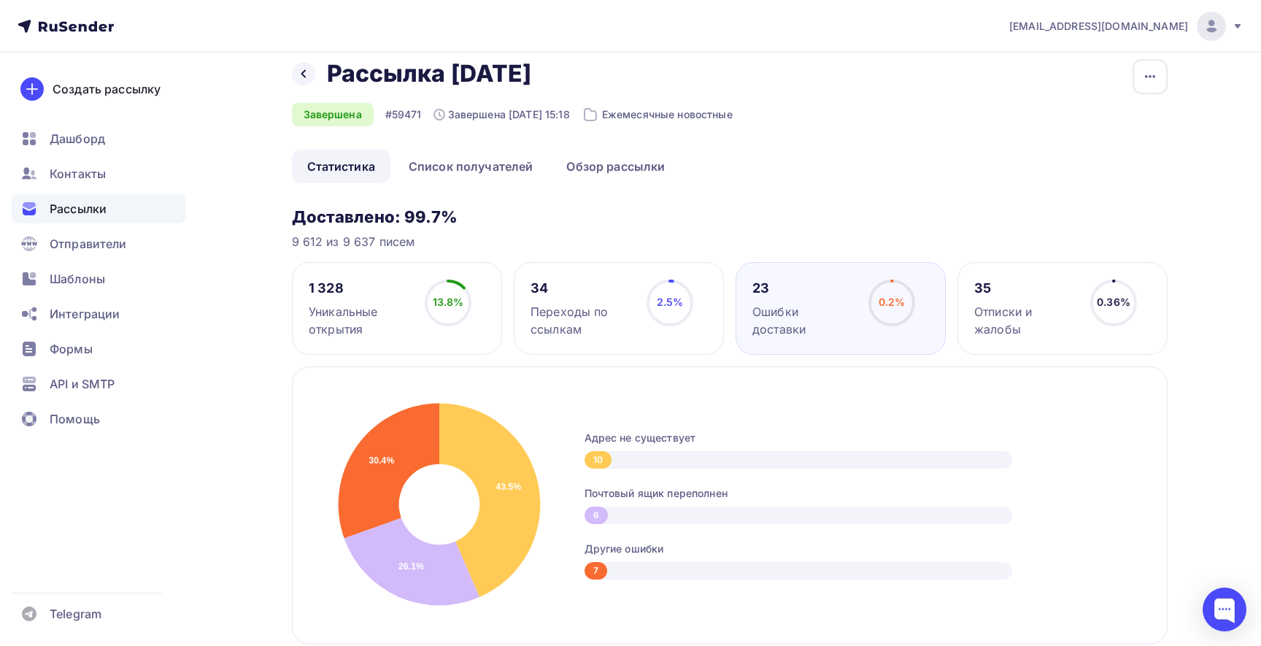
click at [1001, 277] on div "35 Отписки и жалобы 0.36% 0.36%" at bounding box center [1062, 308] width 210 height 93
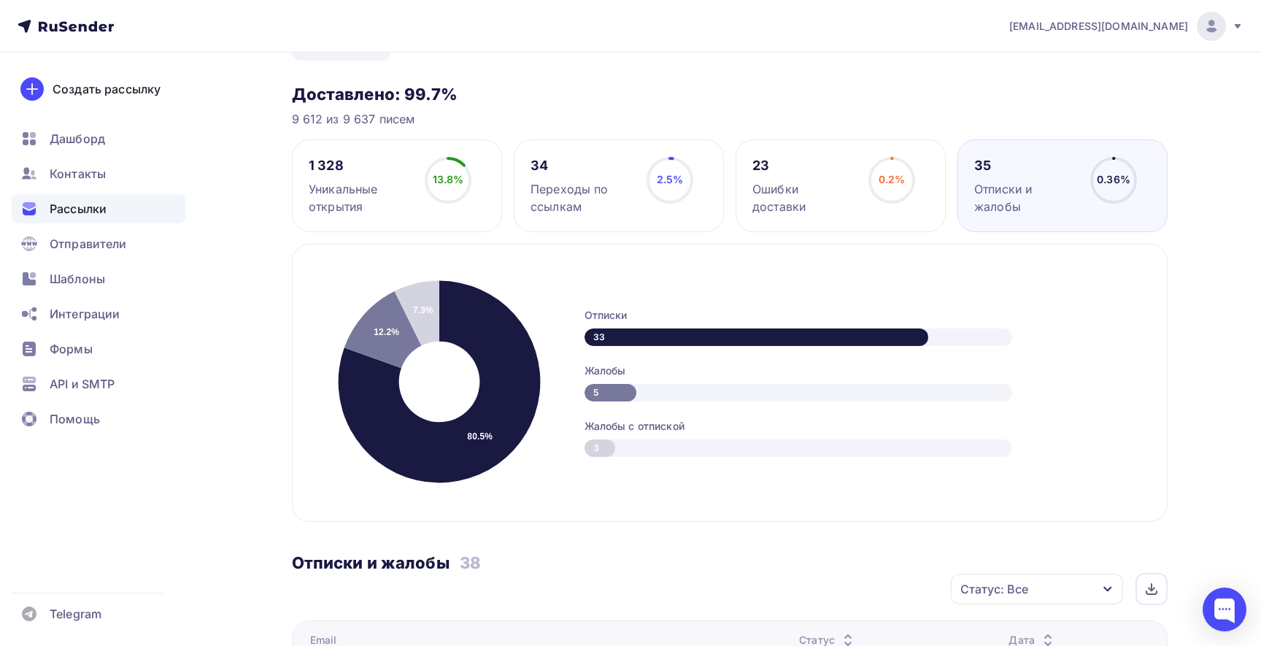
scroll to position [0, 0]
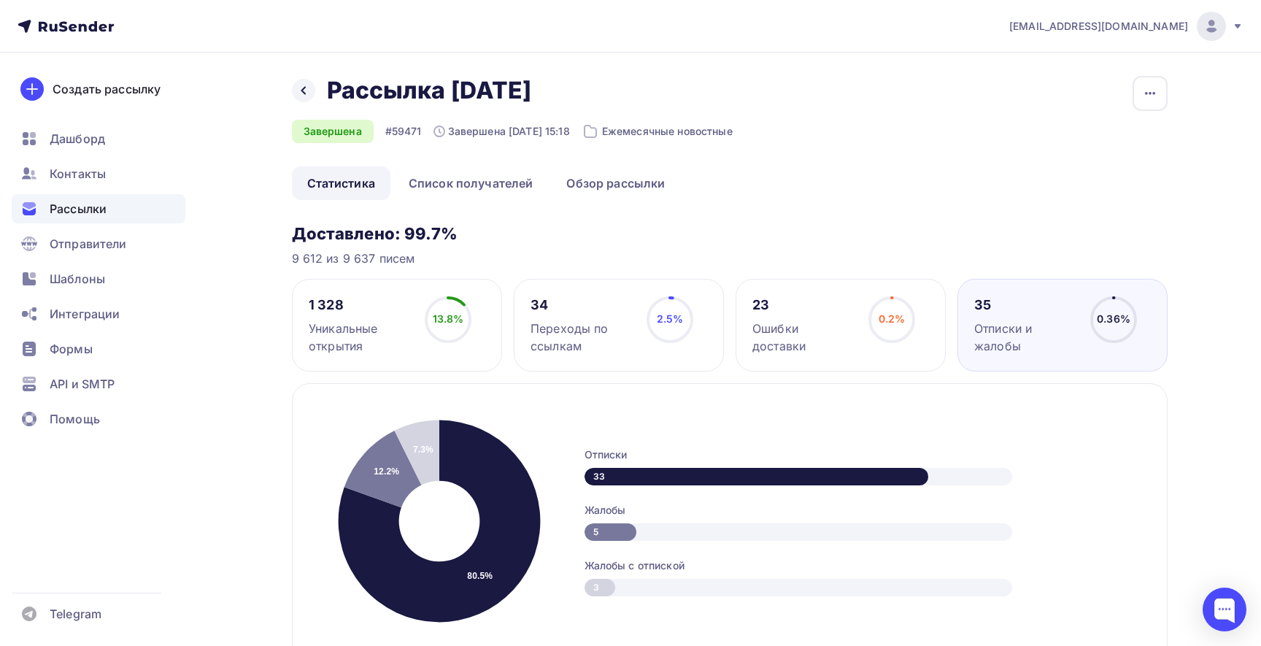
click at [606, 339] on div "Переходы по ссылкам" at bounding box center [581, 337] width 103 height 35
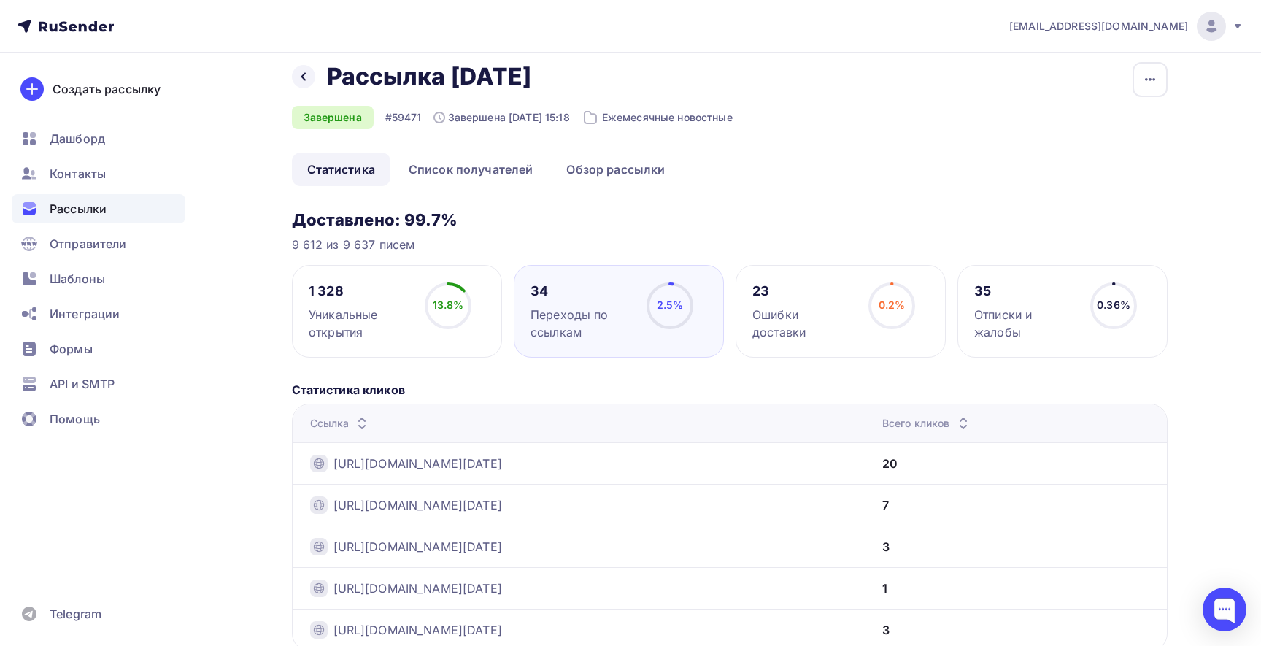
scroll to position [5, 0]
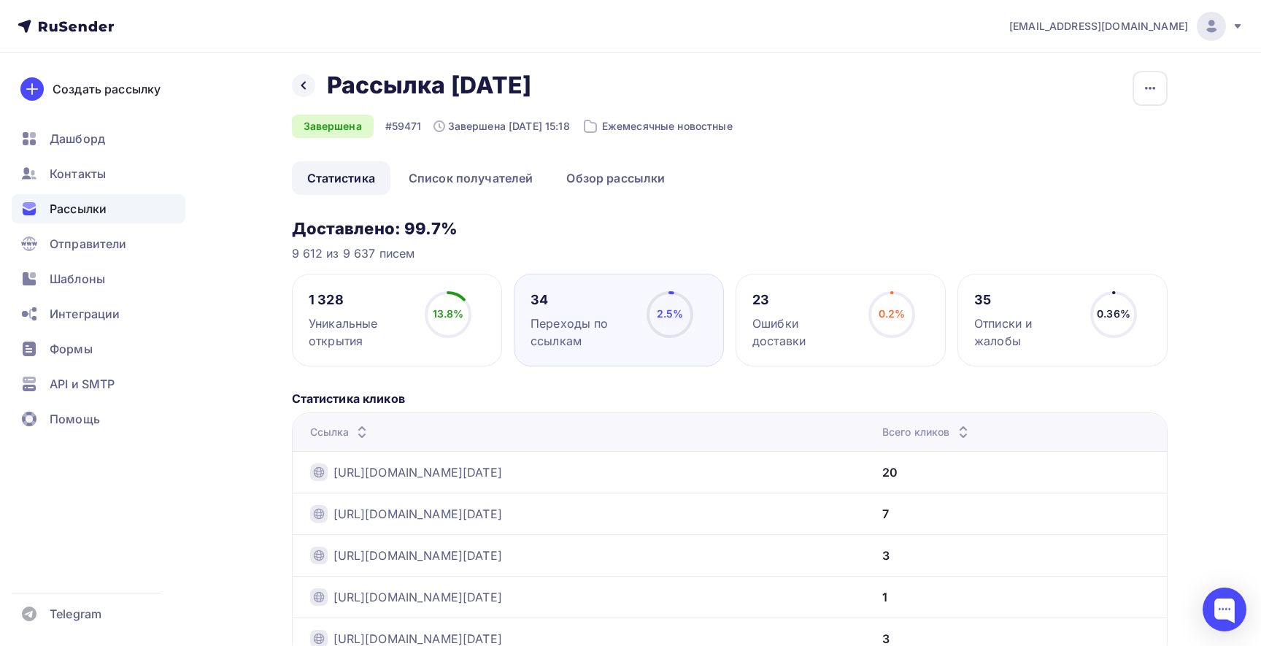
click at [394, 343] on div "Уникальные открытия" at bounding box center [360, 332] width 103 height 35
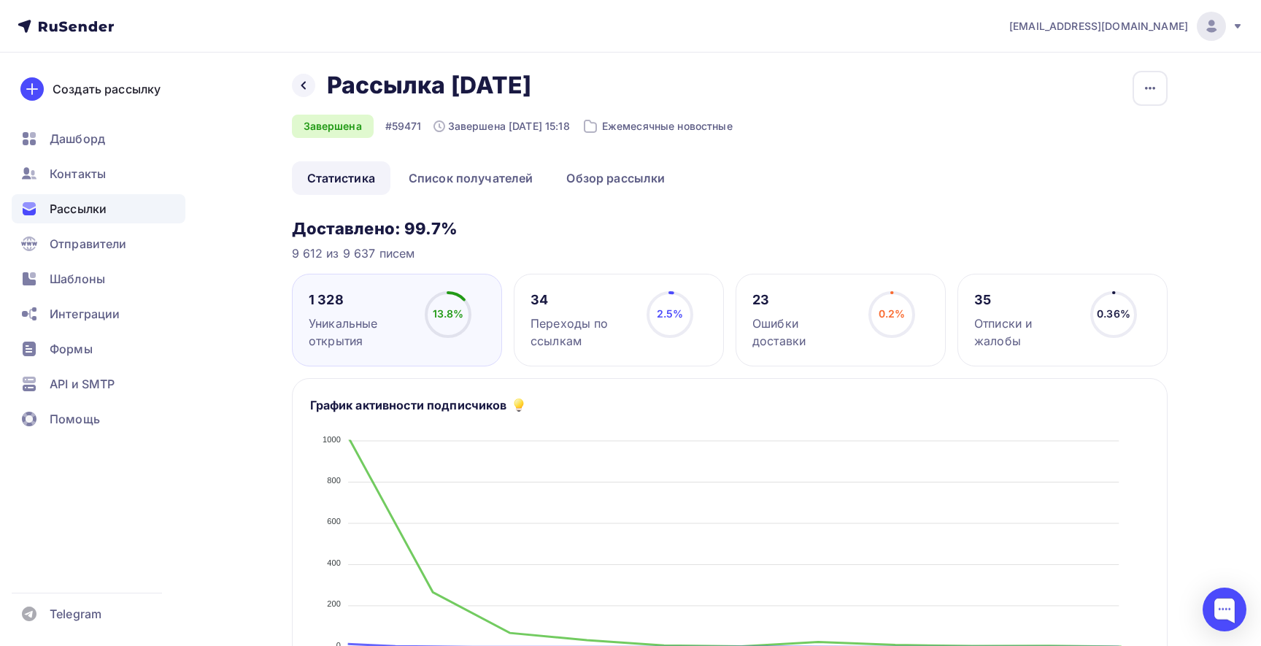
click at [553, 347] on div "Переходы по ссылкам" at bounding box center [581, 332] width 103 height 35
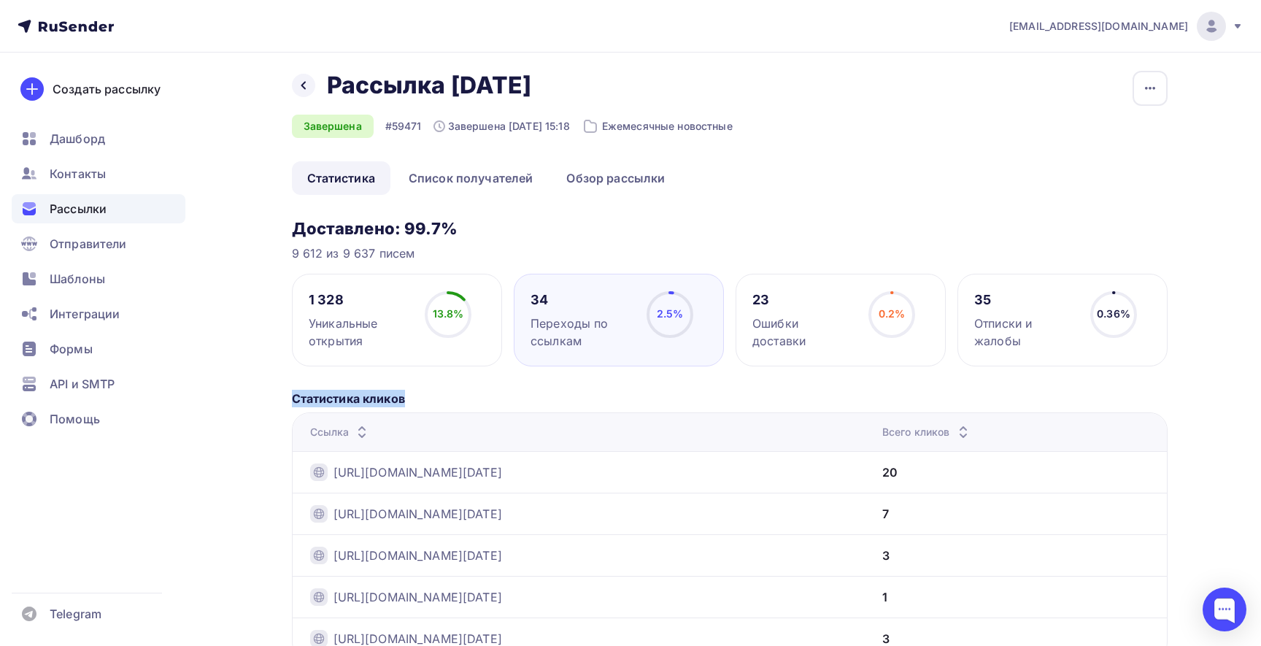
drag, startPoint x: 293, startPoint y: 401, endPoint x: 447, endPoint y: 403, distance: 154.0
click at [447, 403] on h5 "Статистика кликов" at bounding box center [730, 399] width 876 height 18
click at [447, 390] on h5 "Статистика кликов" at bounding box center [730, 399] width 876 height 18
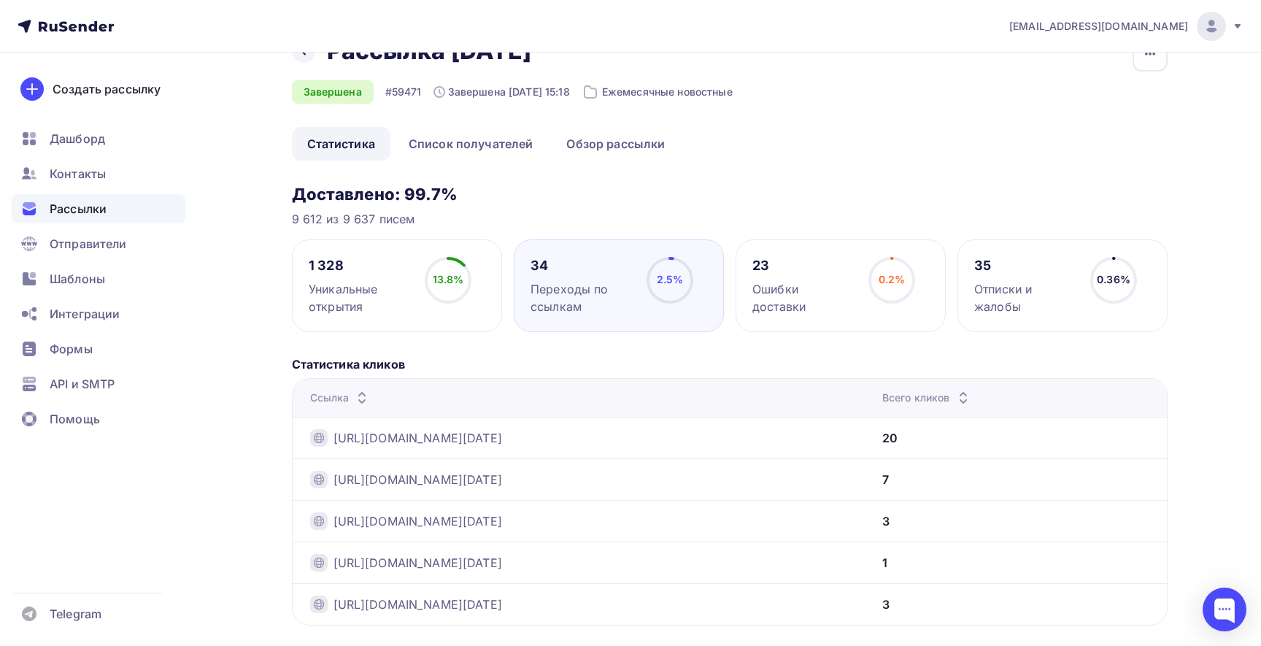
click at [438, 361] on h5 "Статистика кликов" at bounding box center [730, 364] width 876 height 18
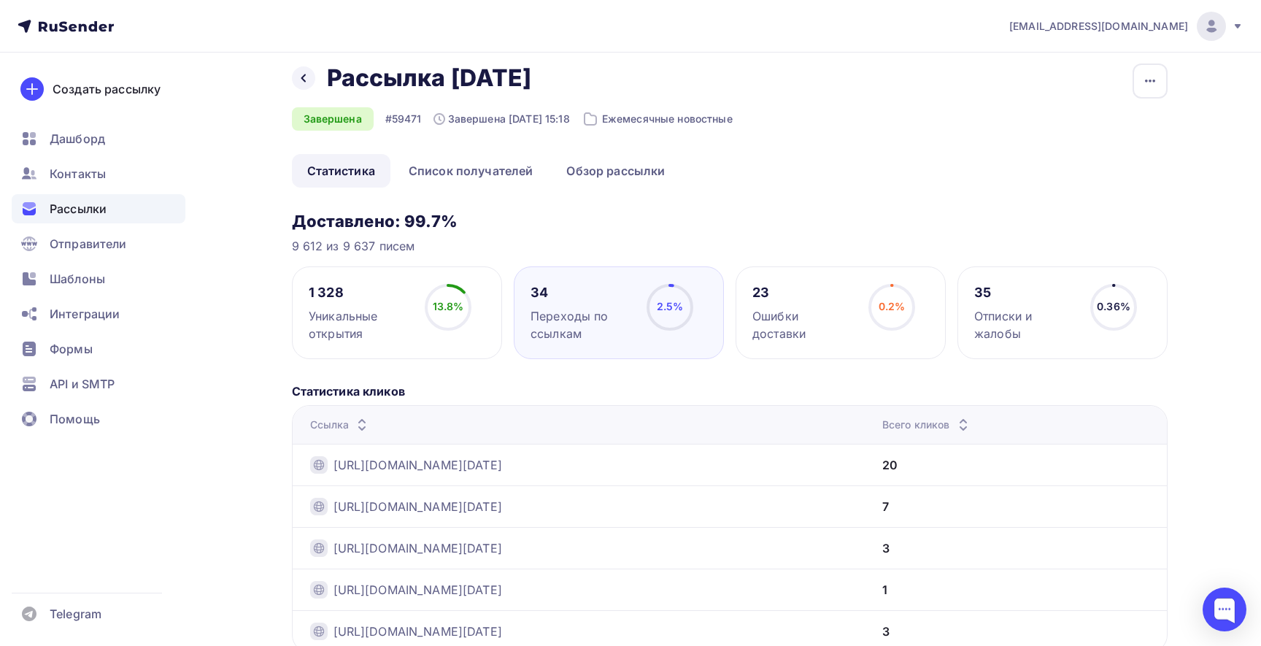
scroll to position [0, 0]
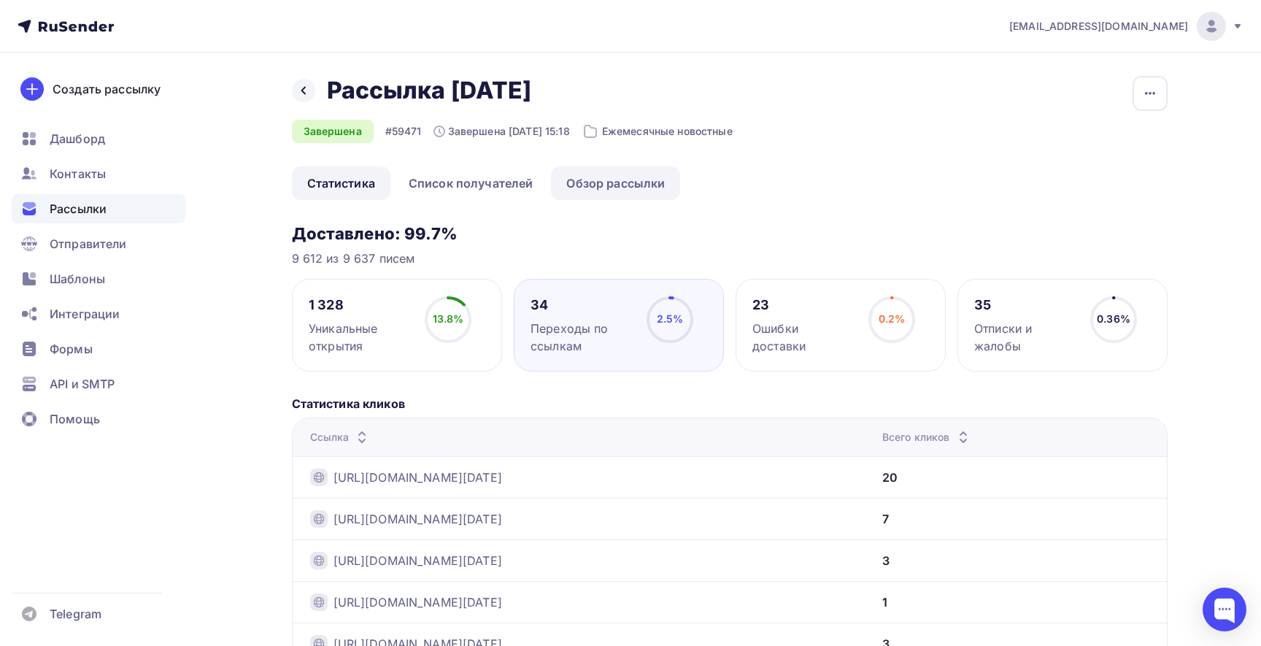
click at [618, 176] on link "Обзор рассылки" at bounding box center [615, 183] width 129 height 34
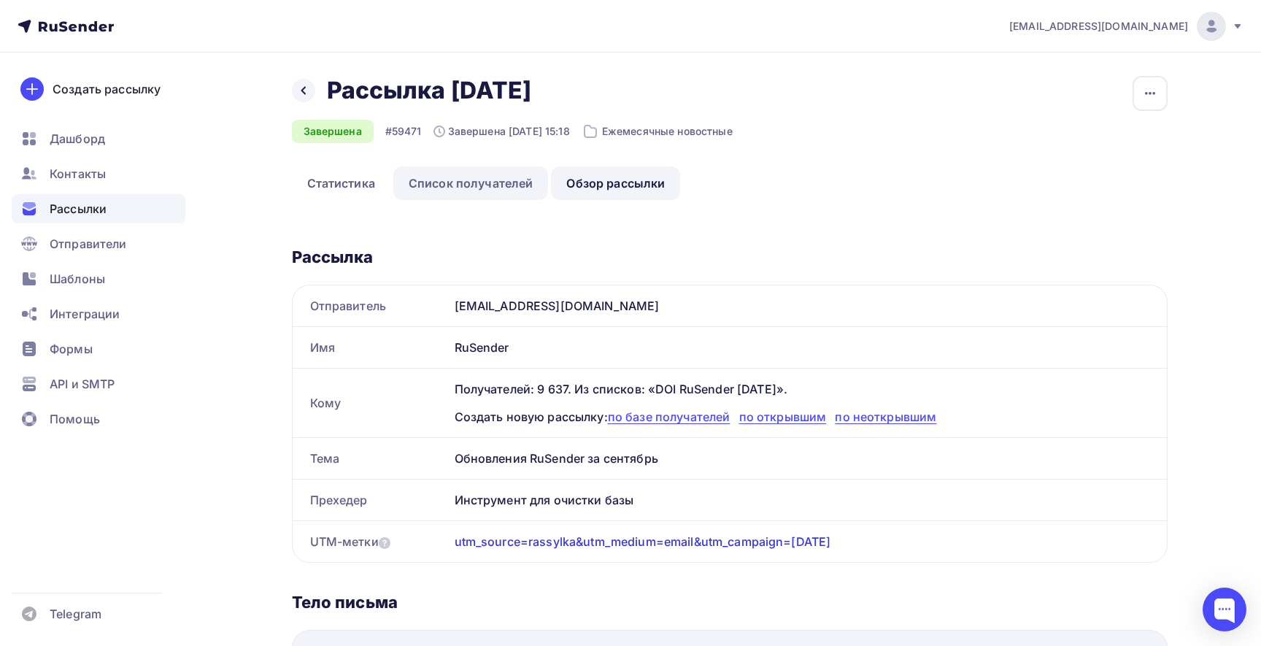
click at [447, 182] on link "Список получателей" at bounding box center [470, 183] width 155 height 34
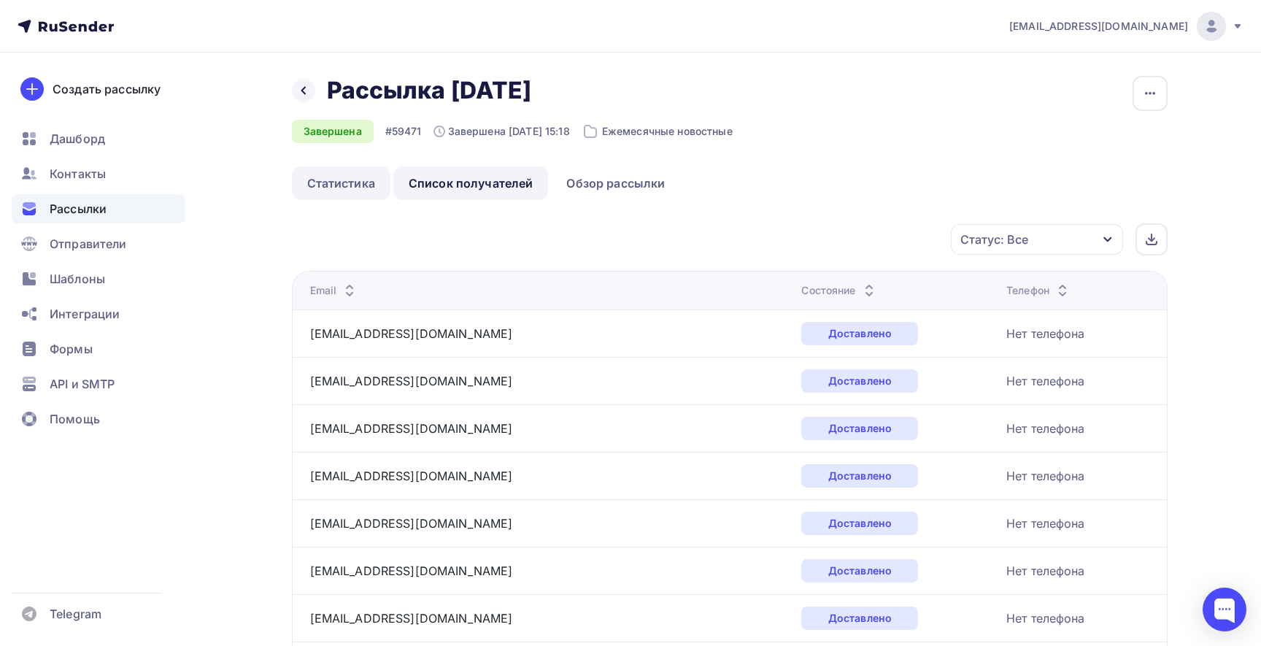
click at [363, 188] on link "Статистика" at bounding box center [341, 183] width 99 height 34
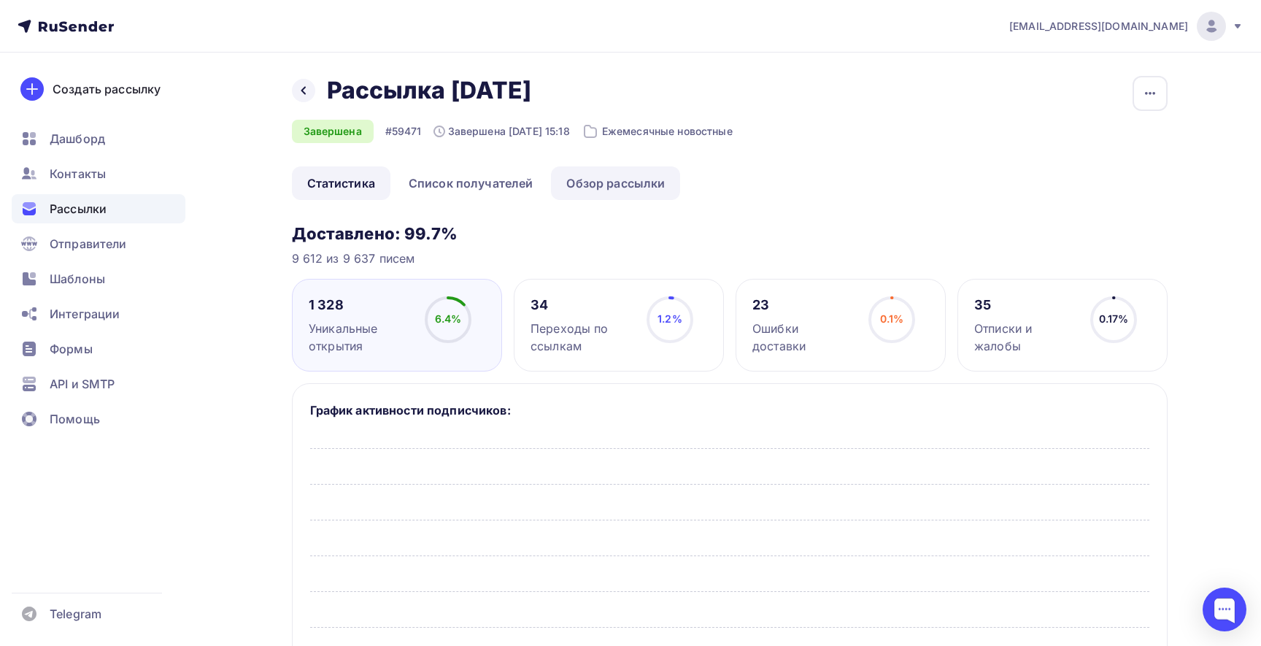
click at [611, 180] on link "Обзор рассылки" at bounding box center [615, 183] width 129 height 34
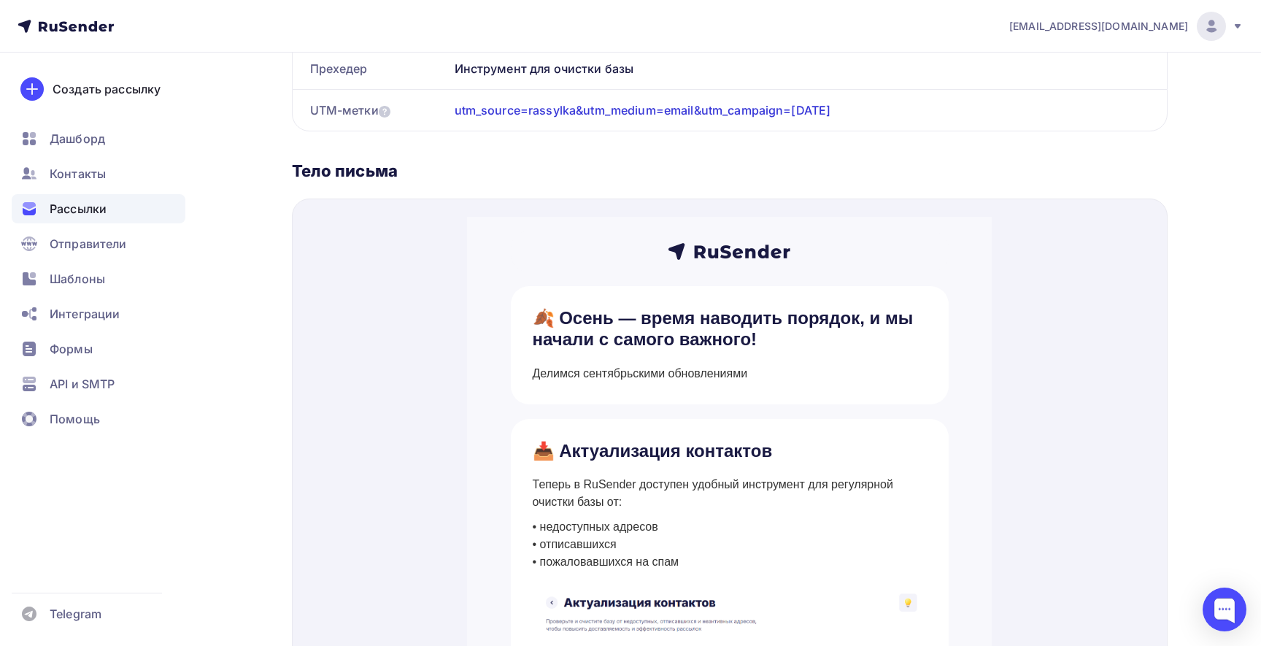
scroll to position [403, 0]
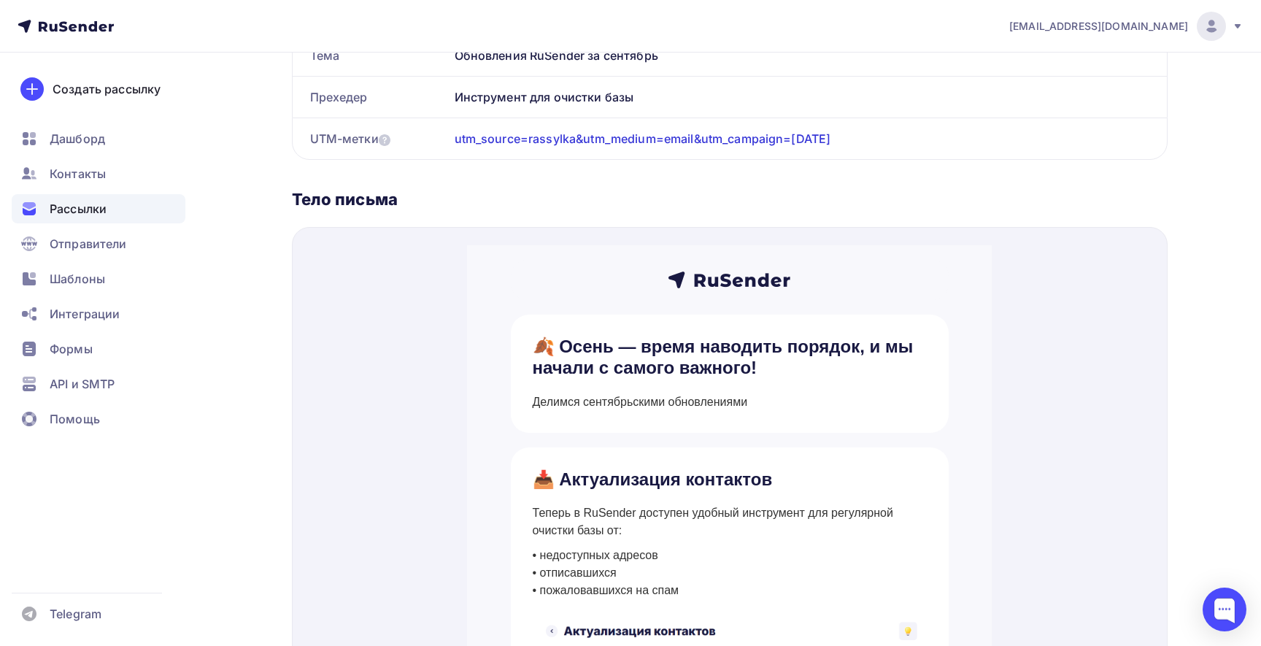
drag, startPoint x: 293, startPoint y: 198, endPoint x: 420, endPoint y: 207, distance: 127.3
click at [420, 207] on div "Тело письма" at bounding box center [730, 199] width 876 height 20
click at [447, 199] on div "Тело письма" at bounding box center [730, 199] width 876 height 20
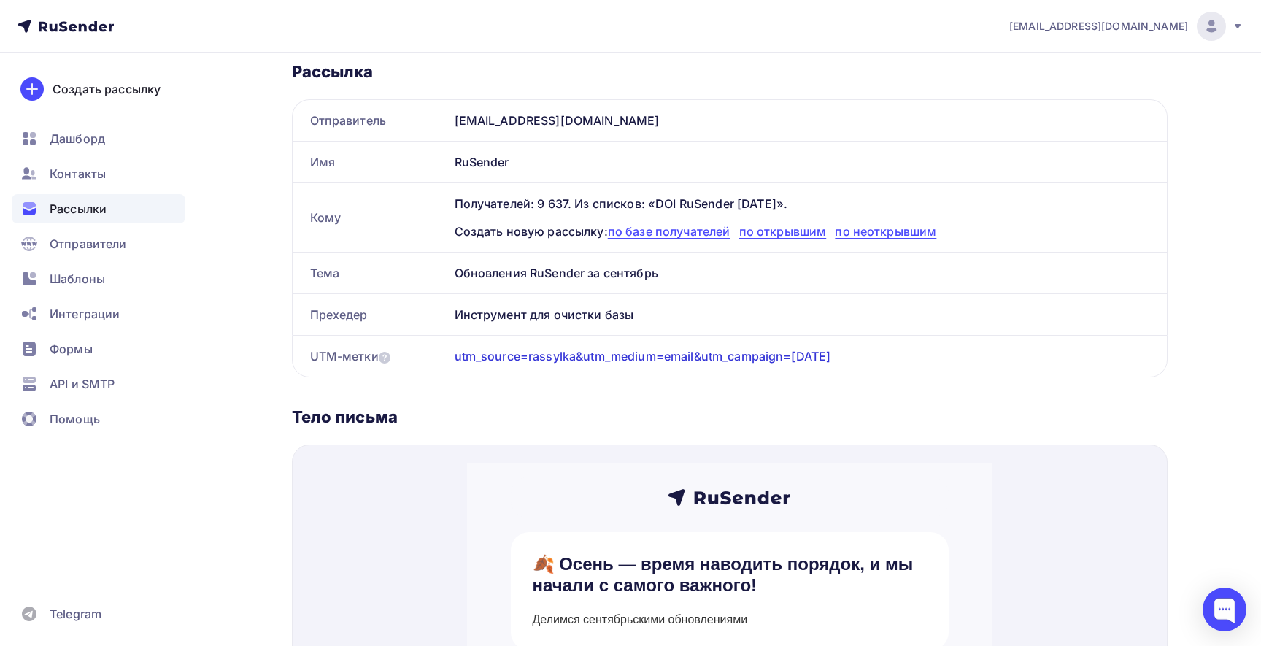
scroll to position [0, 0]
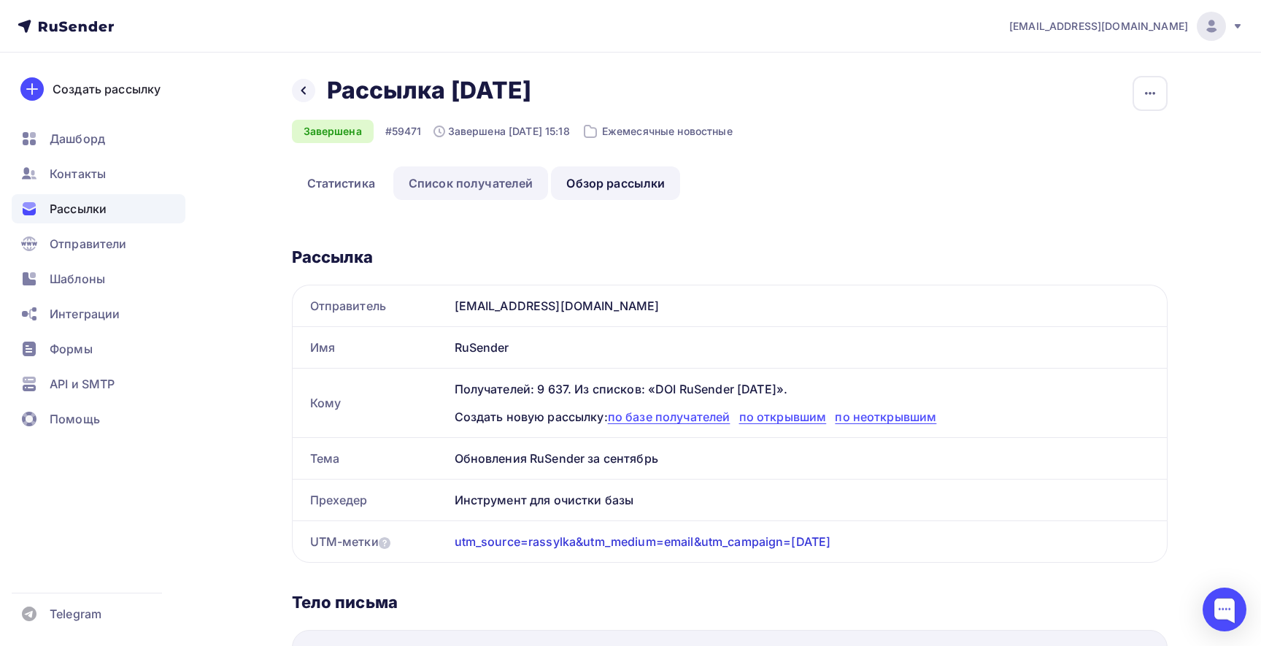
click at [468, 170] on link "Список получателей" at bounding box center [470, 183] width 155 height 34
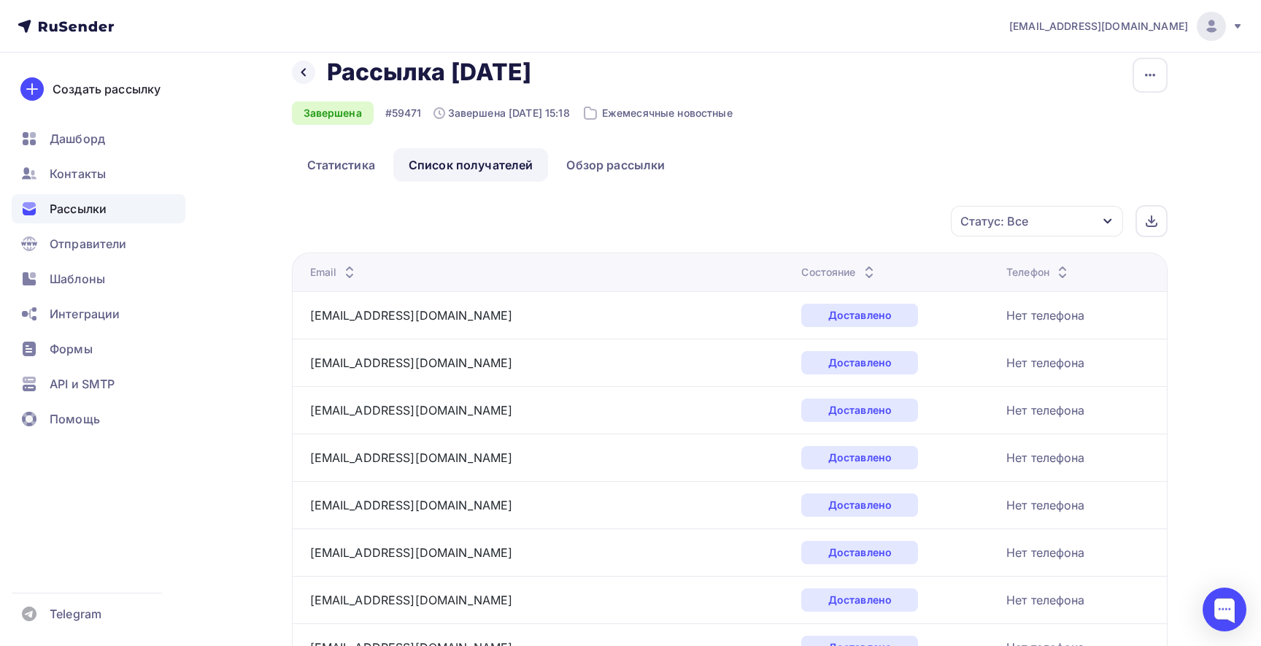
scroll to position [27, 0]
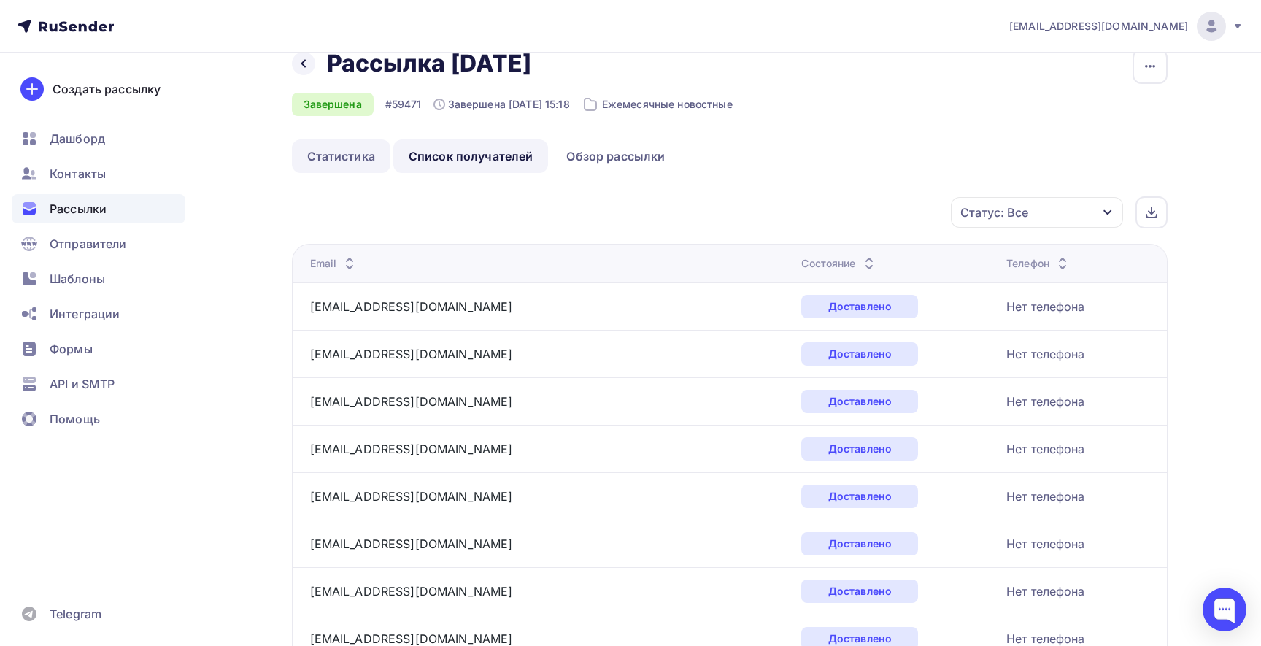
click at [358, 157] on link "Статистика" at bounding box center [341, 156] width 99 height 34
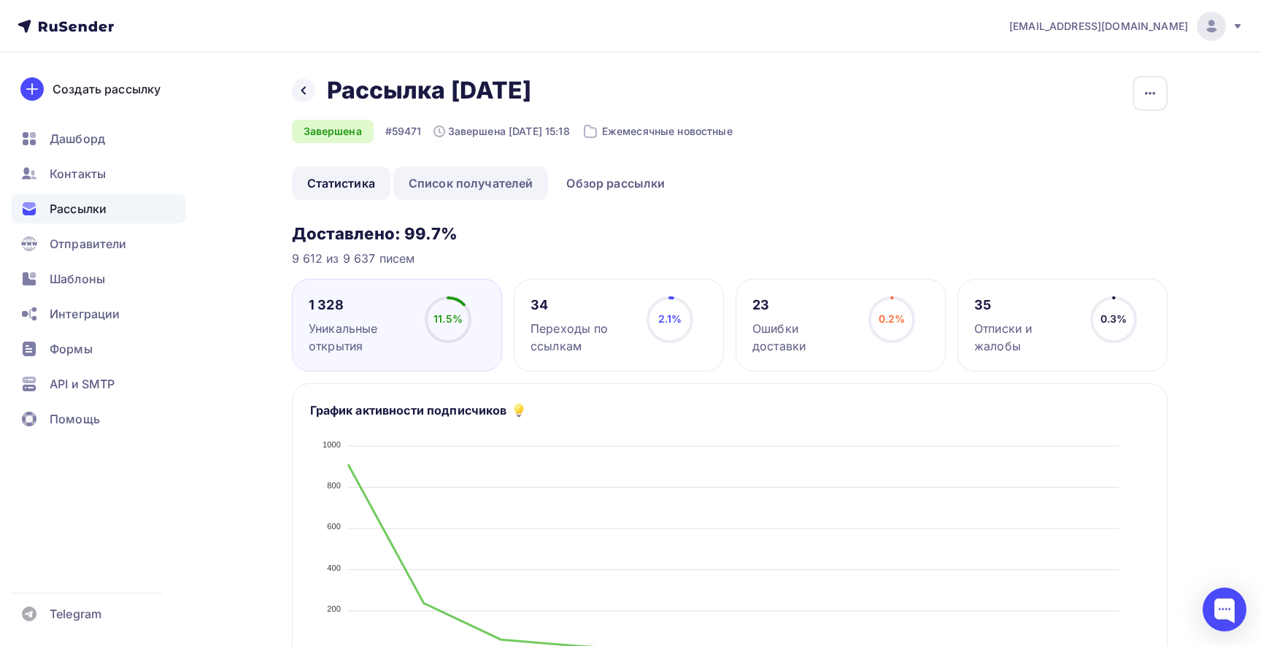
click at [472, 183] on link "Список получателей" at bounding box center [470, 183] width 155 height 34
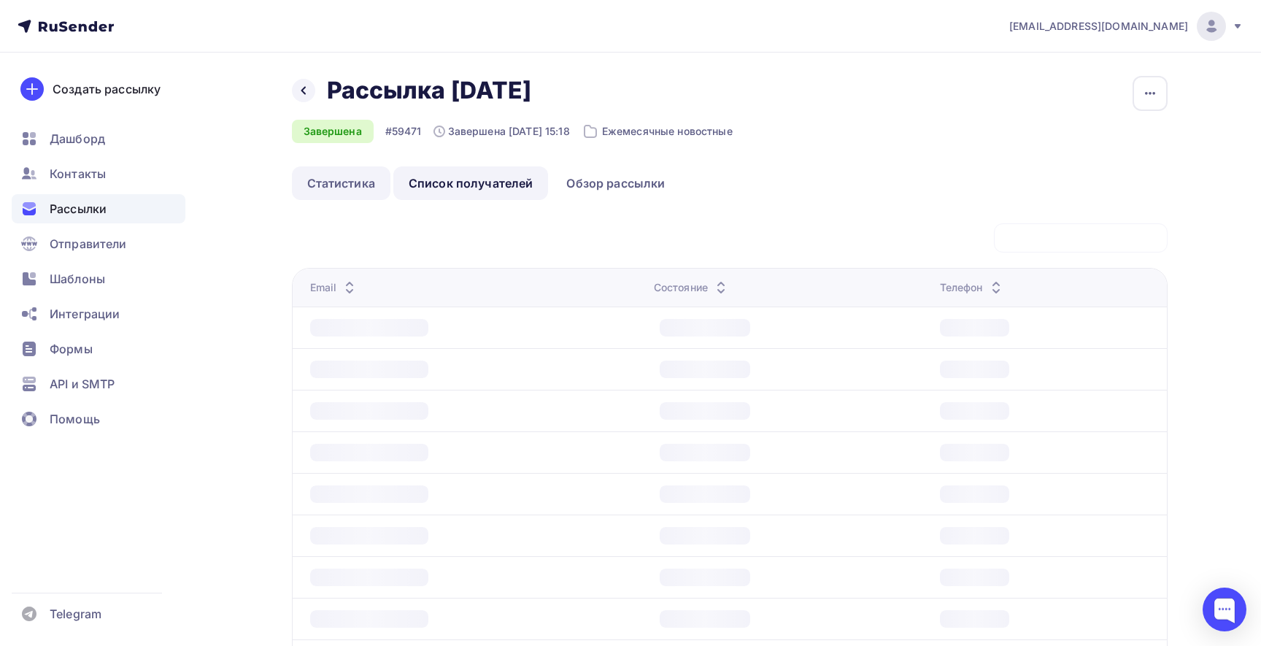
click at [315, 172] on link "Статистика" at bounding box center [341, 183] width 99 height 34
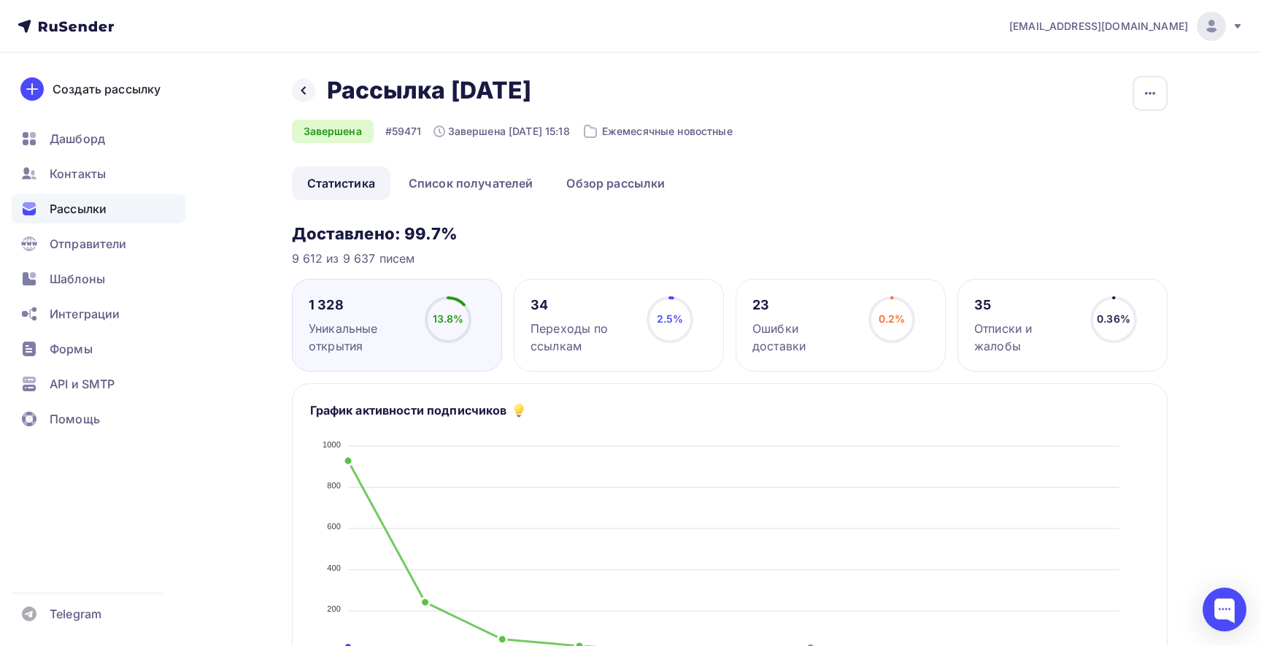
click at [584, 332] on div "Переходы по ссылкам" at bounding box center [581, 337] width 103 height 35
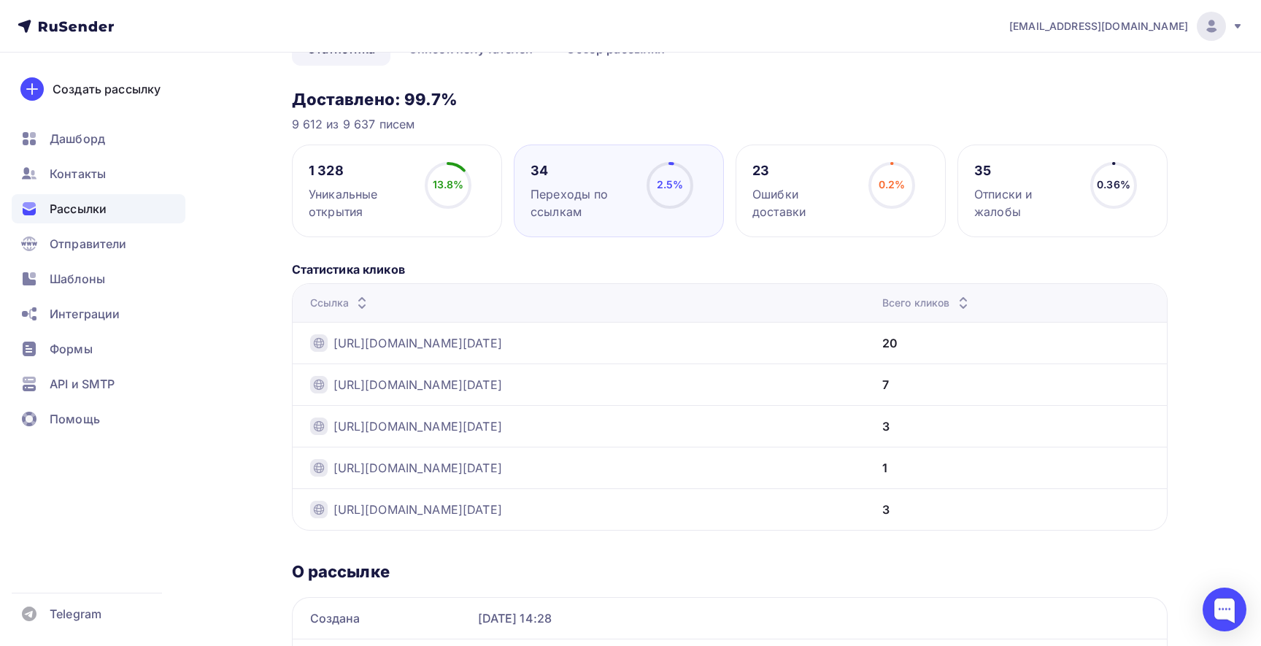
scroll to position [134, 0]
click at [766, 214] on div "Ошибки доставки" at bounding box center [803, 203] width 103 height 35
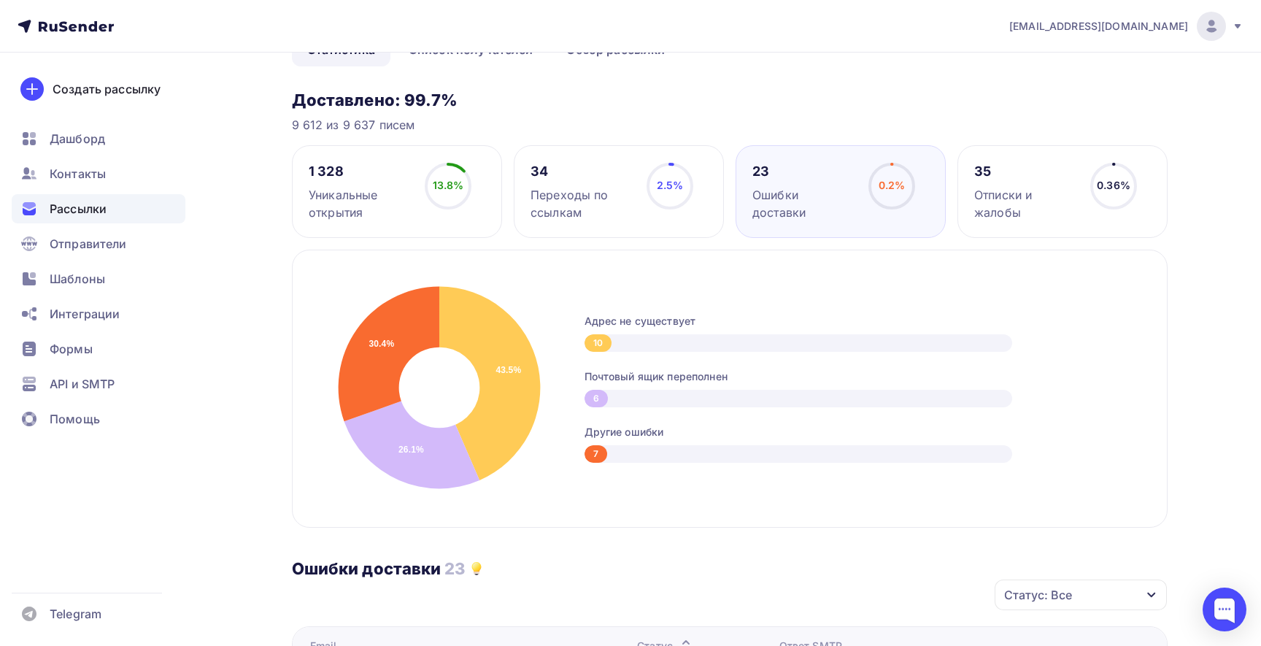
click at [579, 203] on div "Переходы по ссылкам" at bounding box center [581, 203] width 103 height 35
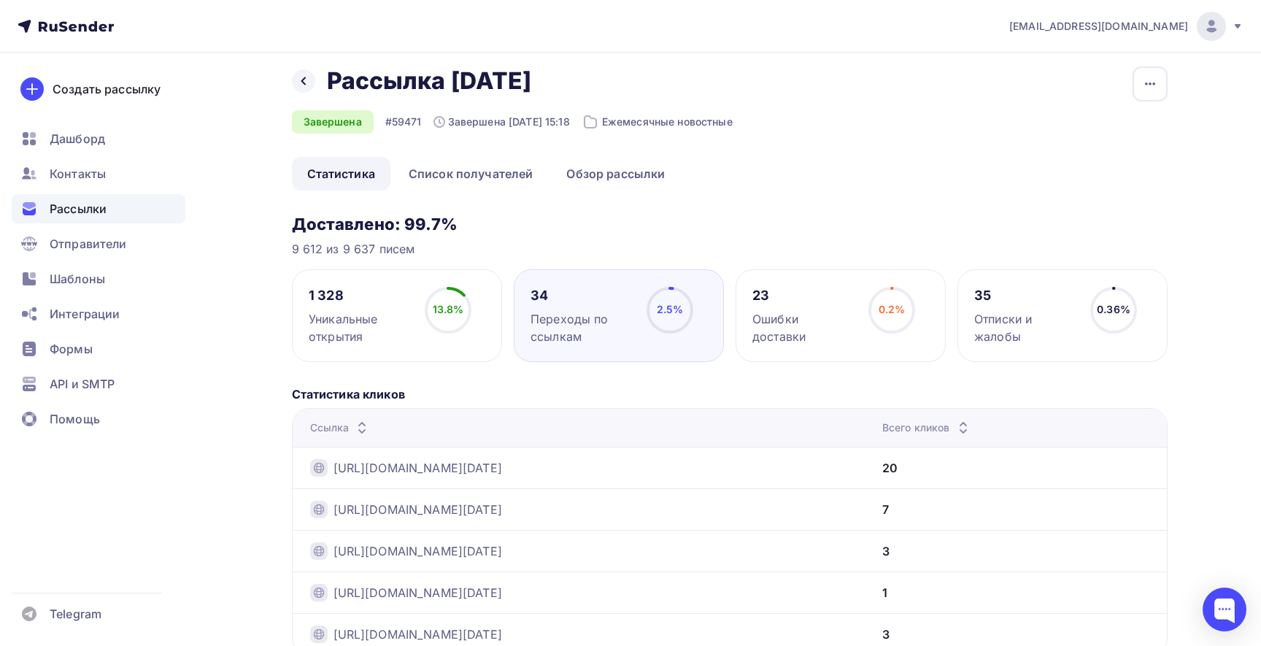
scroll to position [0, 0]
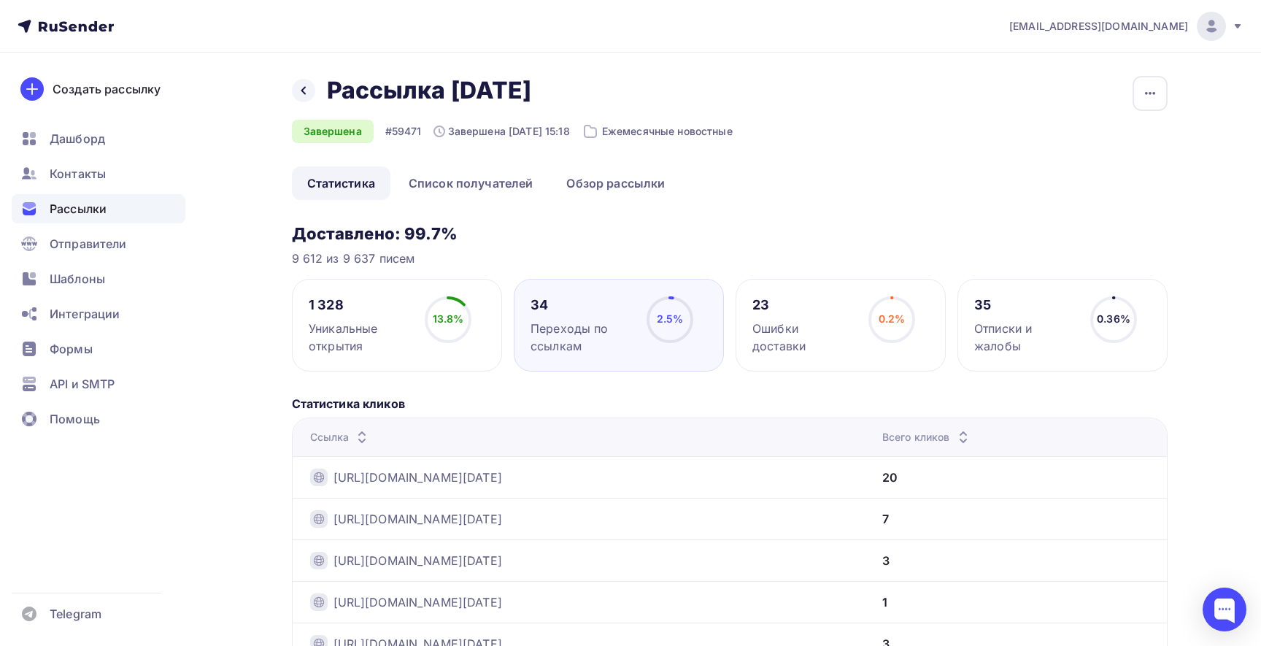
click at [877, 169] on ul "Статистика Список получателей Обзор рассылки" at bounding box center [730, 183] width 876 height 34
click at [62, 285] on span "Шаблоны" at bounding box center [77, 279] width 55 height 18
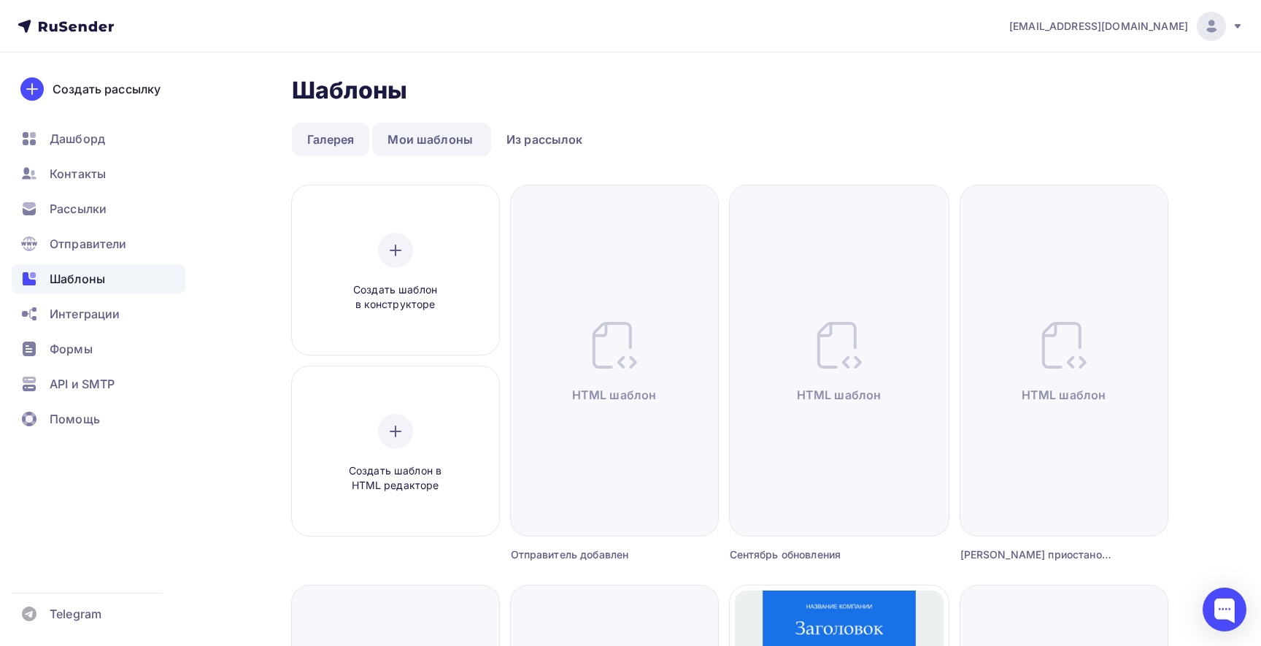
click at [331, 137] on link "Галерея" at bounding box center [331, 140] width 78 height 34
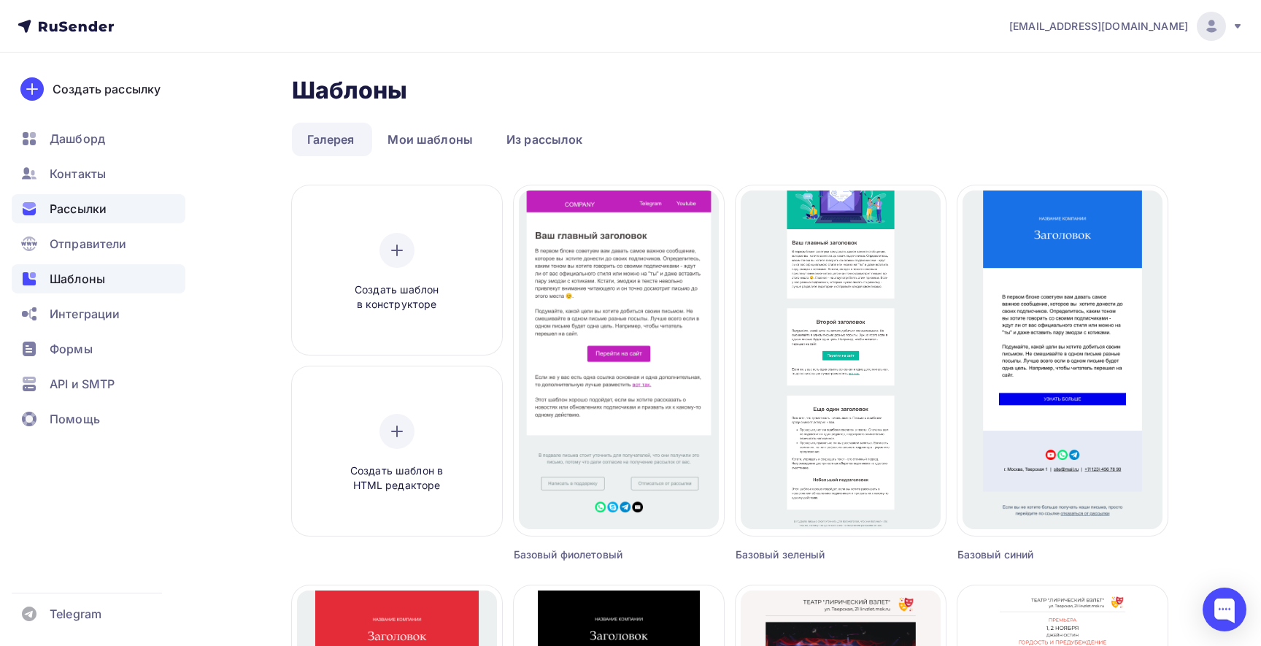
click at [104, 209] on span "Рассылки" at bounding box center [78, 209] width 57 height 18
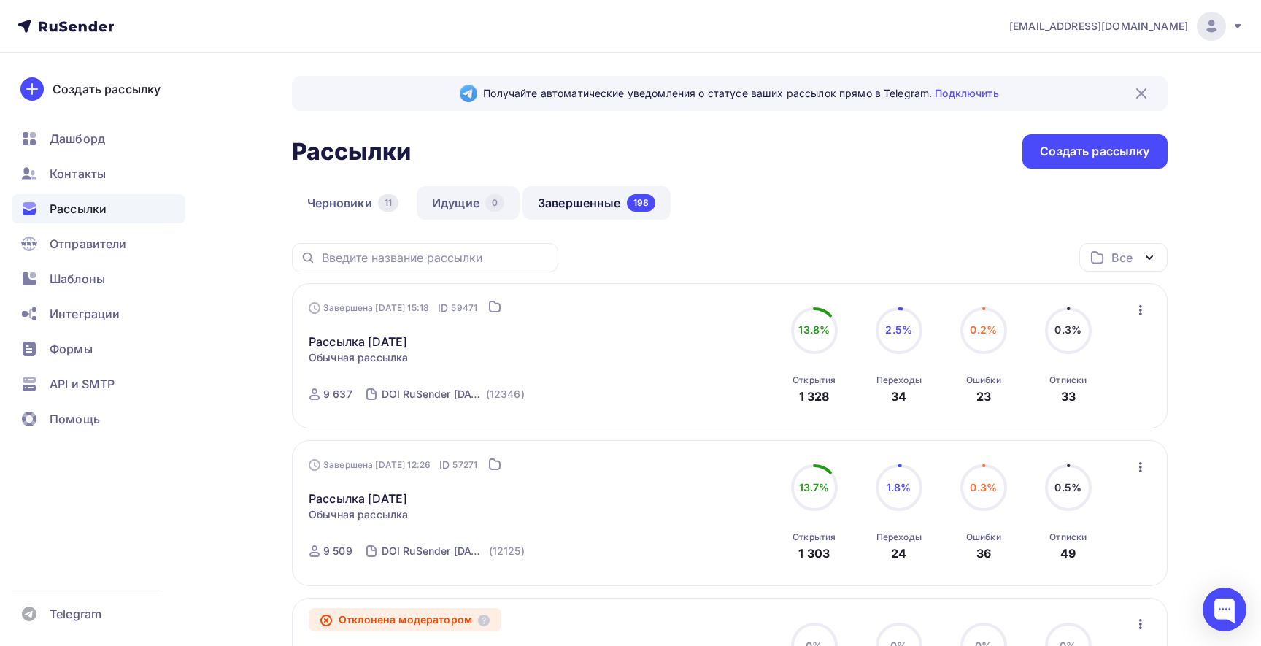
click at [460, 197] on link "Идущие 0" at bounding box center [468, 203] width 103 height 34
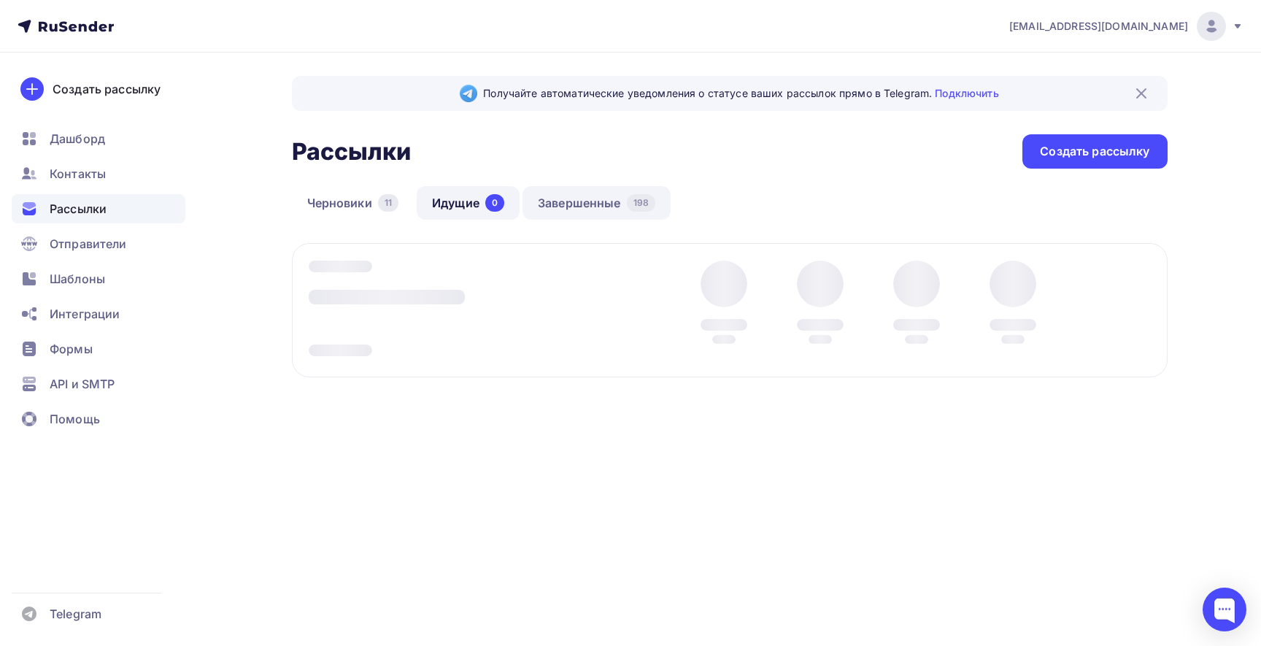
click at [566, 196] on link "Завершенные 198" at bounding box center [596, 203] width 148 height 34
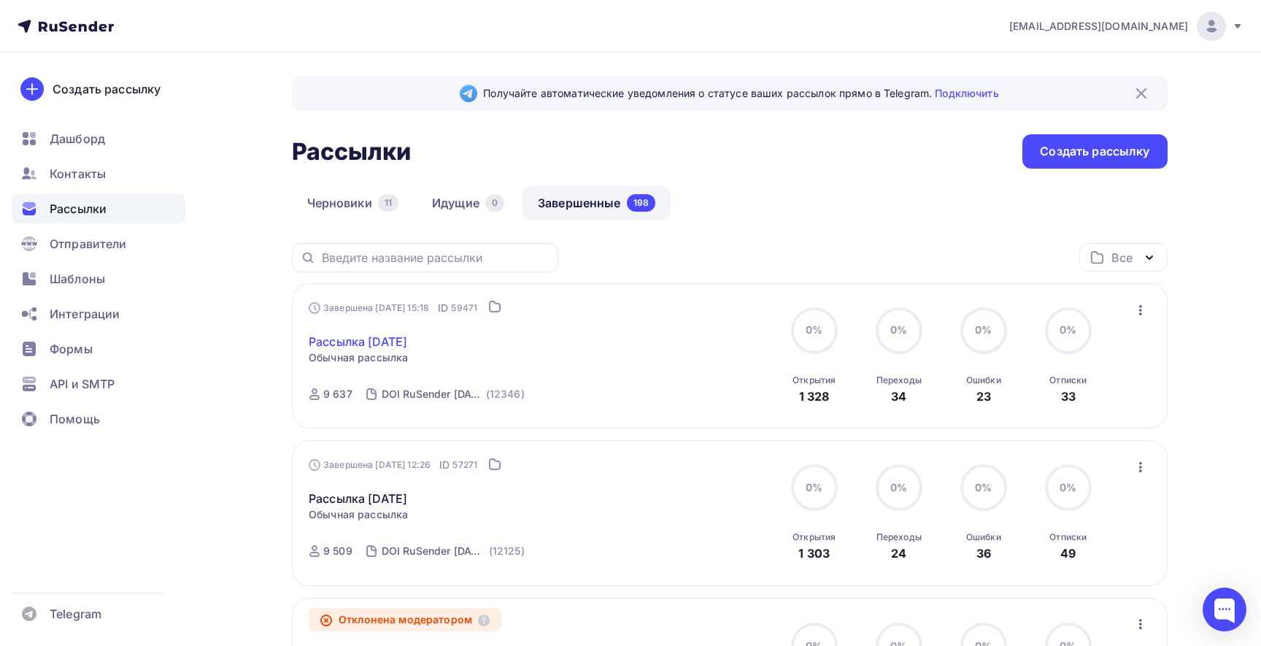
click at [407, 342] on link "Рассылка Сентябрь 2025" at bounding box center [358, 342] width 99 height 18
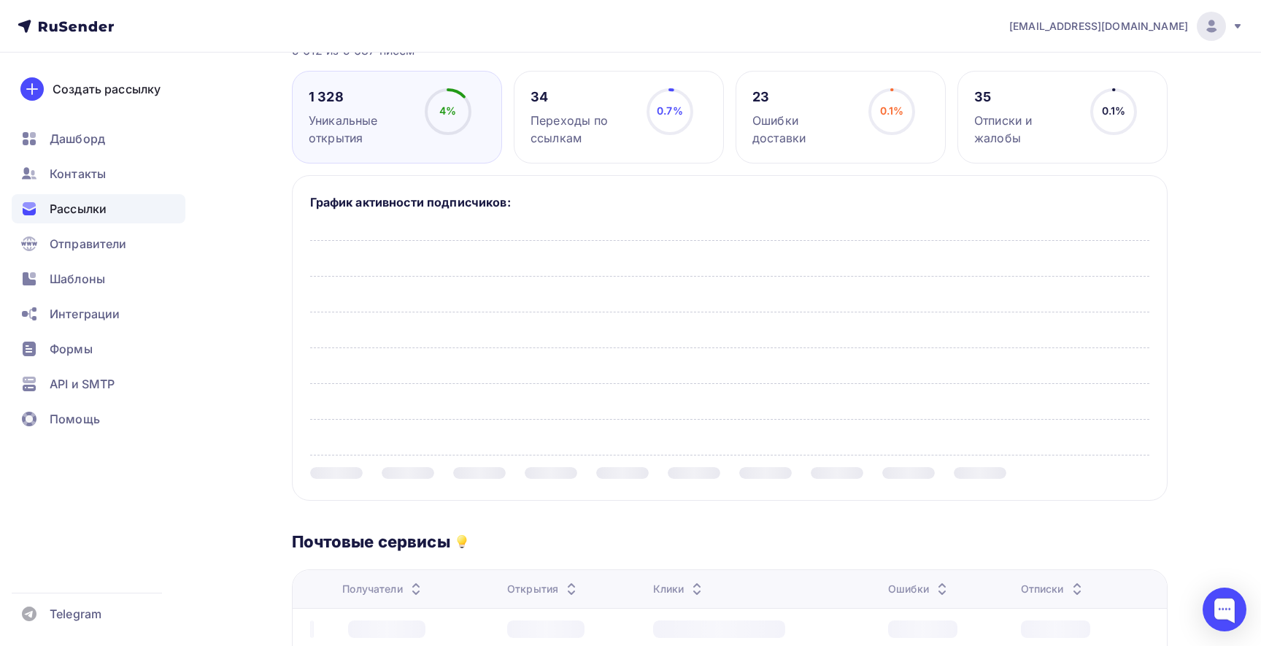
scroll to position [145, 0]
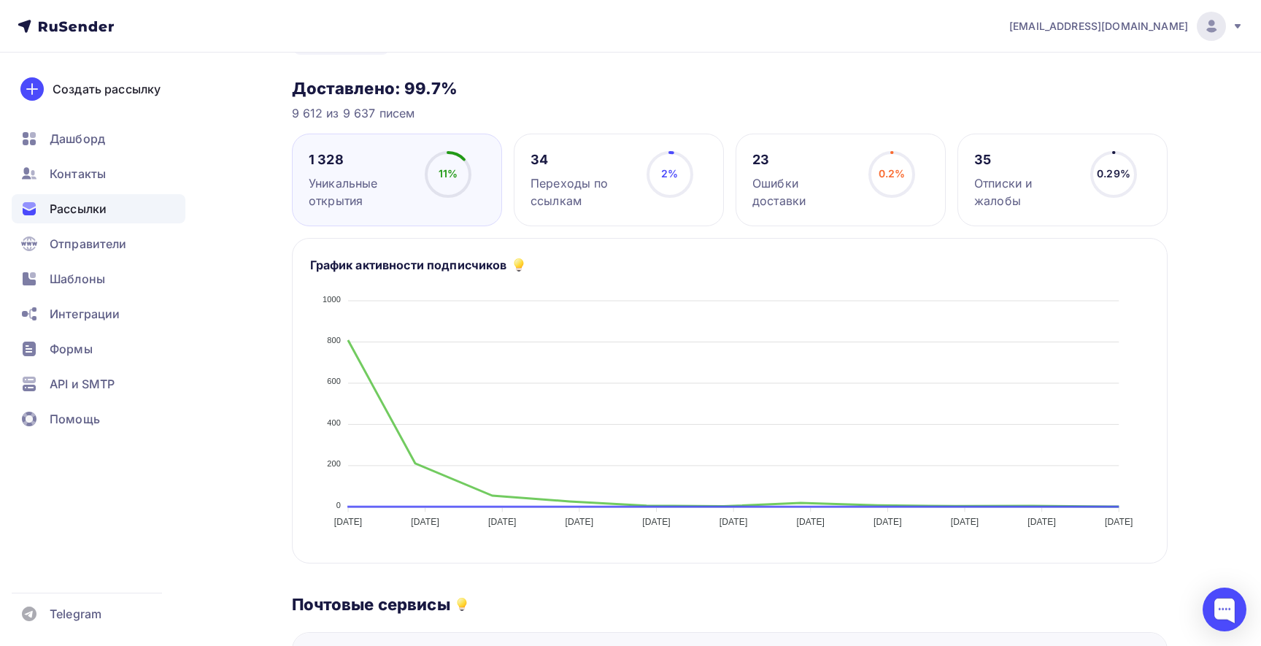
click at [644, 188] on div "2% 2%" at bounding box center [669, 180] width 73 height 58
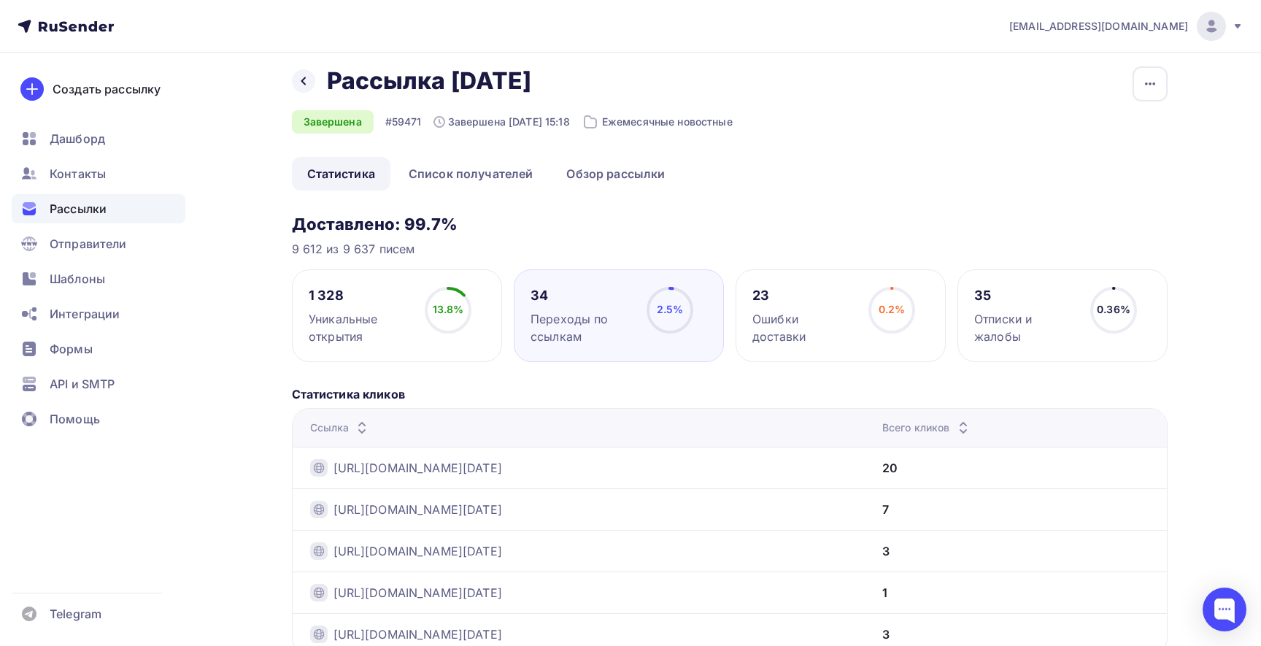
scroll to position [0, 0]
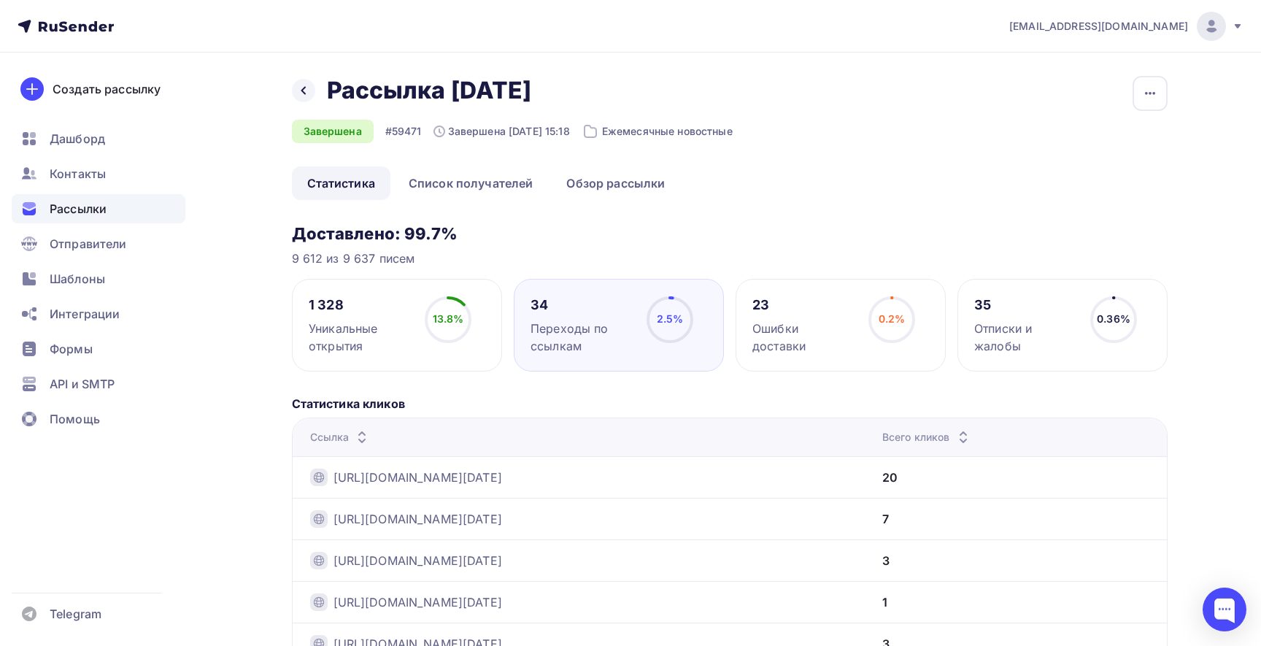
drag, startPoint x: 324, startPoint y: 88, endPoint x: 823, endPoint y: 82, distance: 499.2
click at [823, 82] on div "Назад Рассылка Сентябрь 2025 Рассылка Сентябрь 2025 Завершена #59471 Завершена …" at bounding box center [730, 121] width 876 height 90
copy h2 "Рассылка Сентябрь 2025"
click at [528, 149] on div "Рассылка была успешно отправлена получателям" at bounding box center [457, 131] width 161 height 41
click at [676, 161] on div "Назад Рассылка Сентябрь 2025 Рассылка Сентябрь 2025 Завершена #59471 Завершена …" at bounding box center [730, 121] width 876 height 90
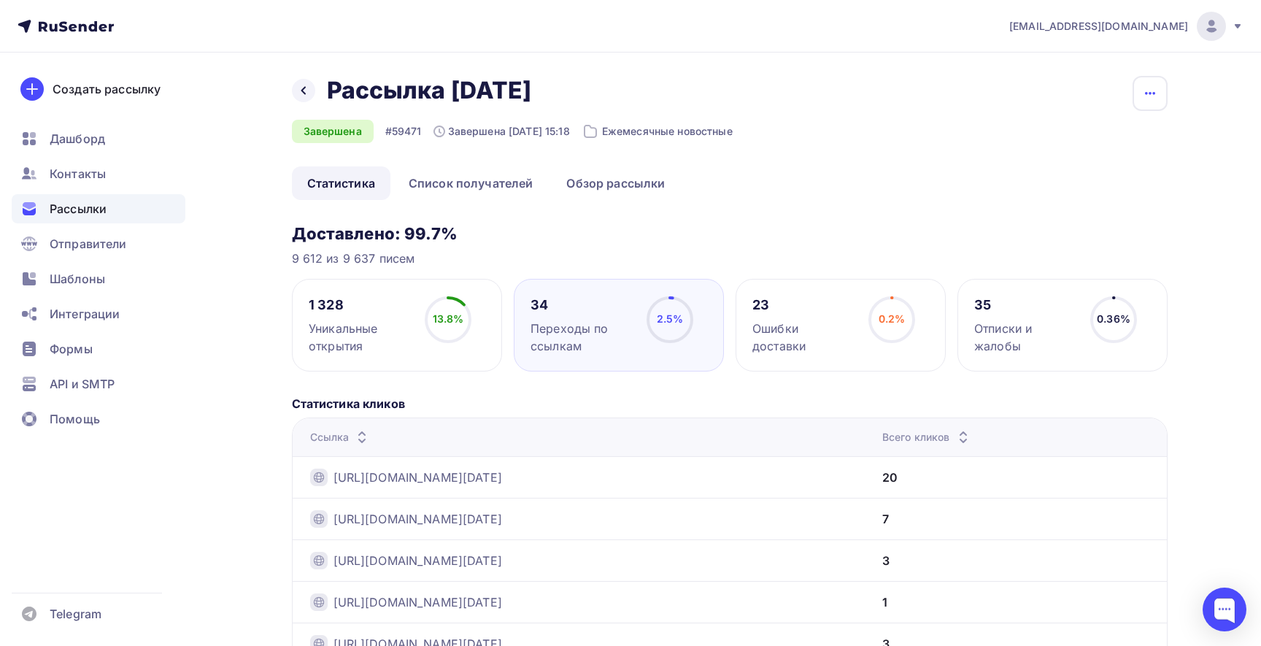
click at [1146, 96] on icon "button" at bounding box center [1150, 94] width 18 height 18
click at [1149, 93] on icon "button" at bounding box center [1150, 93] width 10 height 3
drag, startPoint x: 469, startPoint y: 131, endPoint x: 593, endPoint y: 136, distance: 123.4
click at [593, 136] on div "Завершена #59471 Завершена 16.09.2025, 15:18 Ежемесячные новостные" at bounding box center [512, 131] width 441 height 23
copy div "Завершена 16.09.2025, 15:18"
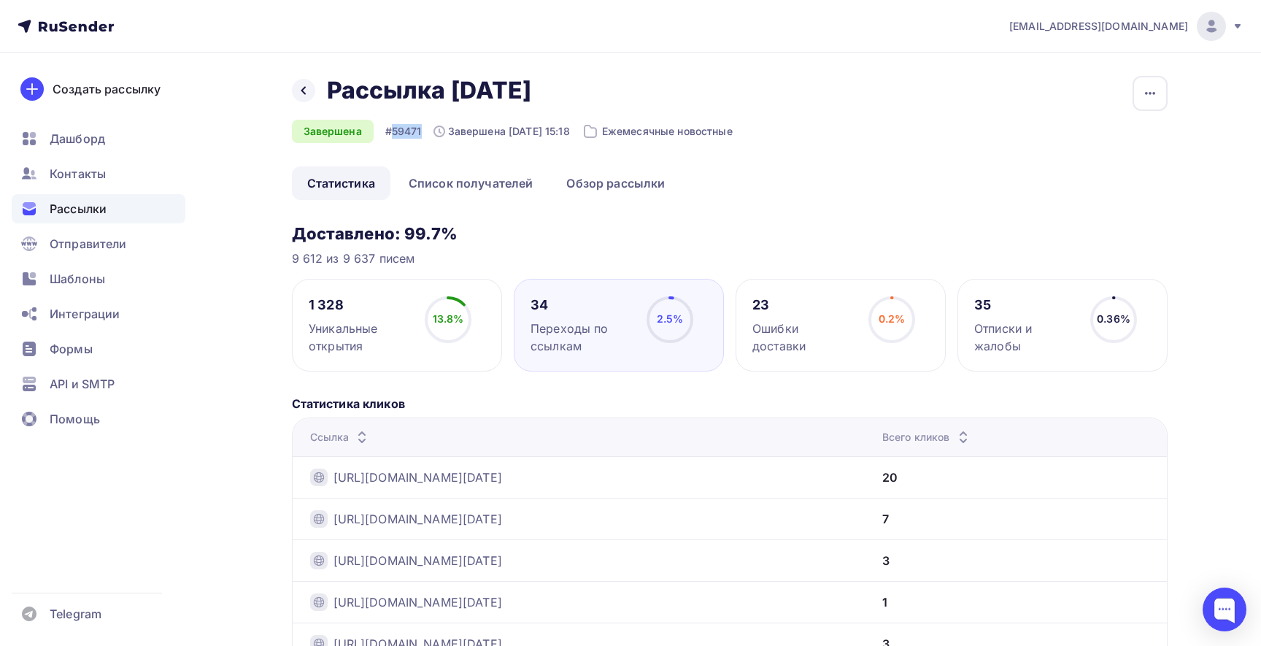
drag, startPoint x: 420, startPoint y: 128, endPoint x: 391, endPoint y: 130, distance: 29.2
click at [391, 130] on div "#59471" at bounding box center [403, 131] width 36 height 15
copy div "59471"
click at [657, 130] on div "Ежемесячные новостные" at bounding box center [657, 132] width 151 height 18
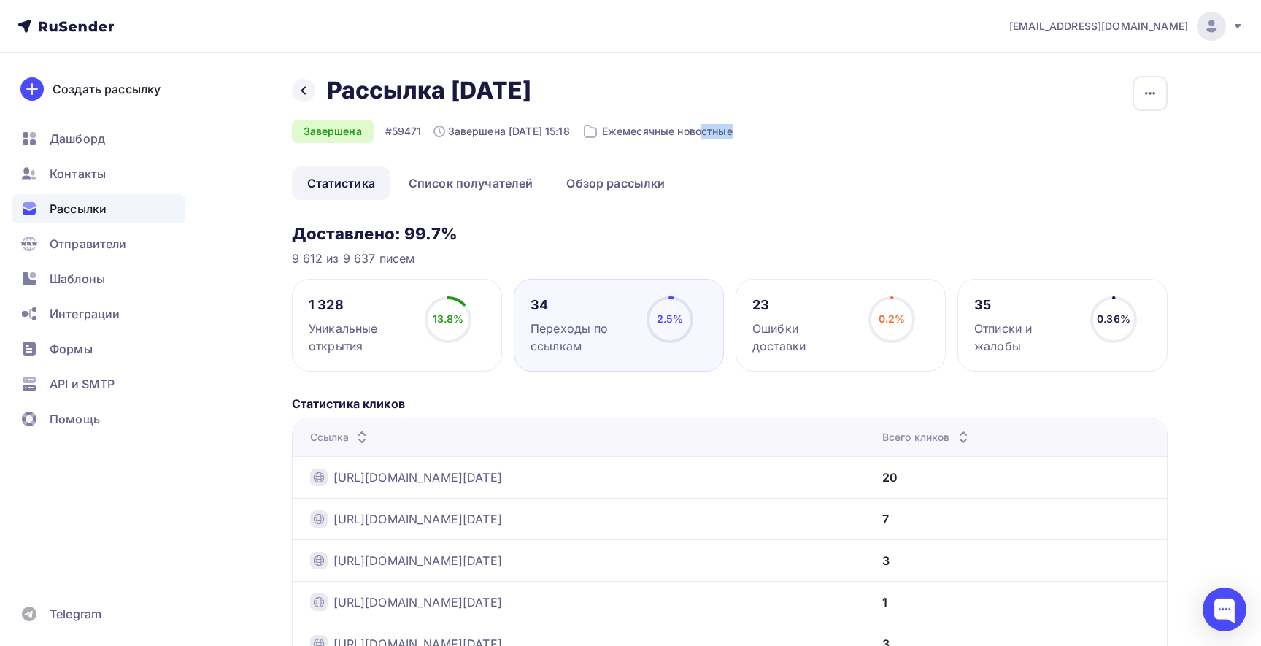
click at [657, 130] on div "Ежемесячные новостные" at bounding box center [657, 132] width 151 height 18
click at [599, 131] on icon at bounding box center [591, 132] width 18 height 18
click at [733, 127] on div "Ежемесячные новостные" at bounding box center [657, 132] width 151 height 18
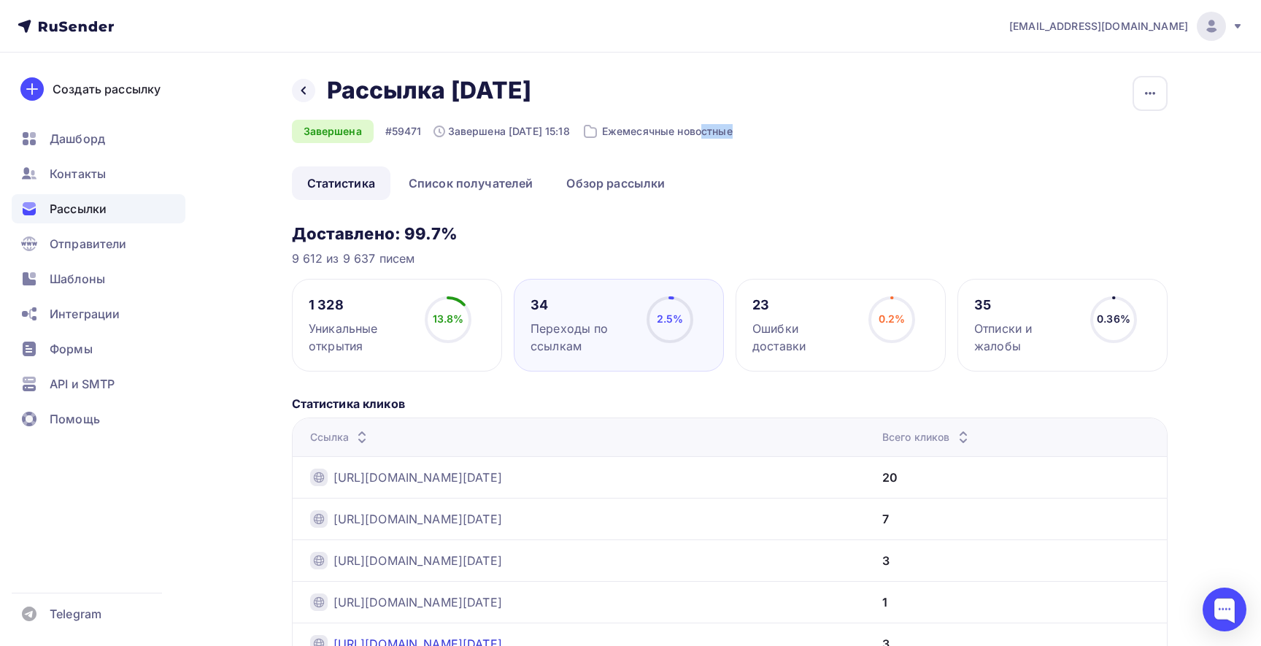
copy div "Ежемесячные новостные Копировать Убрать из папки"
click at [816, 197] on ul "Статистика Список получателей Обзор рассылки" at bounding box center [730, 183] width 876 height 34
drag, startPoint x: 294, startPoint y: 235, endPoint x: 514, endPoint y: 236, distance: 220.4
click at [514, 236] on h3 "Доставлено: 99.7%" at bounding box center [730, 233] width 876 height 20
copy h3 "Доставлено: 99.7%"
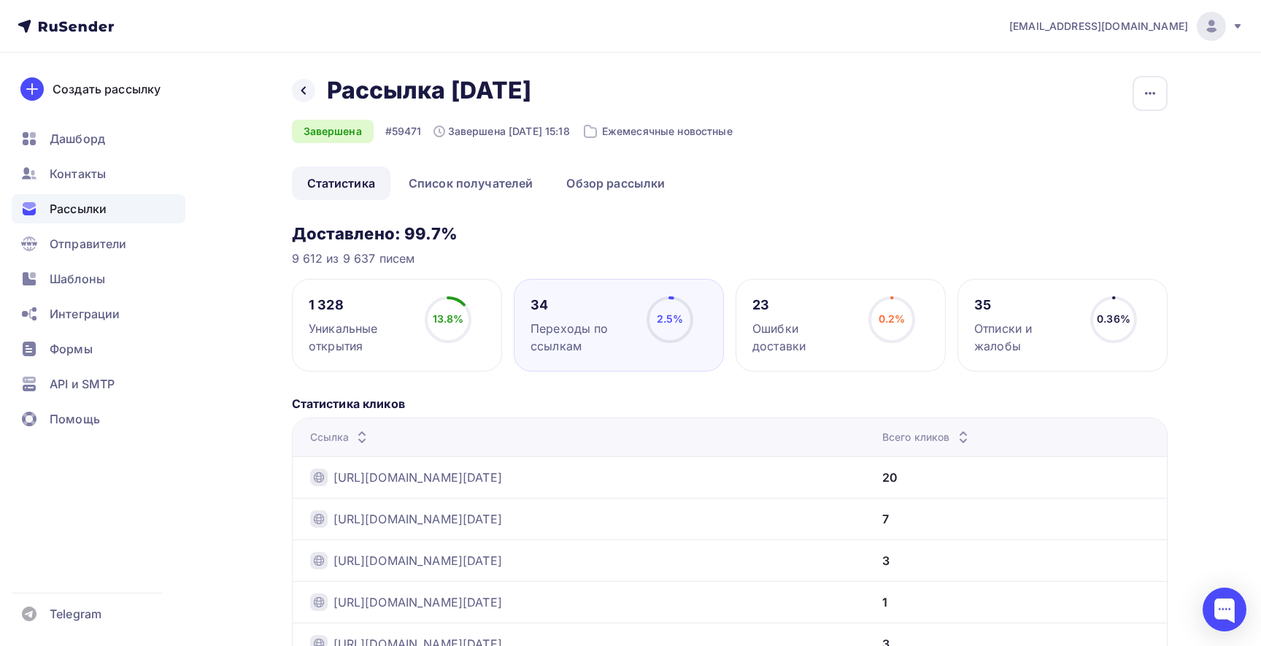
click at [447, 316] on span "13.8%" at bounding box center [448, 318] width 31 height 12
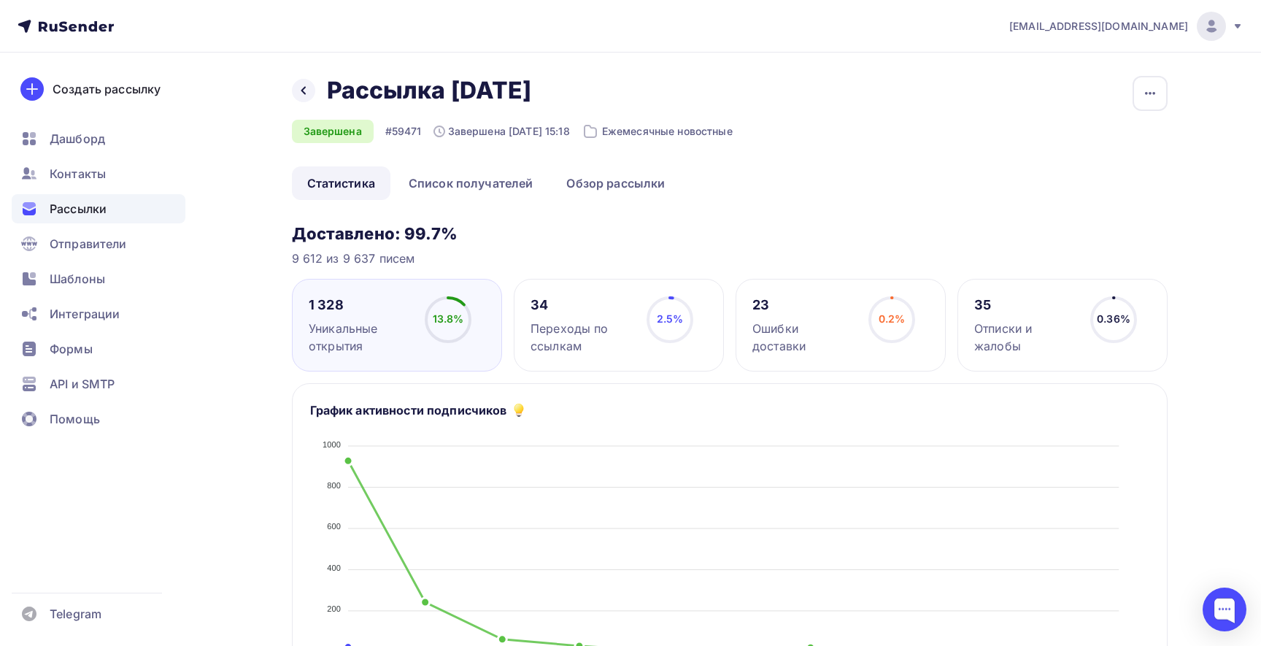
click at [587, 320] on div "Переходы по ссылкам" at bounding box center [581, 337] width 103 height 35
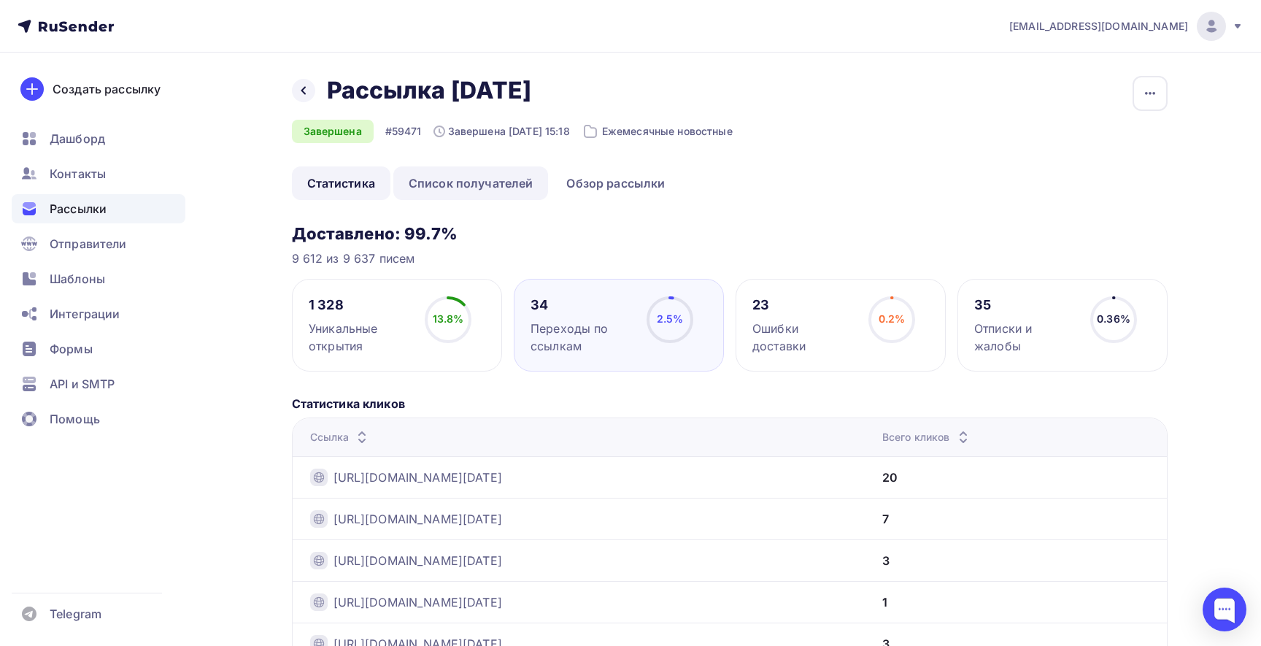
click at [503, 190] on link "Список получателей" at bounding box center [470, 183] width 155 height 34
click at [596, 179] on link "Обзор рассылки" at bounding box center [615, 183] width 129 height 34
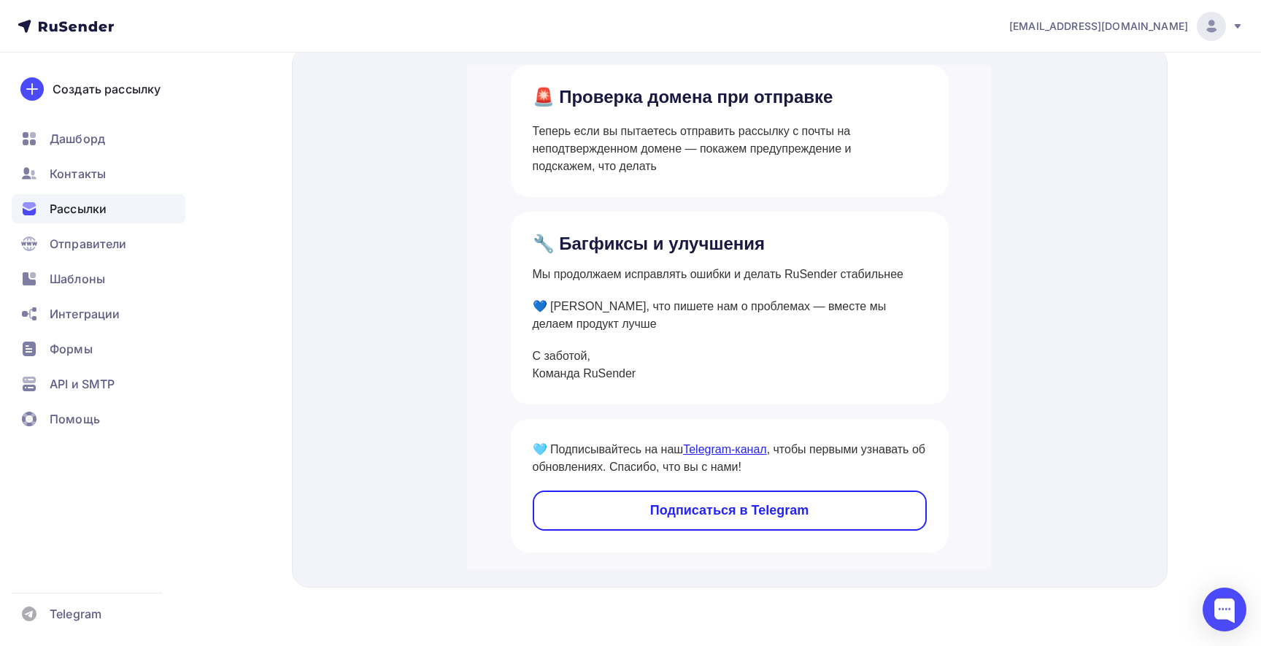
scroll to position [828, 0]
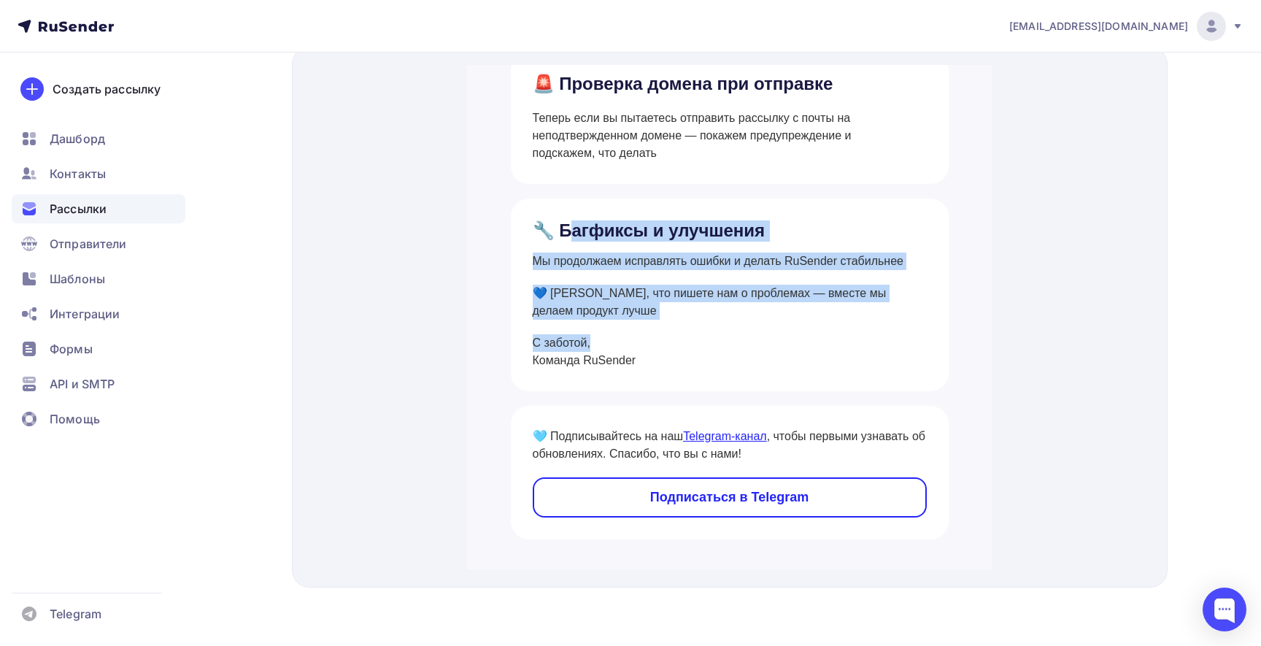
drag, startPoint x: 565, startPoint y: 217, endPoint x: 676, endPoint y: 335, distance: 162.1
click at [677, 335] on tbody "🔧 Багфиксы и улучшения Мы продолжаем исправлять ошибки и делать RuSender стабил…" at bounding box center [730, 277] width 394 height 149
click at [676, 335] on p "Команда RuSender" at bounding box center [730, 343] width 394 height 18
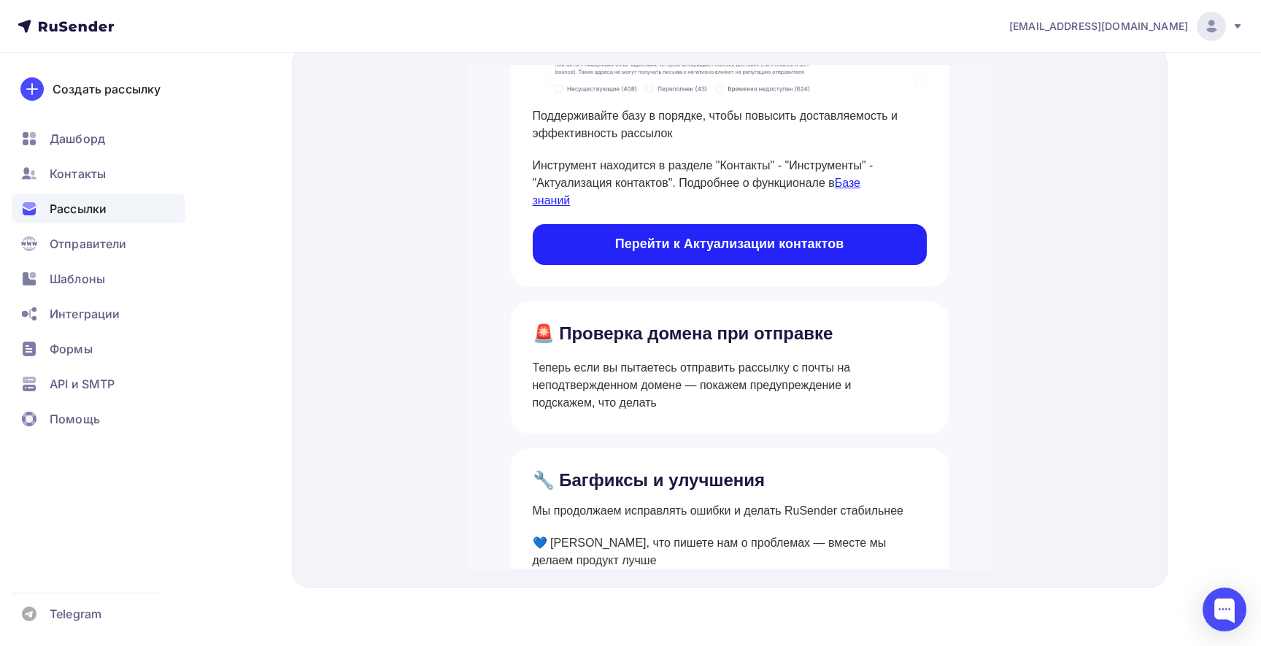
scroll to position [580, 0]
